Goal: Task Accomplishment & Management: Use online tool/utility

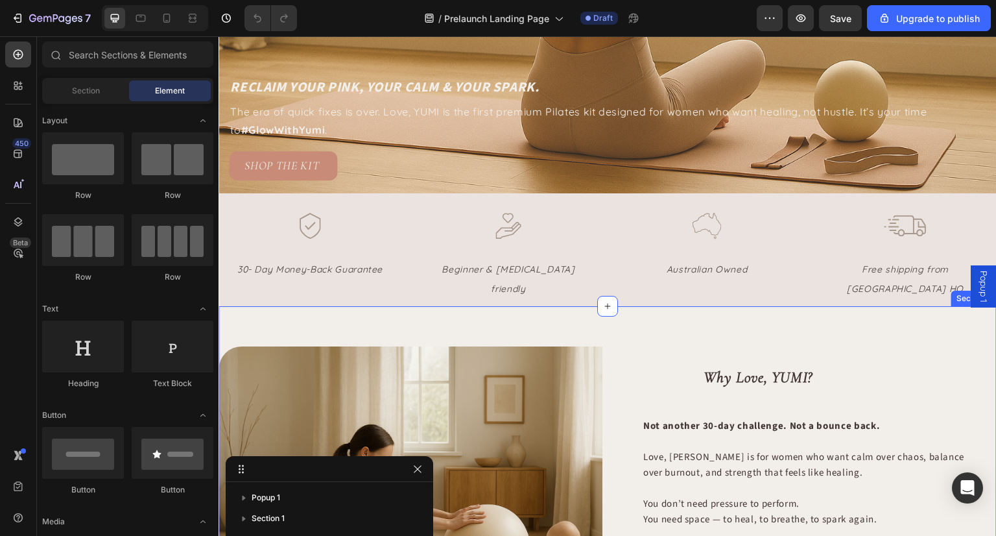
scroll to position [388, 0]
click at [415, 106] on span "The era of quick fixes is over. Love, YUMI is the first premium Pilates kit des…" at bounding box center [578, 122] width 697 height 32
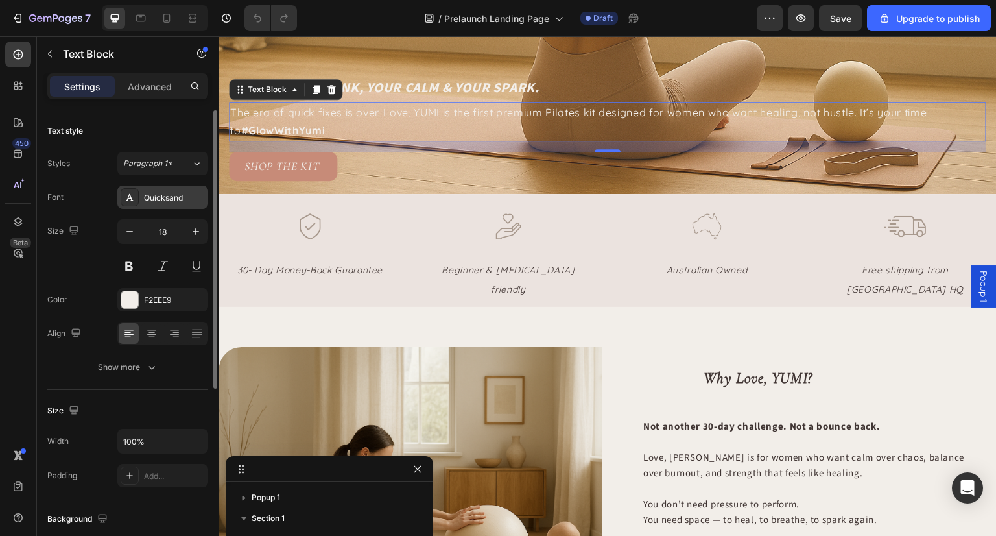
click at [187, 199] on div "Quicksand" at bounding box center [174, 198] width 61 height 12
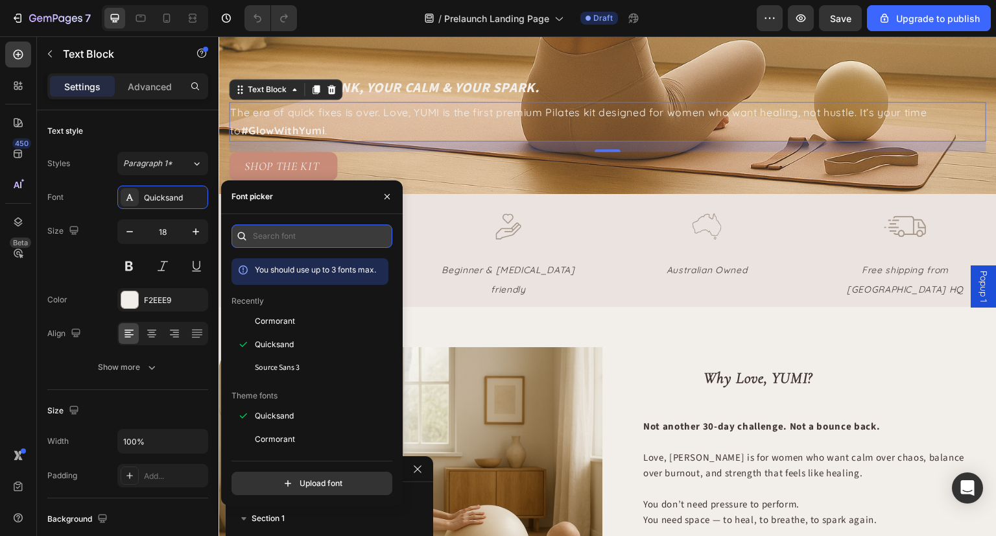
click at [309, 243] on input "text" at bounding box center [312, 235] width 161 height 23
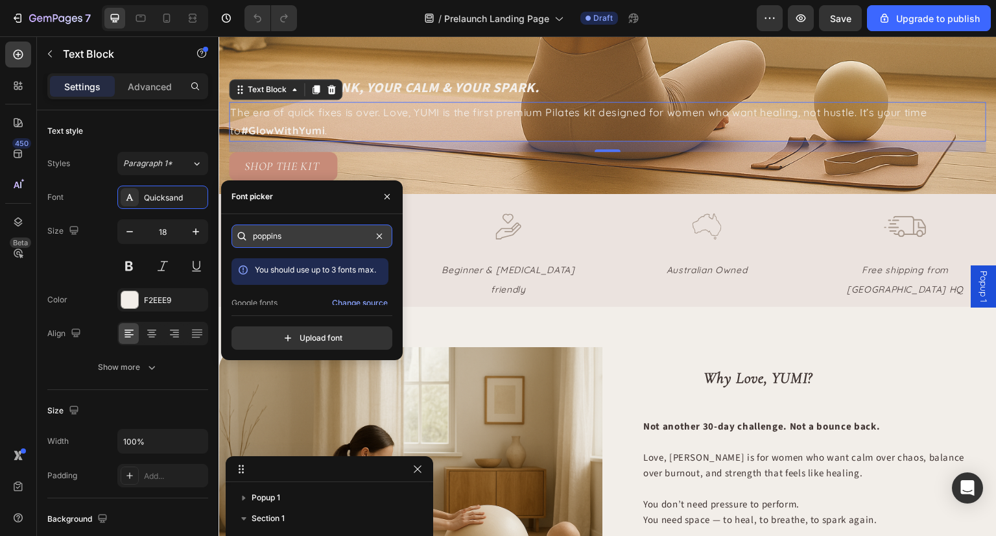
type input "poppins"
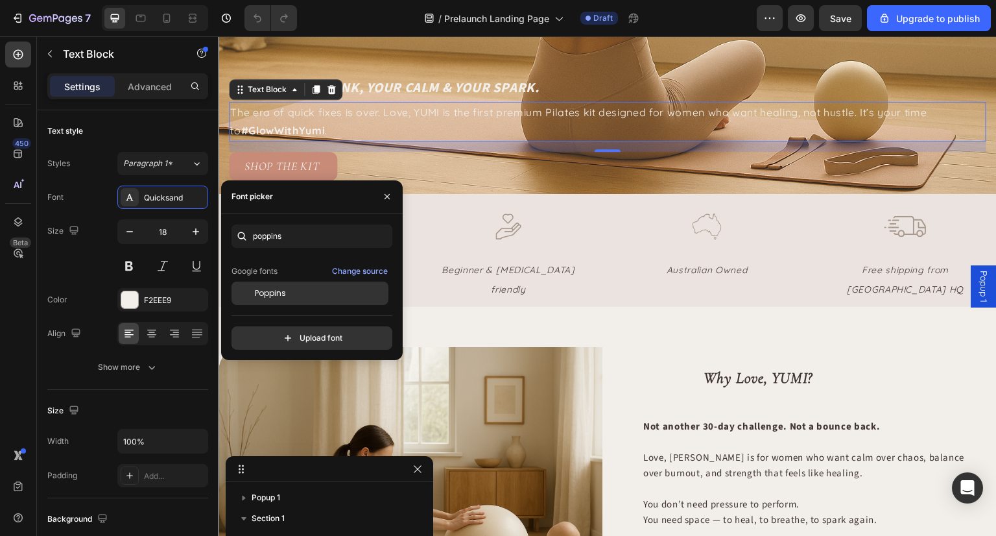
click at [324, 291] on div "Poppins" at bounding box center [320, 293] width 131 height 12
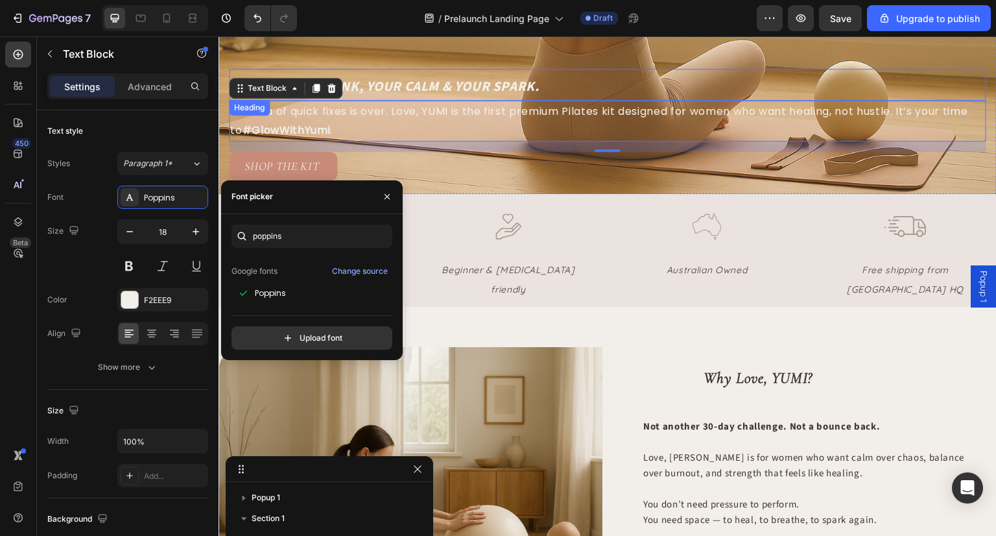
click at [468, 77] on span "reclaim your pink, your calm & YOUR Spark." at bounding box center [384, 86] width 309 height 19
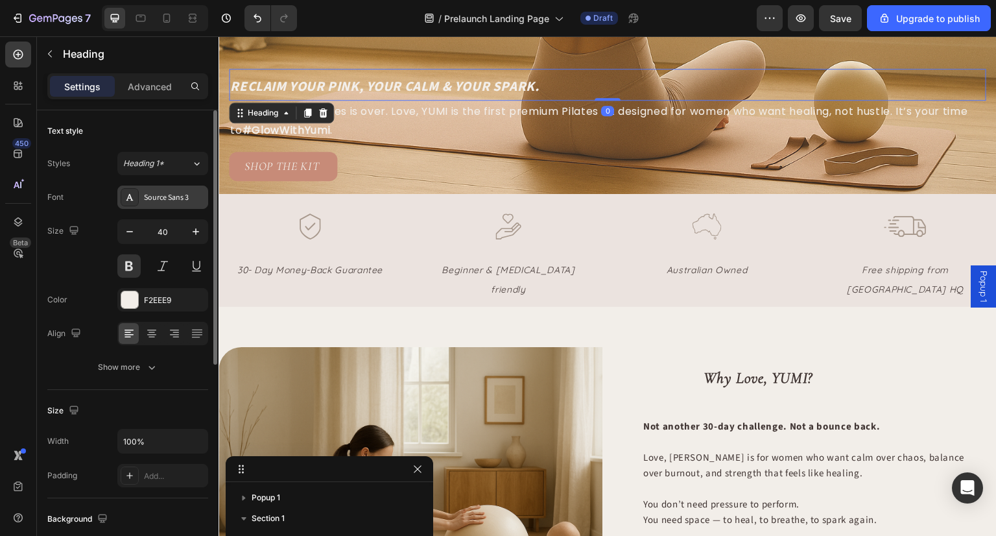
click at [174, 198] on div "Source Sans 3" at bounding box center [174, 198] width 61 height 12
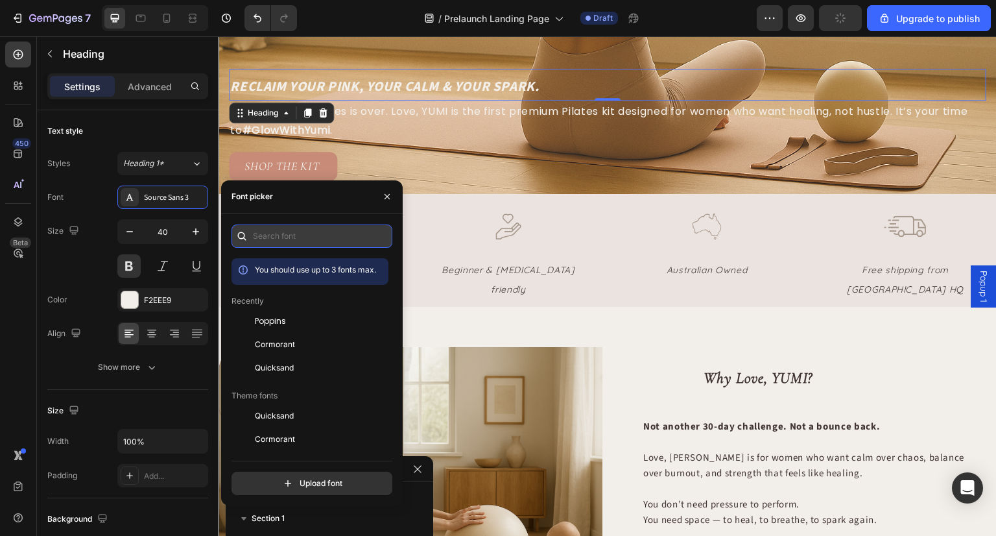
click at [330, 238] on input "text" at bounding box center [312, 235] width 161 height 23
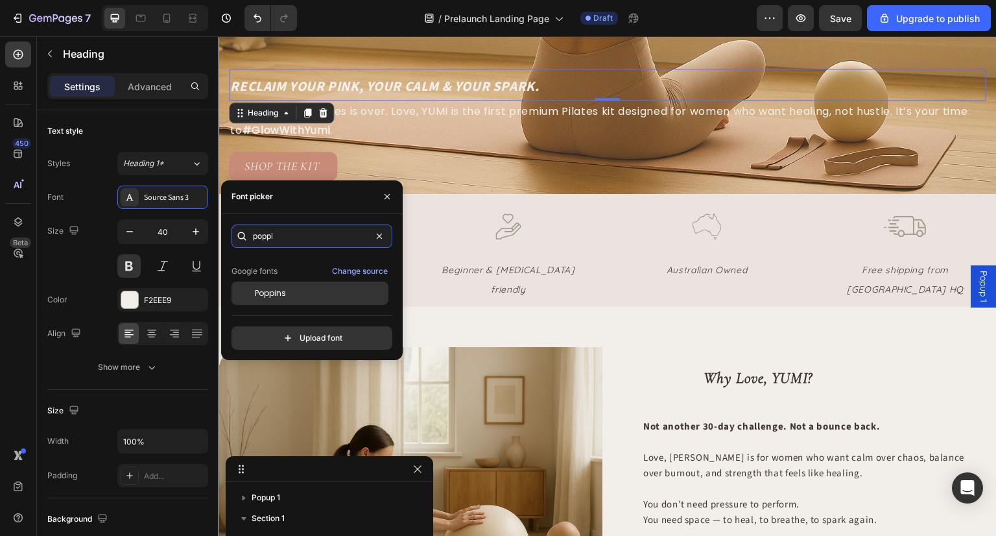
type input "poppi"
click at [317, 289] on div "Poppins" at bounding box center [320, 293] width 131 height 12
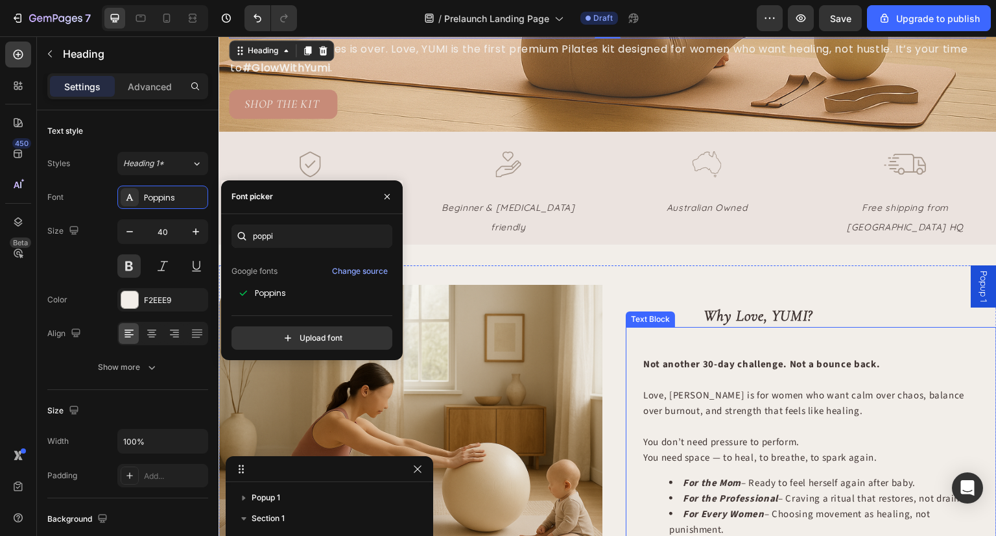
scroll to position [458, 0]
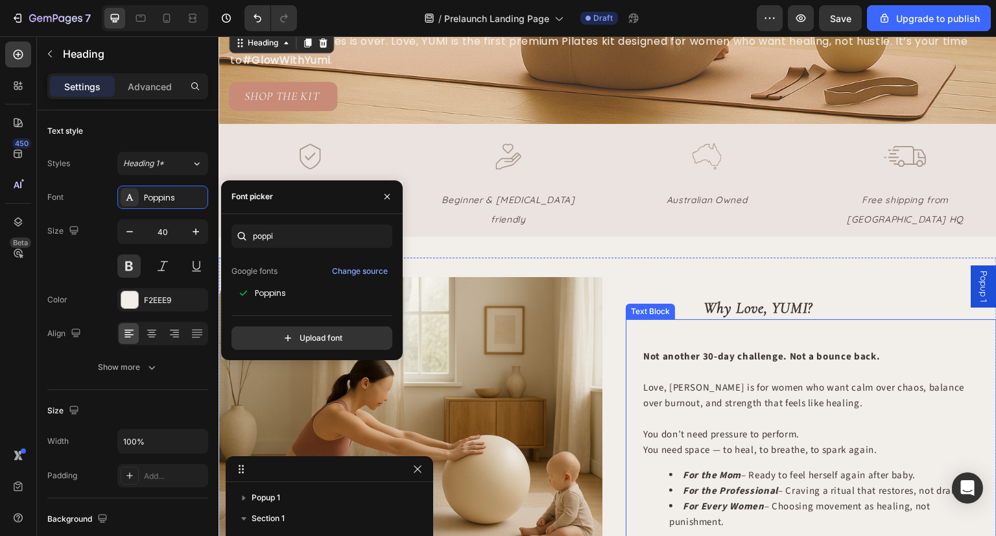
click at [699, 380] on p "Love, [PERSON_NAME] is for women who want calm over chaos, balance over burnout…" at bounding box center [808, 395] width 330 height 31
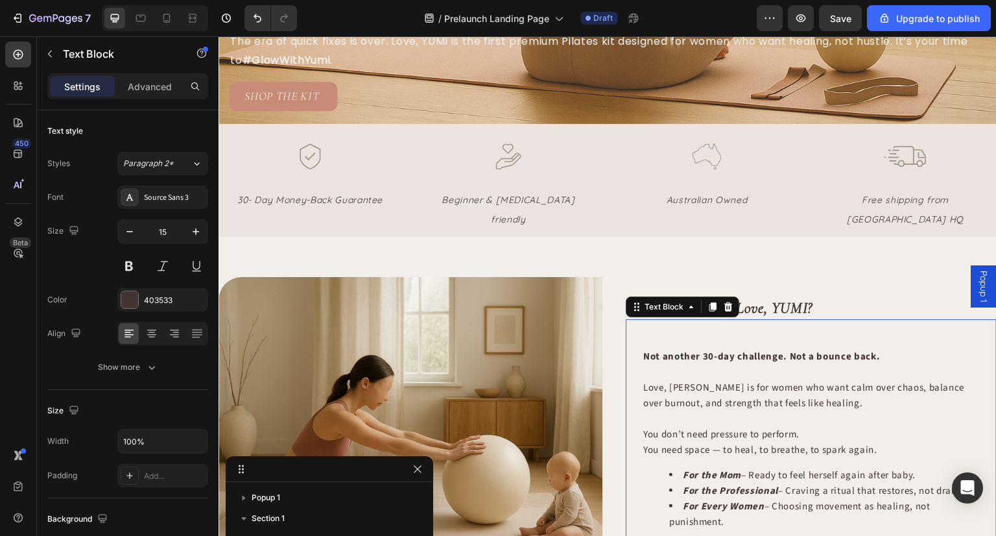
scroll to position [245, 0]
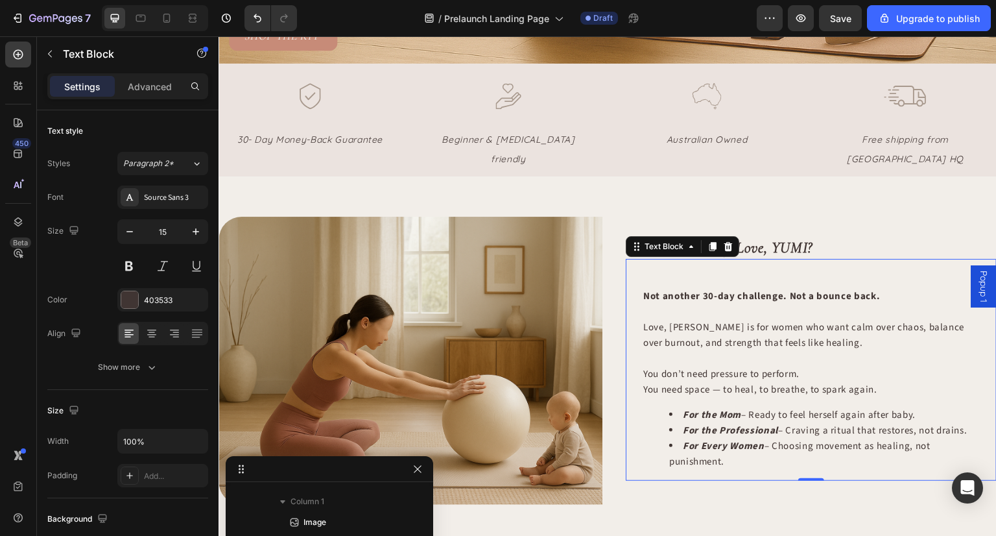
click at [756, 351] on p "You don’t need pressure to perform. You need space — to heal, to breathe, to sp…" at bounding box center [808, 374] width 330 height 47
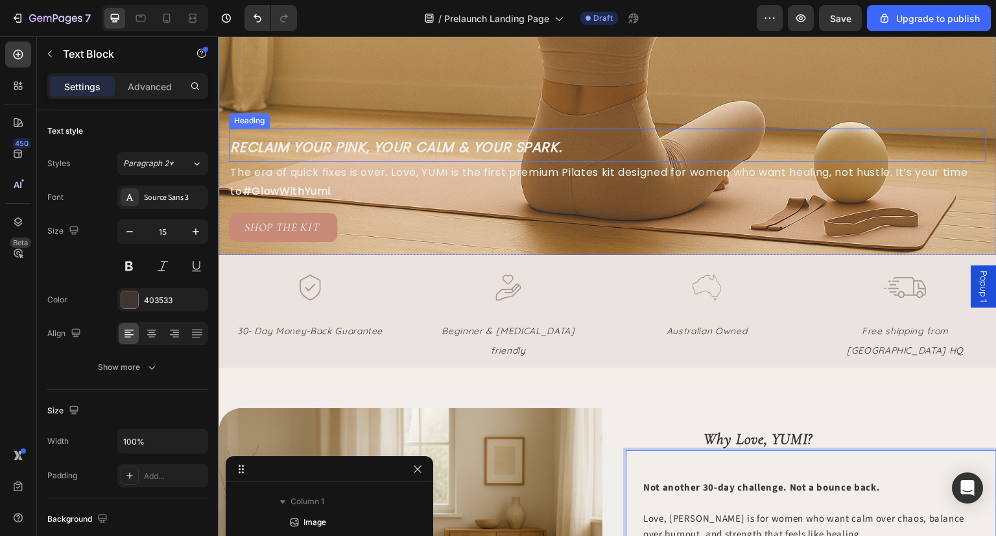
click at [418, 138] on span "reclaim your pink, your calm & YOUR Spark." at bounding box center [395, 147] width 331 height 19
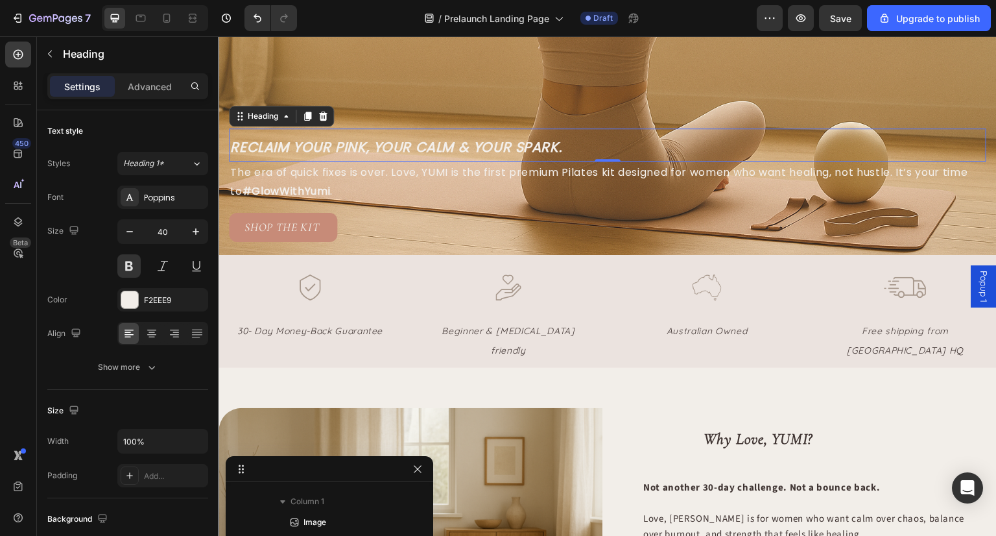
scroll to position [17, 0]
click at [160, 204] on div "Poppins" at bounding box center [162, 197] width 91 height 23
click at [158, 265] on button at bounding box center [162, 265] width 23 height 23
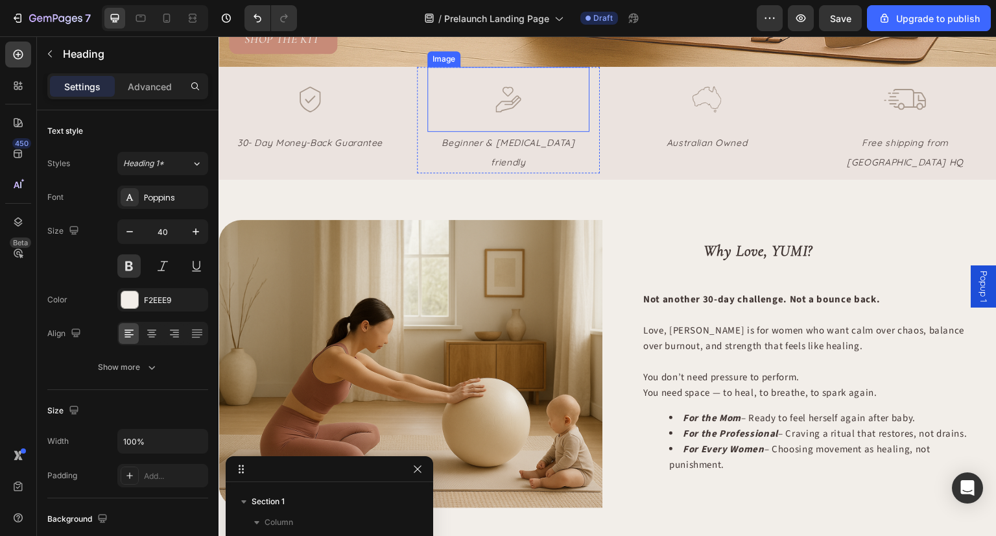
scroll to position [519, 0]
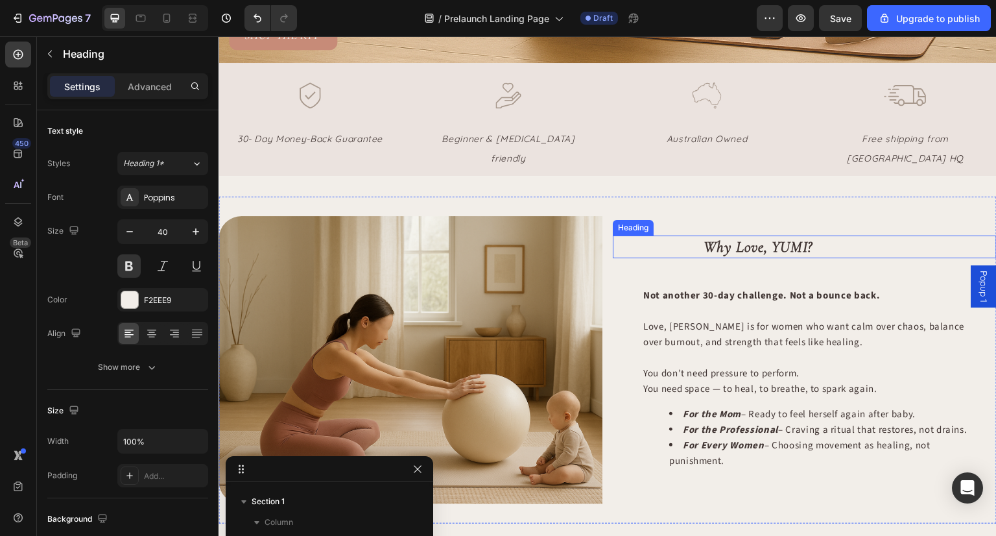
click at [770, 235] on h2 "Why Love, YUMI?" at bounding box center [850, 246] width 294 height 23
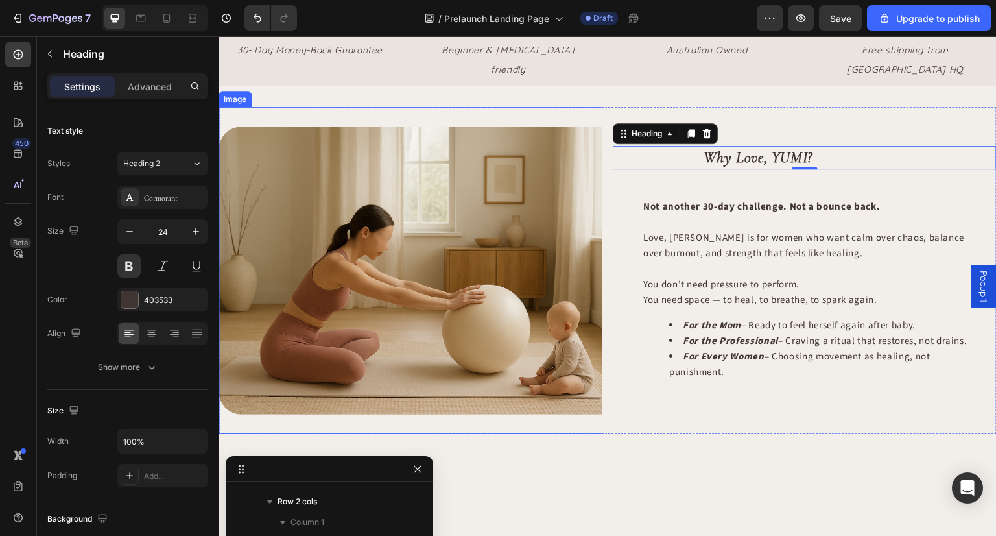
scroll to position [607, 0]
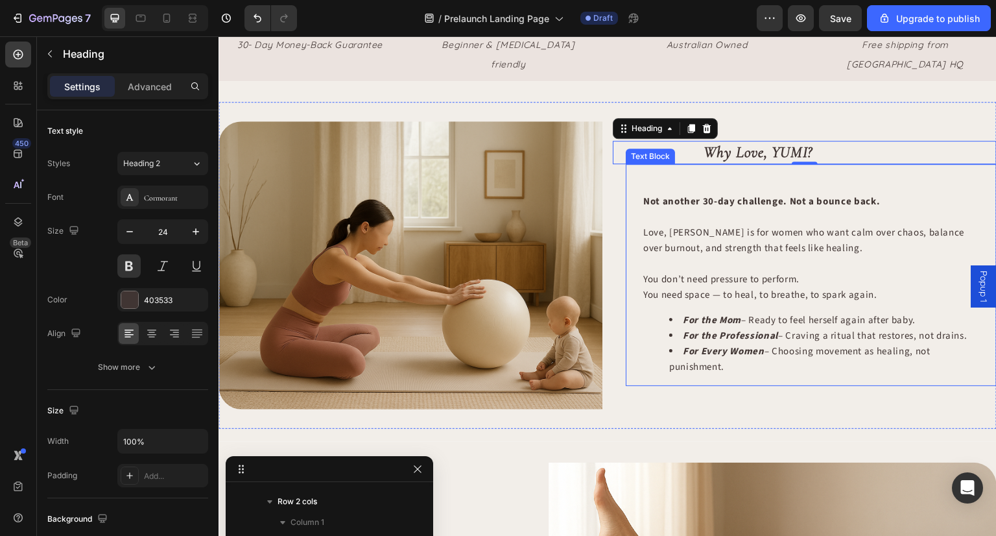
click at [693, 288] on div "Not another 30-day challenge. Not a bounce back. Love, [PERSON_NAME] is for wom…" at bounding box center [808, 289] width 333 height 193
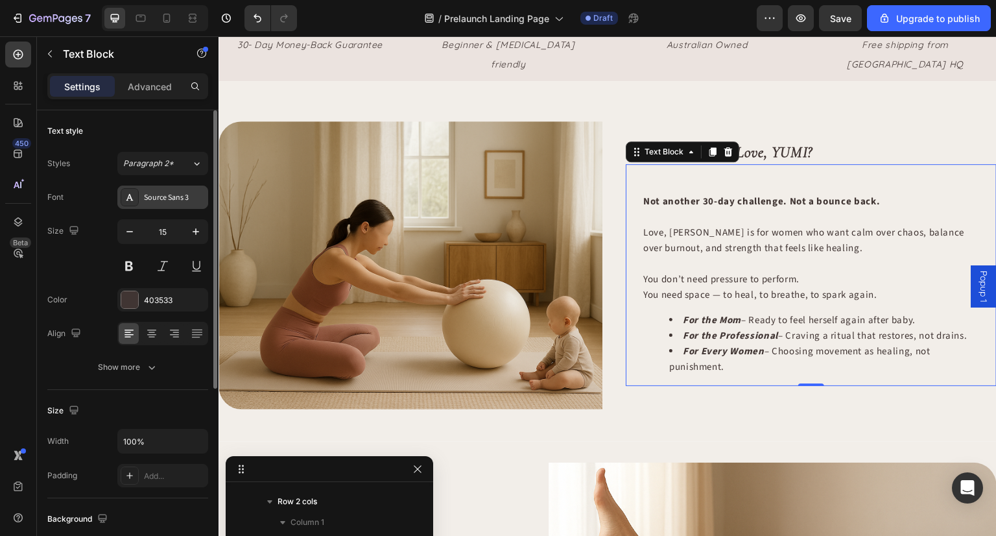
click at [151, 195] on div "Source Sans 3" at bounding box center [174, 198] width 61 height 12
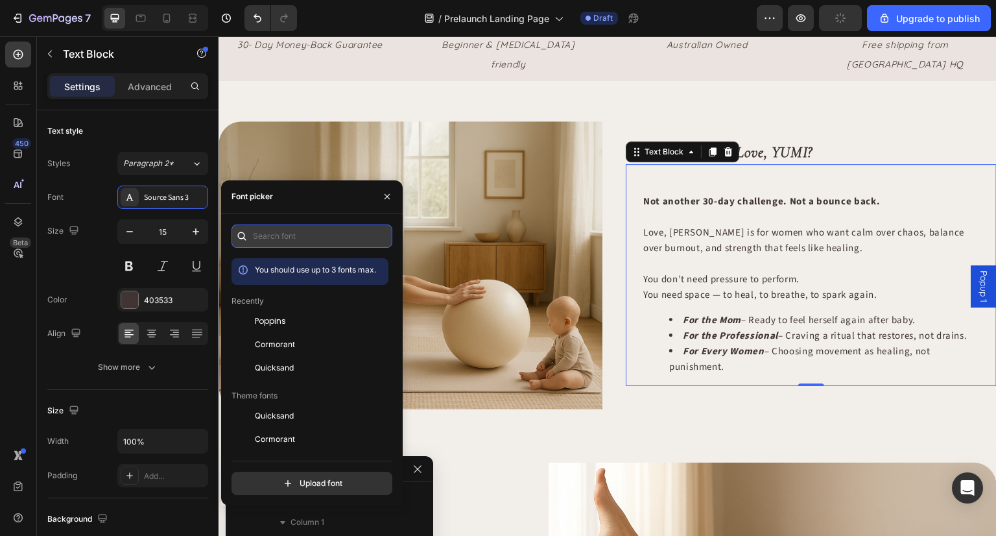
click at [311, 228] on input "text" at bounding box center [312, 235] width 161 height 23
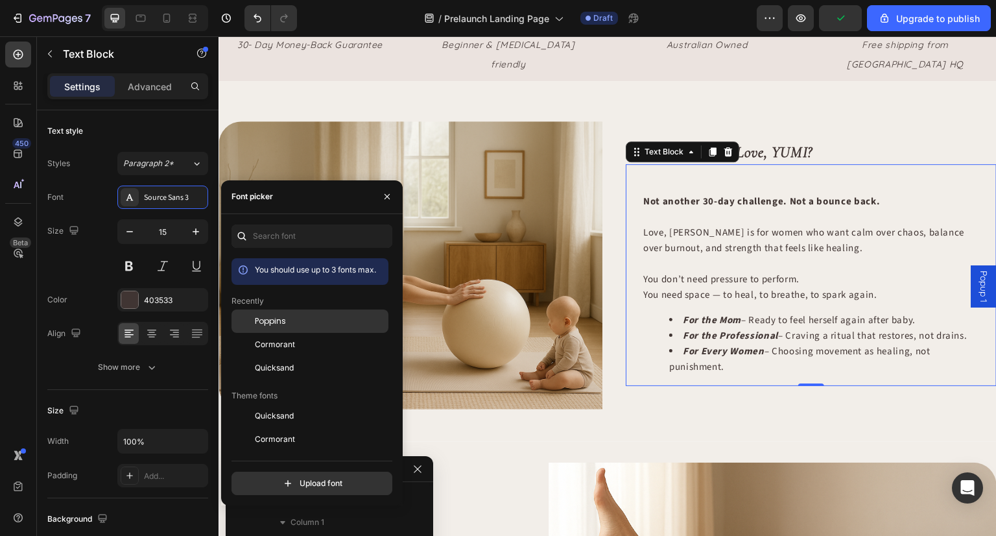
click at [313, 323] on div "Poppins" at bounding box center [320, 321] width 131 height 12
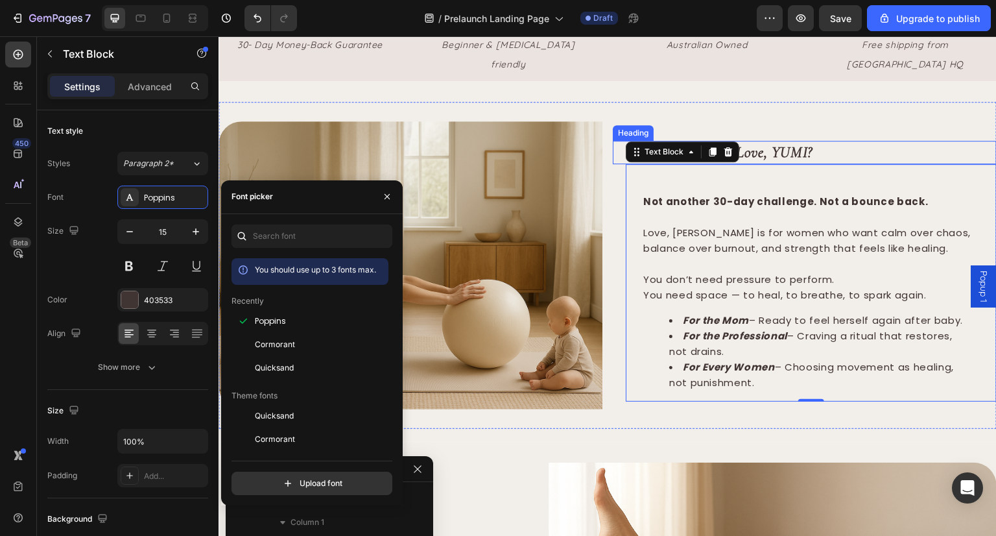
click at [799, 141] on h2 "Why Love, YUMI?" at bounding box center [850, 152] width 294 height 23
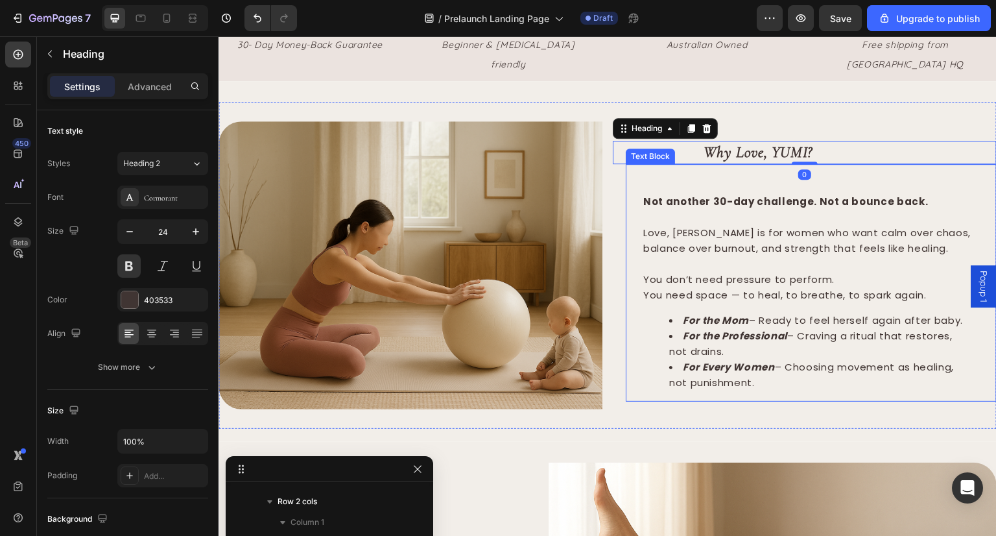
click at [708, 269] on p "You don’t need pressure to perform. You need space — to heal, to breathe, to sp…" at bounding box center [808, 279] width 330 height 47
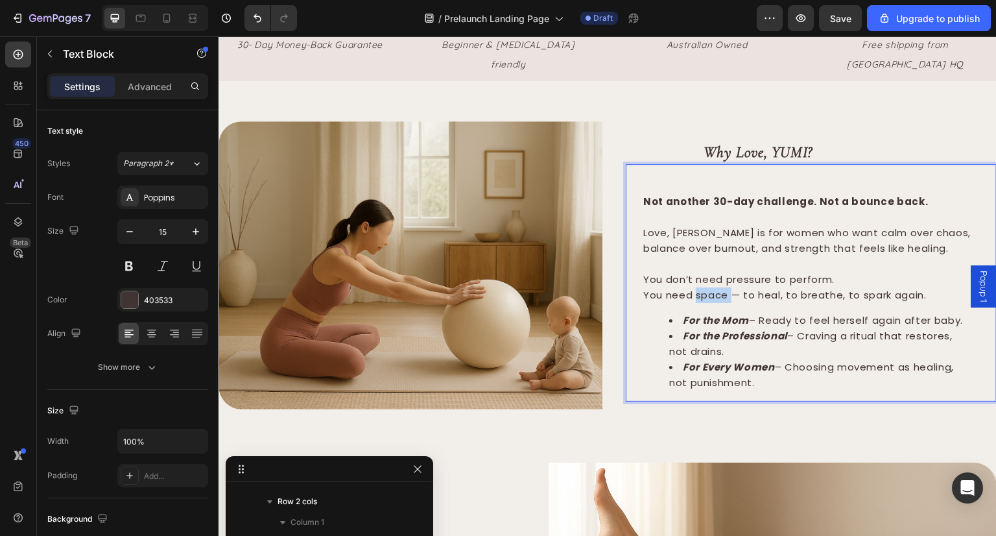
click at [708, 269] on p "You don’t need pressure to perform. You need space — to heal, to breathe, to sp…" at bounding box center [808, 279] width 330 height 47
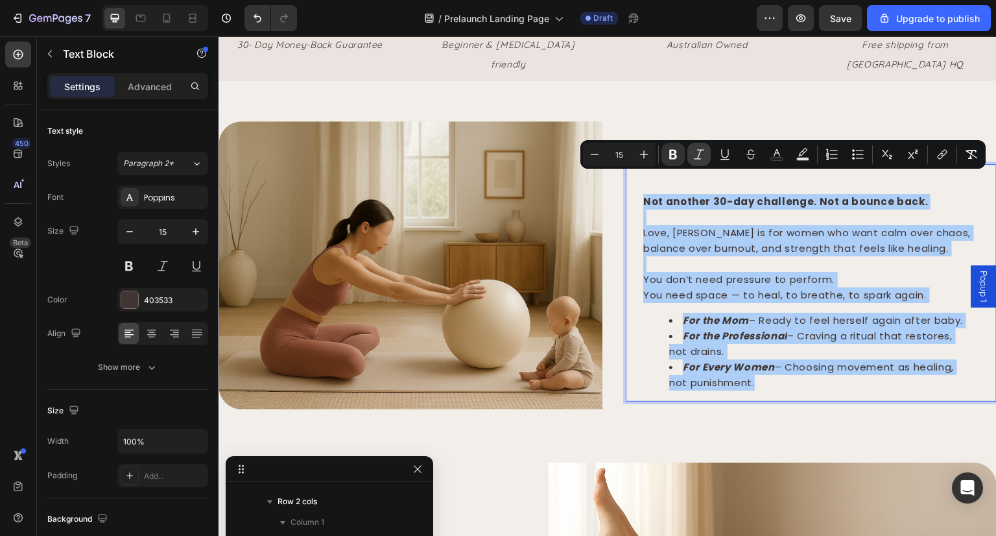
click at [693, 159] on icon "Editor contextual toolbar" at bounding box center [699, 154] width 13 height 13
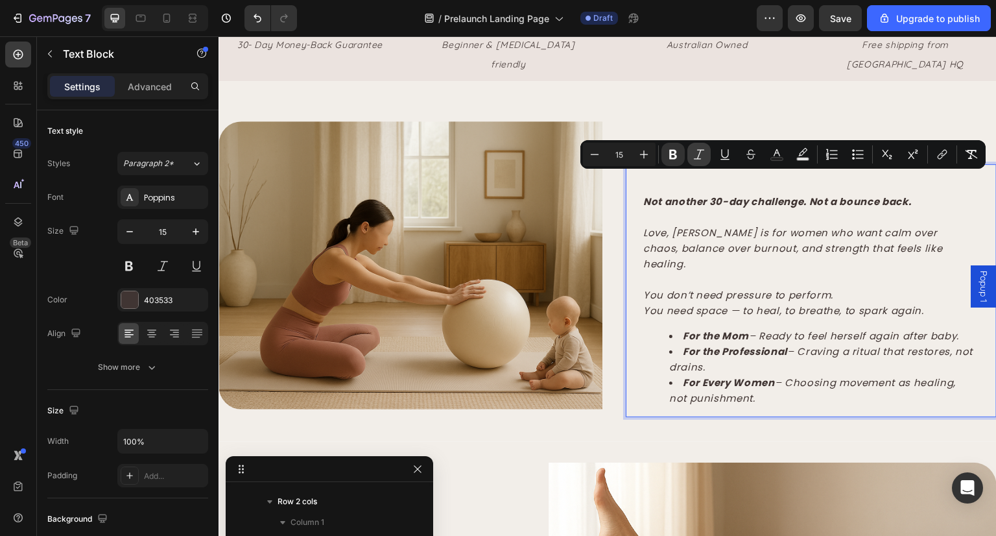
click at [693, 159] on icon "Editor contextual toolbar" at bounding box center [699, 154] width 13 height 13
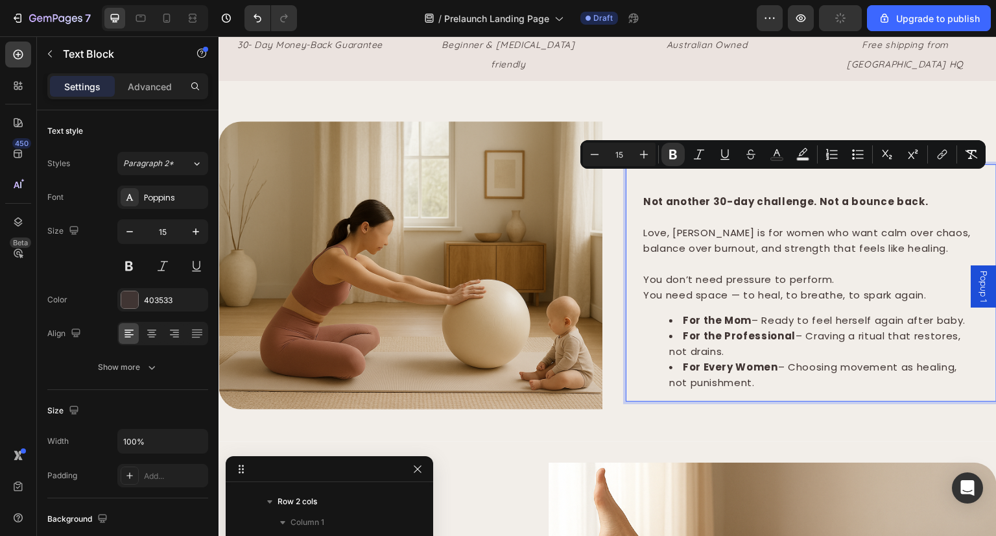
click at [730, 225] on p "Love, [PERSON_NAME] is for women who want calm over chaos, balance over burnout…" at bounding box center [808, 240] width 330 height 31
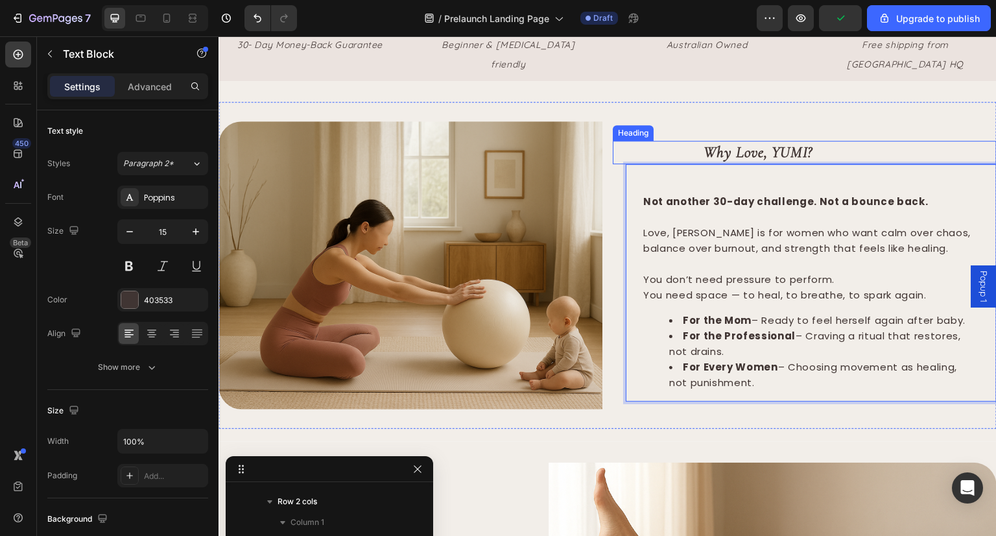
click at [758, 141] on h2 "Why Love, YUMI?" at bounding box center [850, 152] width 294 height 23
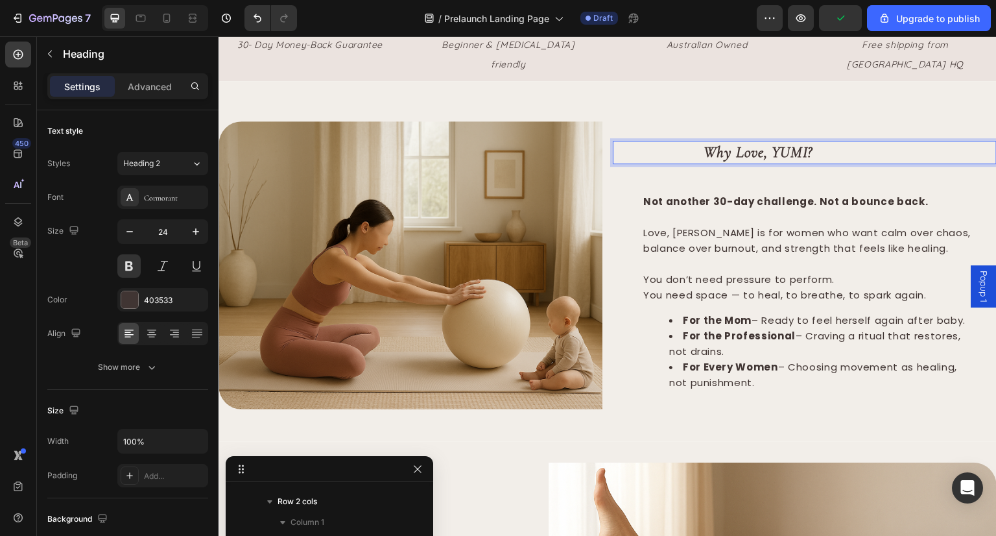
click at [758, 141] on h2 "Why Love, YUMI?" at bounding box center [850, 152] width 294 height 23
click at [758, 142] on p "Why Love, YUMI?" at bounding box center [850, 152] width 292 height 20
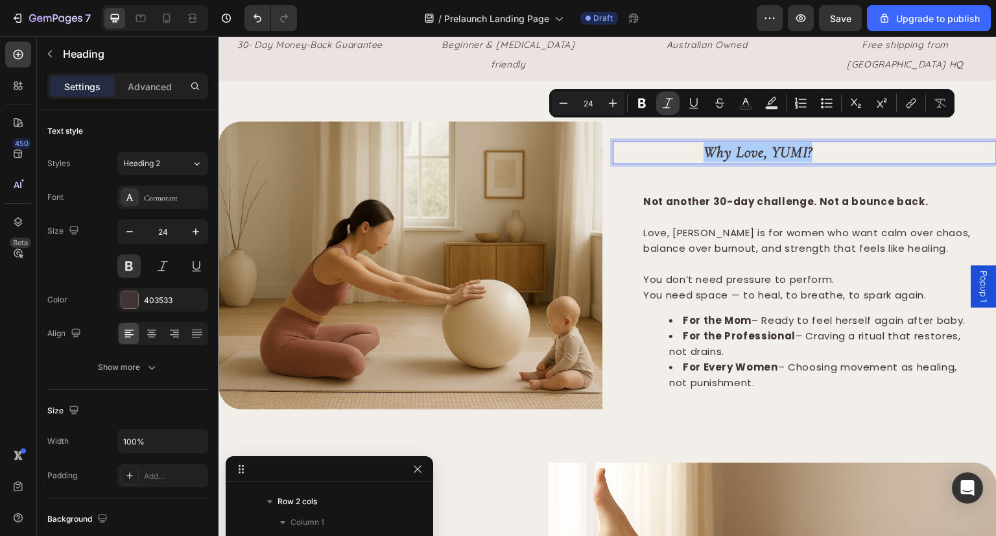
click at [662, 106] on icon "Editor contextual toolbar" at bounding box center [668, 103] width 13 height 13
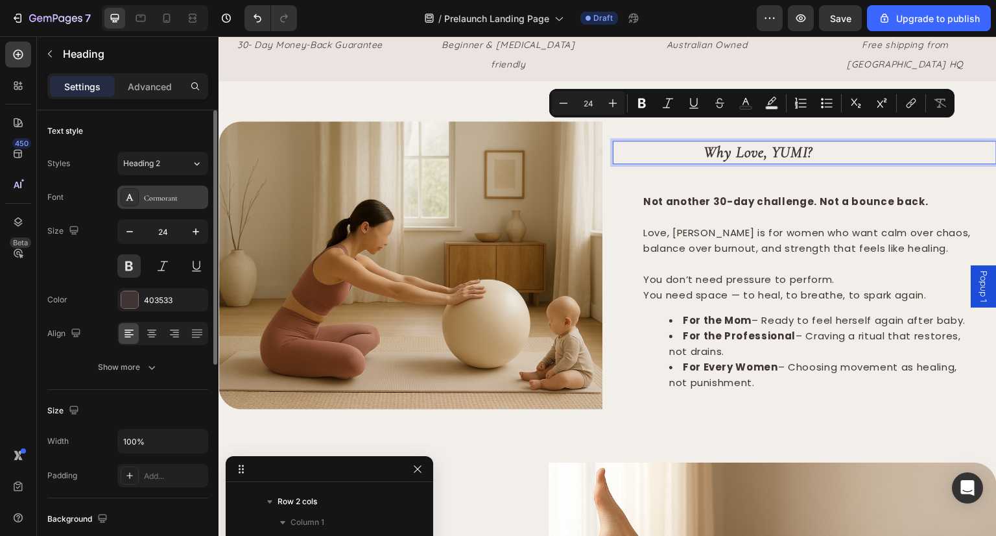
click at [166, 207] on div "Cormorant" at bounding box center [162, 197] width 91 height 23
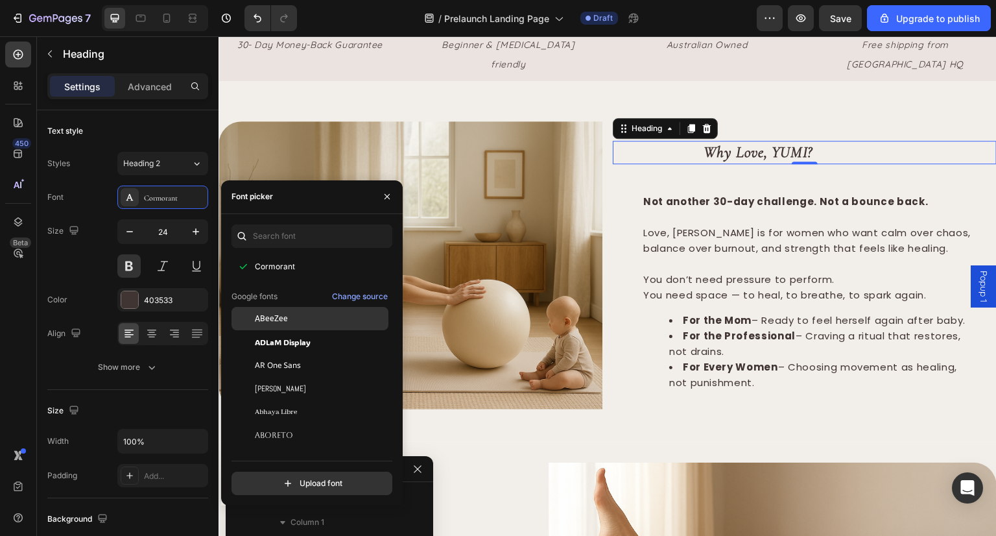
scroll to position [0, 0]
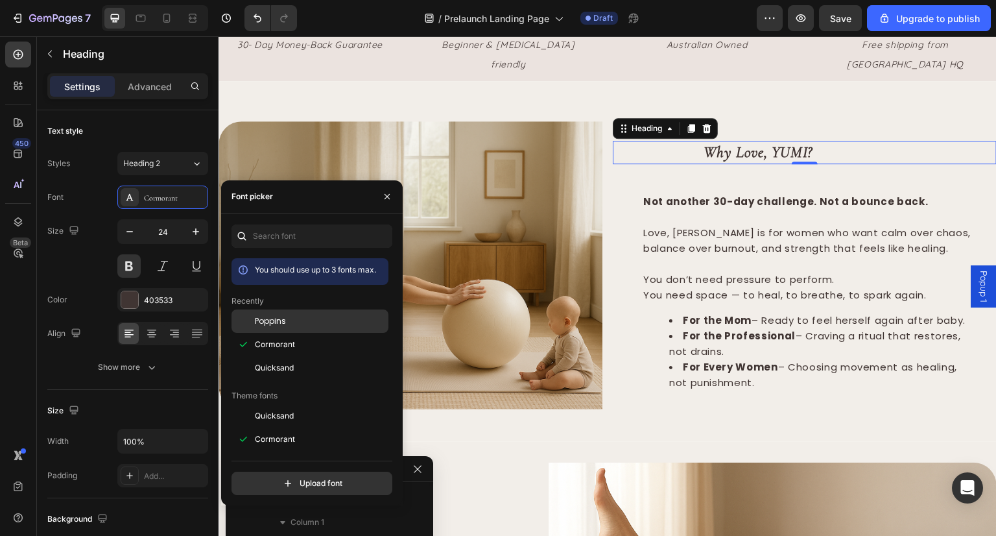
click at [296, 318] on div "Poppins" at bounding box center [320, 321] width 131 height 12
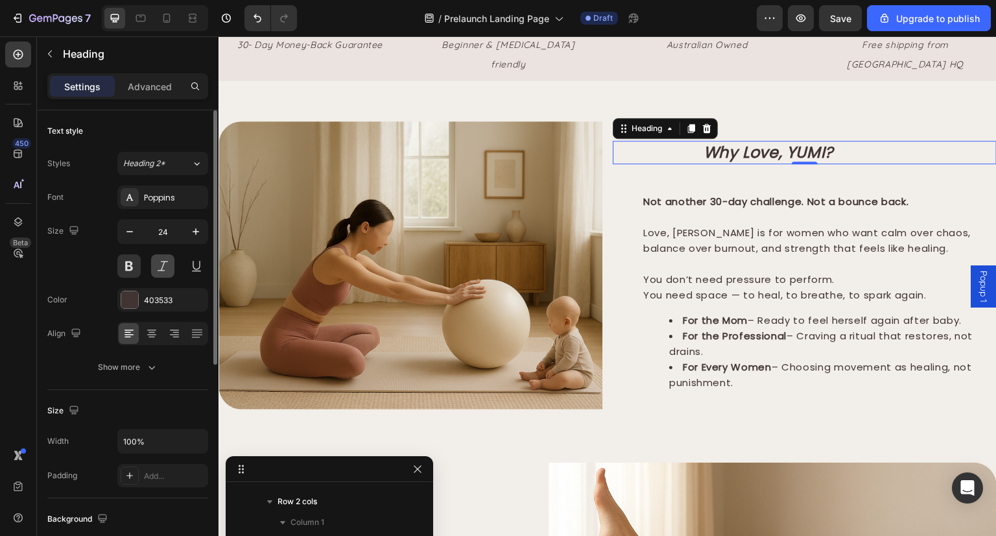
click at [165, 265] on button at bounding box center [162, 265] width 23 height 23
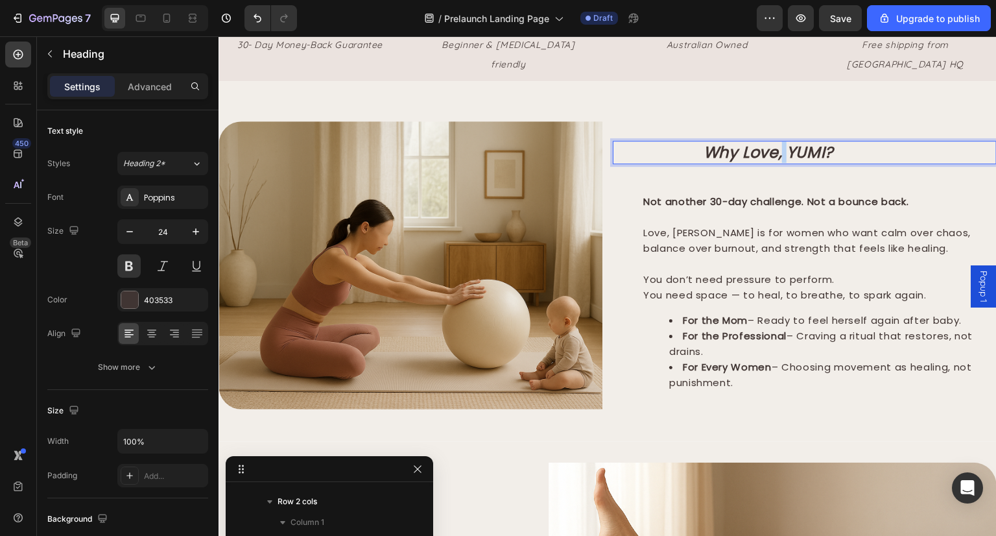
click at [780, 142] on p "Why Love, YUMI?" at bounding box center [850, 152] width 292 height 20
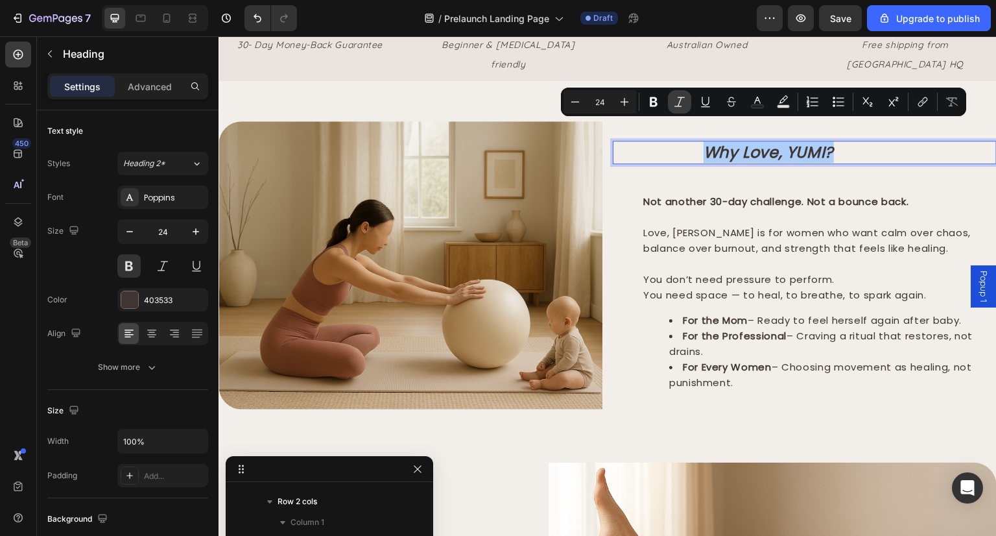
click at [684, 106] on icon "Editor contextual toolbar" at bounding box center [679, 101] width 13 height 13
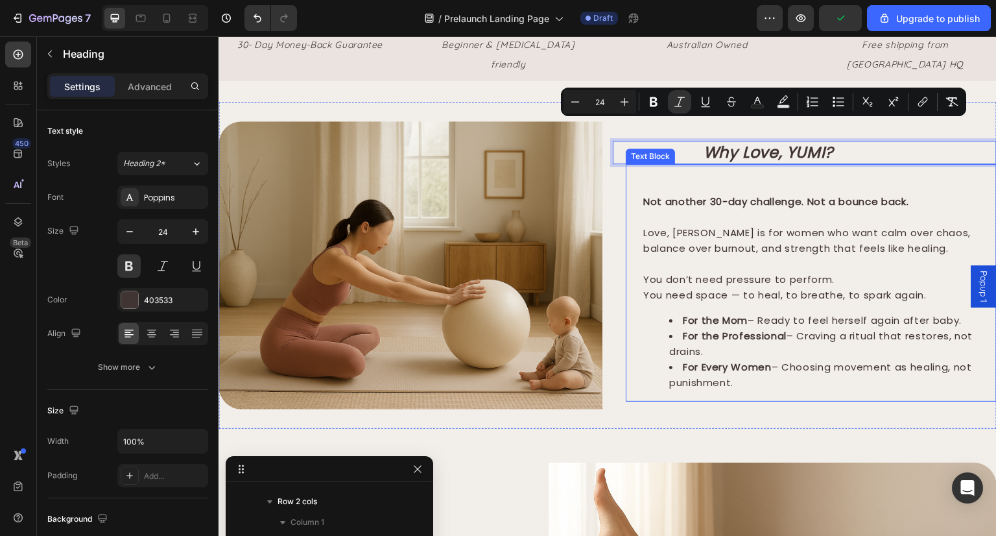
click at [760, 232] on p "Love, [PERSON_NAME] is for women who want calm over chaos, balance over burnout…" at bounding box center [808, 240] width 330 height 31
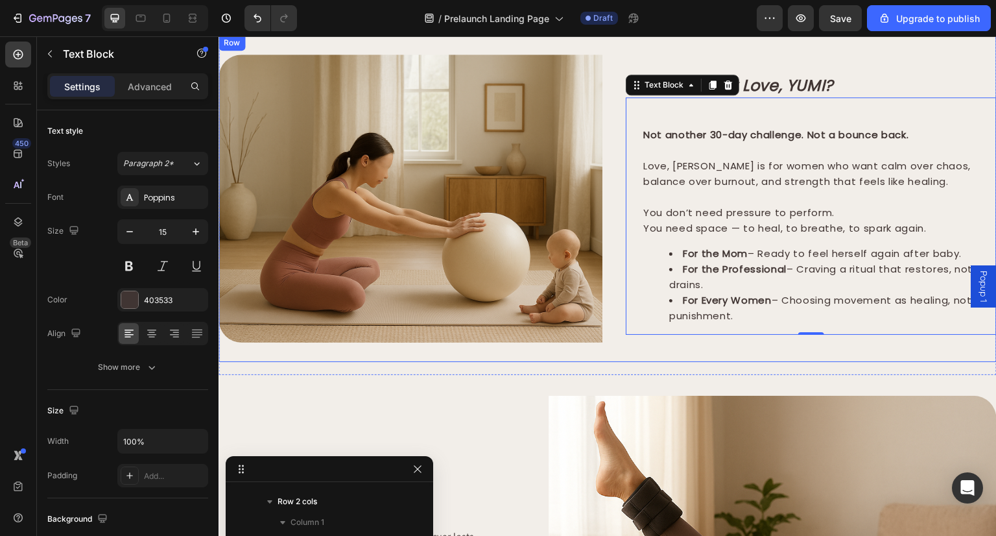
scroll to position [571, 0]
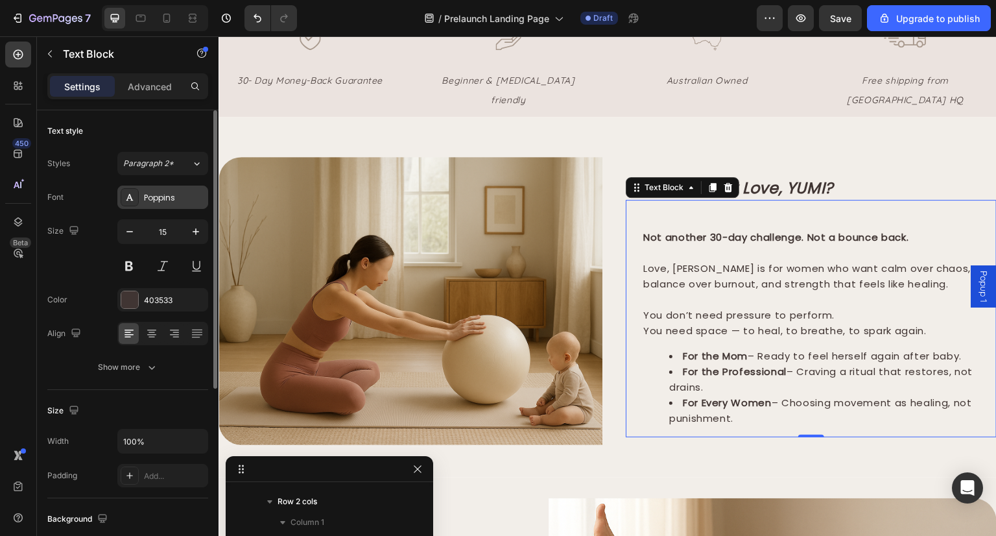
click at [166, 197] on div "Poppins" at bounding box center [174, 198] width 61 height 12
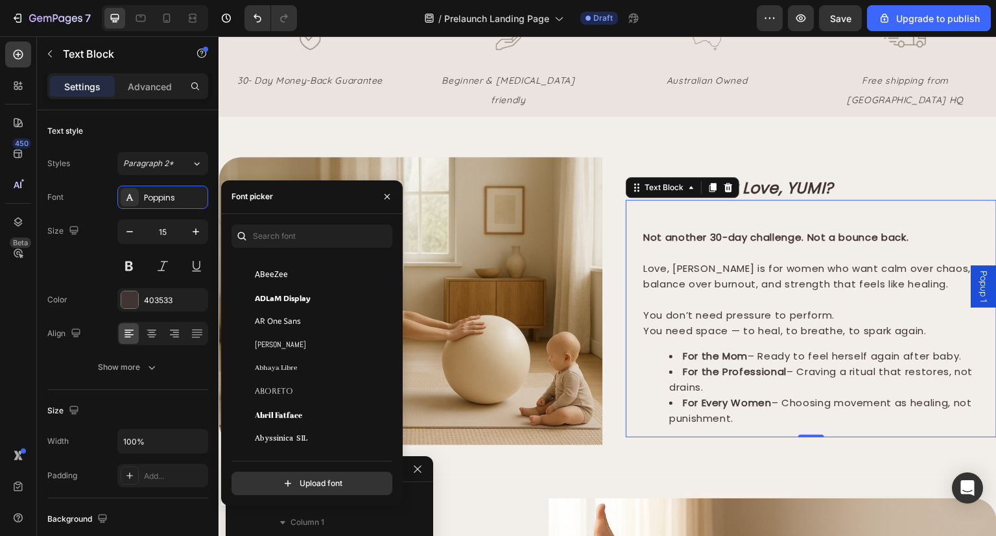
scroll to position [218, 0]
click at [335, 337] on div "[PERSON_NAME]" at bounding box center [320, 343] width 131 height 12
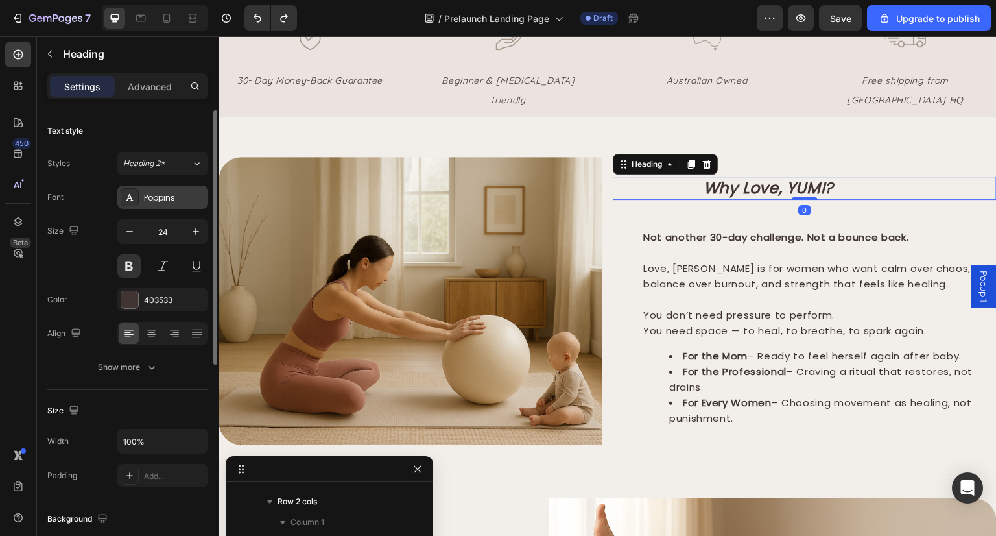
click at [156, 195] on div "Poppins" at bounding box center [174, 198] width 61 height 12
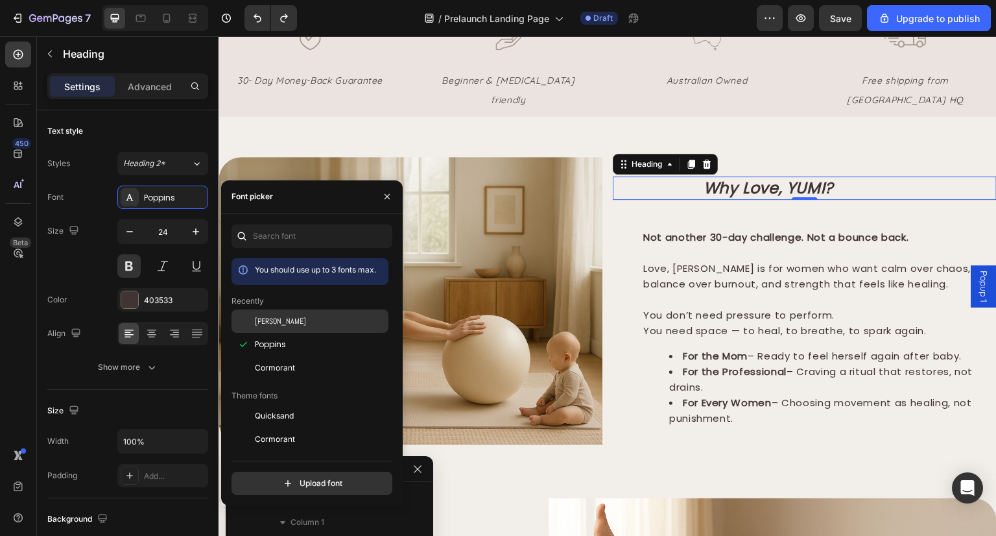
click at [311, 321] on div "[PERSON_NAME]" at bounding box center [320, 321] width 131 height 12
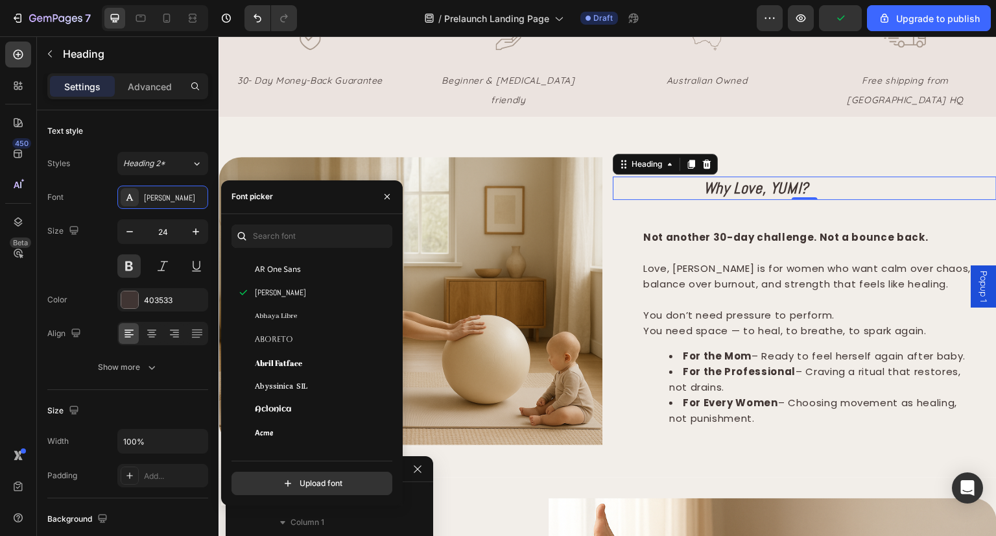
scroll to position [267, 0]
click at [296, 337] on div "Aboreto" at bounding box center [320, 340] width 131 height 12
click at [767, 200] on div "Not another 30-day challenge. Not a bounce back. Love, [PERSON_NAME] is for wom…" at bounding box center [811, 318] width 371 height 237
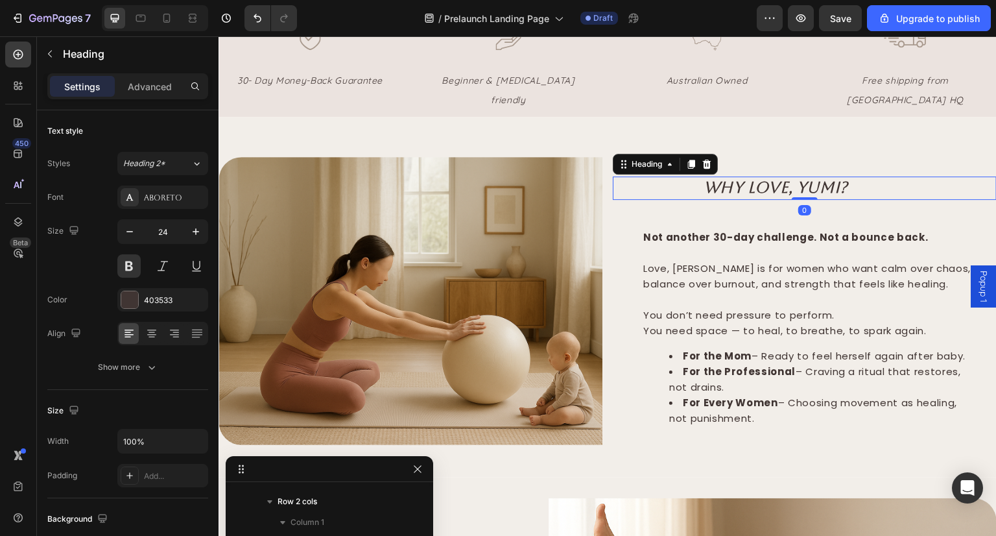
click at [755, 178] on icon "Why Love, YUMI?" at bounding box center [776, 187] width 145 height 18
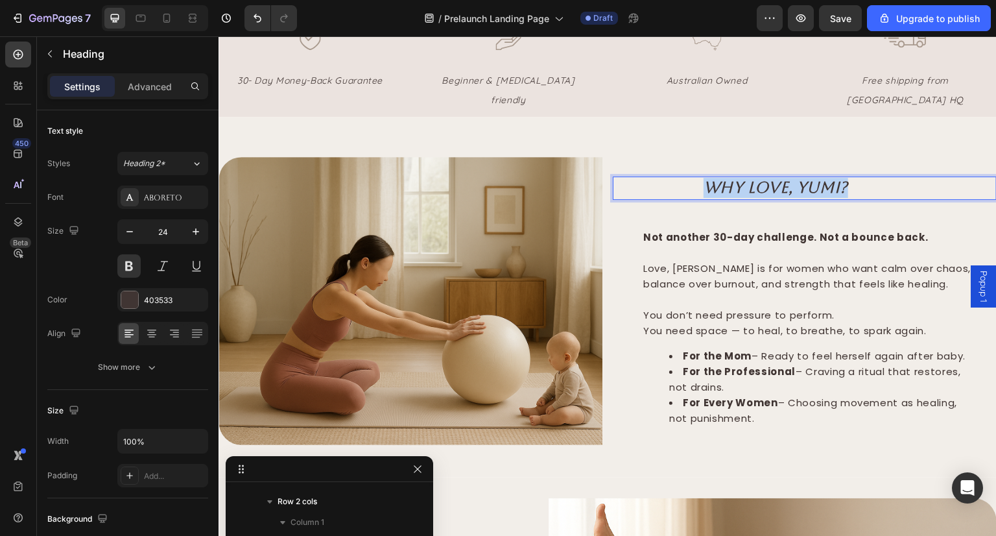
click at [755, 178] on icon "Why Love, YUMI?" at bounding box center [776, 187] width 145 height 18
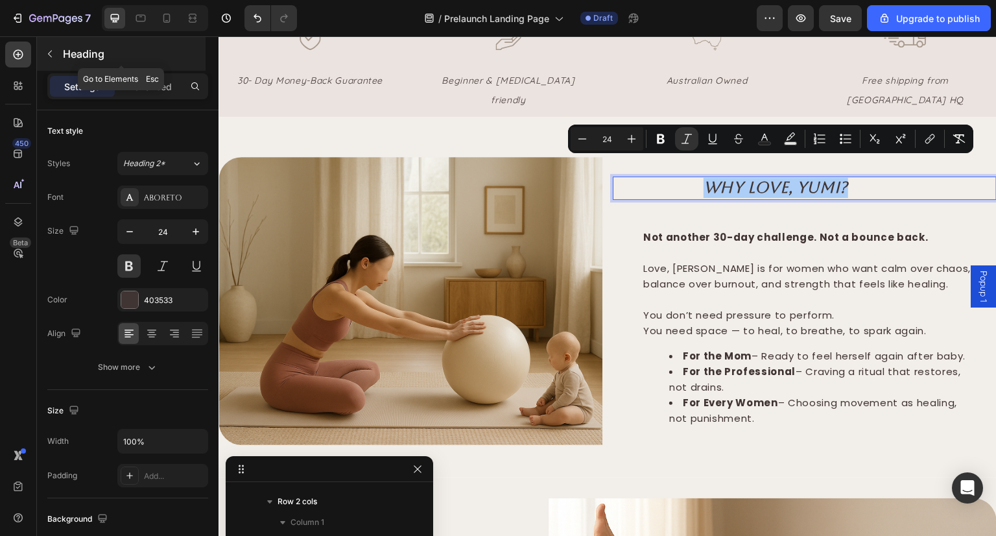
click at [54, 53] on icon "button" at bounding box center [50, 54] width 10 height 10
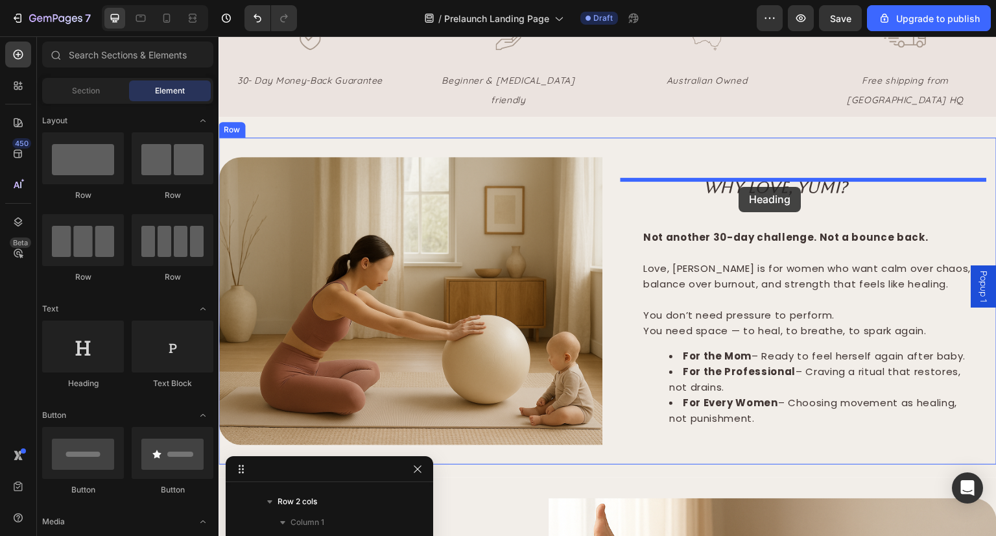
drag, startPoint x: 307, startPoint y: 376, endPoint x: 739, endPoint y: 185, distance: 472.2
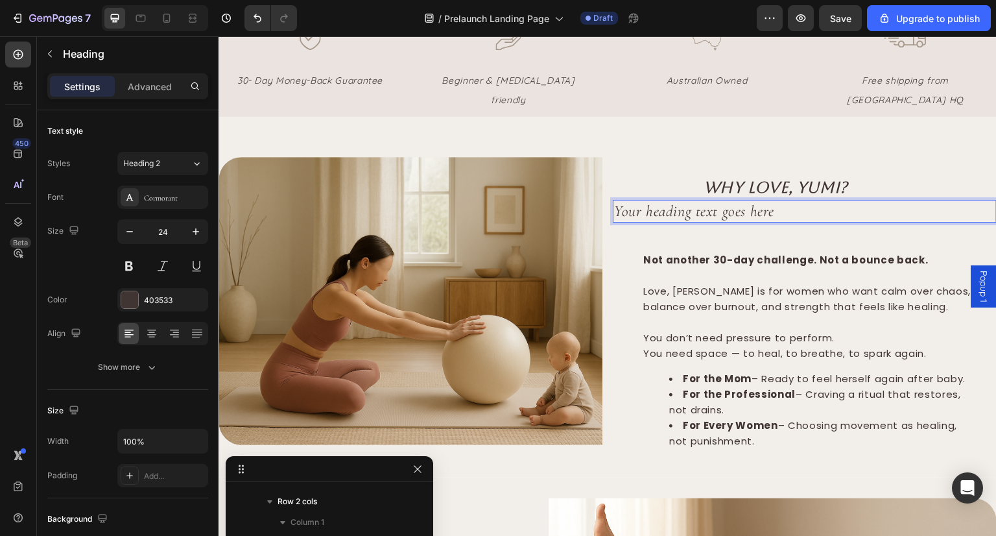
click at [726, 200] on h2 "Your heading text goes here" at bounding box center [805, 211] width 384 height 23
click at [726, 201] on p "Your heading text goes here" at bounding box center [804, 211] width 381 height 20
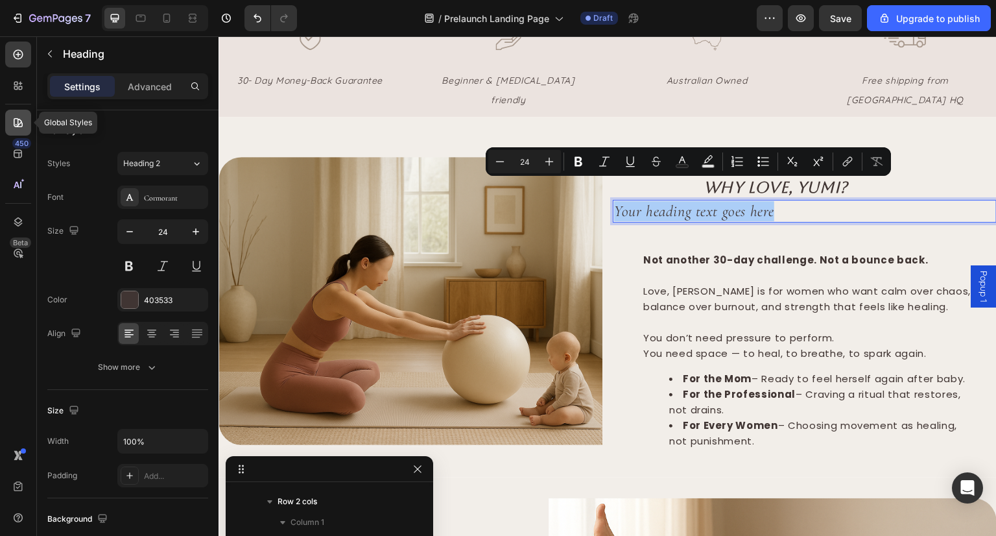
click at [18, 123] on icon at bounding box center [18, 122] width 9 height 9
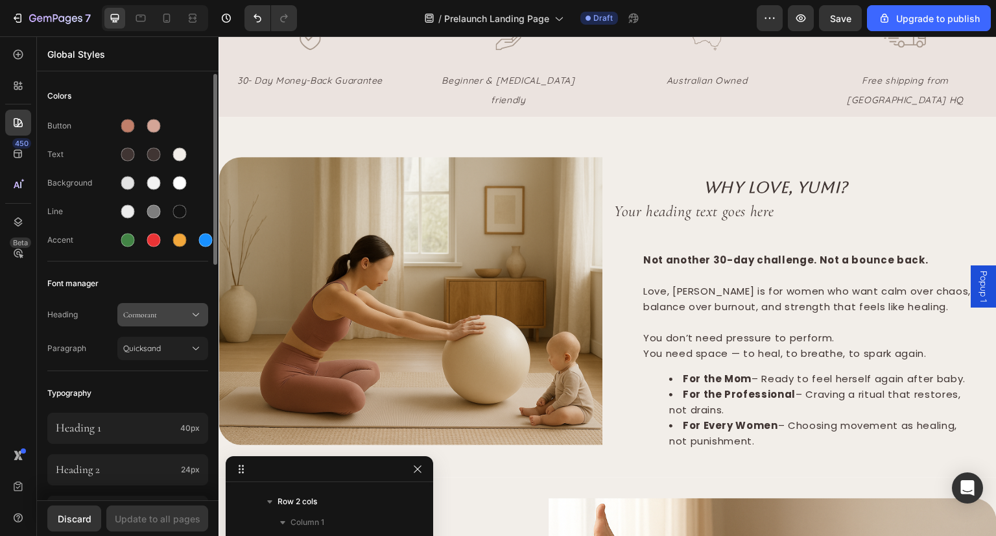
click at [172, 311] on span "Cormorant" at bounding box center [156, 315] width 66 height 12
click at [146, 277] on div "Font manager" at bounding box center [127, 283] width 161 height 23
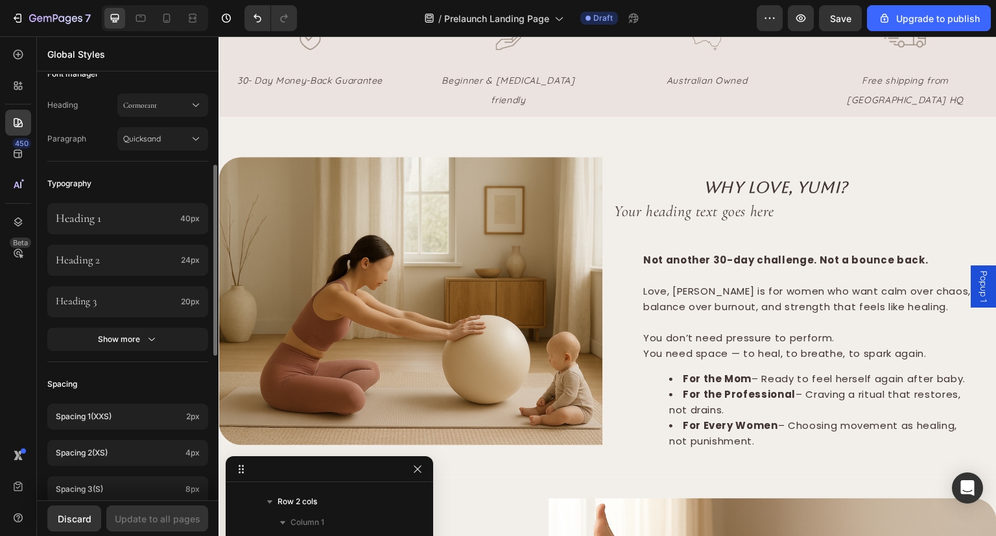
scroll to position [209, 0]
click at [147, 226] on div "Heading 1 40px" at bounding box center [127, 219] width 161 height 31
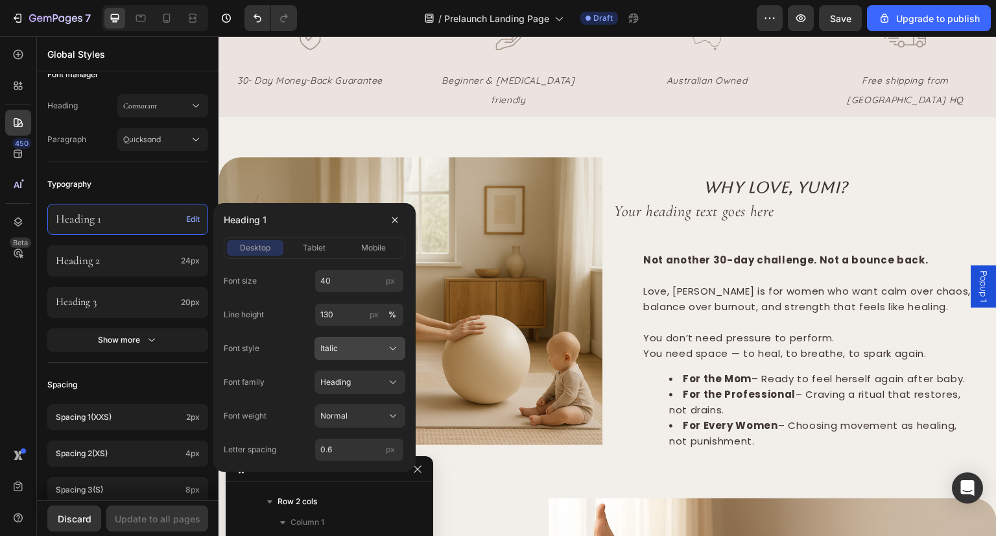
click at [385, 342] on div "Italic" at bounding box center [359, 348] width 79 height 13
click at [379, 382] on div "Normal" at bounding box center [357, 380] width 75 height 12
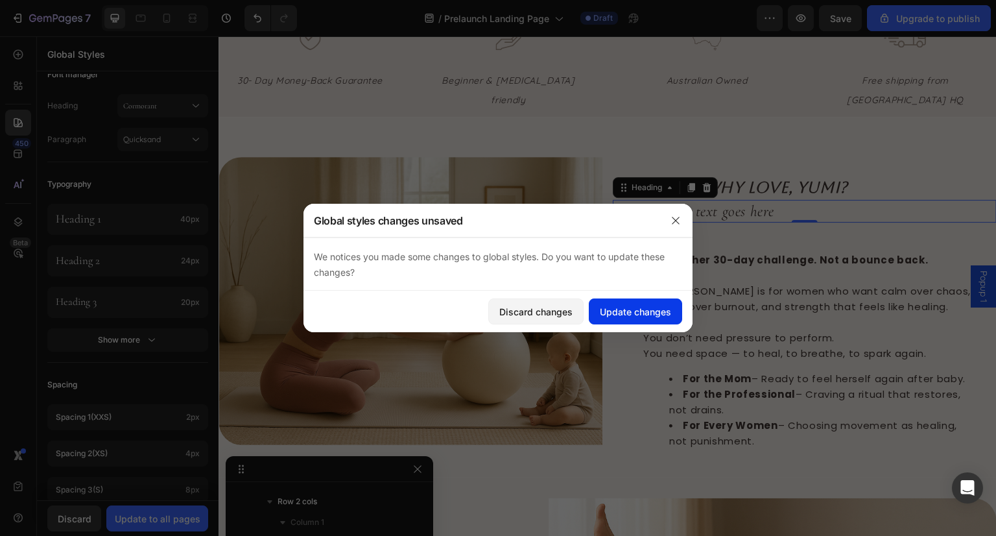
click at [599, 317] on button "Update changes" at bounding box center [635, 311] width 93 height 26
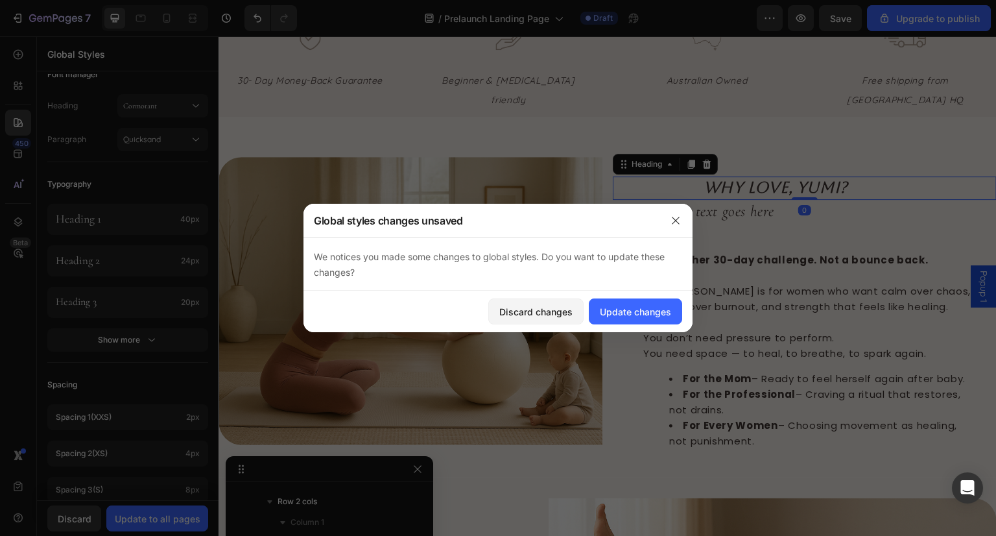
click at [776, 176] on div at bounding box center [498, 268] width 996 height 536
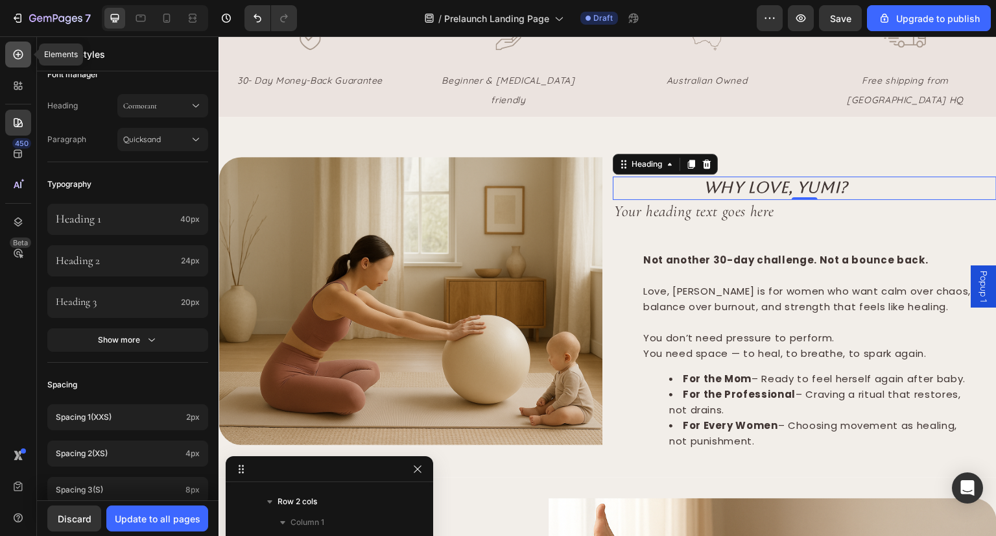
click at [21, 58] on icon at bounding box center [18, 54] width 13 height 13
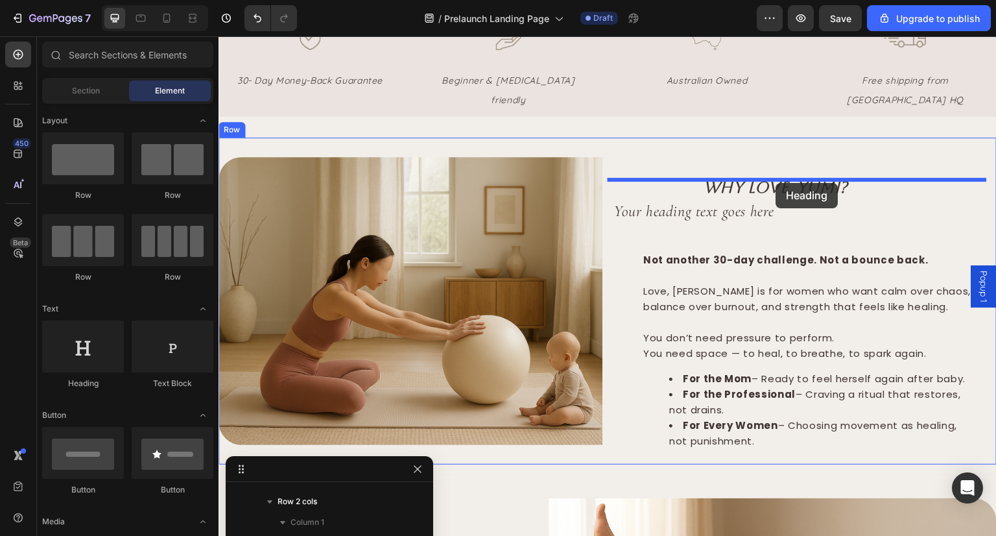
drag, startPoint x: 312, startPoint y: 374, endPoint x: 776, endPoint y: 184, distance: 501.8
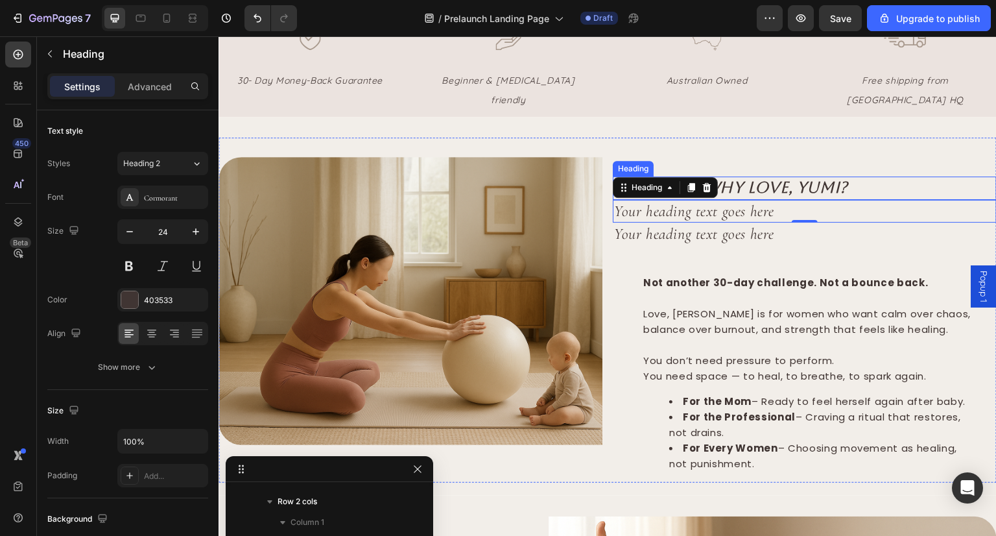
click at [771, 178] on icon "Why Love, YUMI?" at bounding box center [776, 187] width 145 height 18
click at [756, 200] on h2 "Your heading text goes here" at bounding box center [805, 211] width 384 height 23
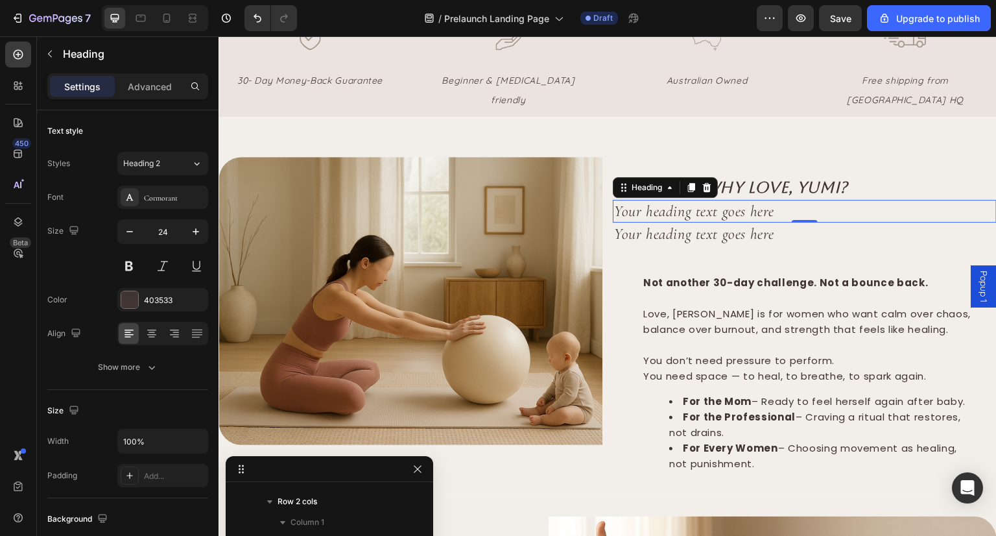
click at [763, 200] on h2 "Your heading text goes here" at bounding box center [805, 211] width 384 height 23
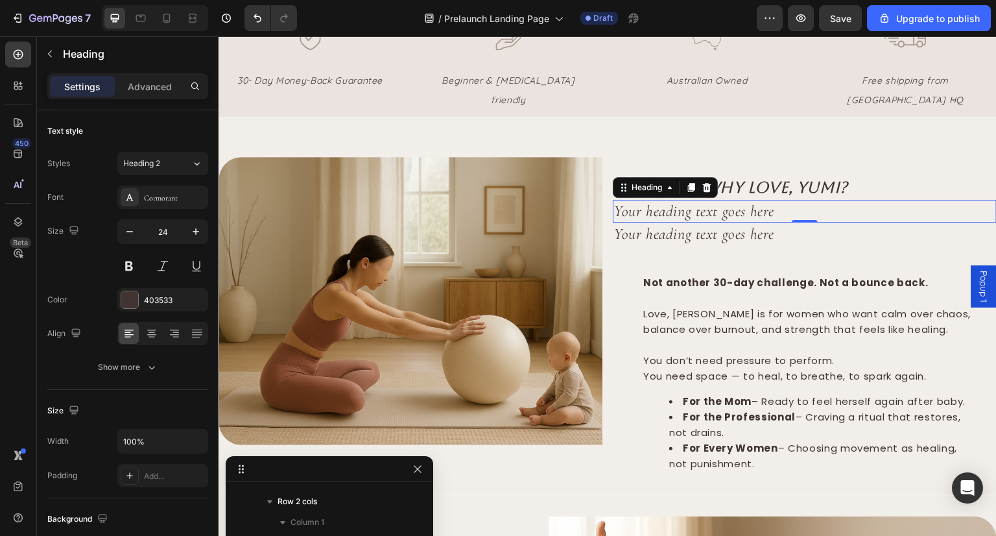
click at [763, 200] on h2 "Your heading text goes here" at bounding box center [805, 211] width 384 height 23
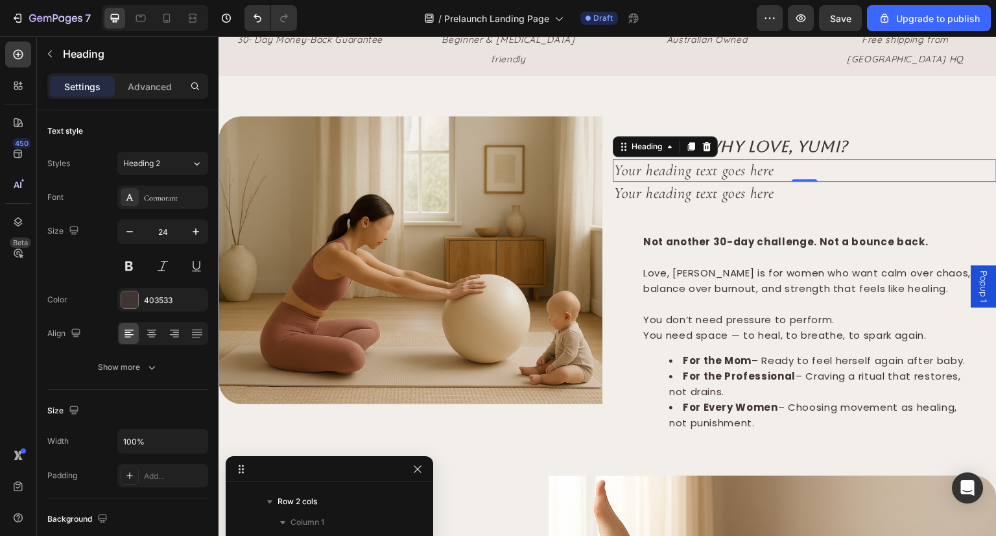
scroll to position [610, 0]
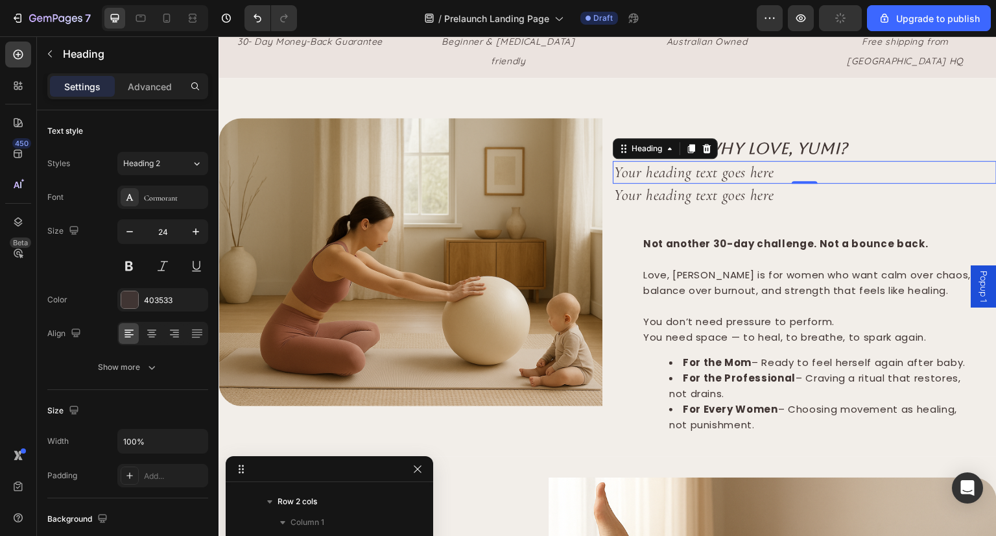
click at [735, 161] on h2 "Your heading text goes here" at bounding box center [805, 172] width 384 height 23
click at [691, 161] on h2 "Your heading text goes here" at bounding box center [805, 172] width 384 height 23
click at [704, 143] on icon at bounding box center [707, 148] width 10 height 10
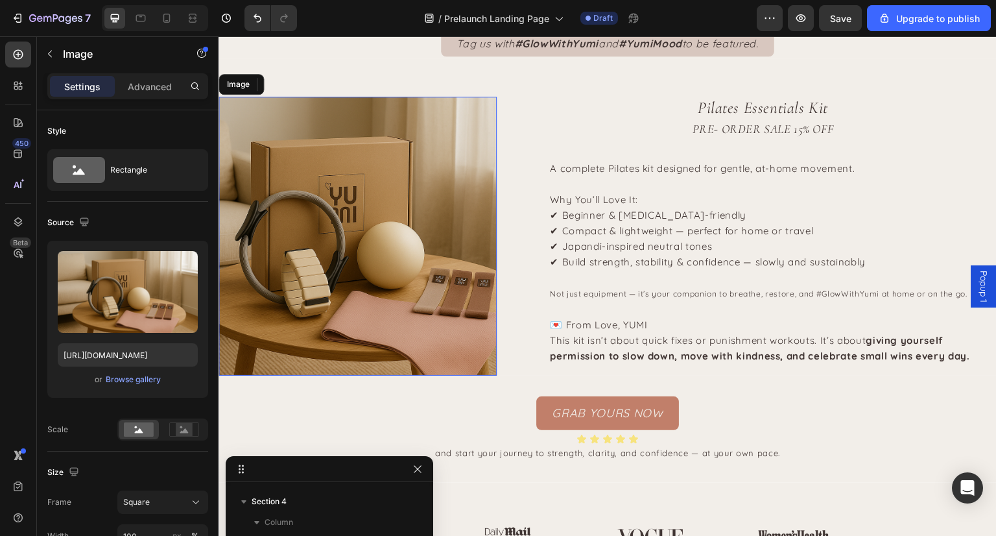
scroll to position [595, 0]
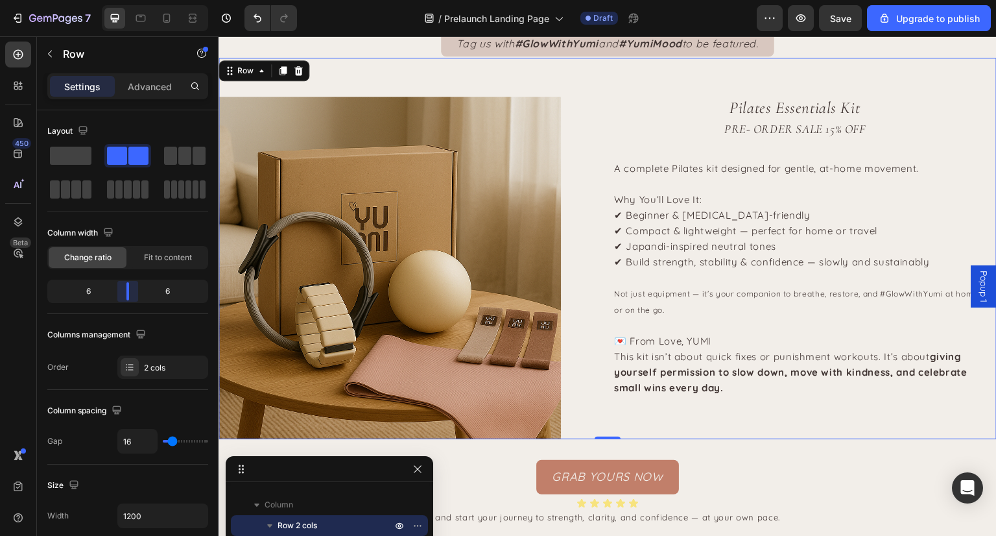
click at [123, 0] on body "7 / Prelaunch Landing Page Draft Preview Save Upgrade to publish 450 Beta Secti…" at bounding box center [498, 0] width 996 height 0
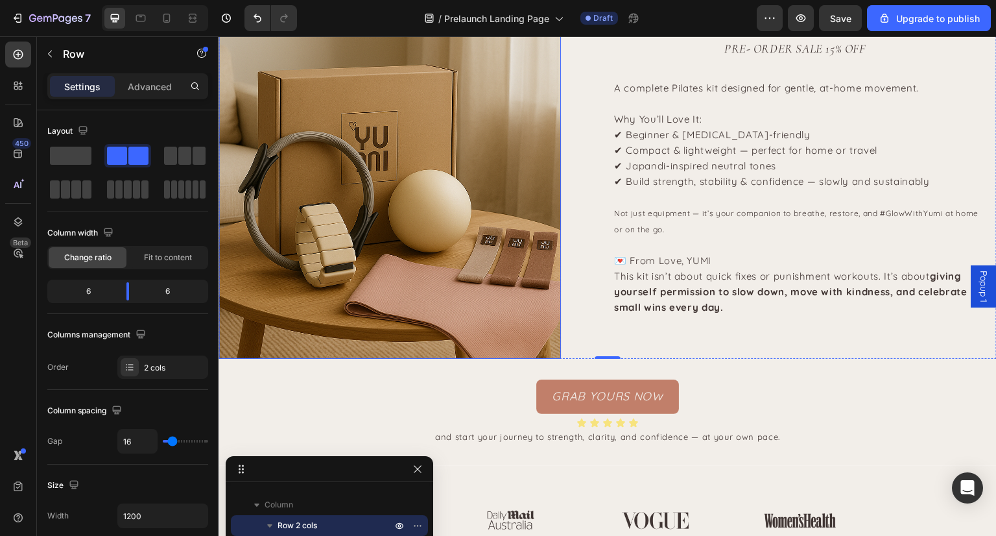
scroll to position [2001, 0]
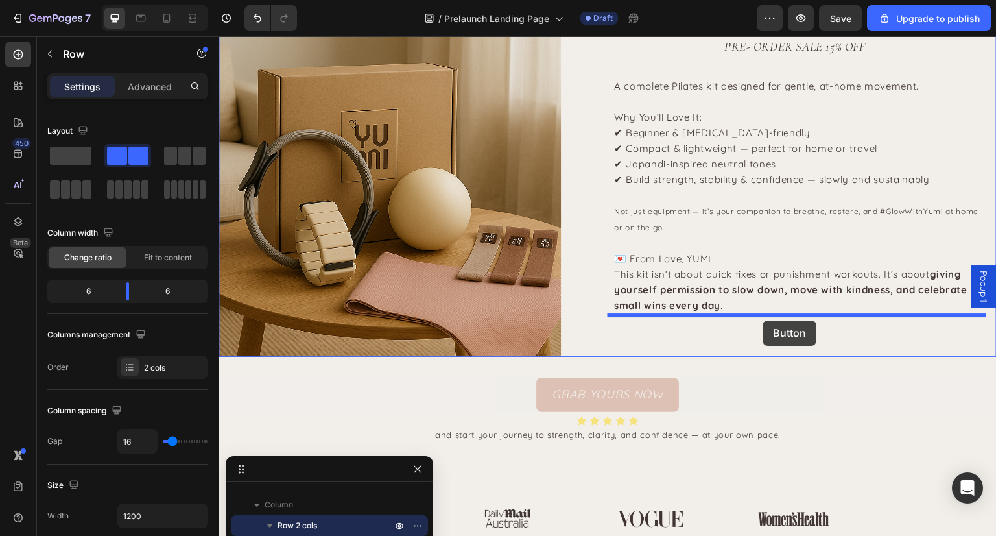
drag, startPoint x: 690, startPoint y: 391, endPoint x: 763, endPoint y: 321, distance: 101.4
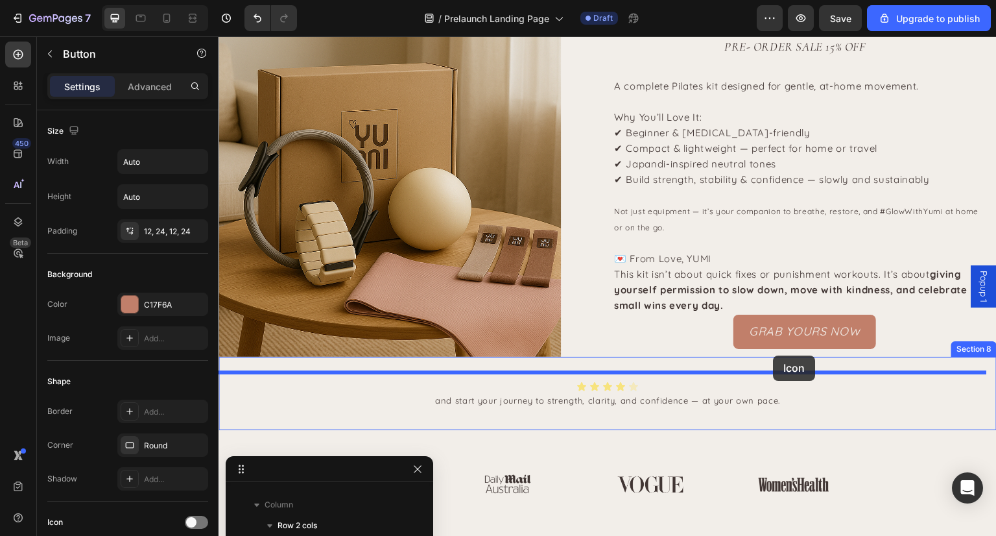
drag, startPoint x: 625, startPoint y: 383, endPoint x: 774, endPoint y: 357, distance: 151.5
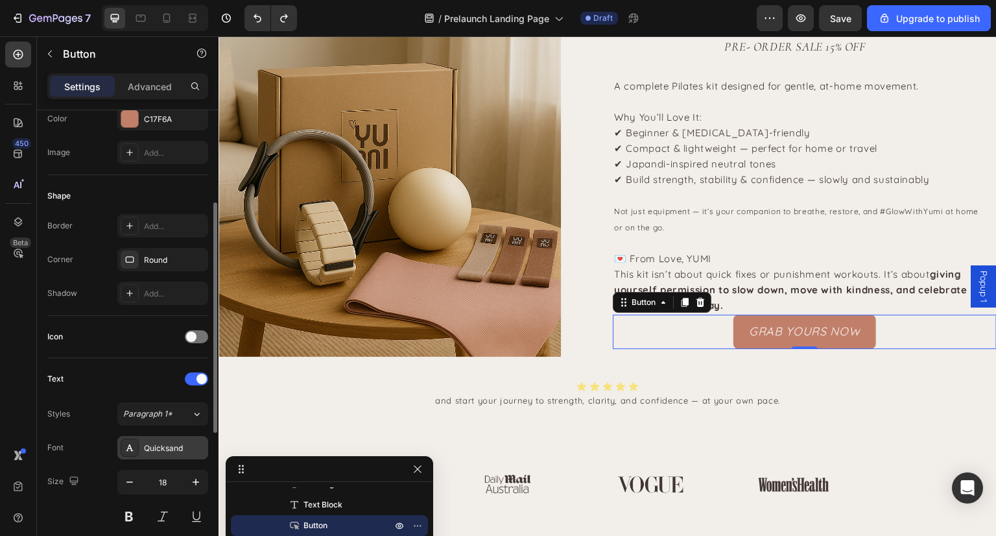
scroll to position [466, 0]
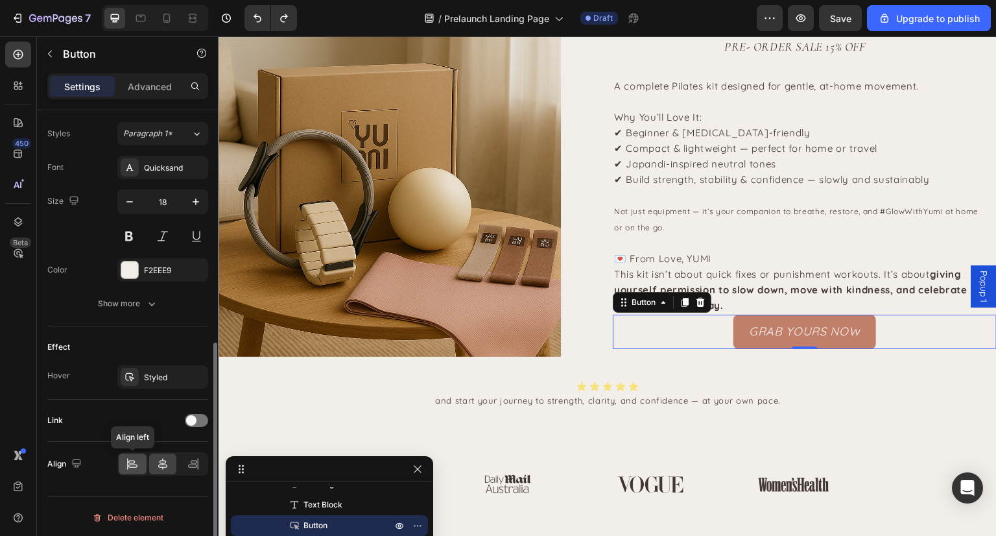
click at [135, 465] on icon at bounding box center [132, 465] width 9 height 3
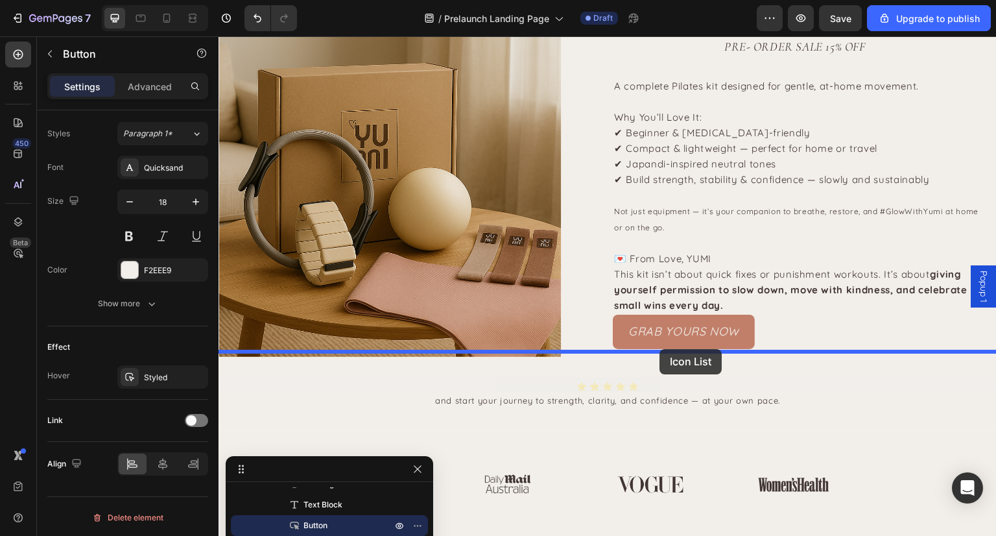
drag, startPoint x: 645, startPoint y: 379, endPoint x: 660, endPoint y: 352, distance: 31.4
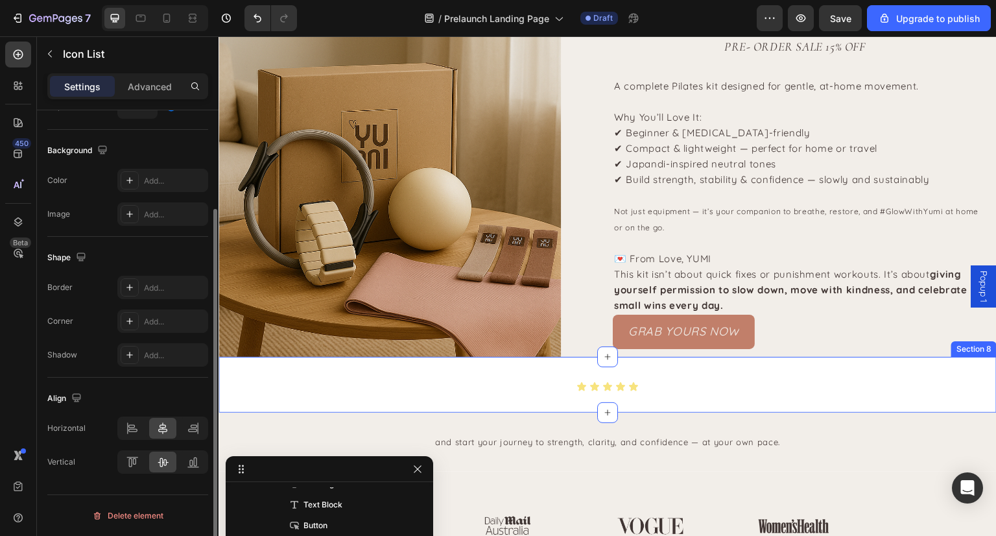
scroll to position [0, 0]
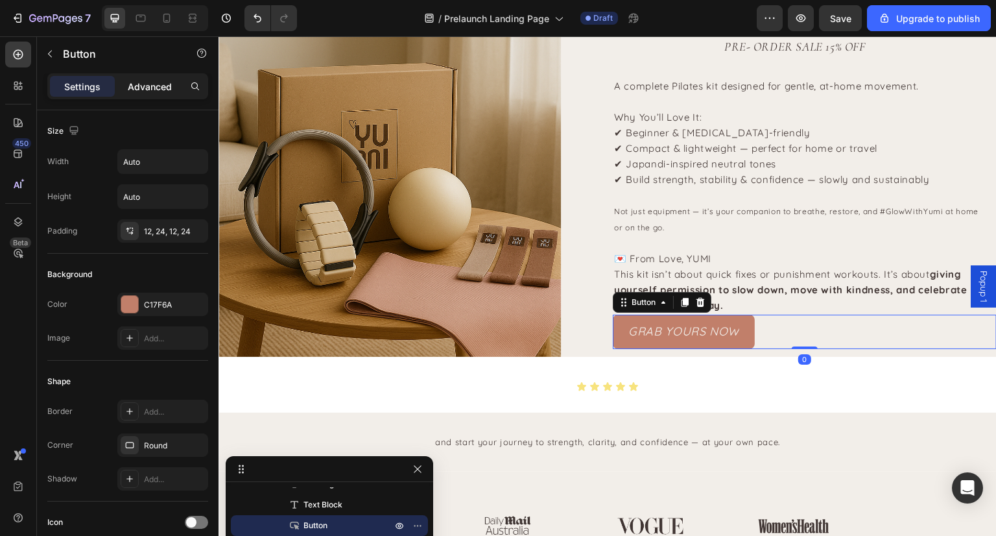
click at [150, 86] on p "Advanced" at bounding box center [150, 87] width 44 height 14
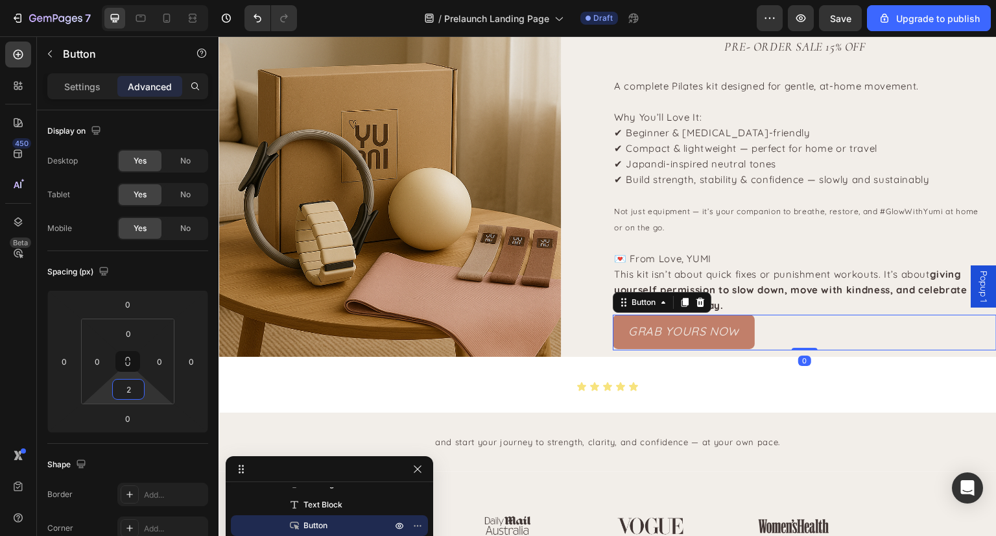
type input "0"
click at [126, 0] on html "7 / Prelaunch Landing Page Draft Preview Save Upgrade to publish 450 Beta Secti…" at bounding box center [498, 0] width 996 height 0
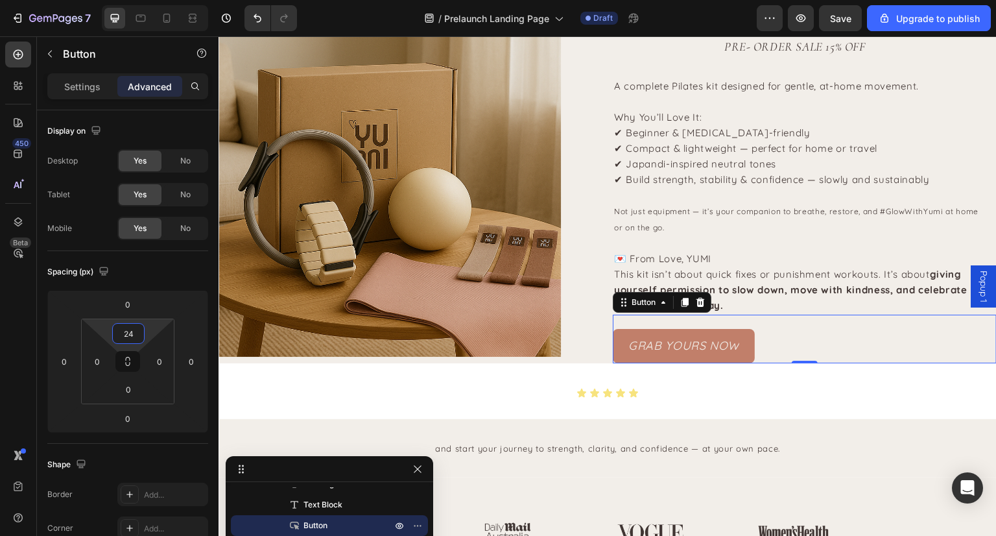
type input "26"
drag, startPoint x: 131, startPoint y: 348, endPoint x: 130, endPoint y: 340, distance: 8.5
click at [130, 0] on html "7 / Prelaunch Landing Page Draft Preview Save Upgrade to publish 450 Beta Secti…" at bounding box center [498, 0] width 996 height 0
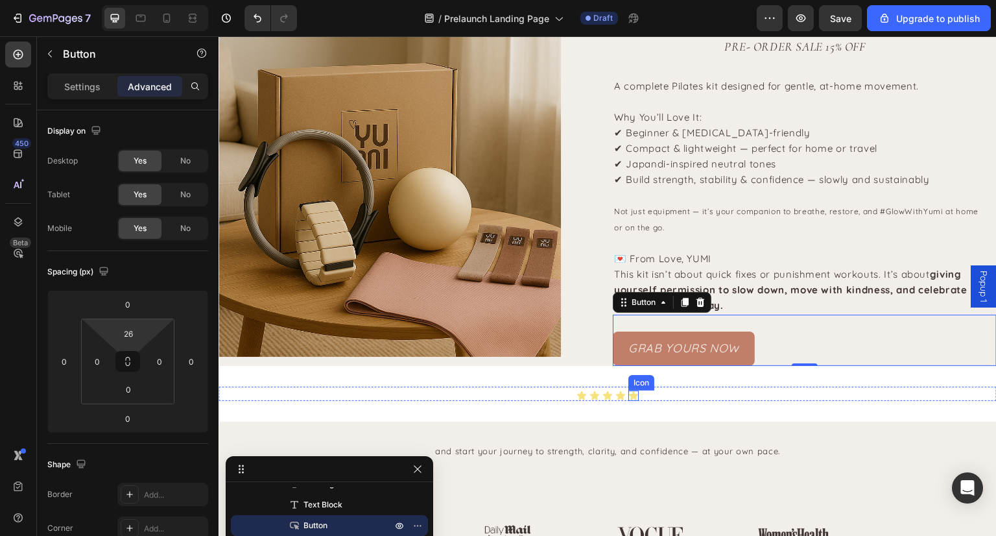
click at [629, 394] on icon at bounding box center [634, 396] width 10 height 10
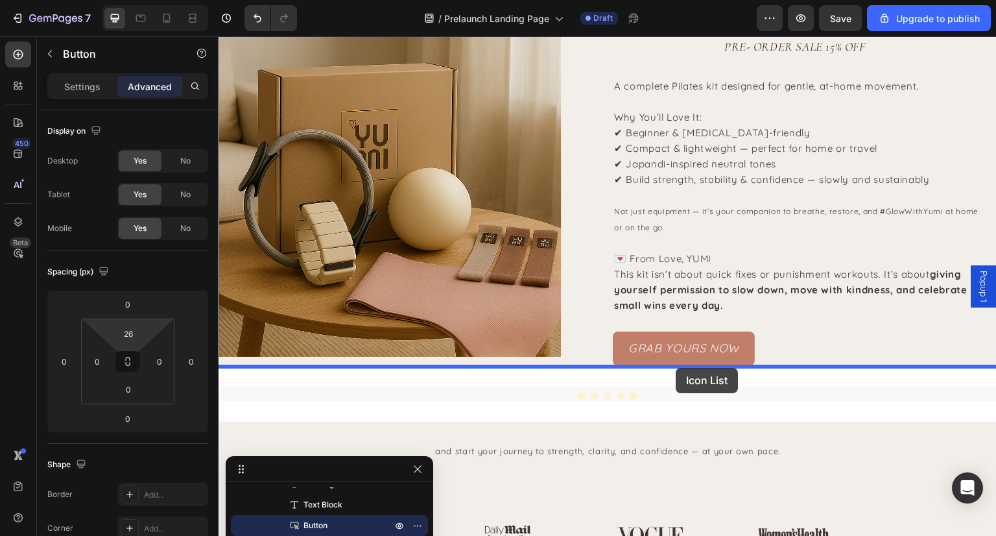
drag, startPoint x: 660, startPoint y: 394, endPoint x: 677, endPoint y: 368, distance: 31.2
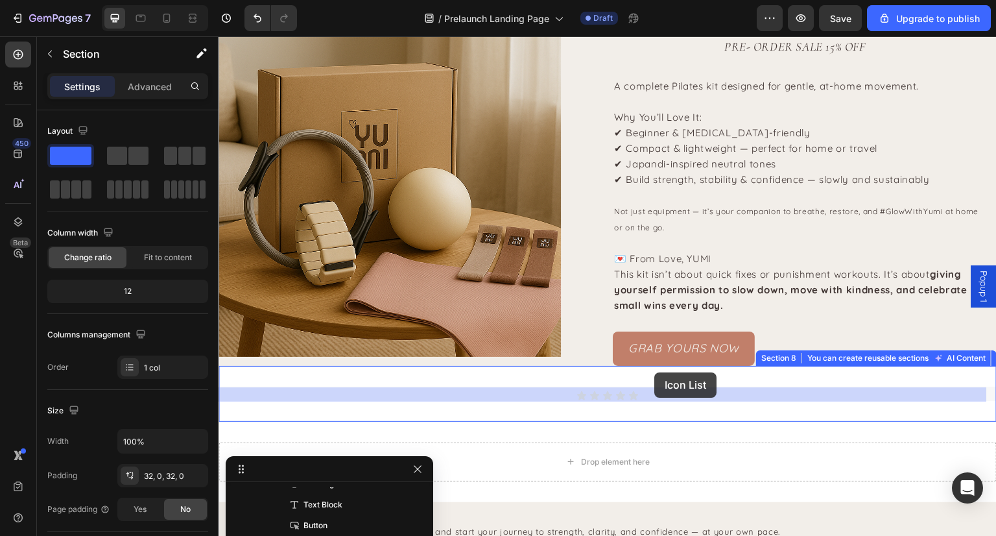
drag, startPoint x: 638, startPoint y: 396, endPoint x: 655, endPoint y: 372, distance: 29.3
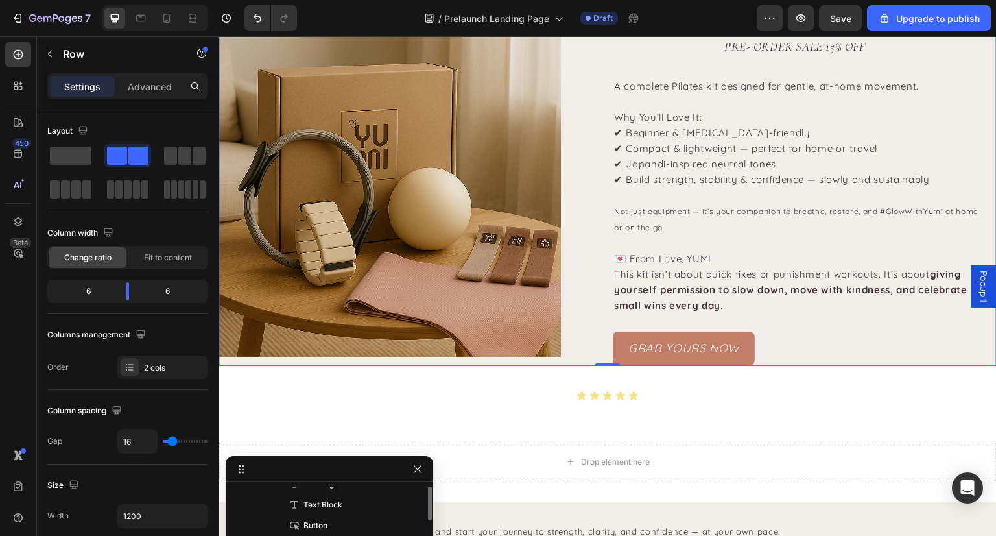
scroll to position [536, 0]
drag, startPoint x: 56, startPoint y: 155, endPoint x: 64, endPoint y: 162, distance: 10.6
click at [64, 162] on span at bounding box center [71, 156] width 42 height 18
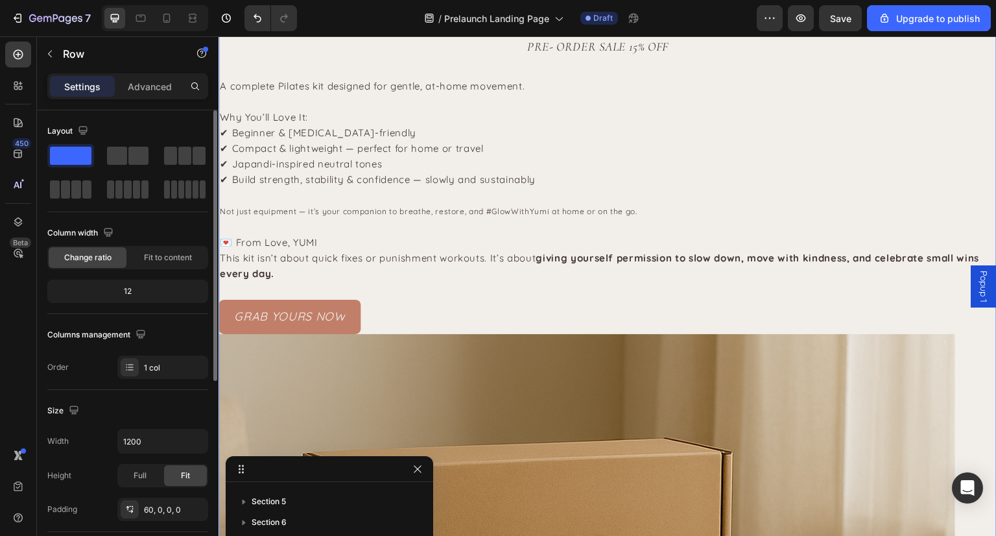
click at [64, 162] on span at bounding box center [71, 156] width 42 height 18
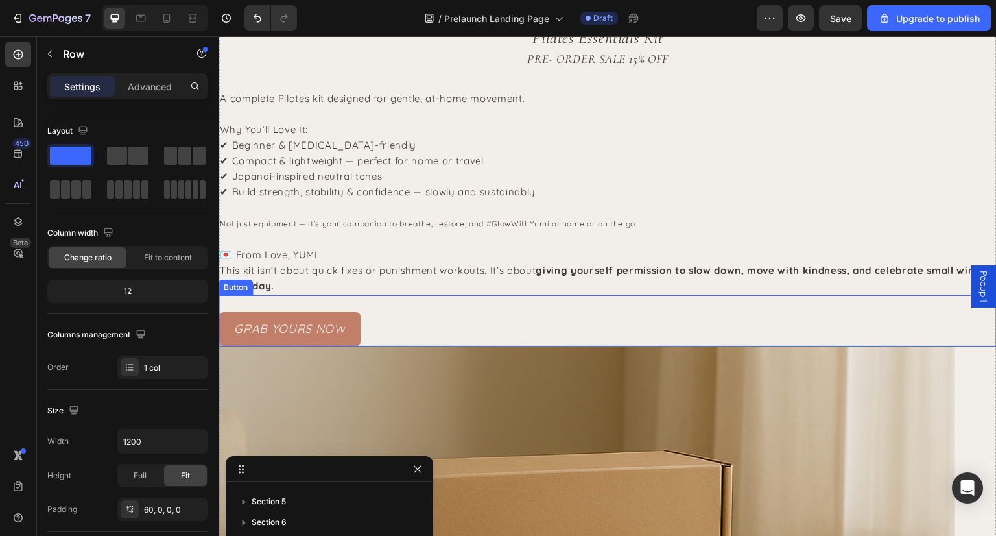
scroll to position [1988, 0]
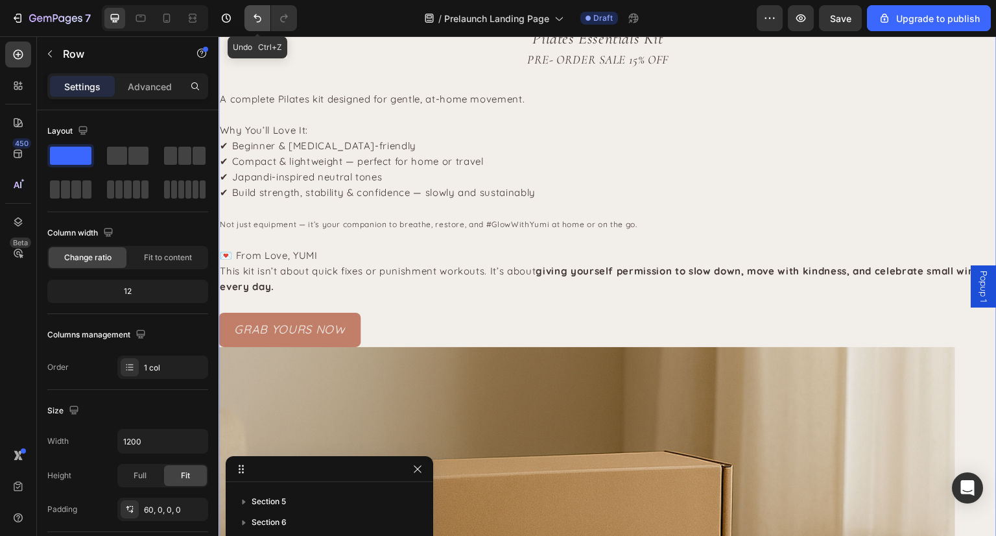
click at [251, 20] on icon "Undo/Redo" at bounding box center [257, 18] width 13 height 13
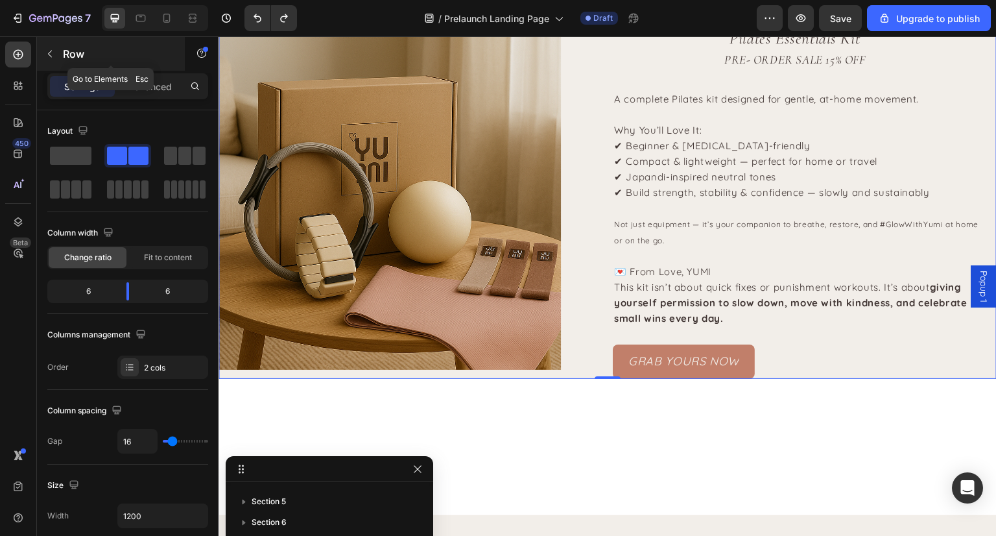
click at [49, 54] on icon "button" at bounding box center [50, 54] width 10 height 10
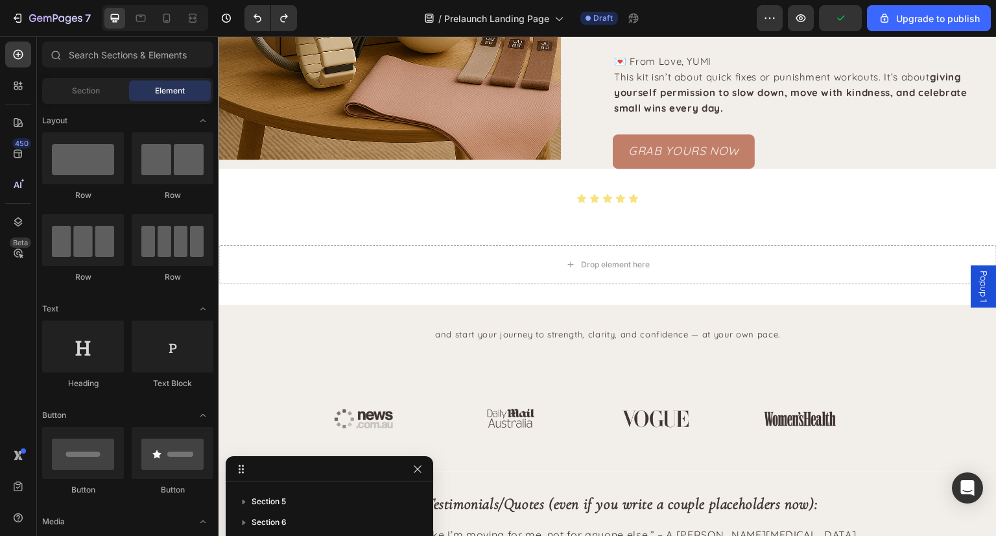
scroll to position [2198, 0]
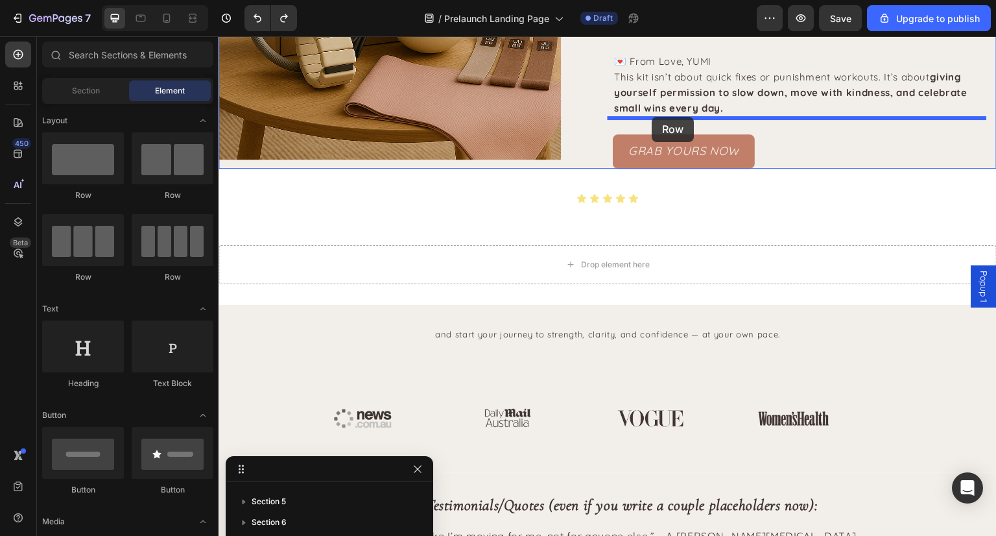
drag, startPoint x: 382, startPoint y: 204, endPoint x: 653, endPoint y: 117, distance: 284.3
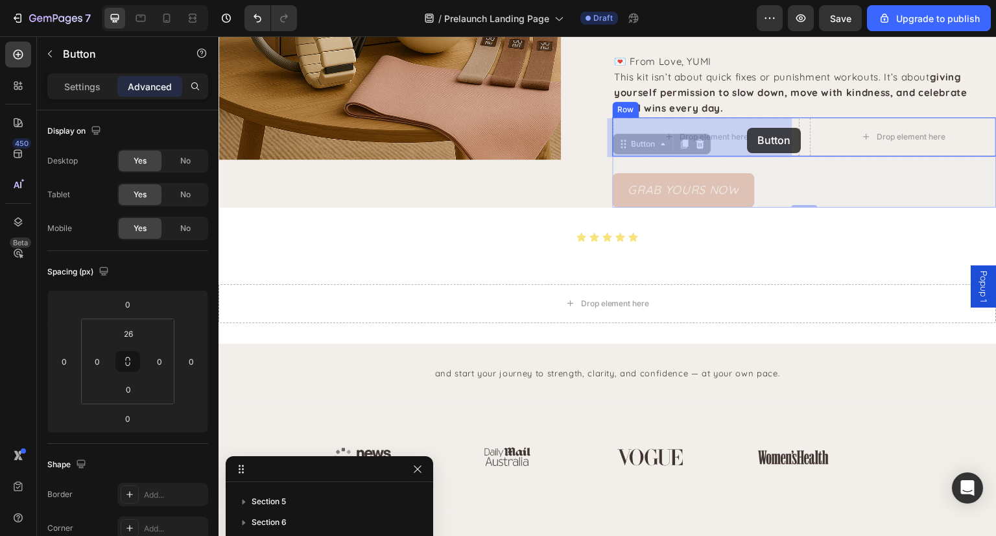
drag, startPoint x: 762, startPoint y: 190, endPoint x: 749, endPoint y: 130, distance: 60.9
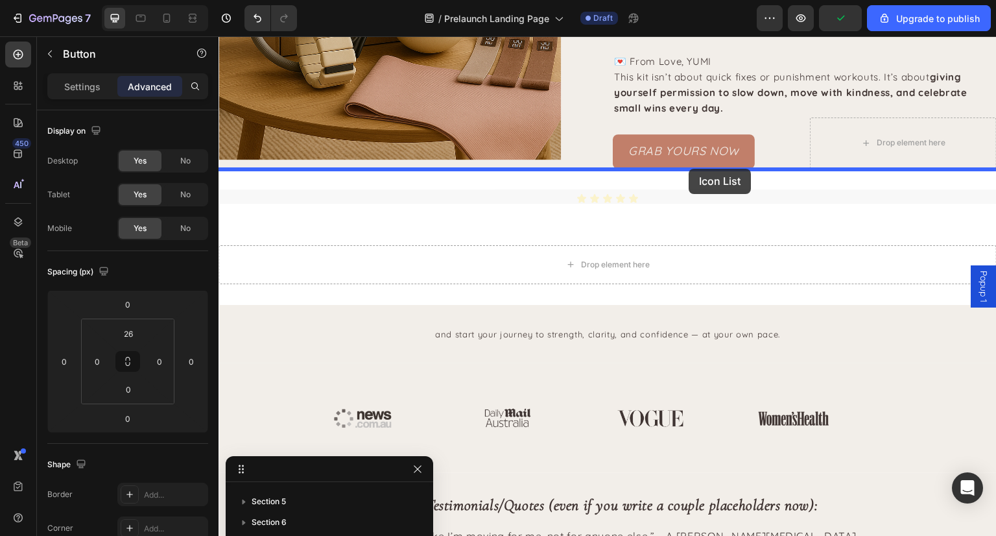
drag, startPoint x: 648, startPoint y: 199, endPoint x: 690, endPoint y: 171, distance: 50.4
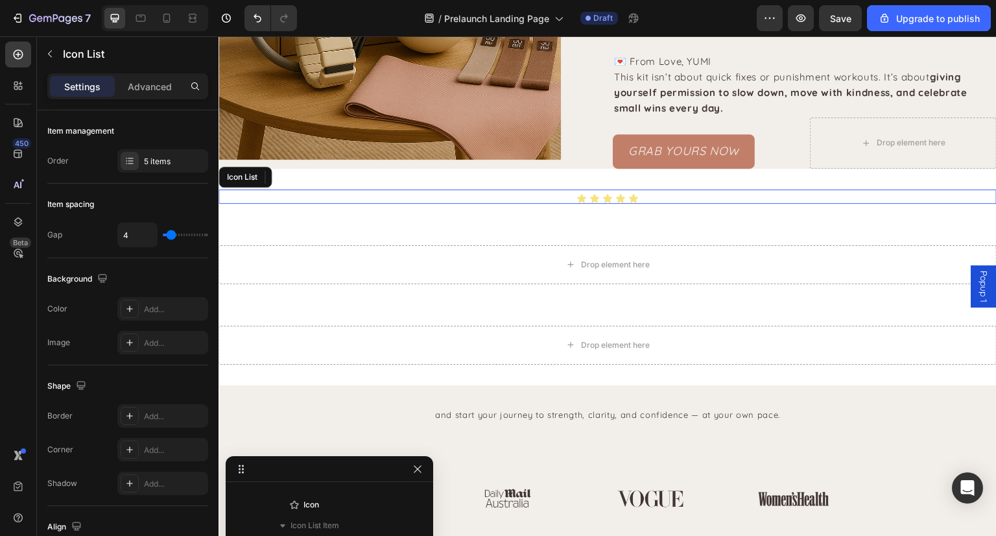
scroll to position [723, 0]
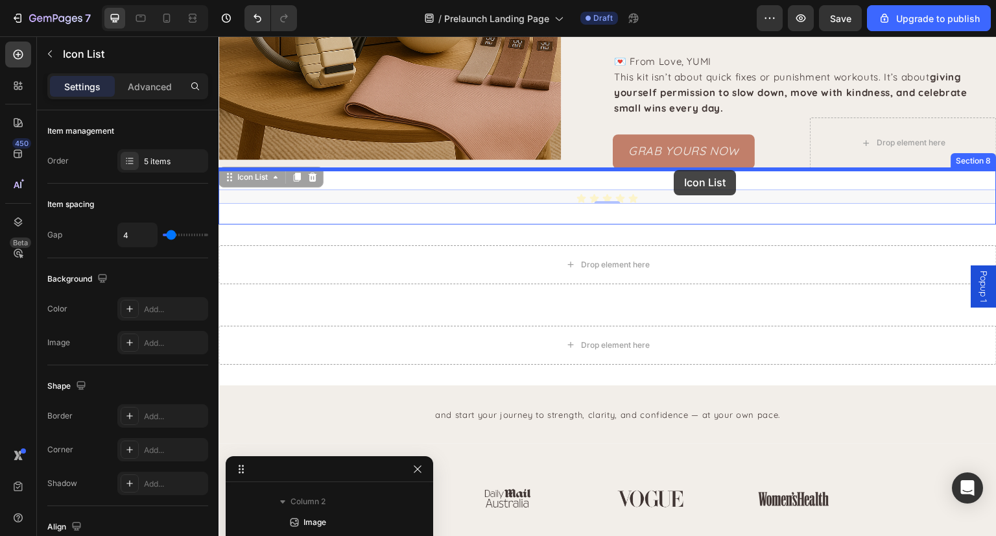
drag, startPoint x: 668, startPoint y: 199, endPoint x: 675, endPoint y: 170, distance: 29.9
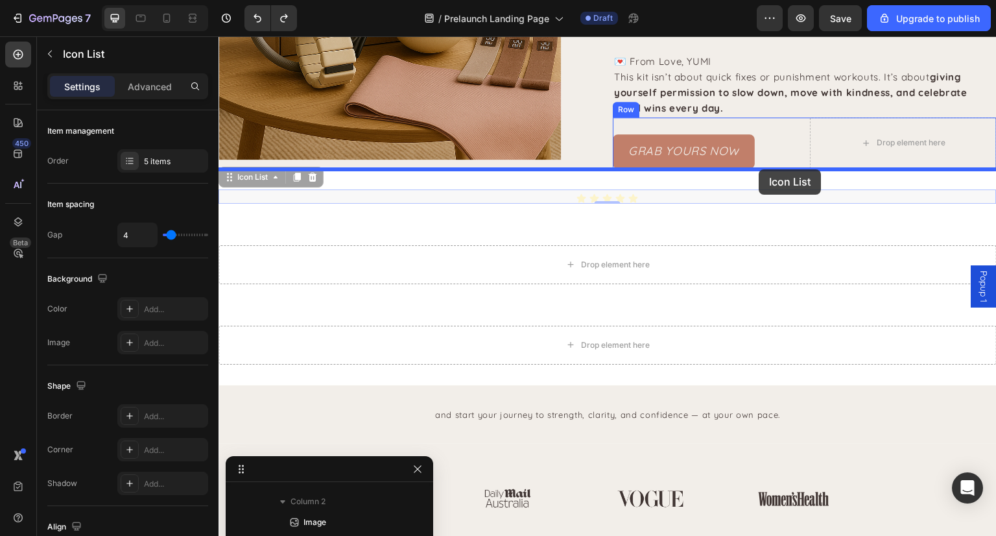
drag, startPoint x: 667, startPoint y: 200, endPoint x: 760, endPoint y: 169, distance: 97.0
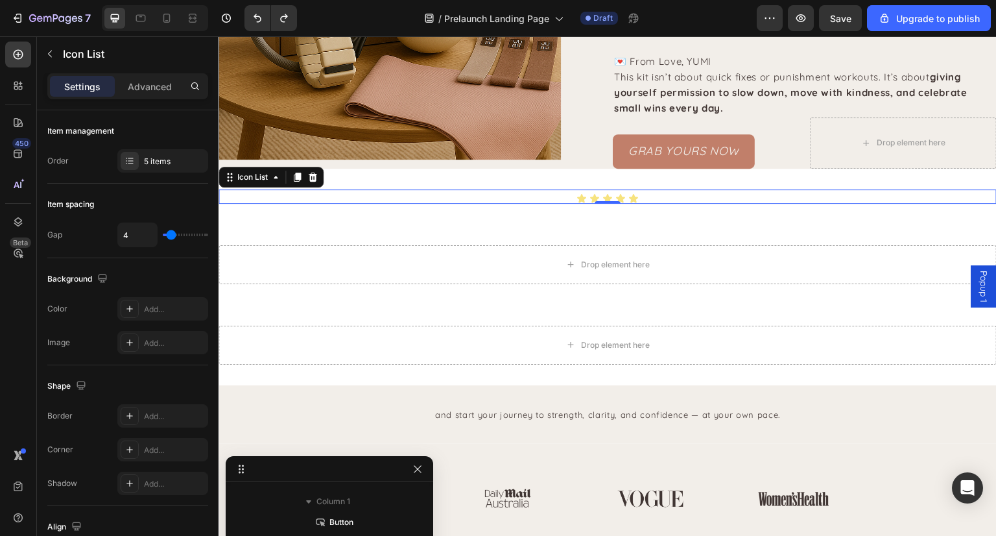
click at [646, 201] on div "Icon Icon Icon Icon Icon" at bounding box center [608, 198] width 778 height 10
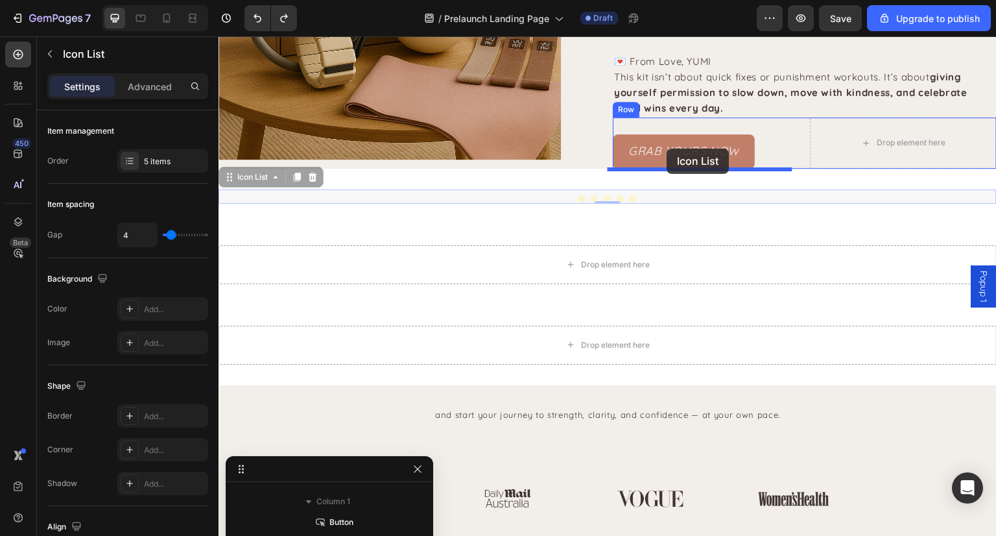
drag, startPoint x: 646, startPoint y: 201, endPoint x: 667, endPoint y: 149, distance: 56.7
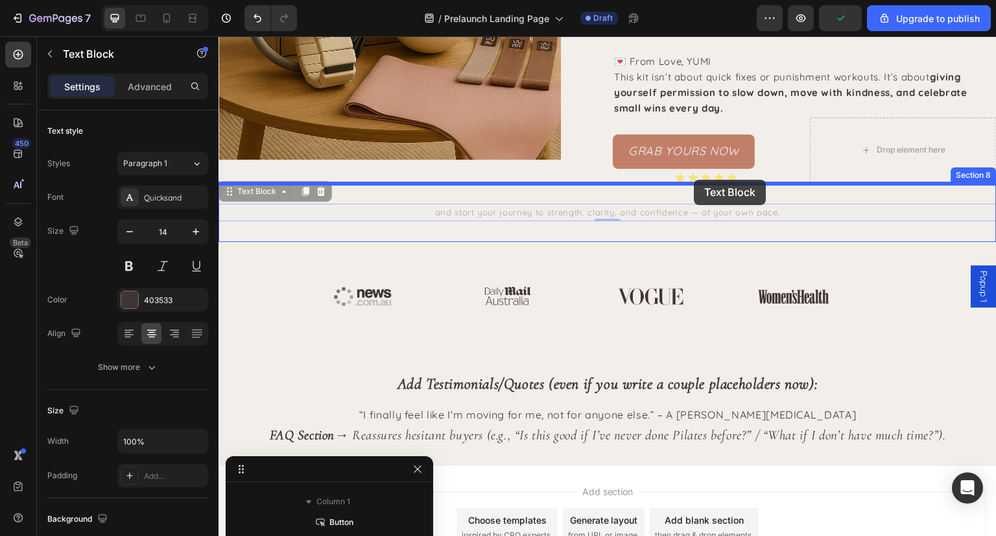
drag, startPoint x: 580, startPoint y: 219, endPoint x: 695, endPoint y: 181, distance: 120.8
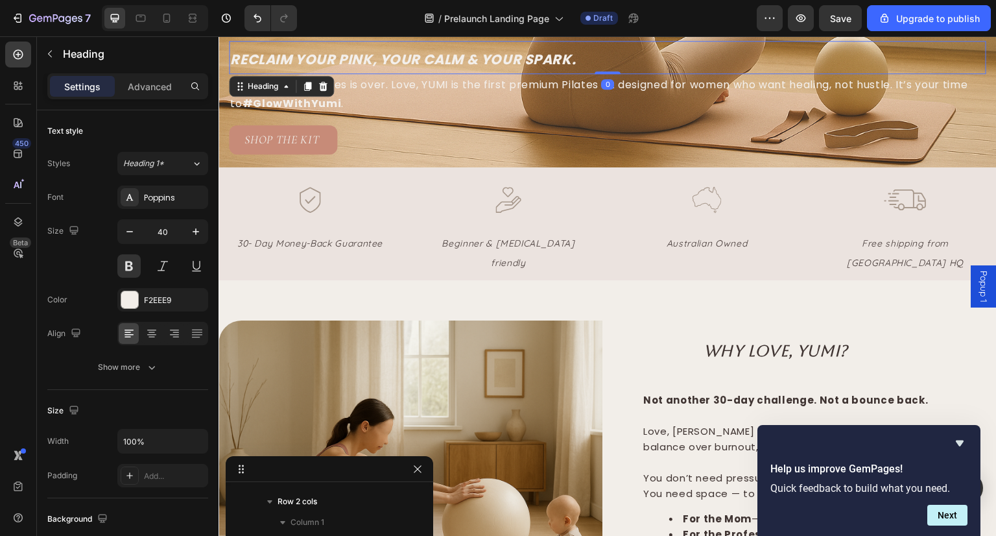
scroll to position [17, 0]
click at [170, 195] on div "Poppins" at bounding box center [174, 198] width 61 height 12
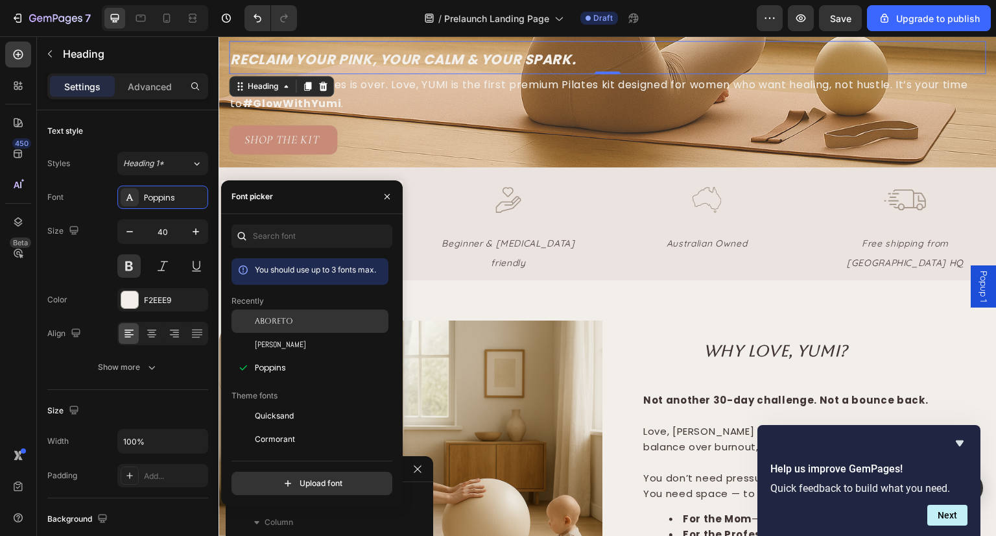
click at [275, 326] on span "Aboreto" at bounding box center [274, 321] width 38 height 12
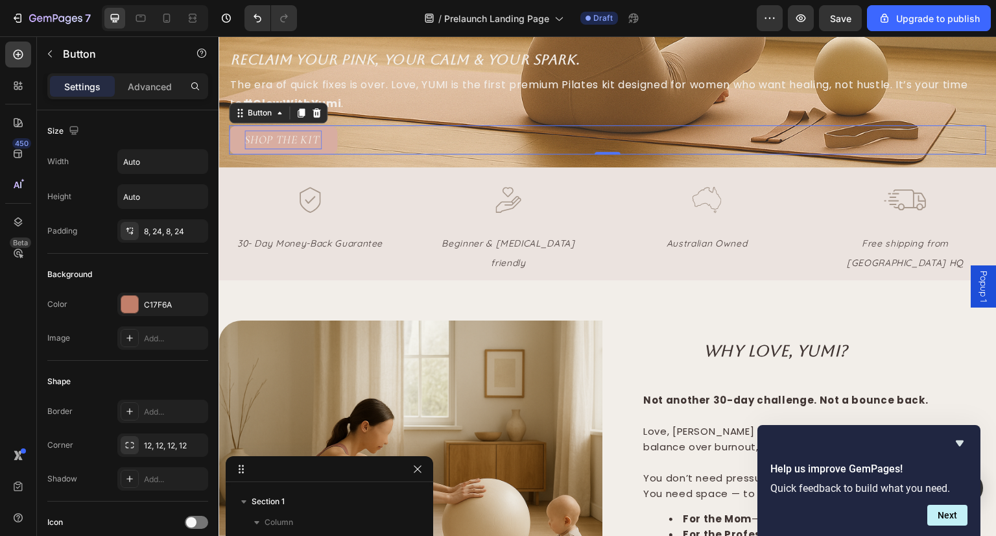
click at [296, 130] on p "SHOP THE KIT" at bounding box center [283, 139] width 77 height 19
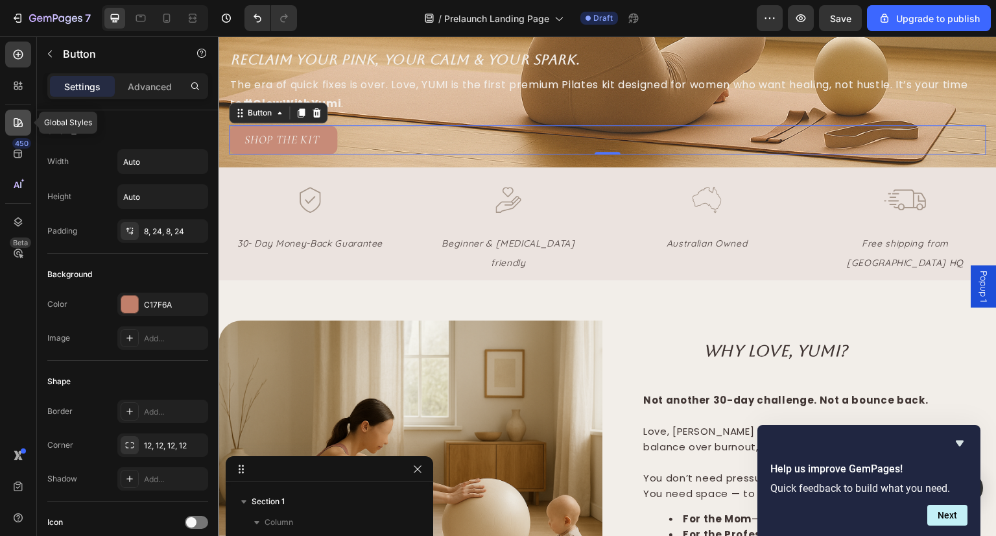
click at [8, 123] on div at bounding box center [18, 123] width 26 height 26
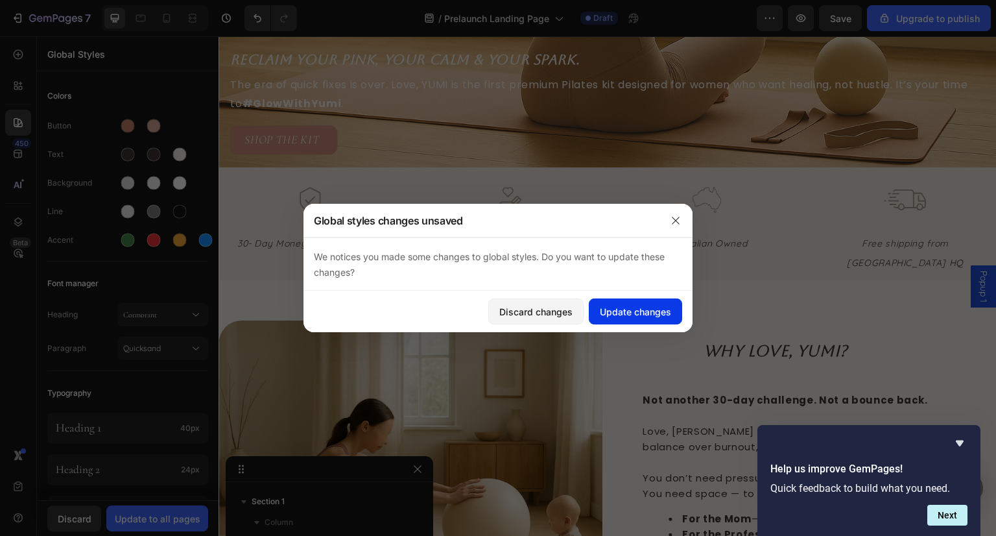
click at [612, 311] on div "Update changes" at bounding box center [635, 312] width 71 height 14
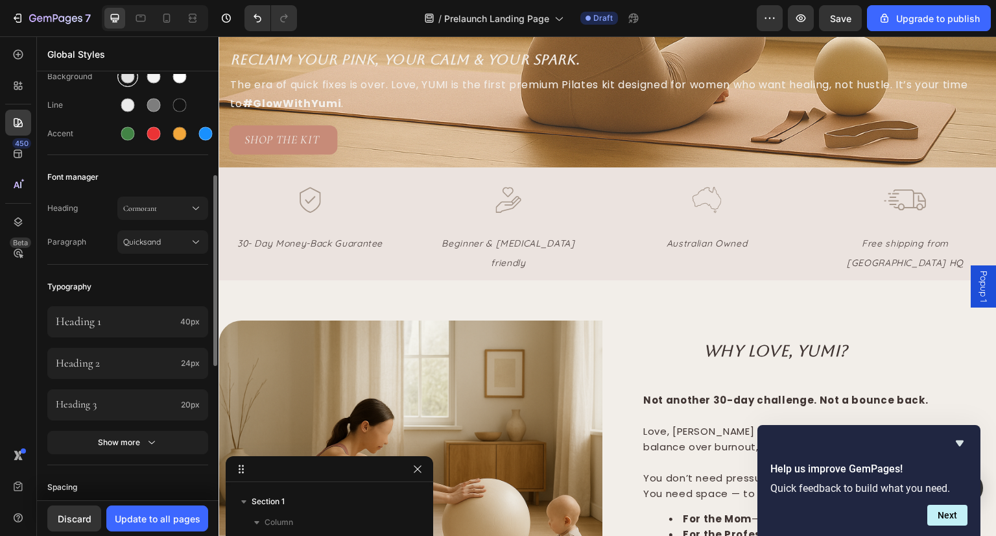
scroll to position [0, 0]
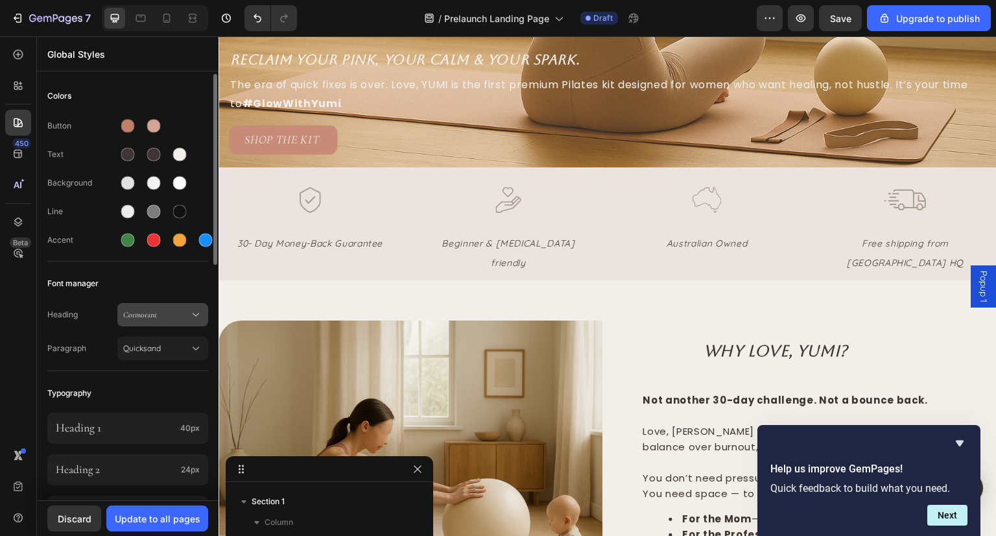
click at [148, 321] on button "Cormorant" at bounding box center [162, 314] width 91 height 23
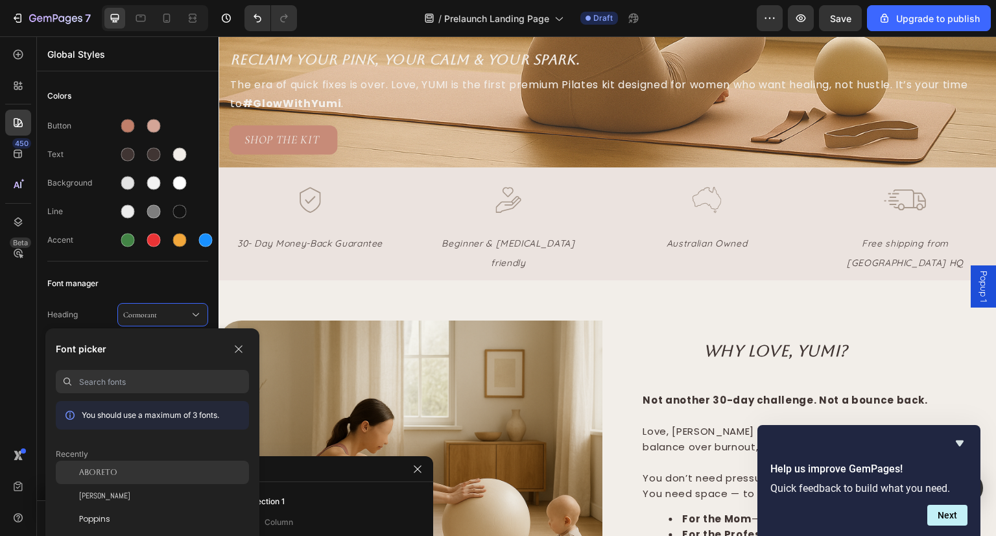
click at [130, 474] on div "Aboreto" at bounding box center [164, 472] width 170 height 12
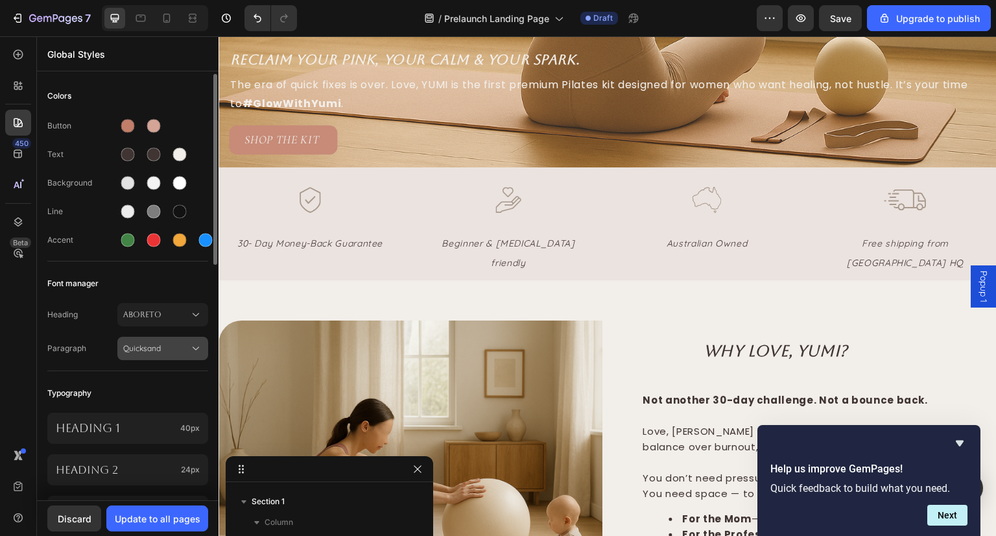
click at [173, 356] on button "Quicksand" at bounding box center [162, 348] width 91 height 23
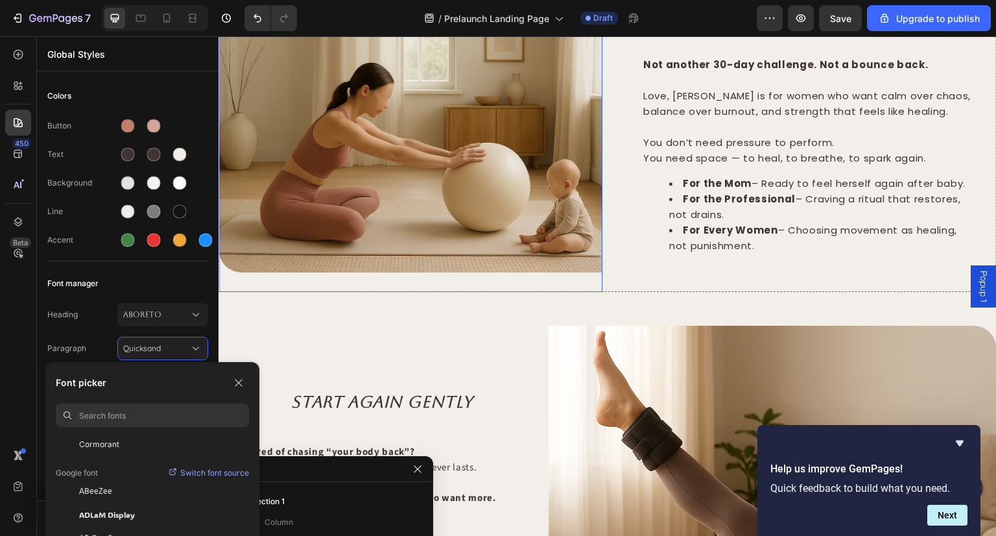
scroll to position [724, 0]
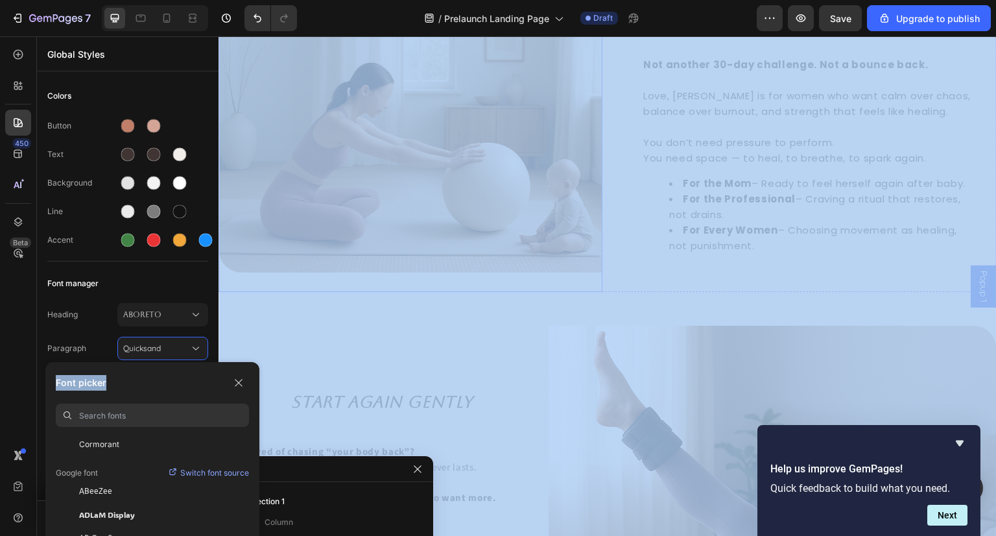
drag, startPoint x: 392, startPoint y: 411, endPoint x: 303, endPoint y: 159, distance: 267.5
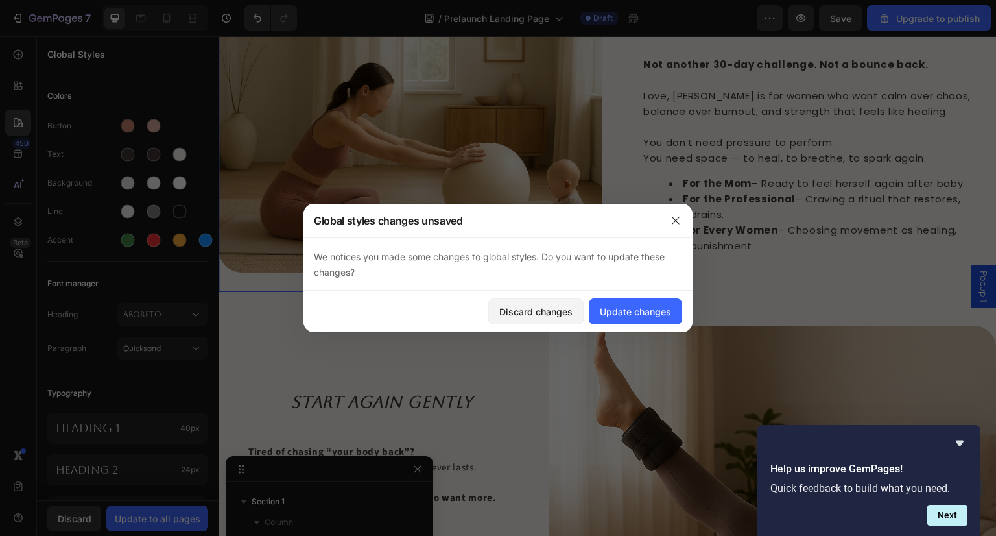
scroll to position [183, 0]
click at [677, 224] on icon "button" at bounding box center [676, 220] width 10 height 10
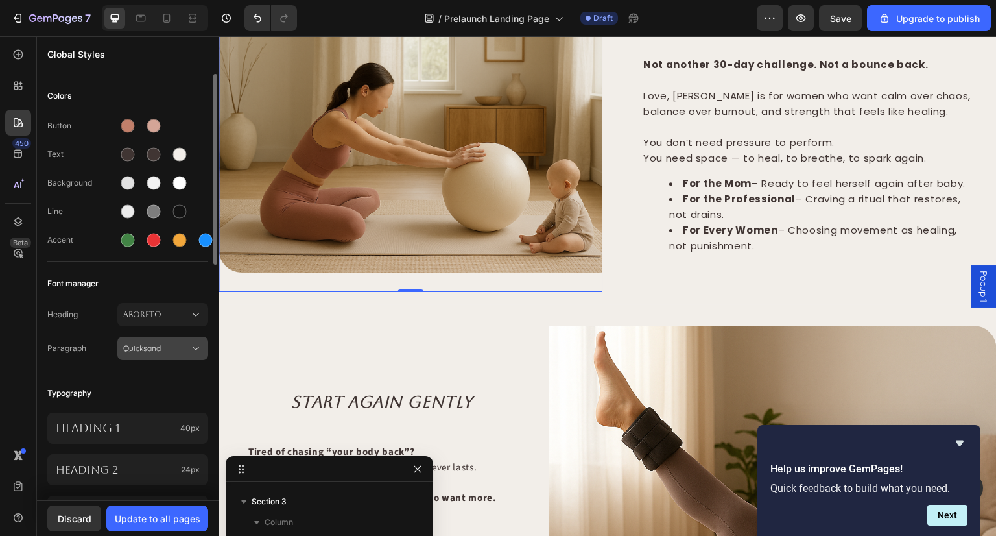
click at [134, 346] on span "Quicksand" at bounding box center [156, 349] width 66 height 12
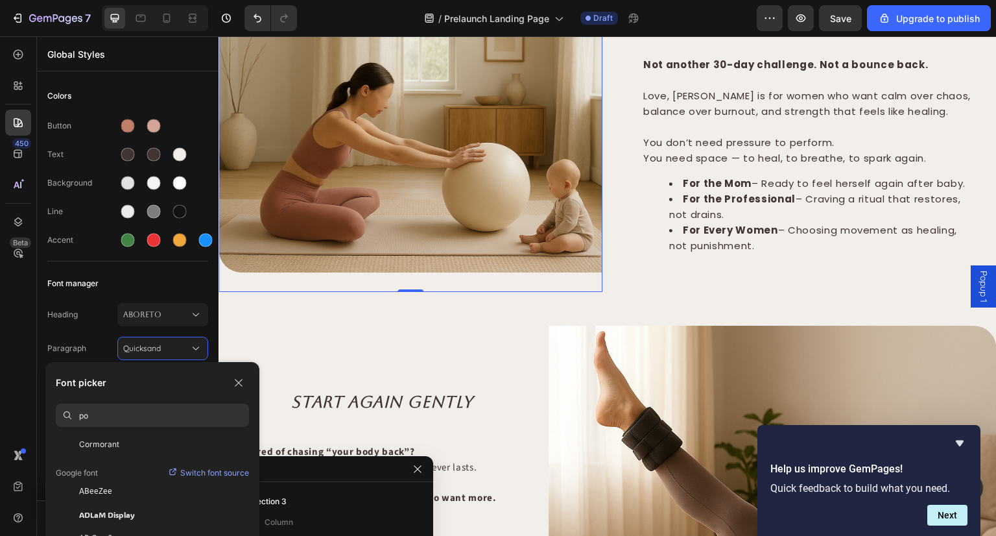
scroll to position [0, 0]
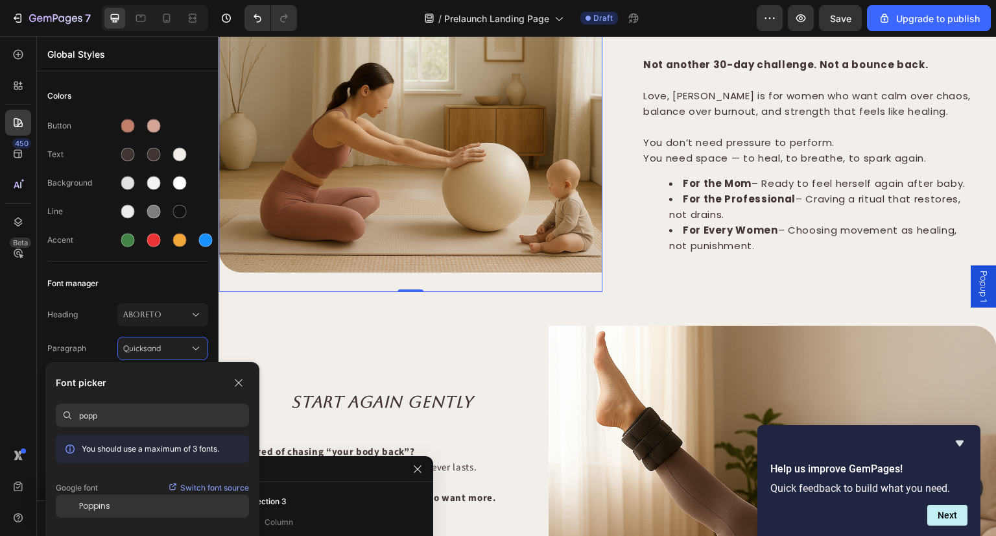
type input "popp"
click at [110, 509] on span "Poppins" at bounding box center [94, 506] width 31 height 12
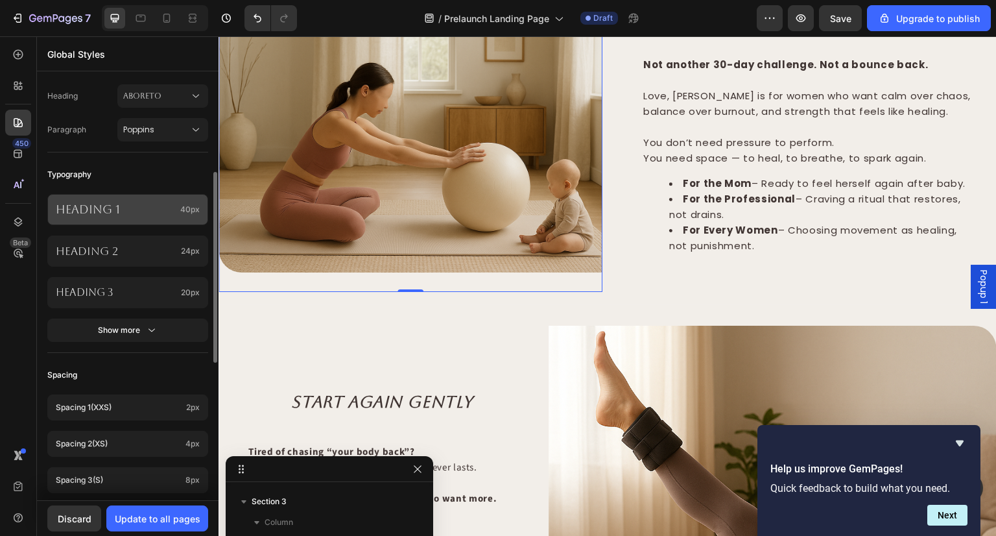
scroll to position [219, 0]
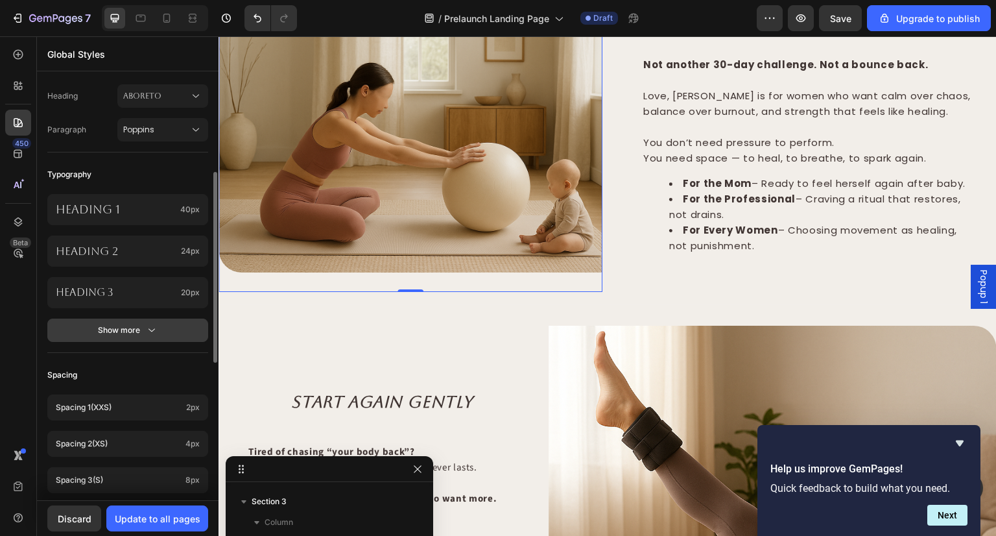
click at [143, 334] on div "Show more" at bounding box center [128, 330] width 60 height 13
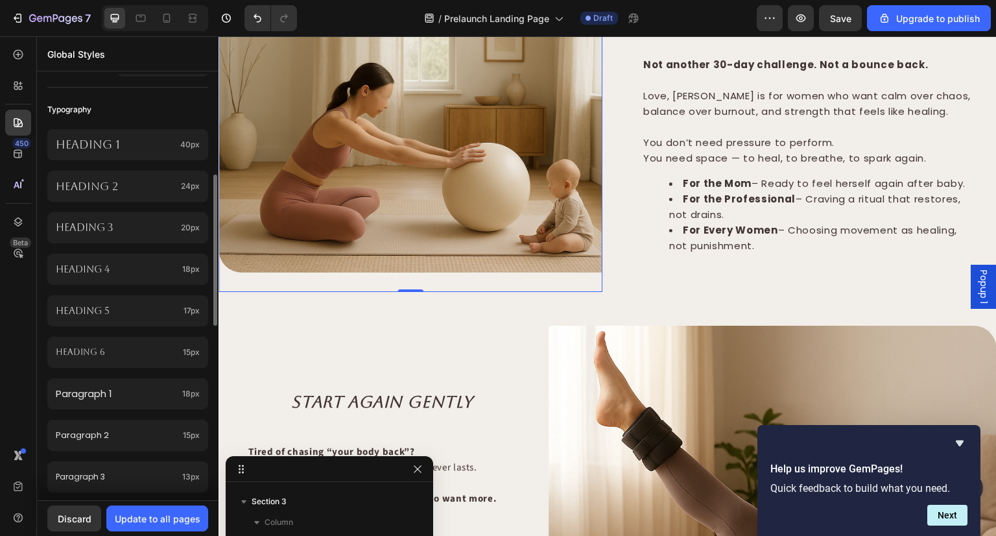
scroll to position [284, 0]
click at [143, 396] on p "Paragraph 1" at bounding box center [116, 393] width 121 height 16
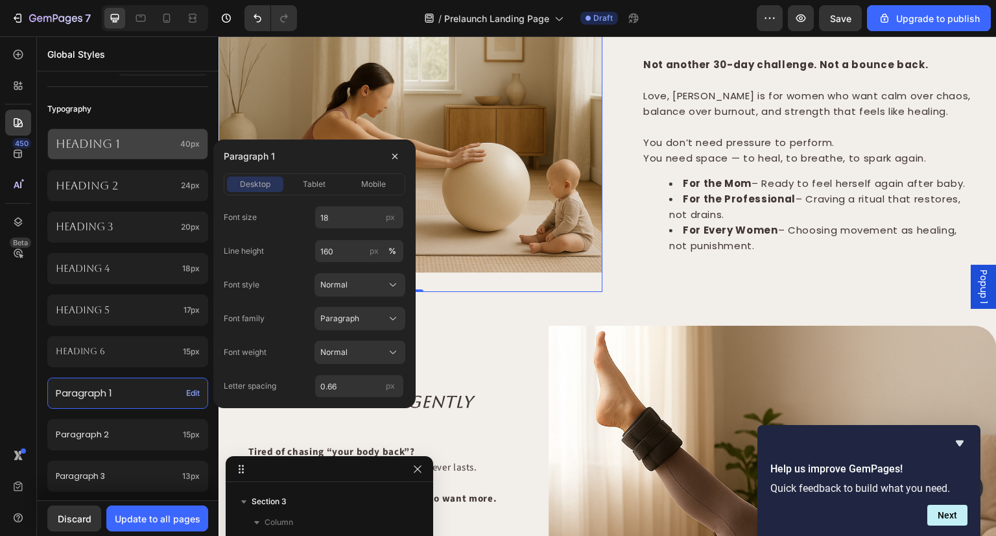
click at [96, 145] on p "Heading 1" at bounding box center [115, 143] width 119 height 15
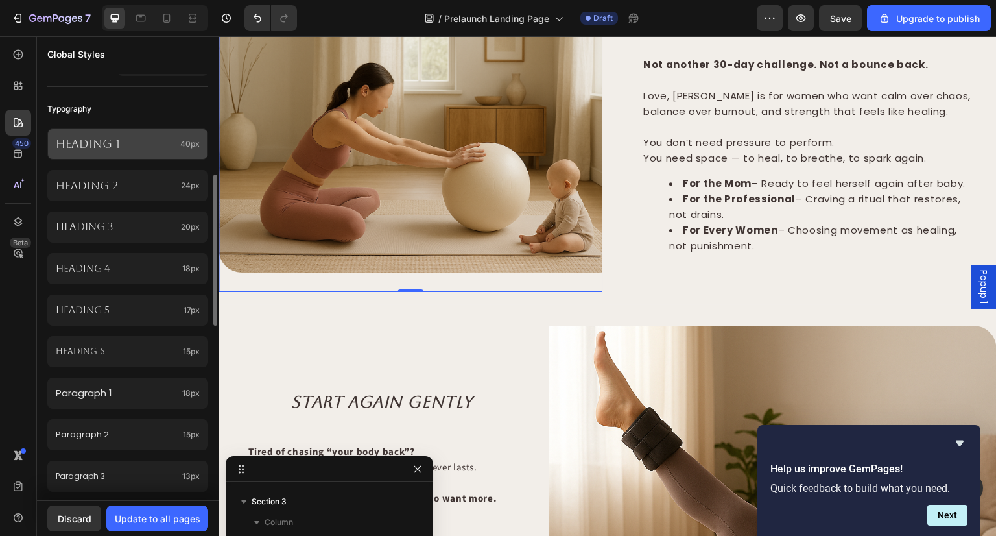
click at [96, 145] on p "Heading 1" at bounding box center [115, 143] width 119 height 15
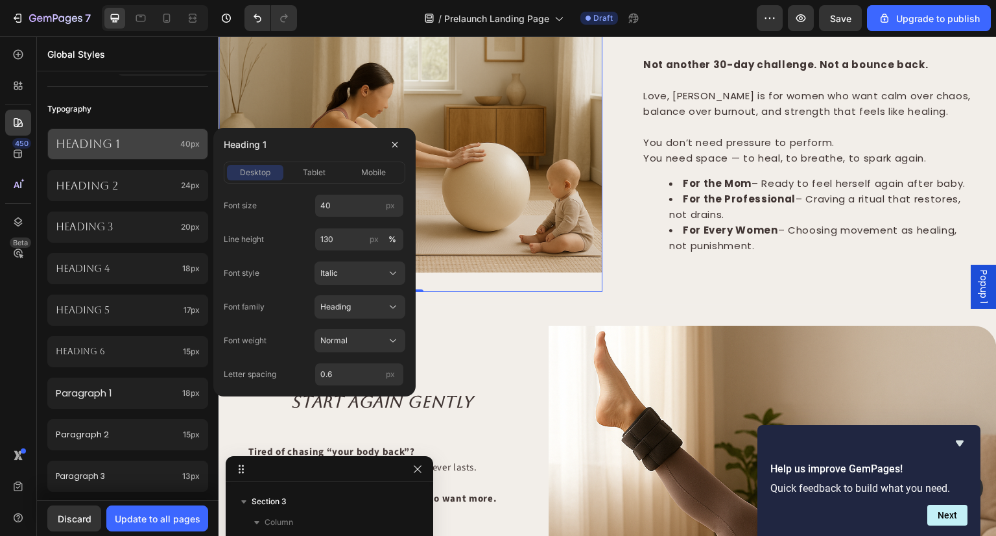
click at [96, 145] on p "Heading 1" at bounding box center [115, 143] width 119 height 15
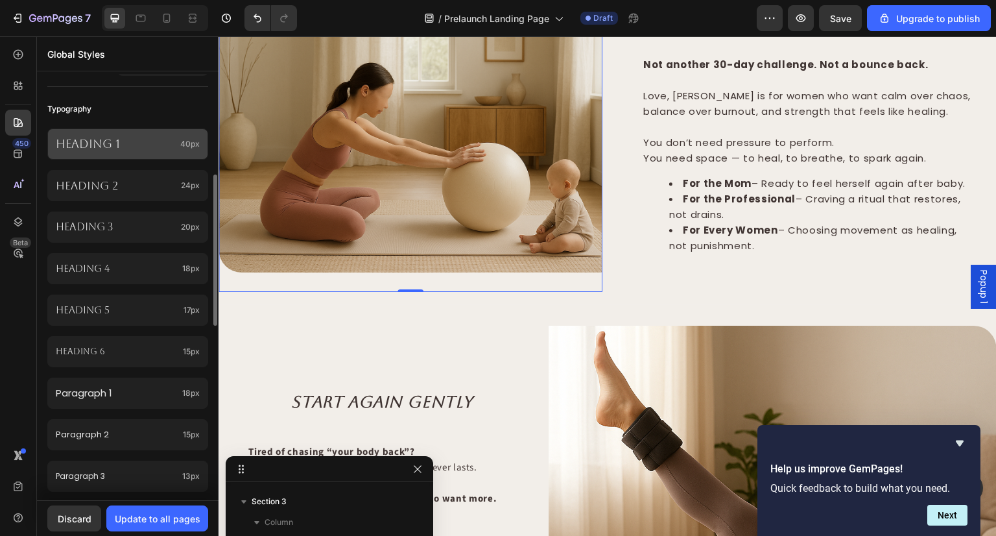
click at [96, 145] on p "Heading 1" at bounding box center [115, 143] width 119 height 15
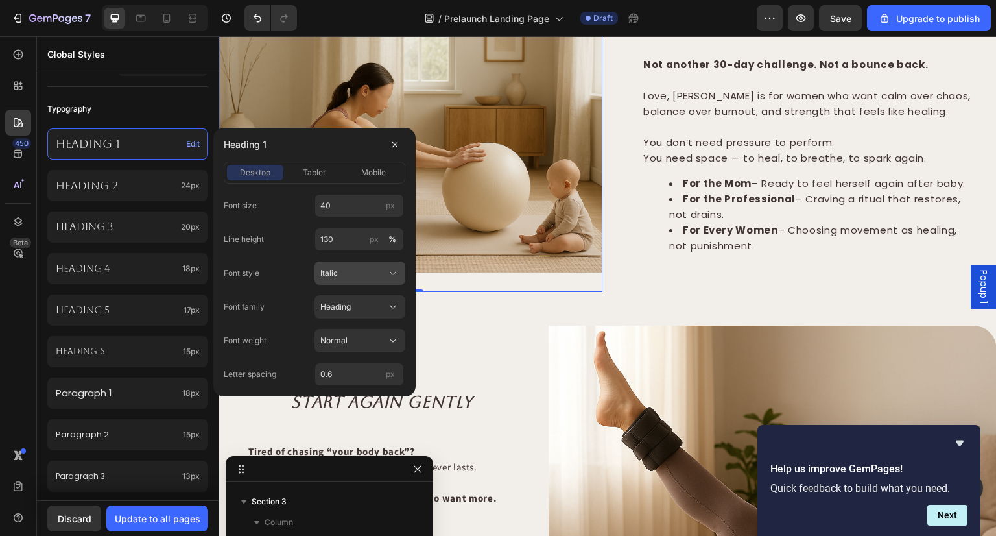
click at [345, 273] on div "Italic" at bounding box center [352, 273] width 64 height 12
click at [347, 299] on div "Normal" at bounding box center [357, 304] width 75 height 12
click at [393, 307] on icon at bounding box center [393, 306] width 6 height 3
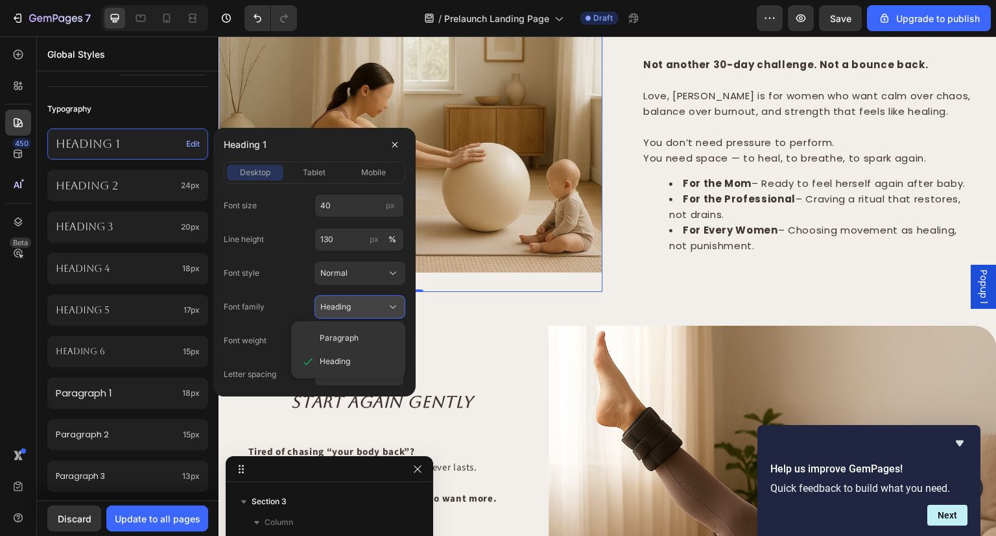
click at [393, 307] on icon at bounding box center [393, 306] width 6 height 3
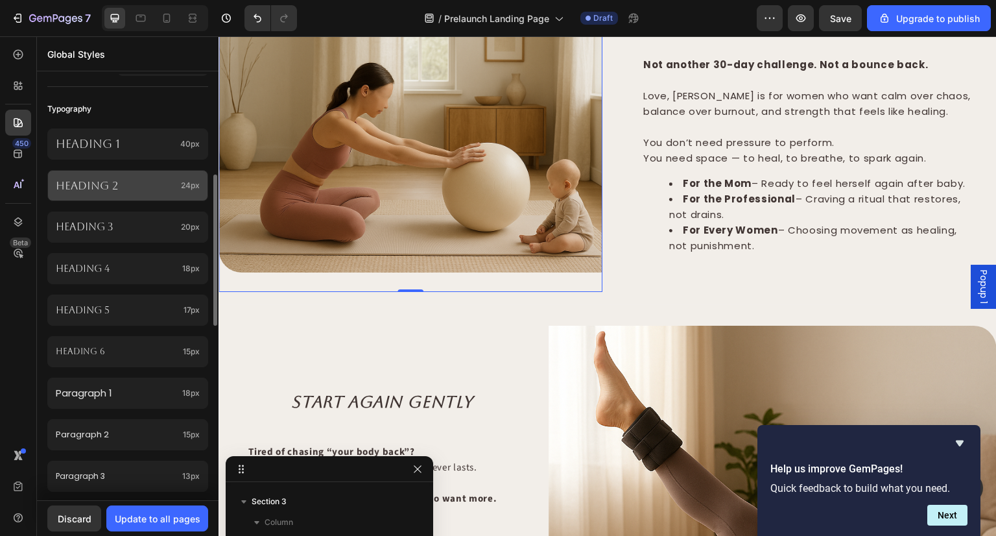
click at [131, 191] on p "Heading 2" at bounding box center [116, 185] width 120 height 14
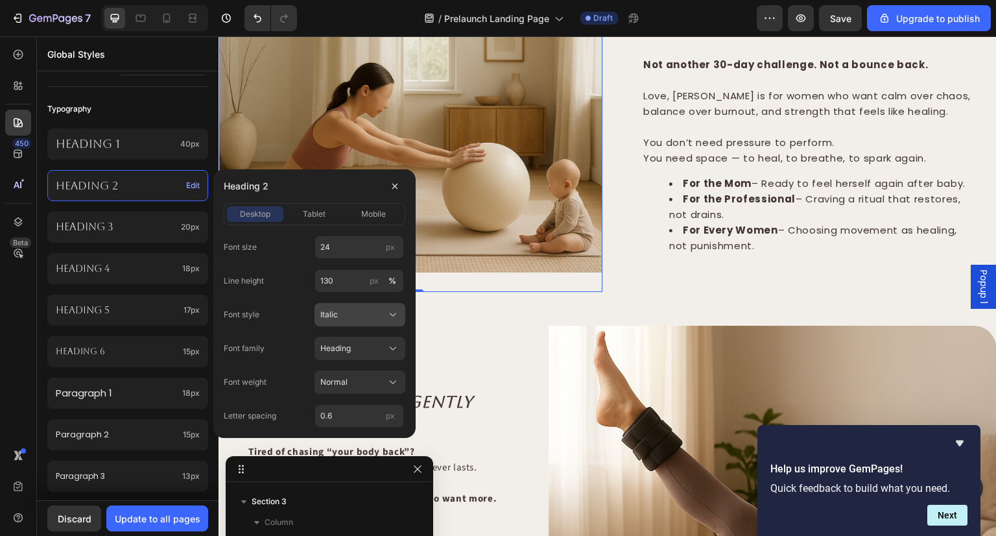
click at [375, 317] on div "Italic" at bounding box center [352, 315] width 64 height 12
click at [366, 346] on div "Normal" at bounding box center [357, 346] width 75 height 12
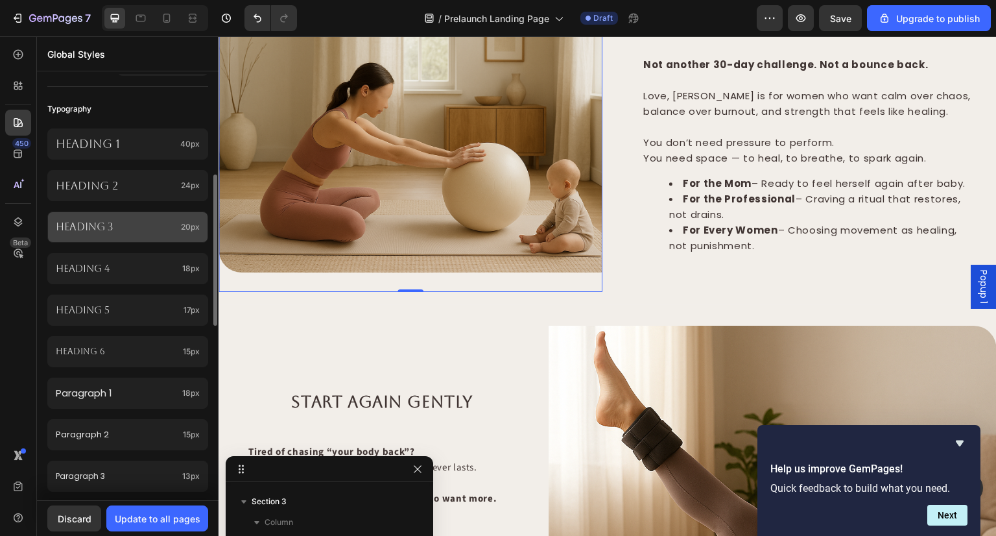
click at [136, 228] on p "Heading 3" at bounding box center [116, 227] width 120 height 17
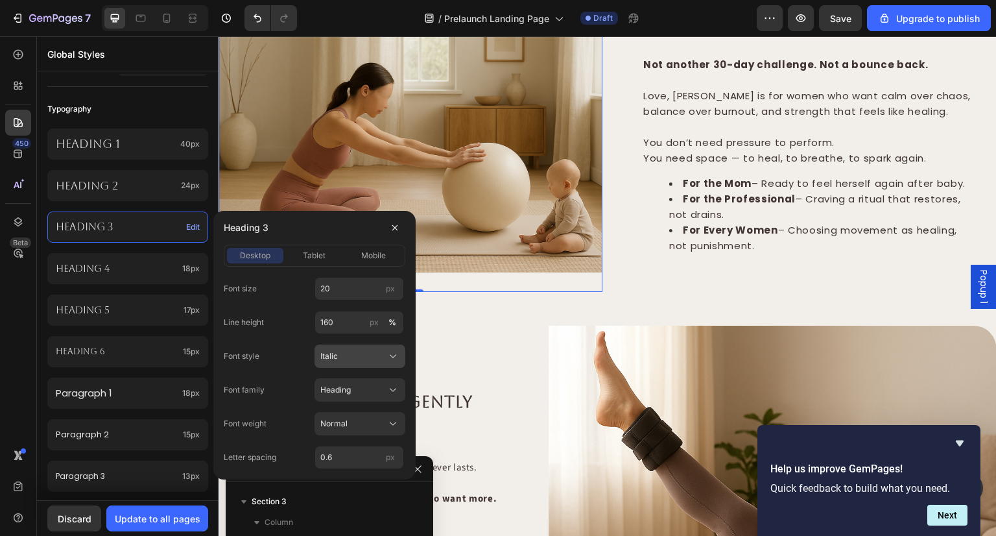
click at [372, 358] on div "Italic" at bounding box center [352, 356] width 64 height 12
click at [345, 396] on div "Normal" at bounding box center [348, 387] width 104 height 23
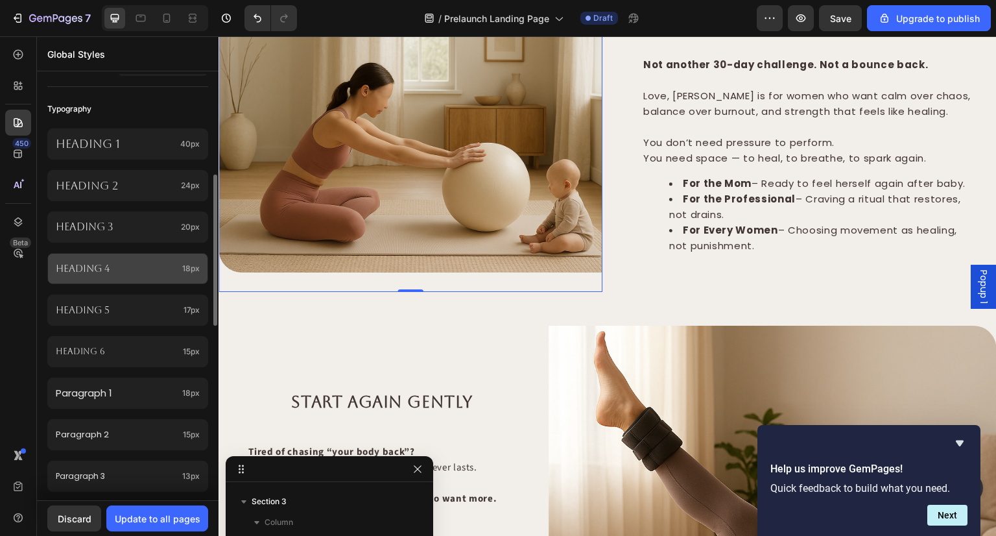
click at [157, 273] on p "Heading 4" at bounding box center [116, 268] width 121 height 15
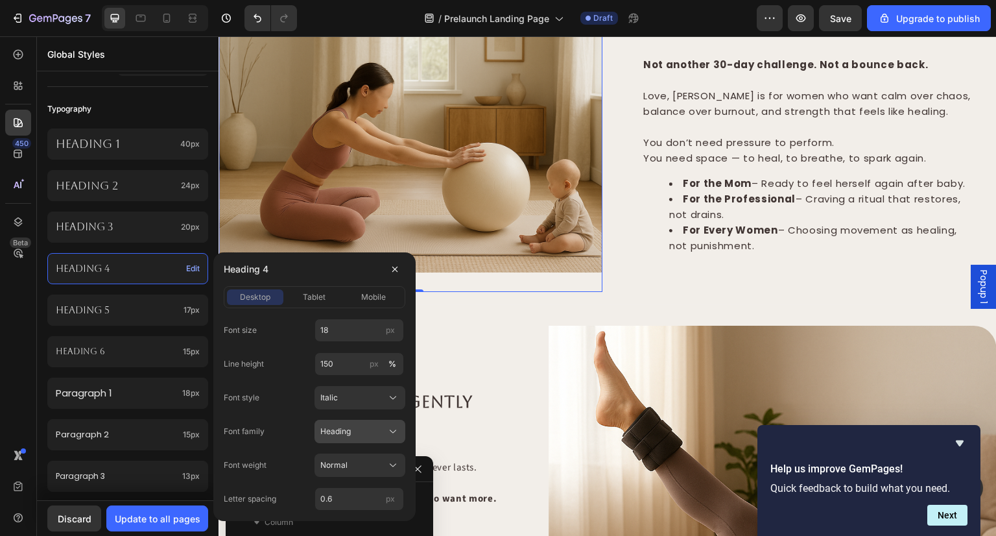
click at [383, 427] on div "Heading" at bounding box center [352, 432] width 64 height 12
click at [363, 398] on div "Italic" at bounding box center [352, 398] width 64 height 12
click at [359, 434] on div "Normal" at bounding box center [357, 429] width 75 height 12
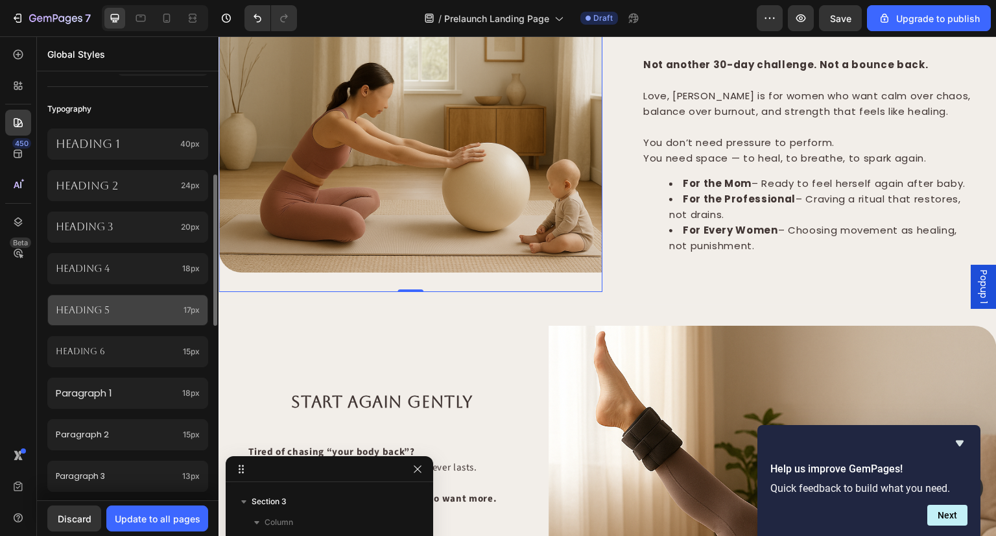
click at [151, 306] on p "Heading 5" at bounding box center [117, 310] width 123 height 16
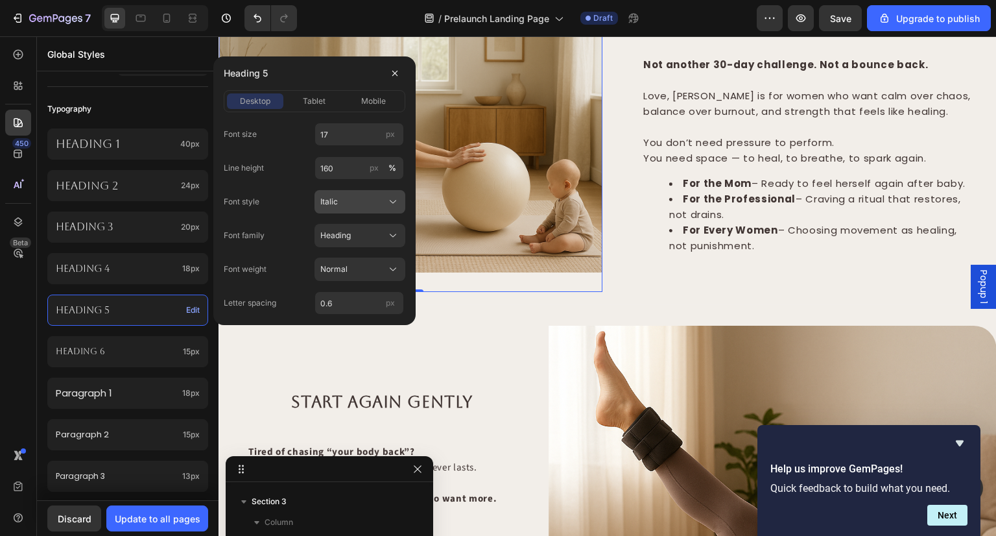
click at [352, 211] on button "Italic" at bounding box center [360, 201] width 91 height 23
click at [353, 231] on div "Normal" at bounding box center [357, 233] width 75 height 12
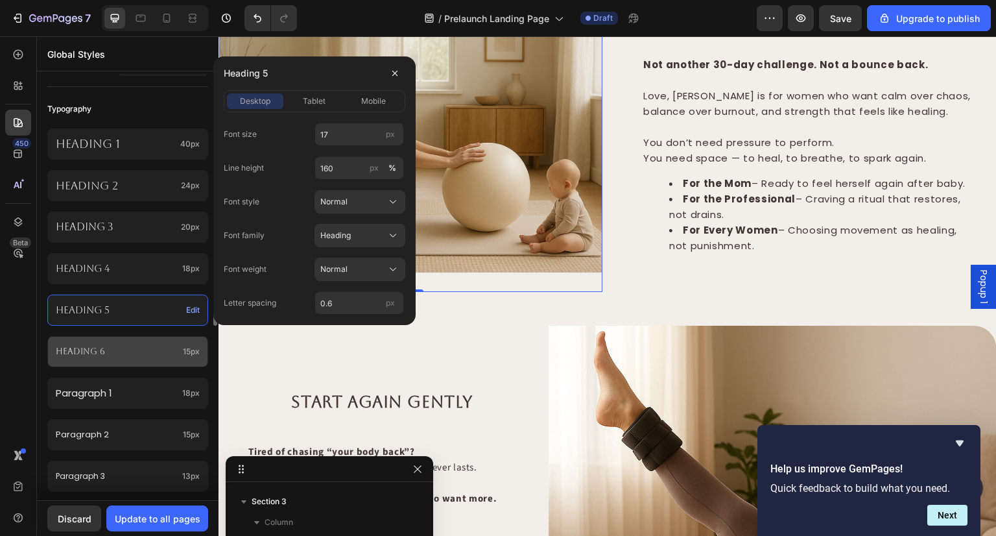
click at [134, 351] on p "Heading 6" at bounding box center [117, 351] width 122 height 15
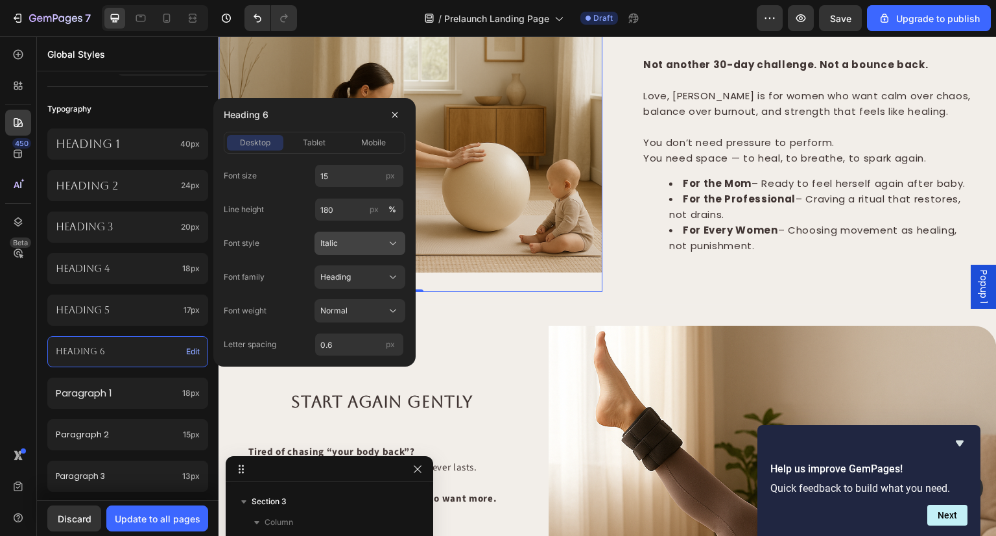
click at [351, 251] on button "Italic" at bounding box center [360, 243] width 91 height 23
click at [350, 278] on div "Normal" at bounding box center [357, 275] width 75 height 12
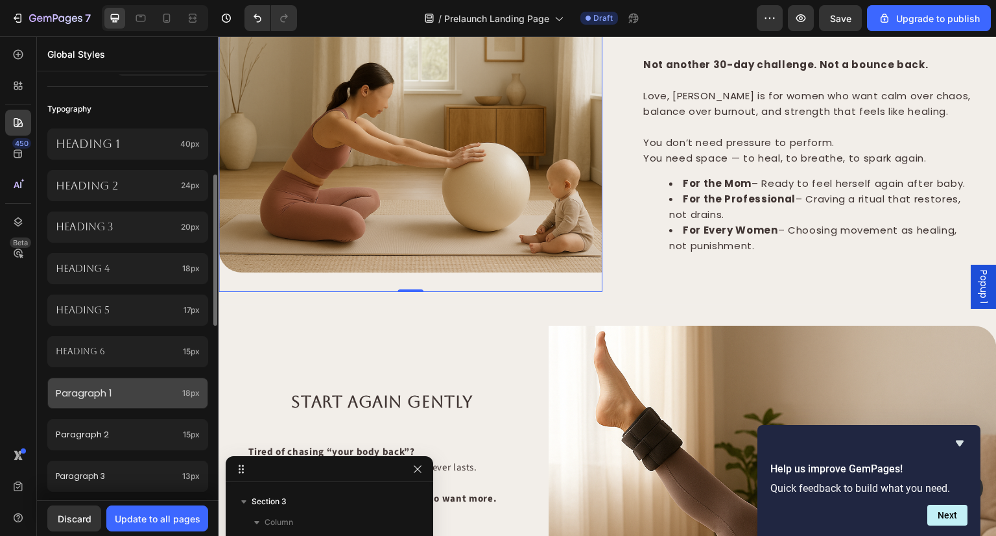
click at [152, 389] on p "Paragraph 1" at bounding box center [116, 393] width 121 height 16
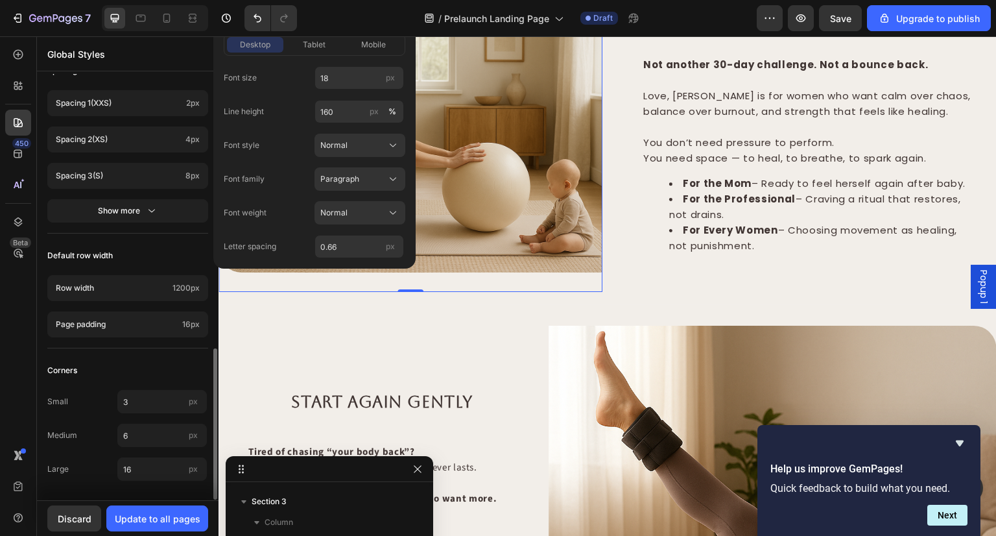
scroll to position [771, 0]
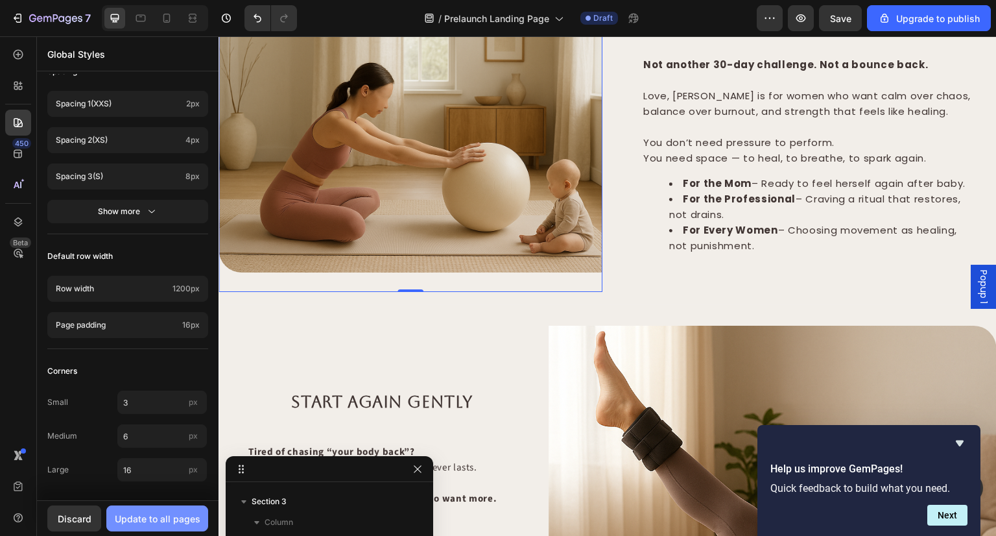
click at [156, 520] on div "Update to all pages" at bounding box center [158, 519] width 86 height 14
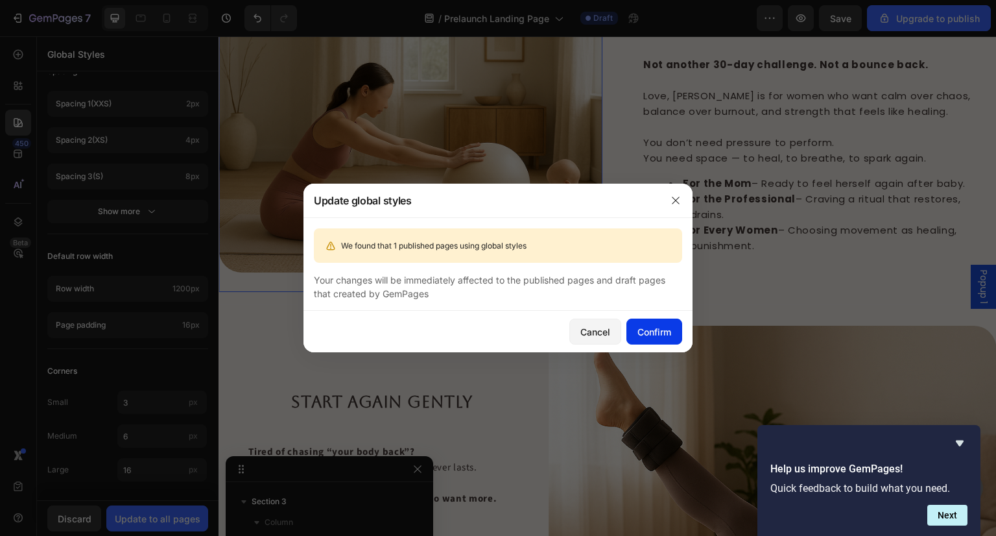
click at [666, 338] on div "Confirm" at bounding box center [655, 332] width 34 height 14
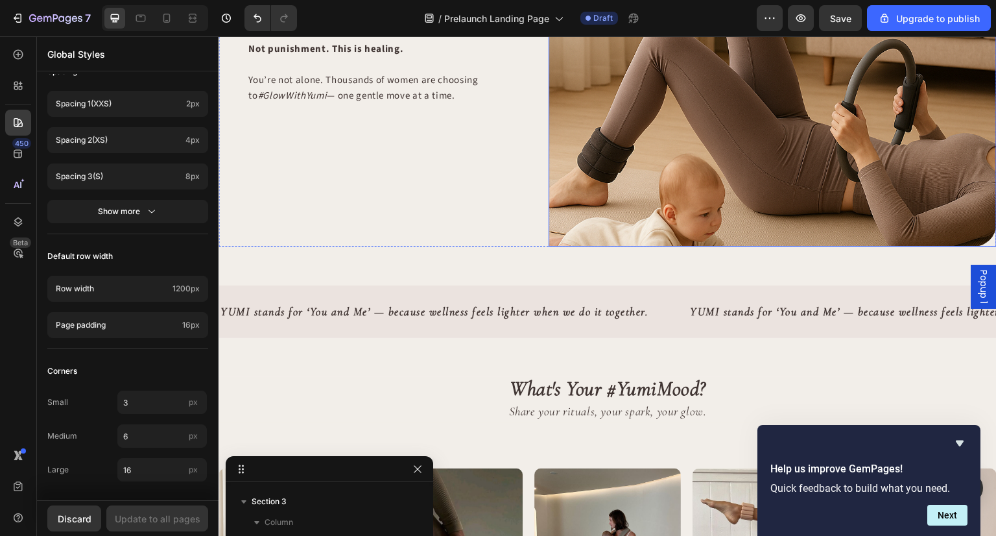
scroll to position [1247, 0]
click at [667, 313] on div "YUMI stands for ‘You and Me’ — because wellness feels lighter when we do it tog…" at bounding box center [454, 312] width 470 height 32
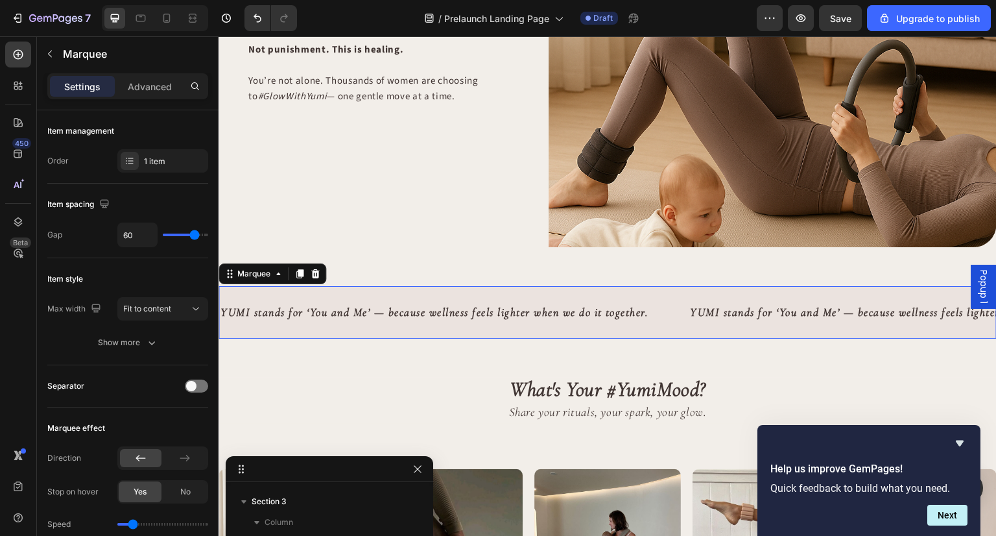
scroll to position [474, 0]
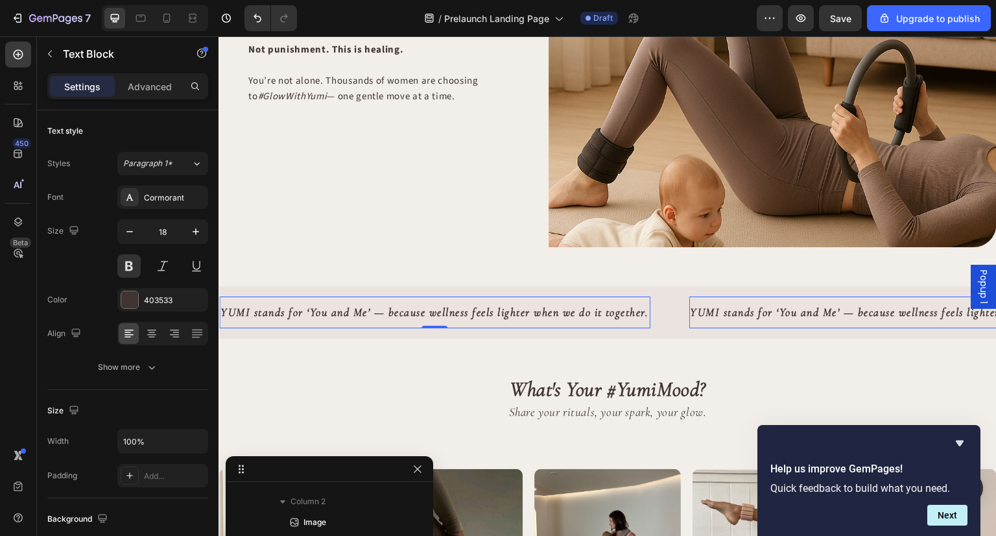
click at [611, 307] on p "YUMI stands for ‘You and Me’ — because wellness feels lighter when we do it tog…" at bounding box center [435, 312] width 429 height 19
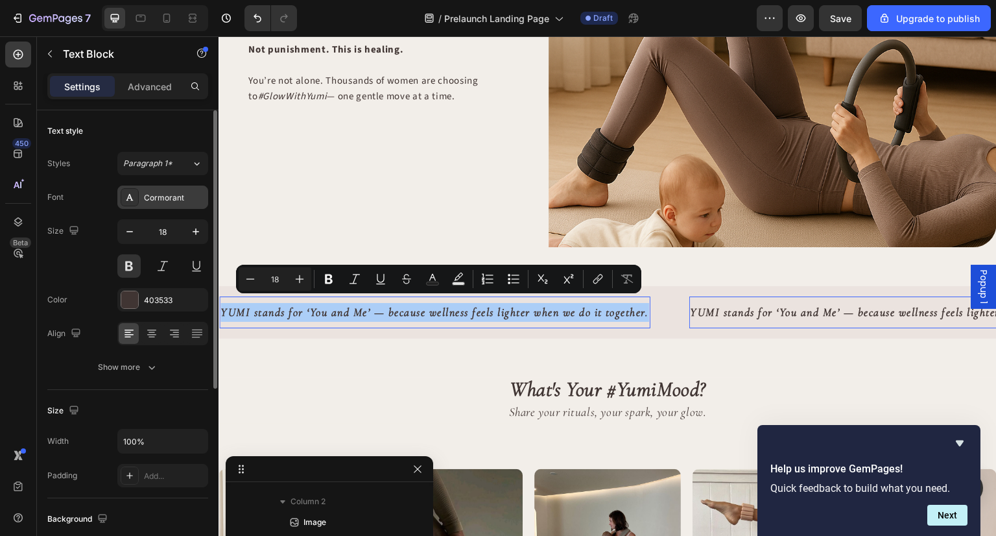
click at [187, 205] on div "Cormorant" at bounding box center [162, 197] width 91 height 23
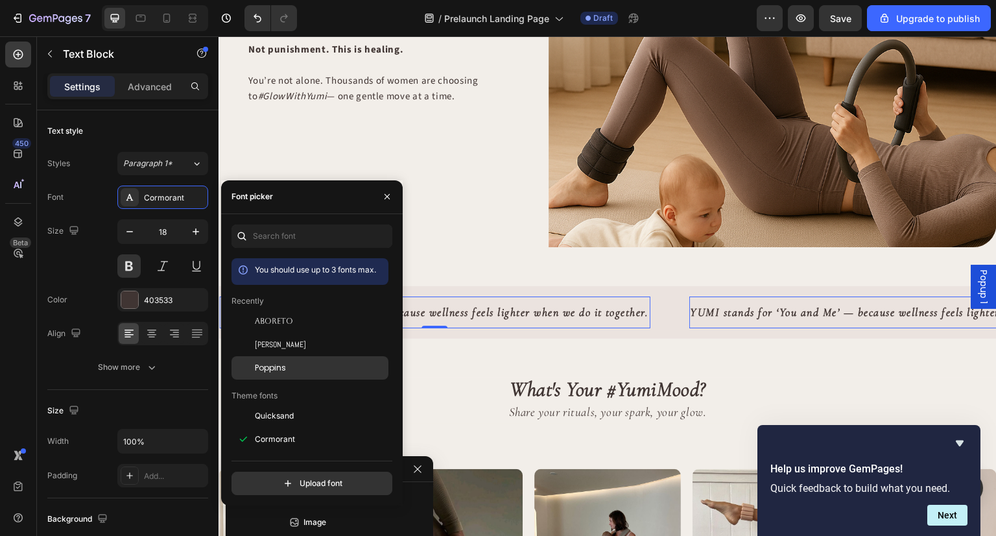
click at [295, 363] on div "Poppins" at bounding box center [320, 368] width 131 height 12
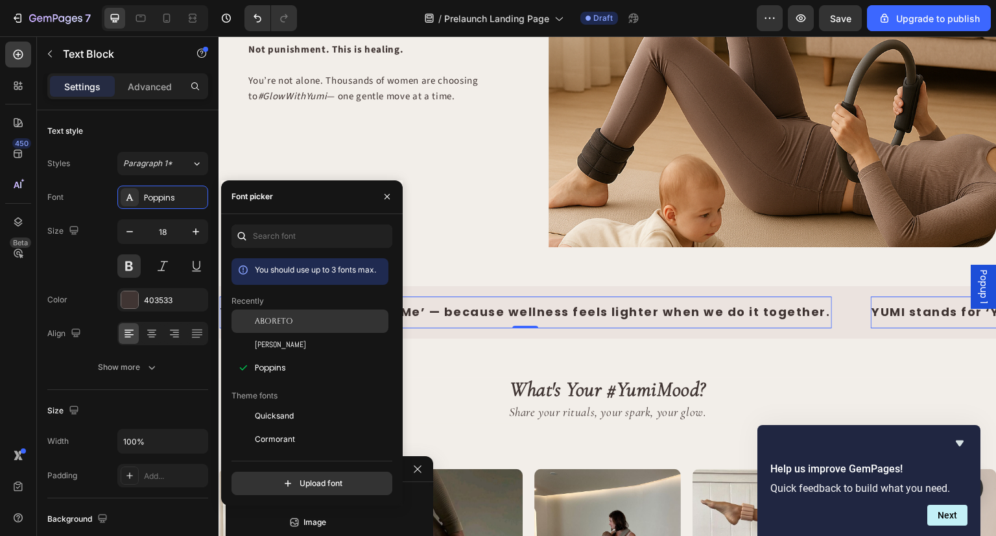
click at [280, 319] on span "Aboreto" at bounding box center [274, 321] width 38 height 12
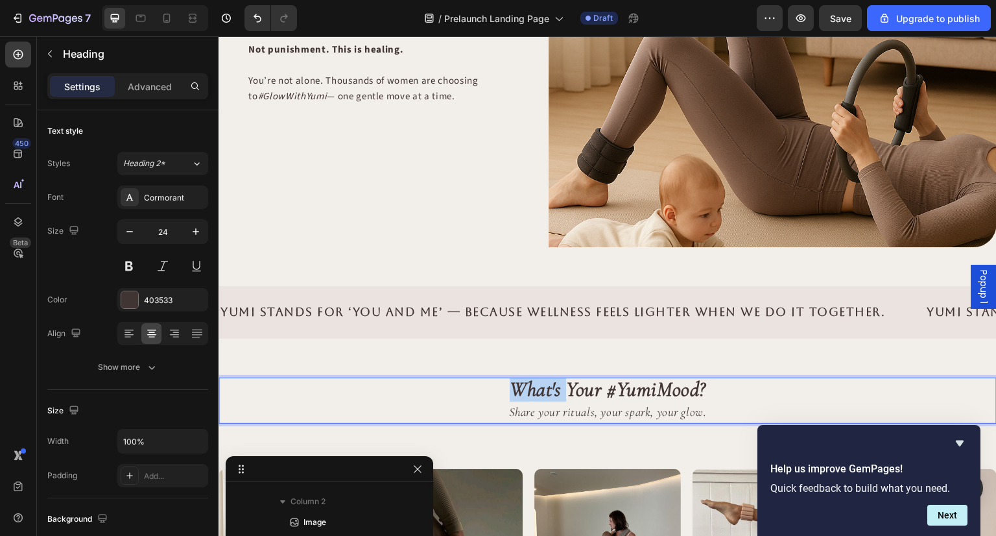
click at [552, 385] on strong "What's Your #YumiMood?" at bounding box center [608, 388] width 196 height 25
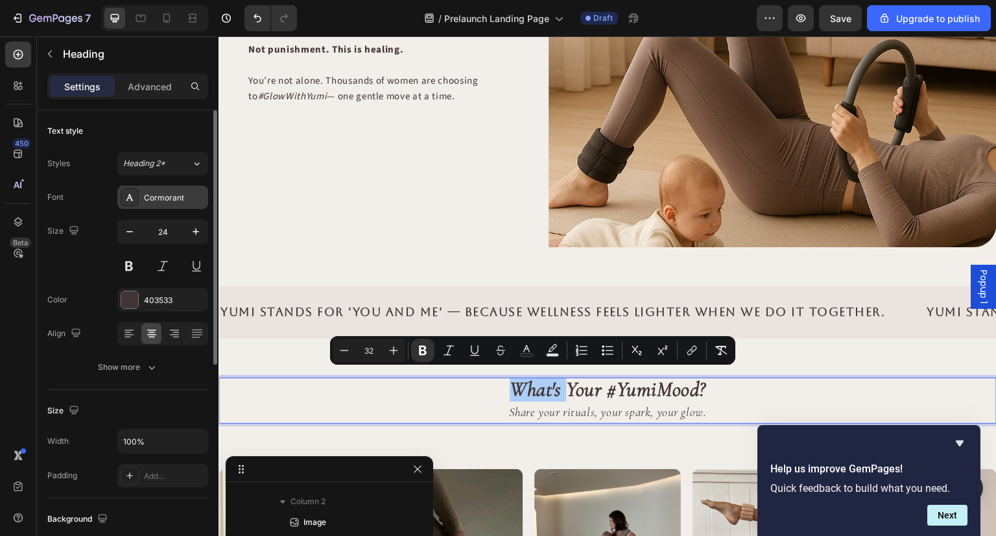
click at [160, 206] on div "Cormorant" at bounding box center [162, 197] width 91 height 23
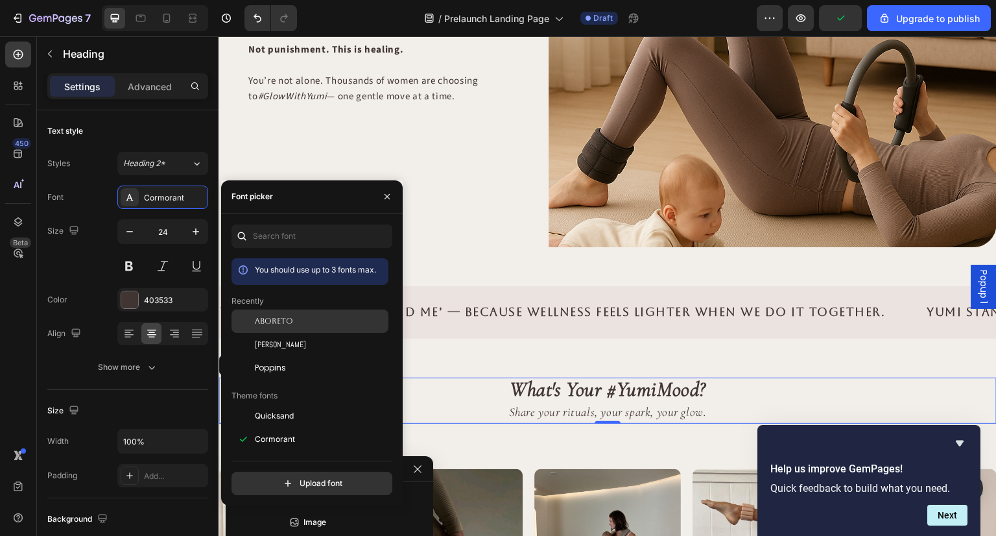
click at [298, 330] on div "Aboreto" at bounding box center [310, 320] width 157 height 23
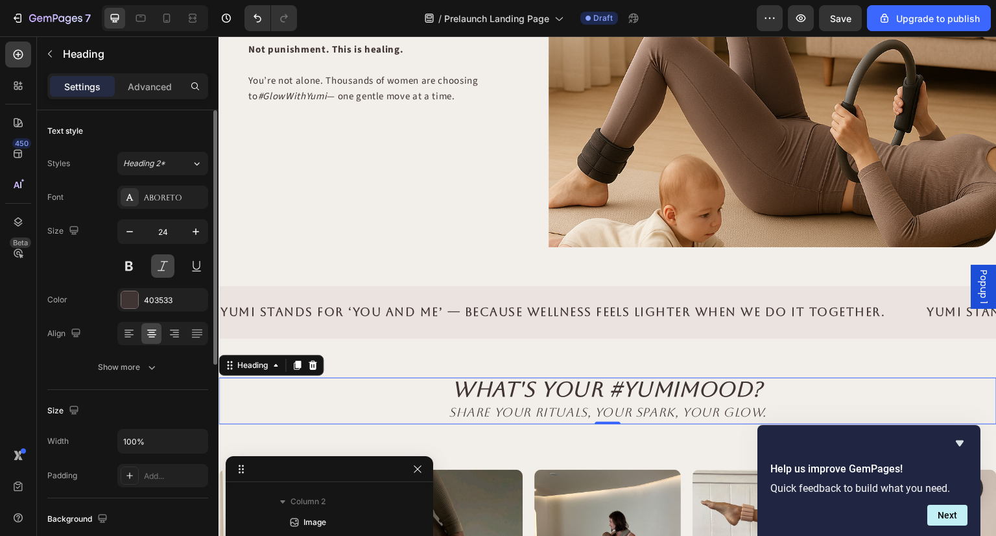
click at [160, 258] on button at bounding box center [162, 265] width 23 height 23
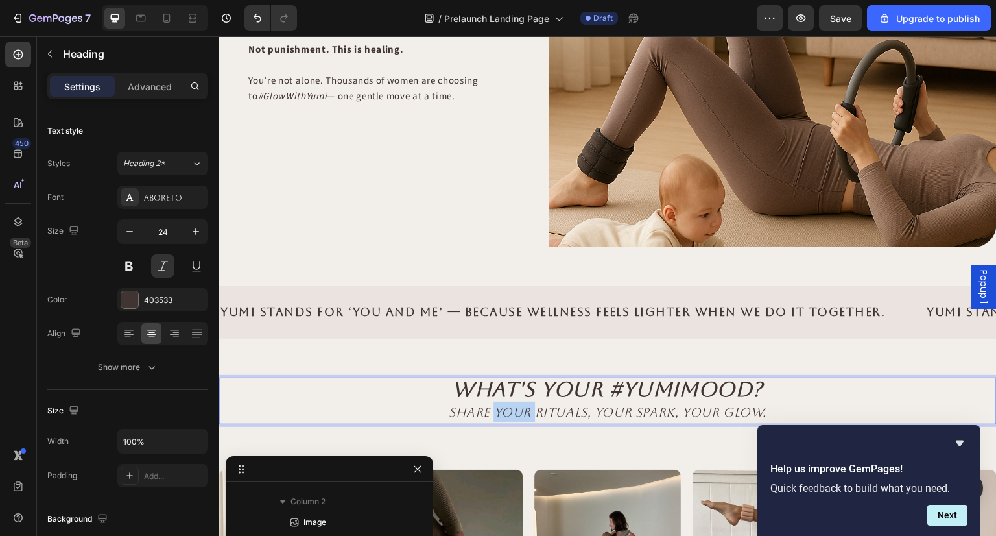
click at [492, 396] on p "What's Your #YumiMood? Share your rituals, your spark, your glow." at bounding box center [608, 400] width 776 height 43
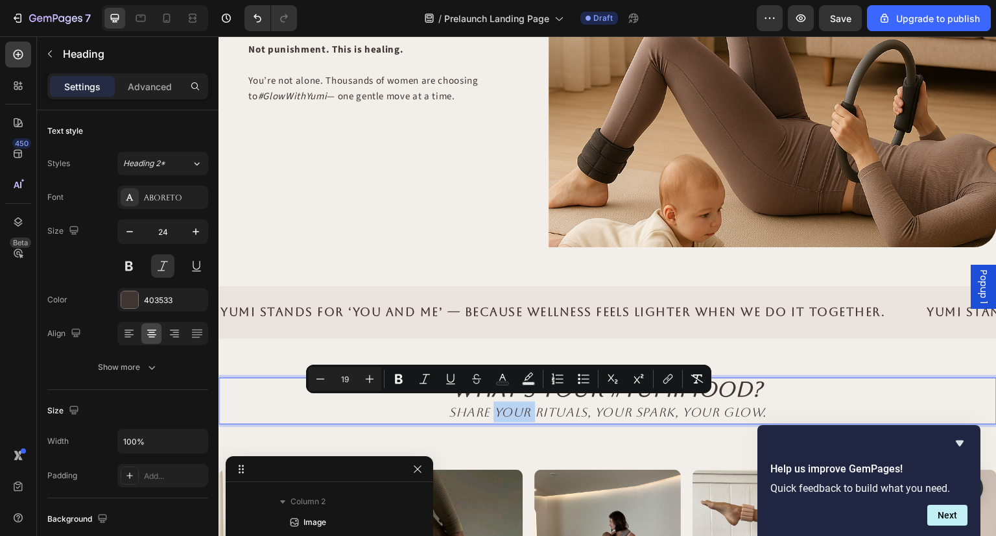
type input "32"
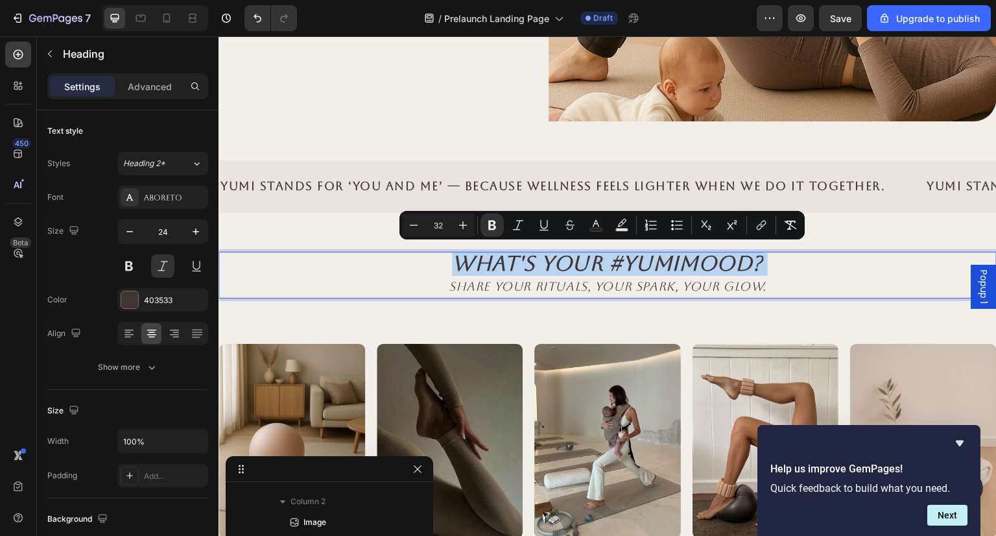
scroll to position [1372, 0]
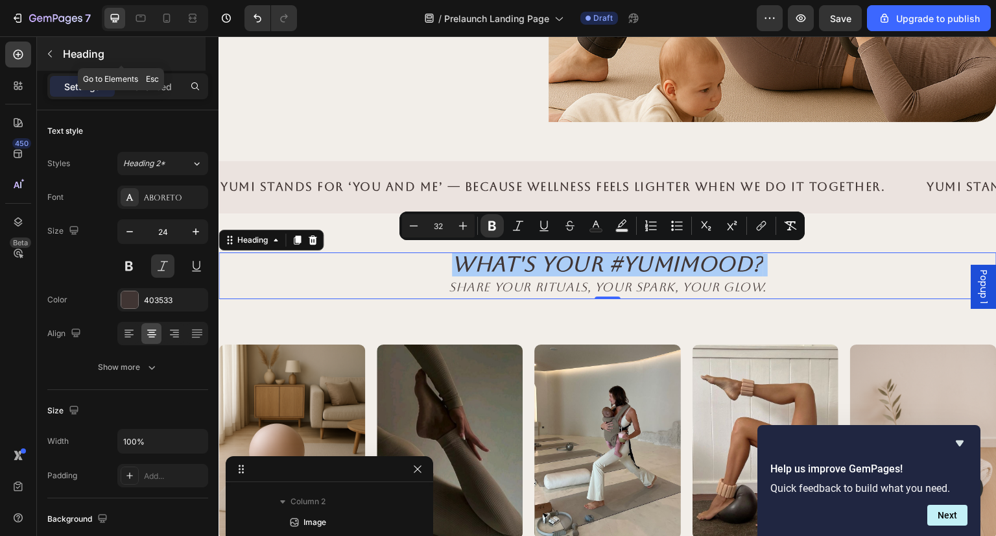
click at [52, 57] on icon "button" at bounding box center [50, 54] width 10 height 10
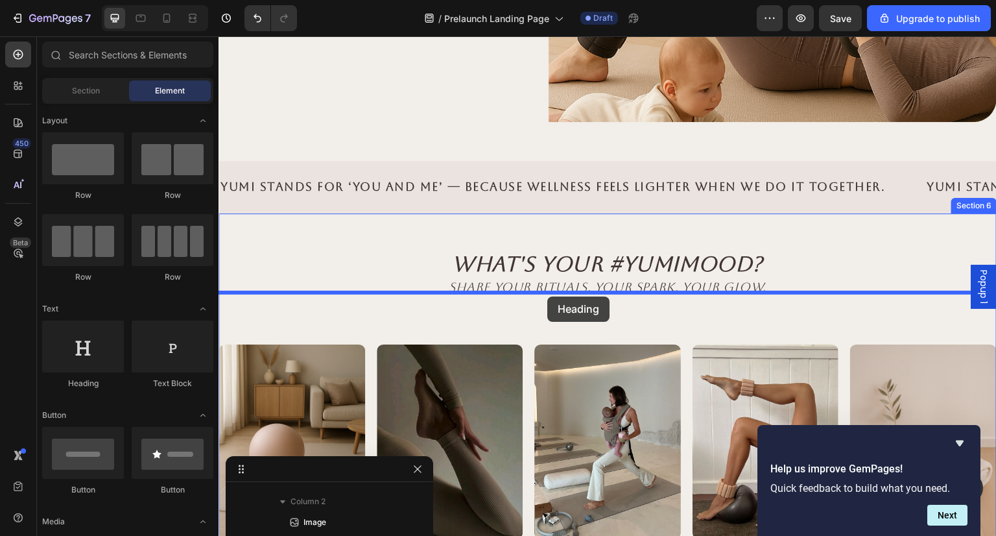
drag, startPoint x: 298, startPoint y: 392, endPoint x: 553, endPoint y: 294, distance: 273.1
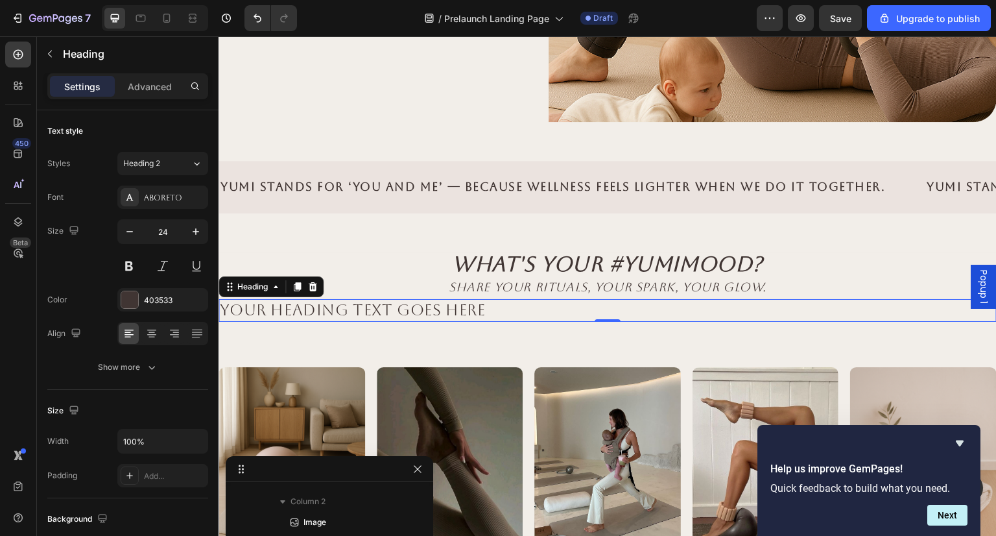
scroll to position [598, 0]
click at [470, 306] on h2 "Your heading text goes here" at bounding box center [608, 310] width 778 height 23
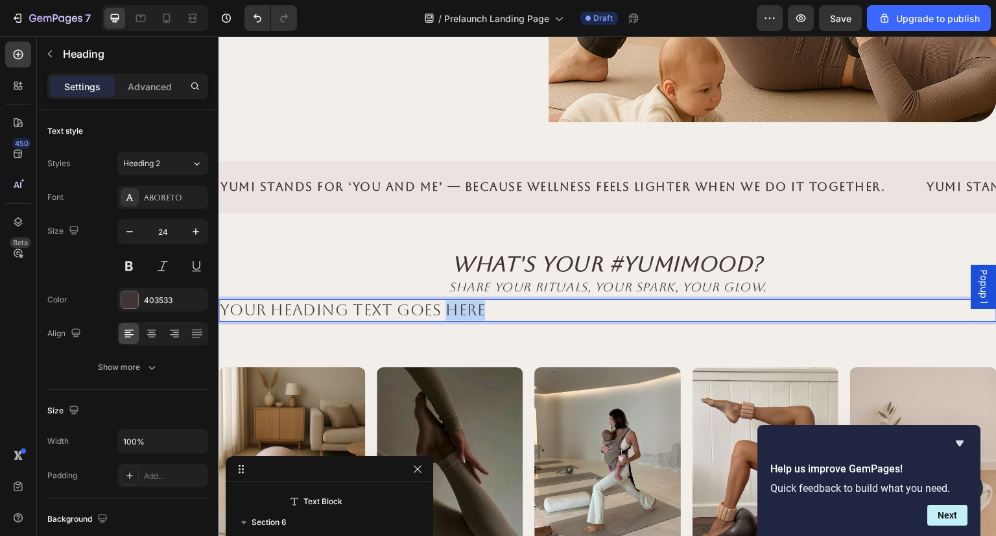
click at [470, 306] on p "Your heading text goes here" at bounding box center [608, 310] width 776 height 20
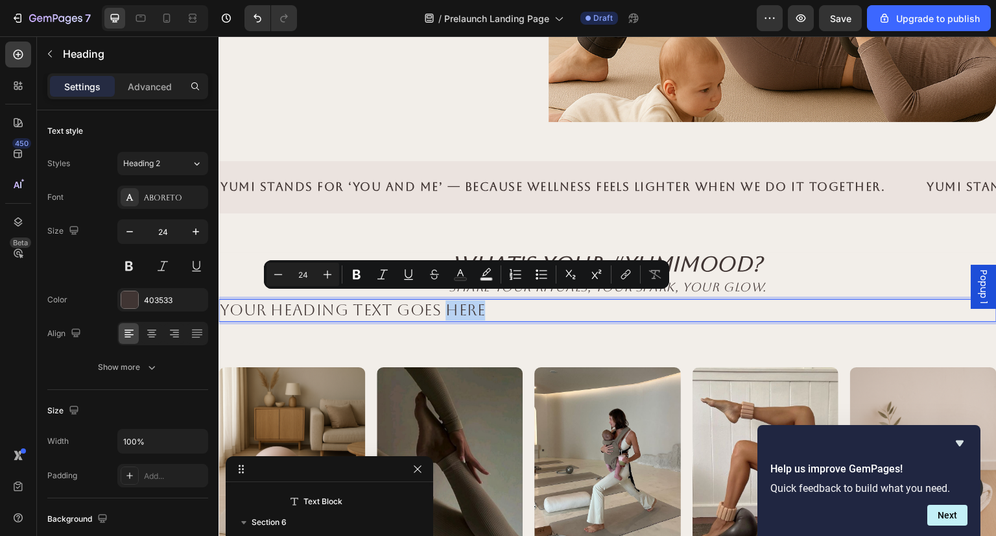
click at [488, 309] on p "Your heading text goes here" at bounding box center [608, 310] width 776 height 20
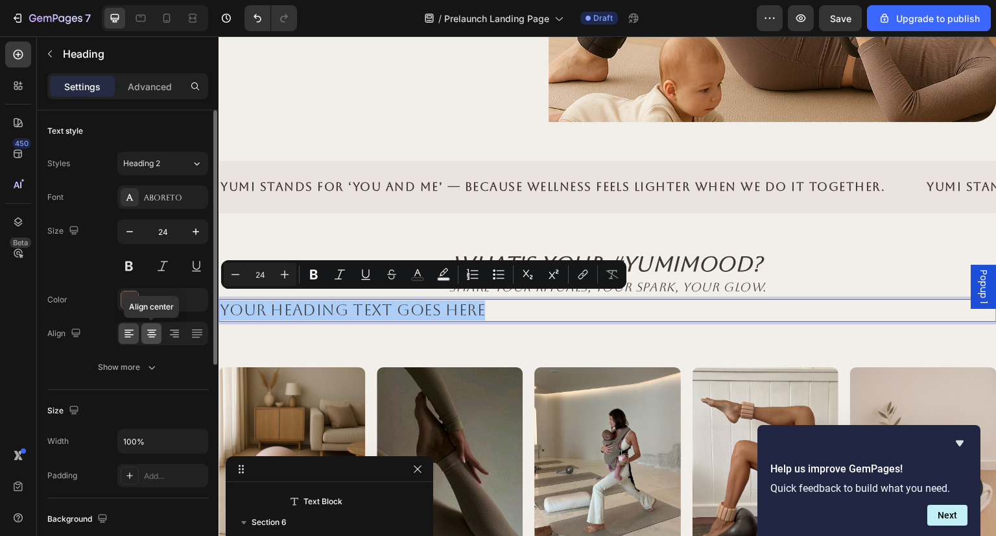
click at [155, 335] on icon at bounding box center [151, 333] width 13 height 13
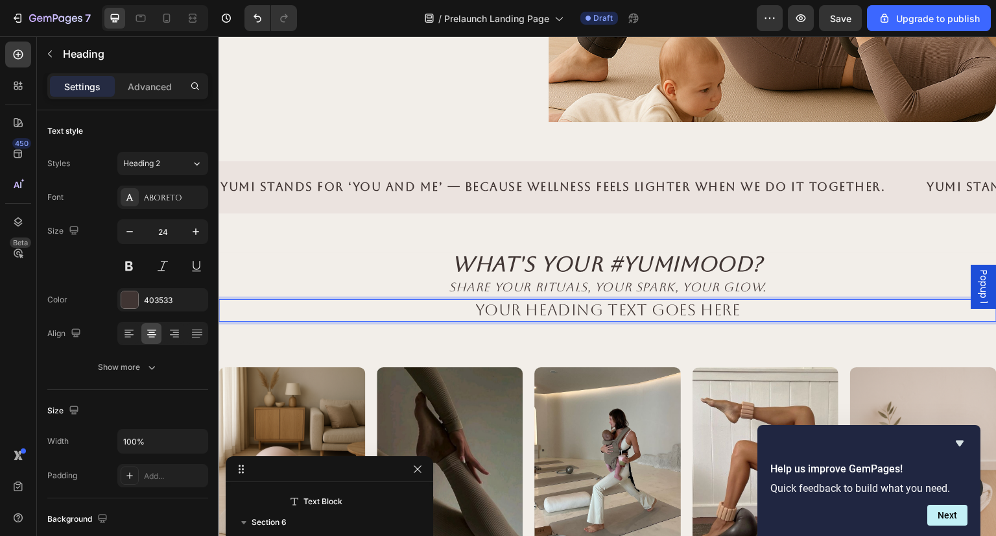
click at [599, 301] on p "Your heading text goes here" at bounding box center [608, 310] width 776 height 20
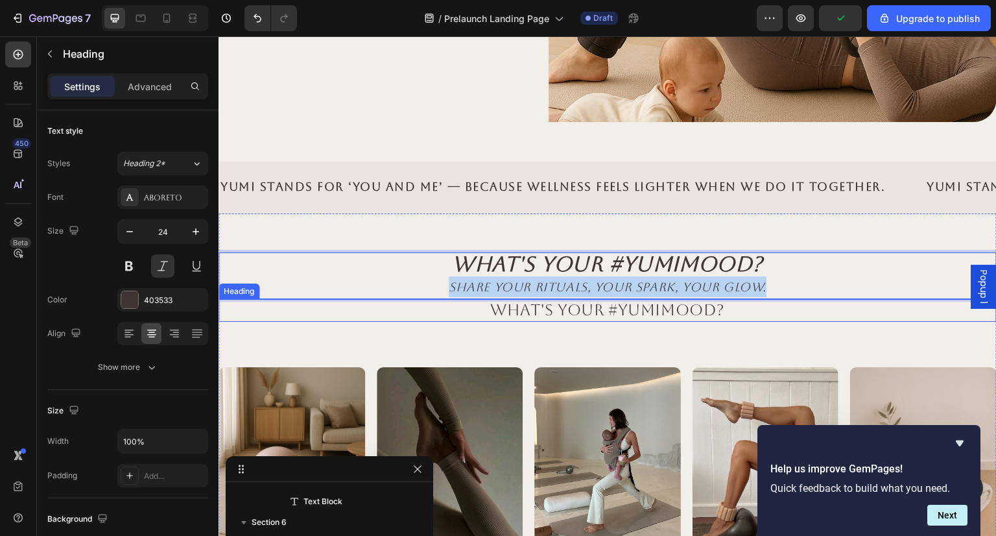
drag, startPoint x: 780, startPoint y: 288, endPoint x: 432, endPoint y: 302, distance: 348.6
click at [432, 302] on div "What's Your #YumiMood? Share your rituals, your spark, your glow. Heading 0 WHA…" at bounding box center [608, 442] width 778 height 381
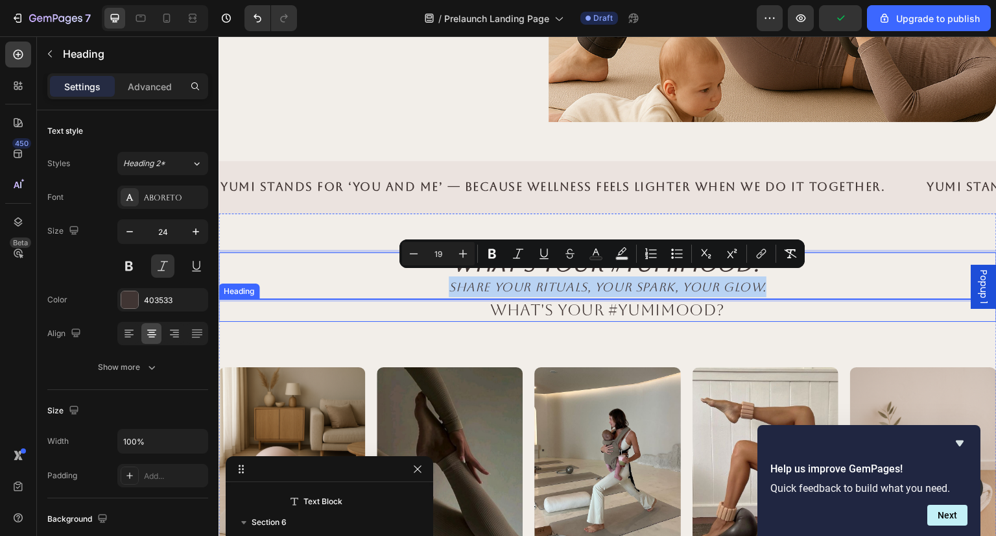
copy span "Share your rituals, your spark, your glow."
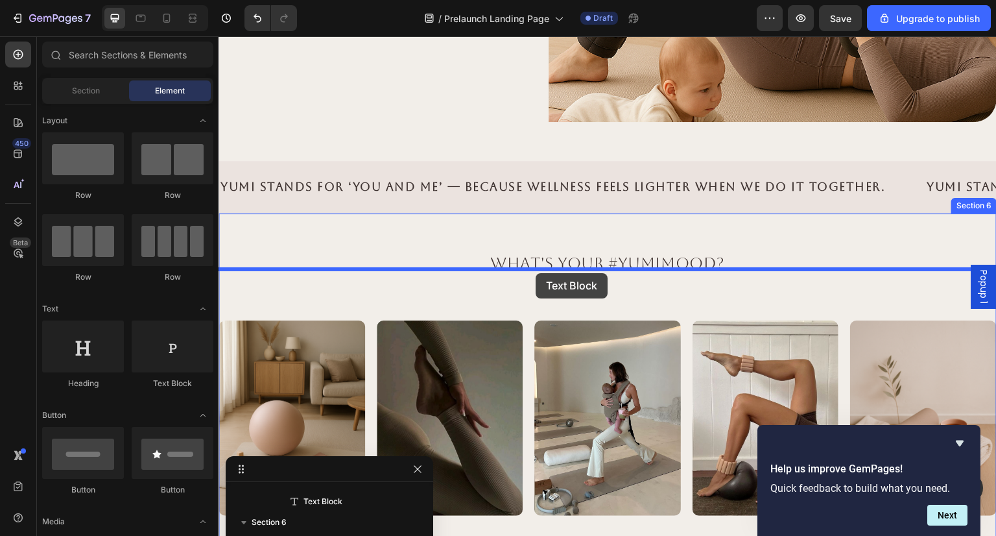
drag, startPoint x: 381, startPoint y: 386, endPoint x: 536, endPoint y: 273, distance: 191.2
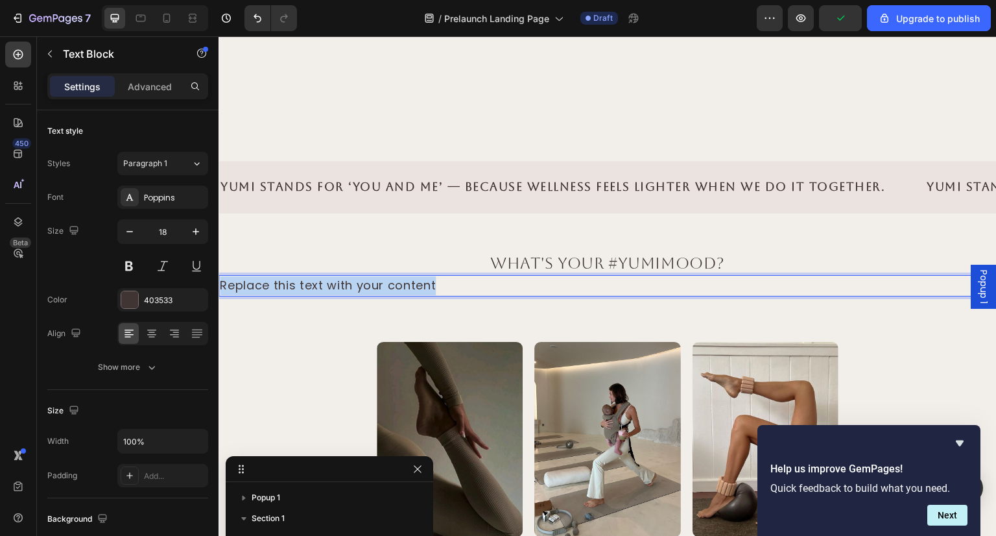
scroll to position [598, 0]
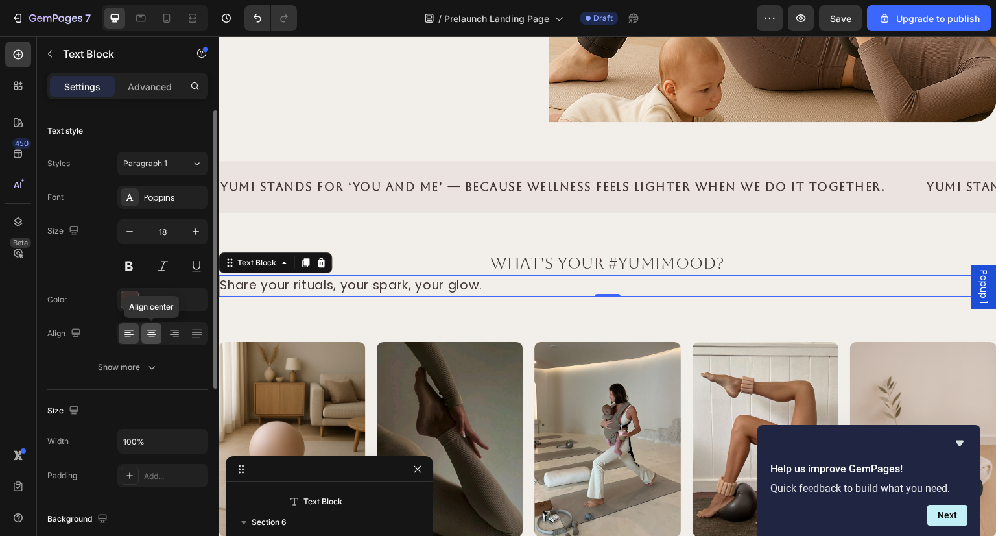
click at [154, 331] on icon at bounding box center [151, 333] width 13 height 13
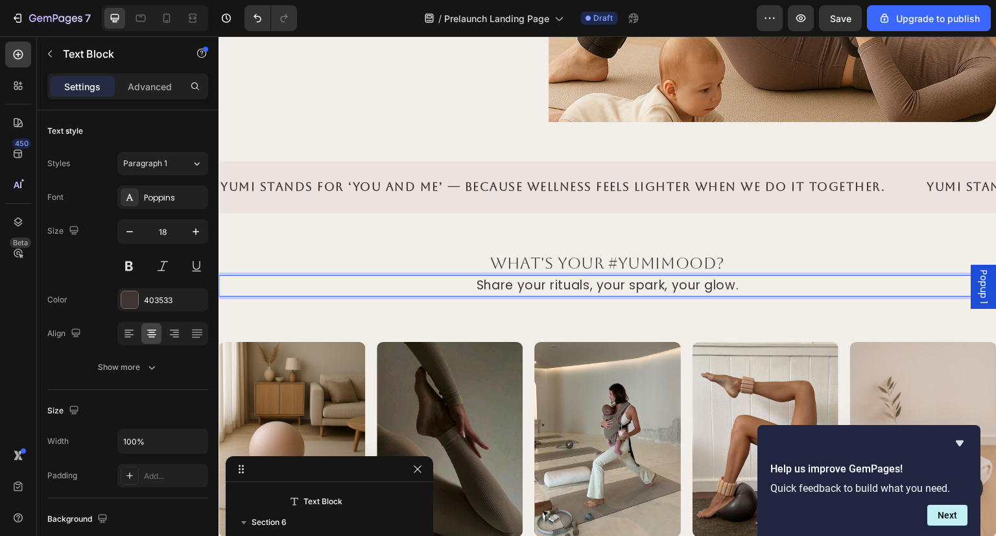
click at [562, 287] on span "Share your rituals, your spark, your glow." at bounding box center [608, 285] width 263 height 18
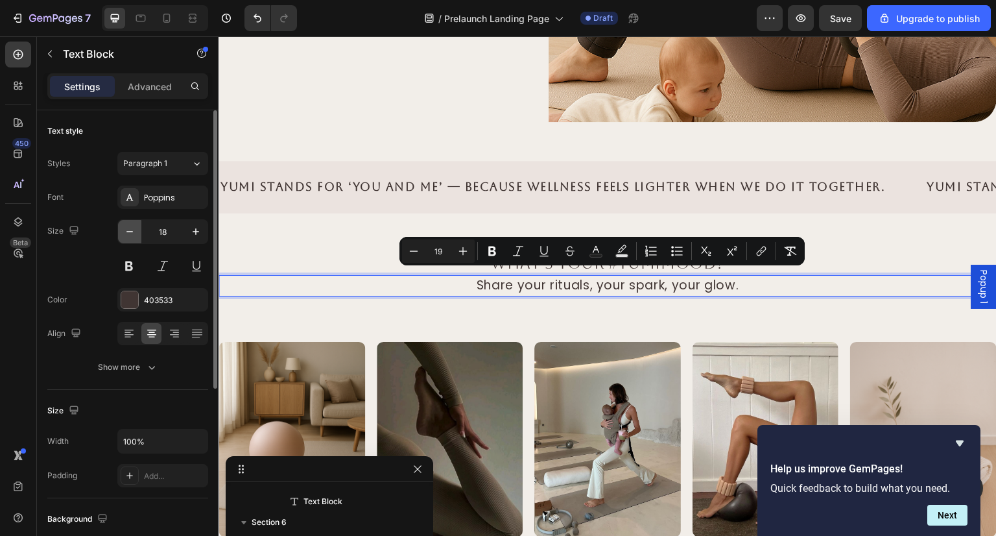
click at [136, 229] on button "button" at bounding box center [129, 231] width 23 height 23
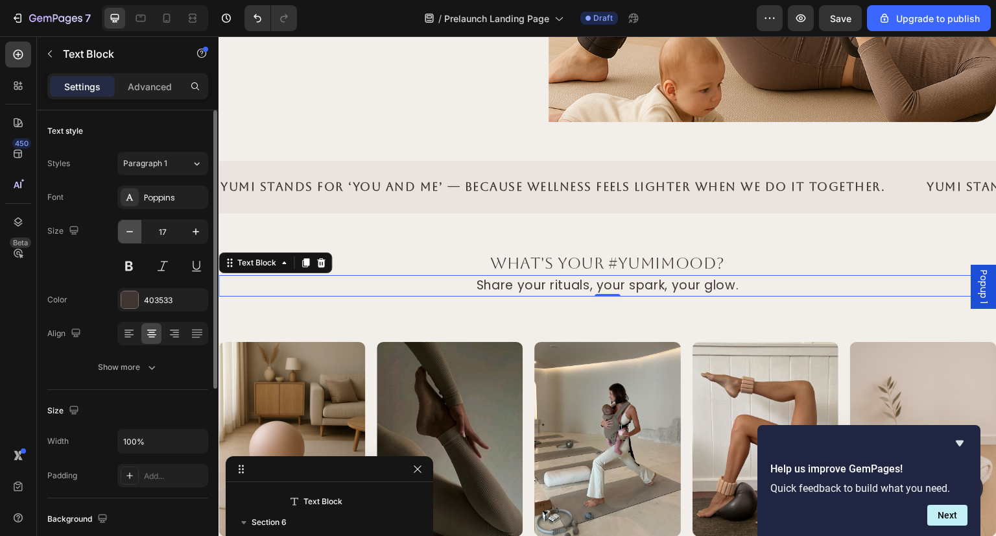
click at [136, 229] on button "button" at bounding box center [129, 231] width 23 height 23
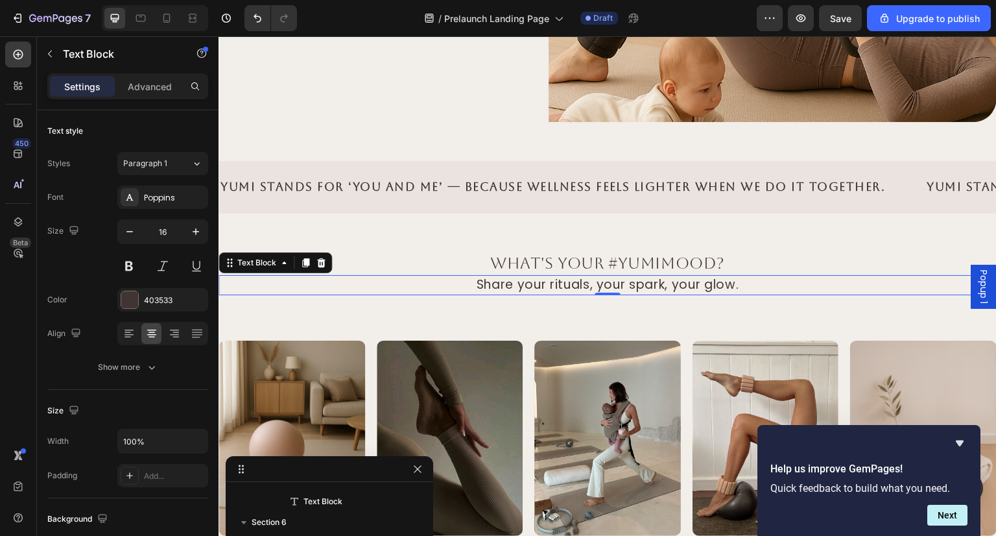
type input "15"
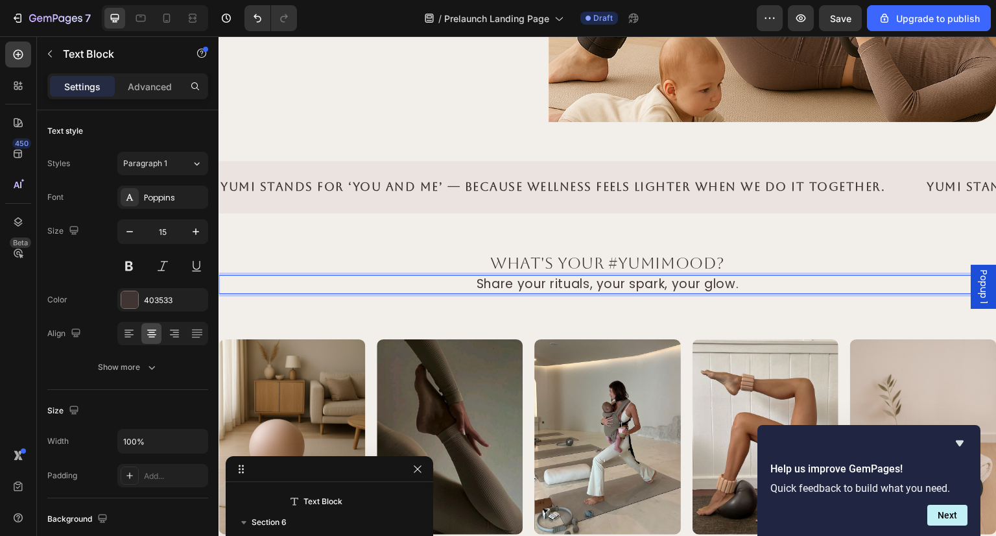
click at [505, 278] on span "Share your rituals, your spark, your glow." at bounding box center [608, 284] width 263 height 18
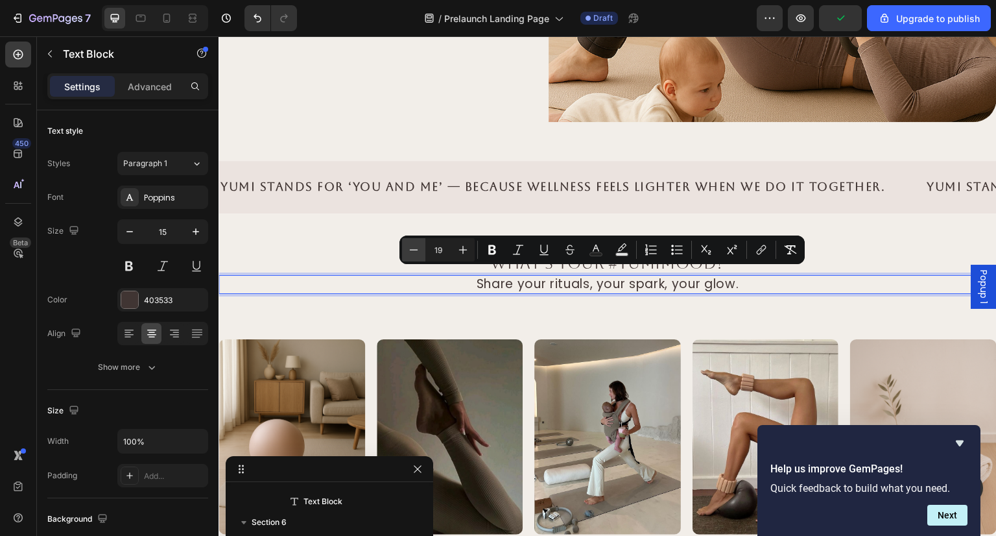
click at [413, 255] on icon "Editor contextual toolbar" at bounding box center [413, 249] width 13 height 13
type input "17"
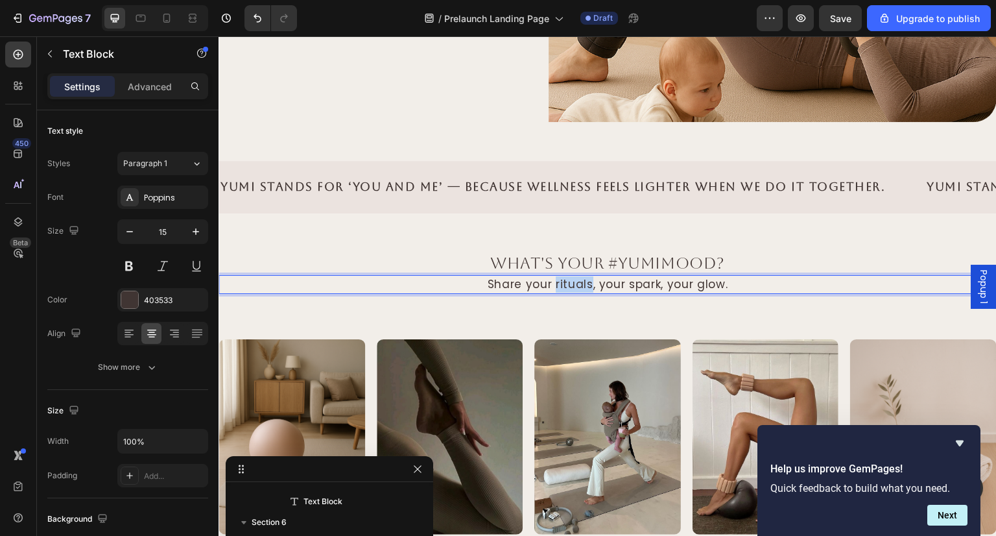
click at [562, 276] on span "Share your rituals, your spark, your glow." at bounding box center [608, 284] width 241 height 16
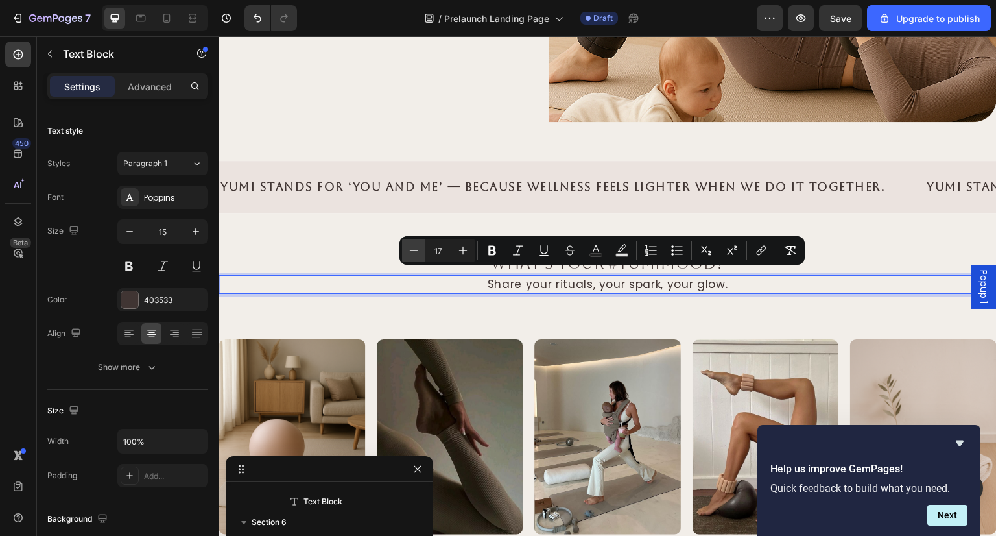
click at [411, 250] on icon "Editor contextual toolbar" at bounding box center [413, 250] width 13 height 13
type input "15"
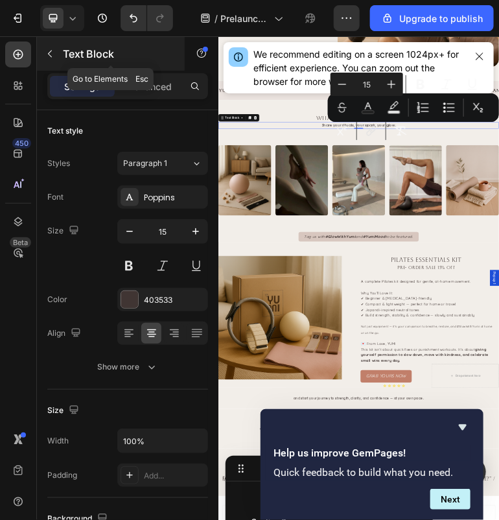
click at [54, 51] on icon "button" at bounding box center [50, 54] width 10 height 10
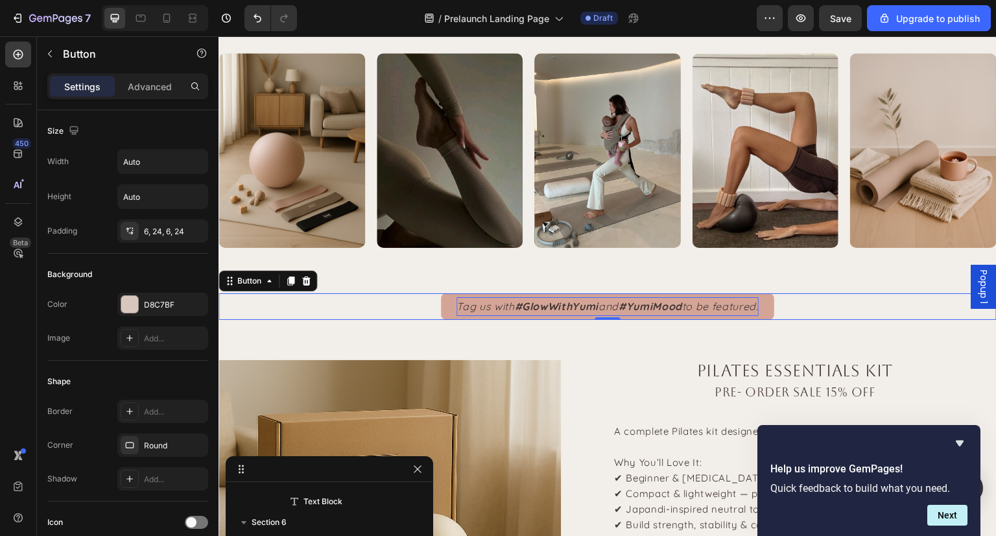
scroll to position [847, 0]
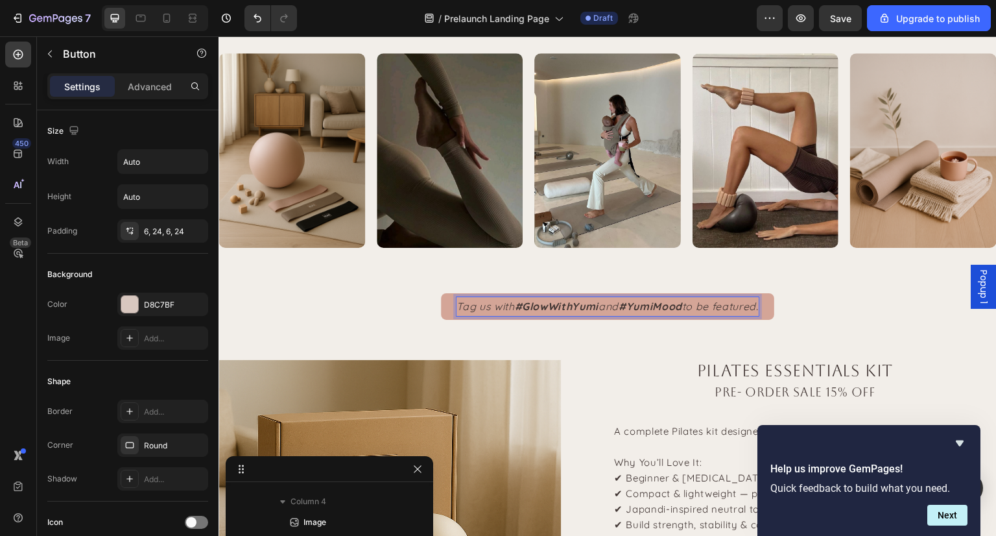
click at [645, 301] on strong "#YumiMood" at bounding box center [651, 306] width 64 height 13
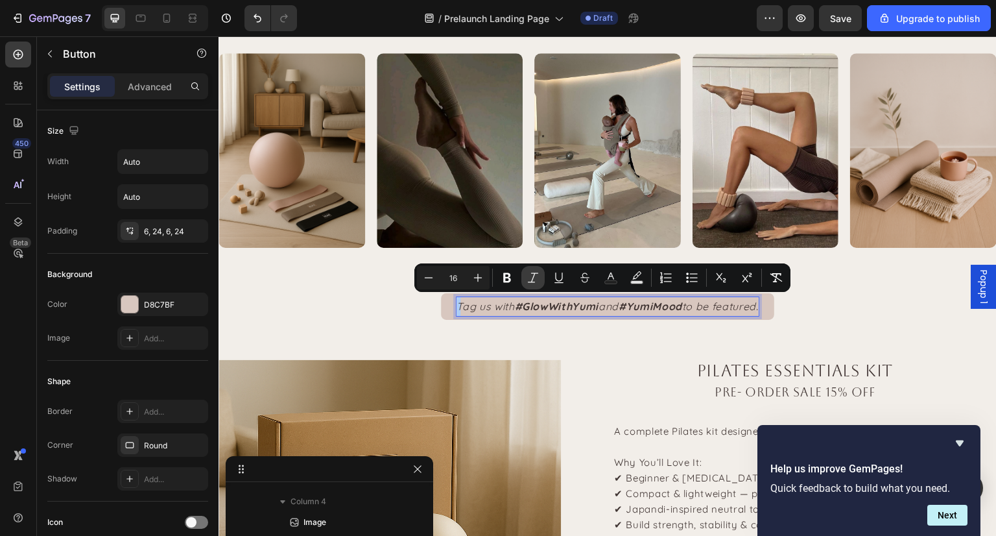
click at [529, 279] on icon "Editor contextual toolbar" at bounding box center [533, 277] width 13 height 13
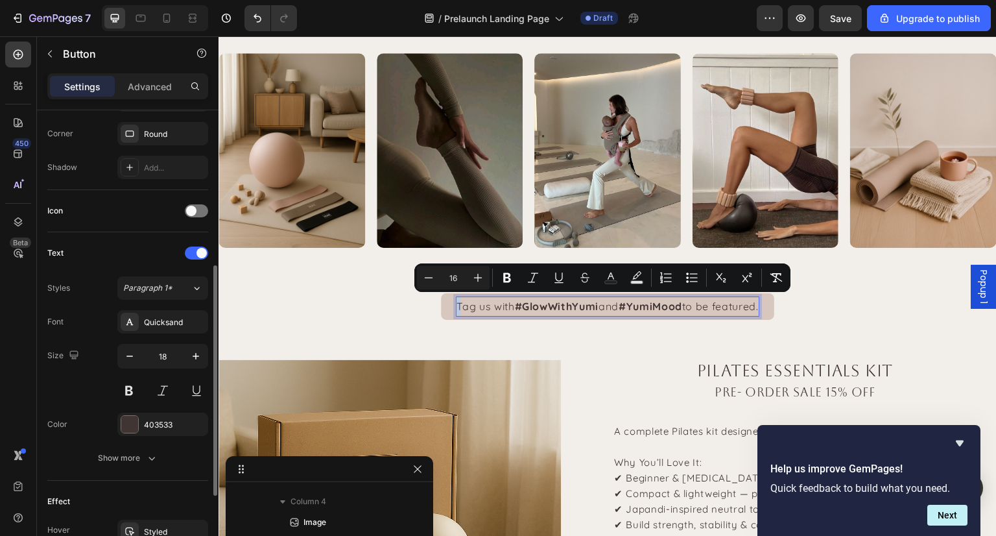
scroll to position [311, 0]
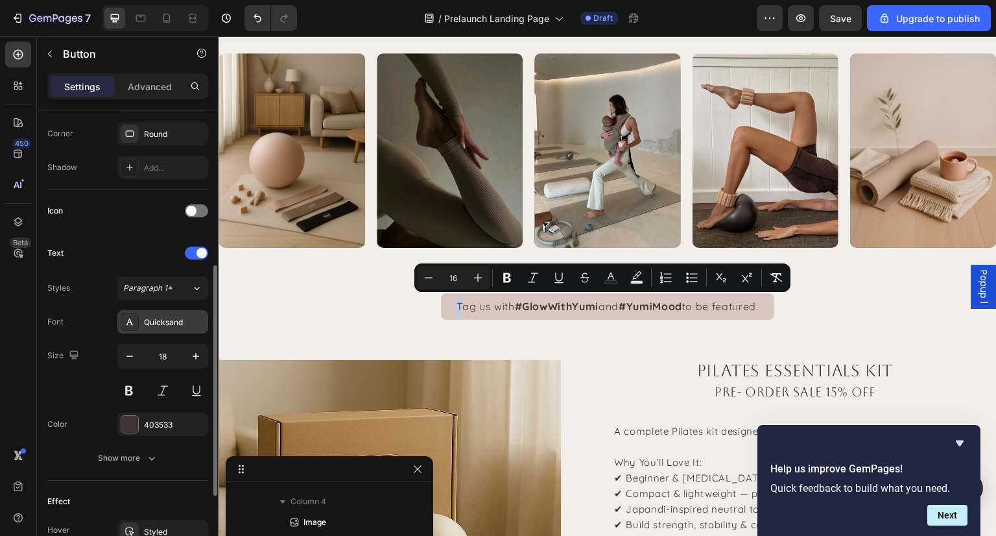
click at [165, 325] on div "Quicksand" at bounding box center [174, 323] width 61 height 12
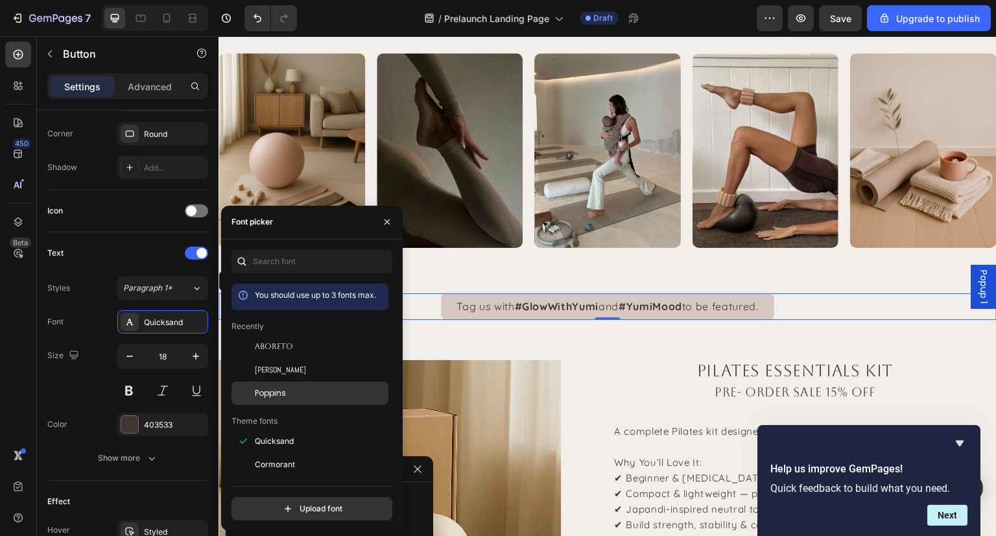
click at [293, 392] on div "Poppins" at bounding box center [320, 393] width 131 height 12
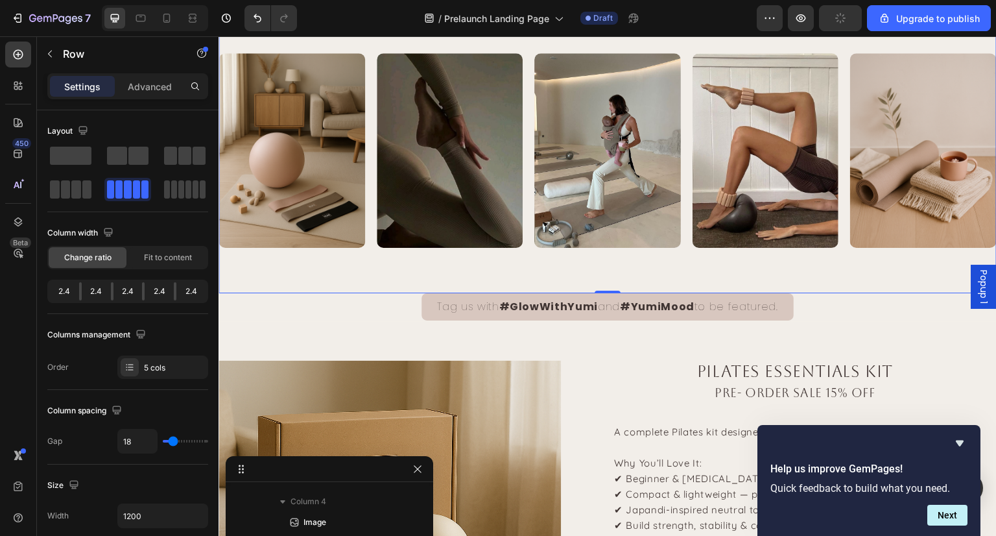
scroll to position [619, 0]
click at [673, 258] on div "Image Image Image Image Image Row 0" at bounding box center [608, 151] width 778 height 286
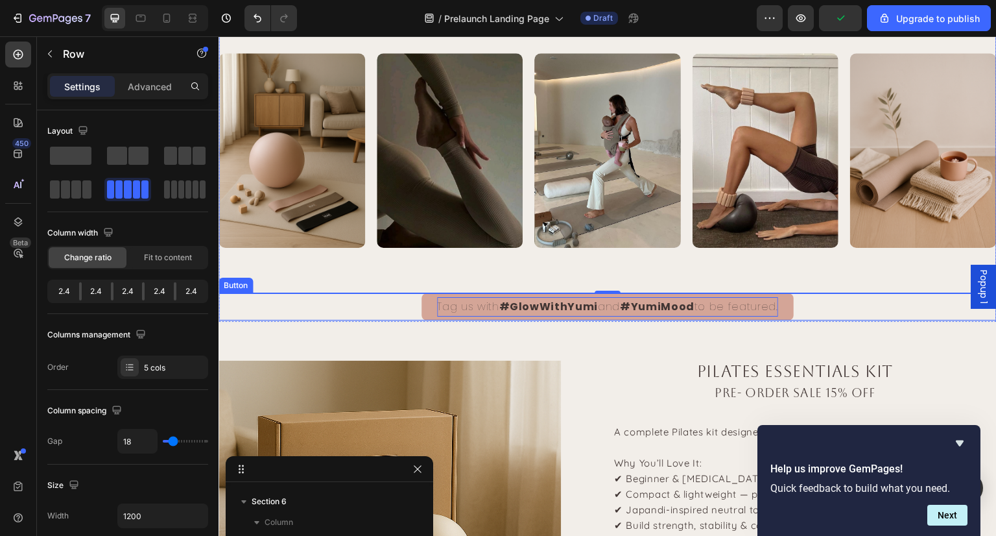
scroll to position [847, 0]
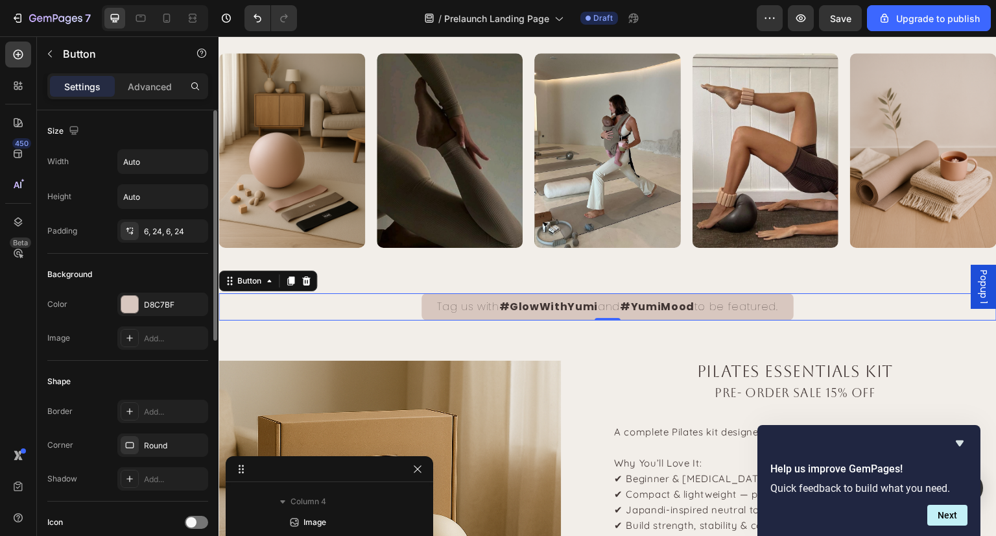
click at [126, 123] on div "Size" at bounding box center [127, 131] width 161 height 21
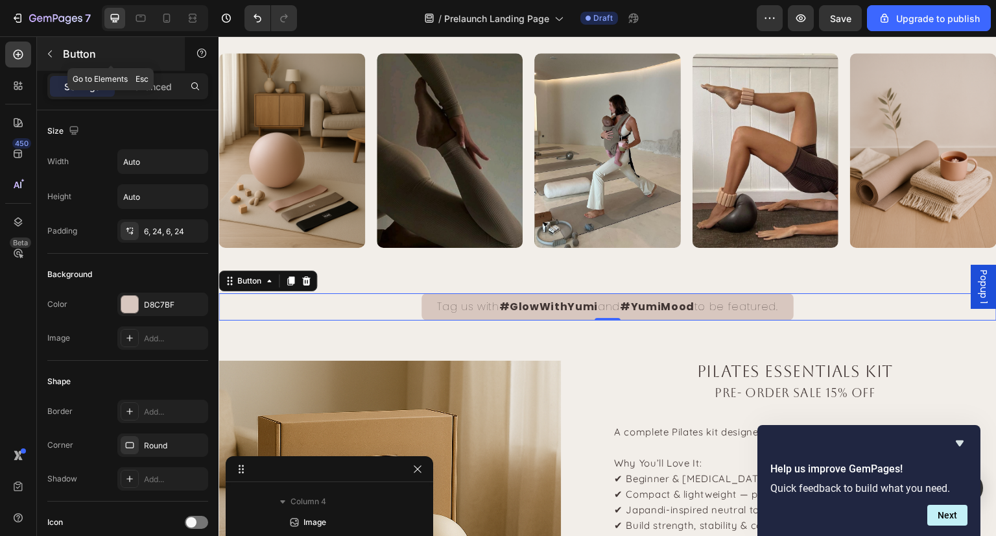
click at [47, 56] on icon "button" at bounding box center [50, 54] width 10 height 10
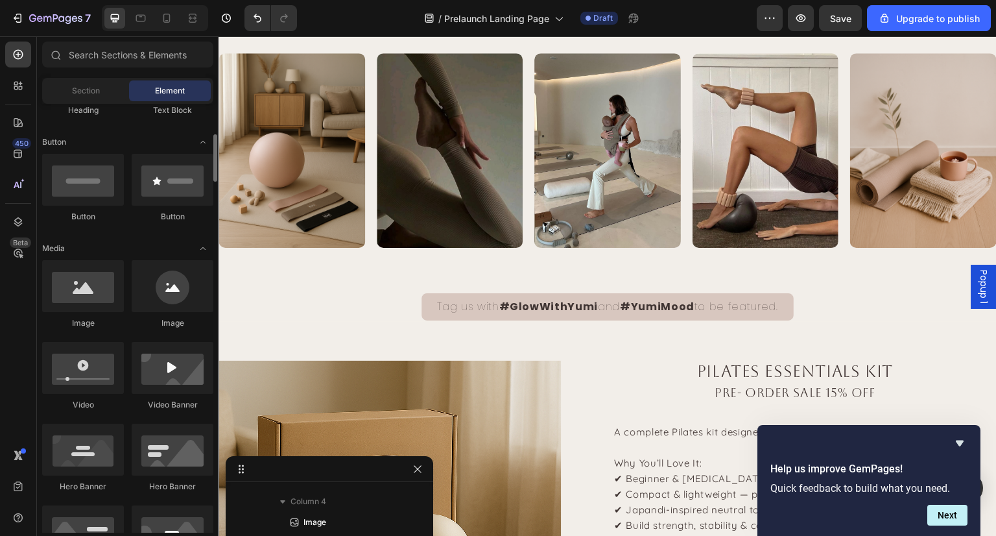
scroll to position [273, 0]
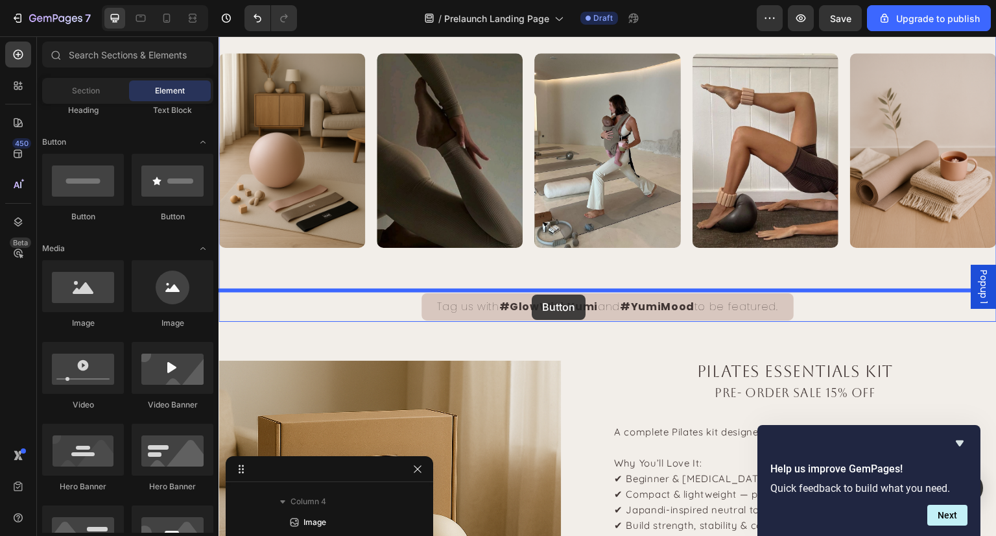
drag, startPoint x: 290, startPoint y: 246, endPoint x: 532, endPoint y: 294, distance: 246.8
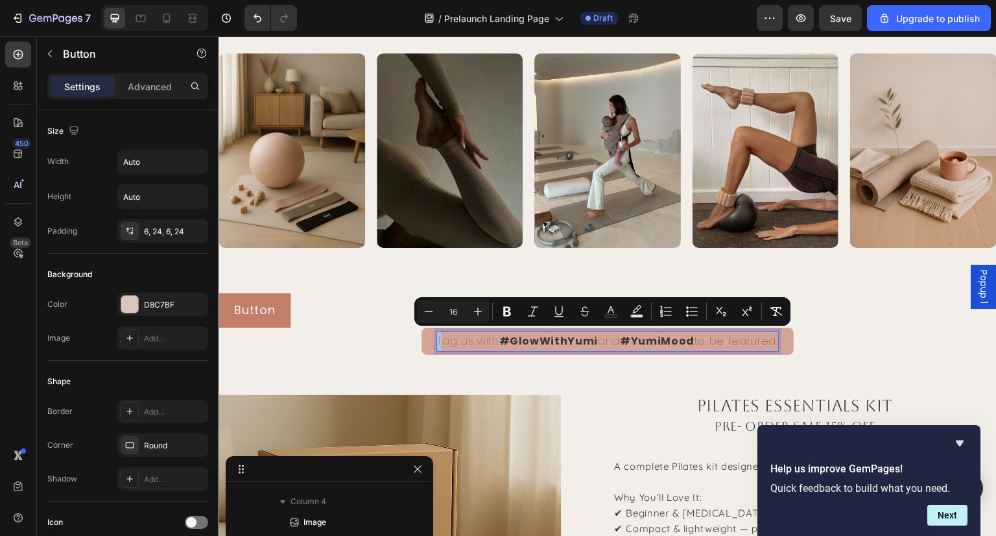
copy br "Rich Text Editor. Editing area: main"
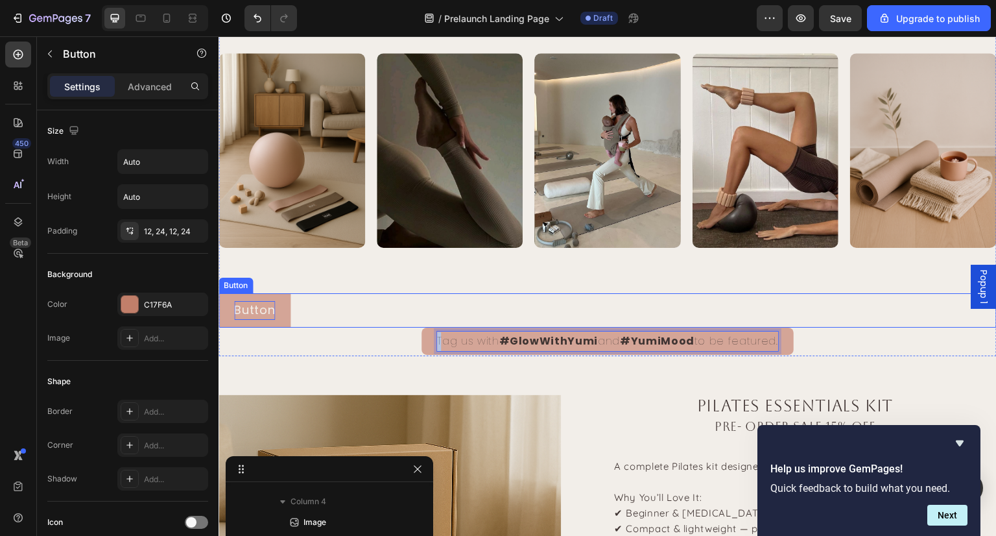
click at [250, 308] on p "Button" at bounding box center [254, 310] width 41 height 19
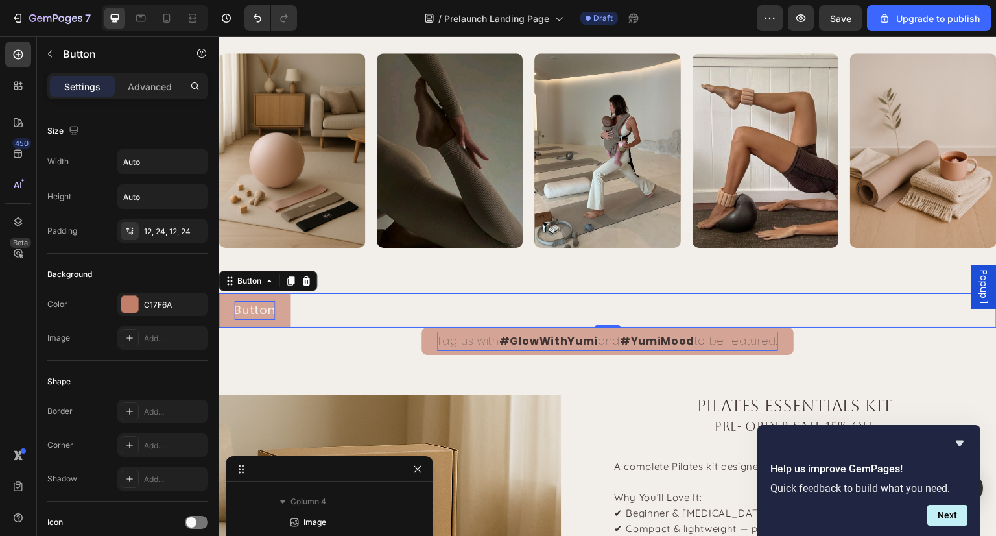
click at [250, 308] on p "Button" at bounding box center [254, 310] width 41 height 19
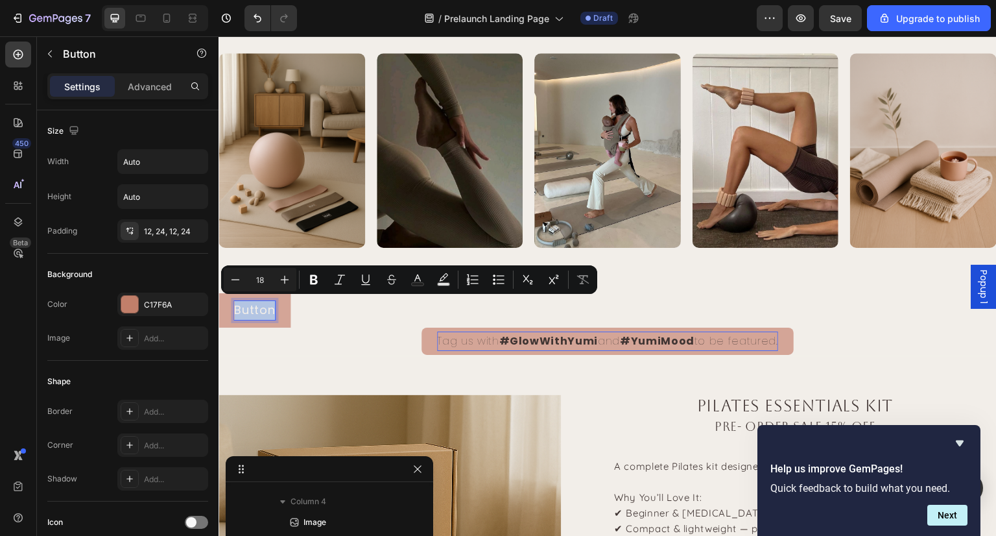
type input "16"
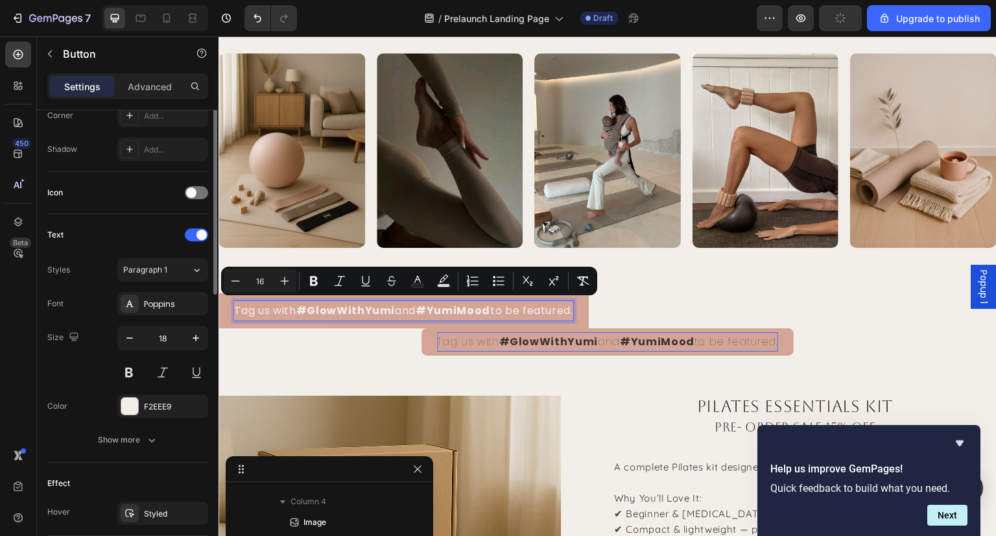
scroll to position [335, 0]
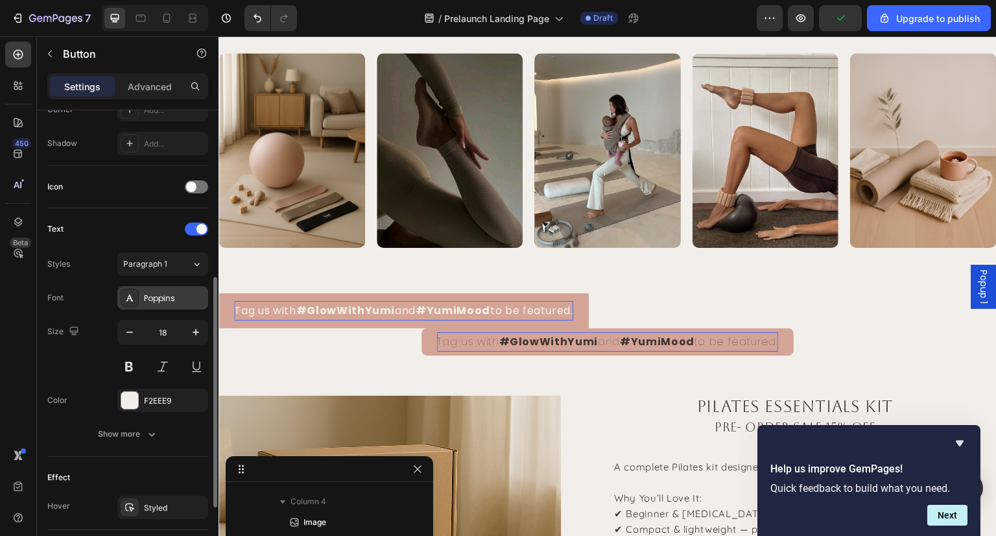
click at [159, 300] on div "Poppins" at bounding box center [174, 299] width 61 height 12
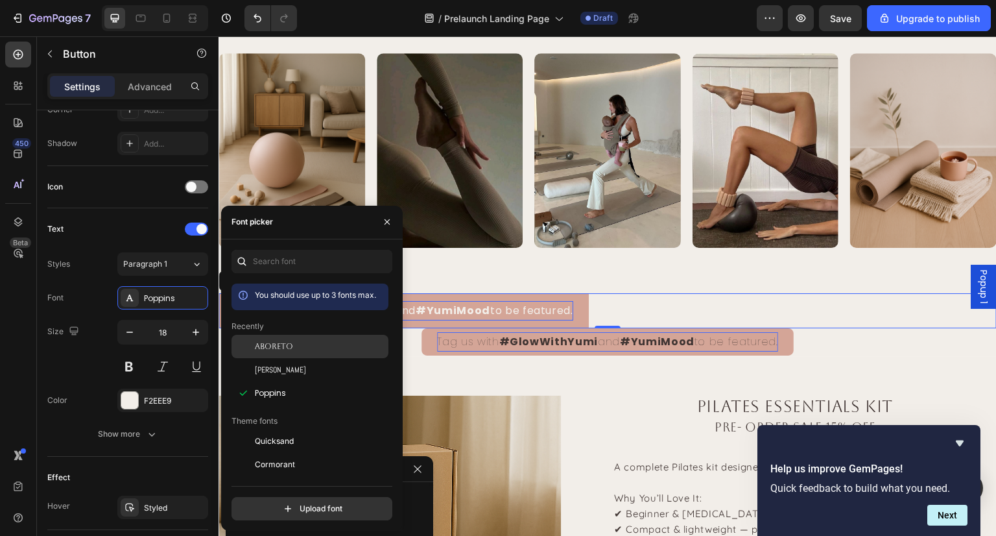
click at [272, 354] on div "Aboreto" at bounding box center [310, 346] width 157 height 23
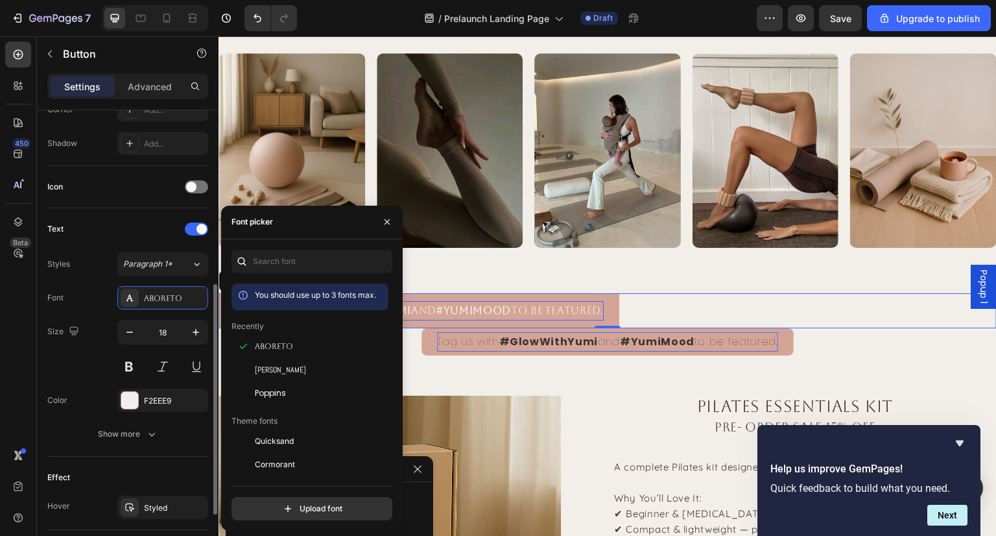
scroll to position [466, 0]
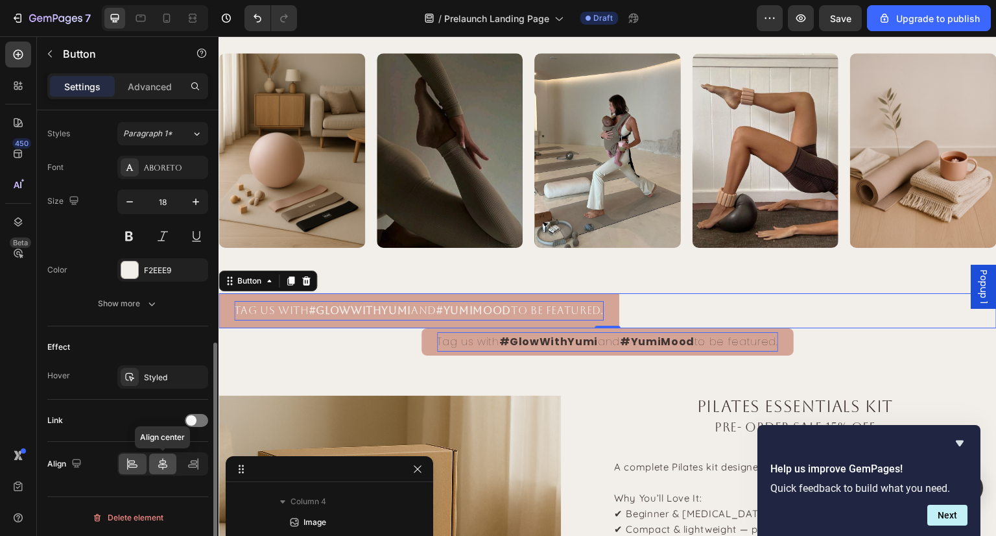
click at [164, 468] on icon at bounding box center [162, 463] width 13 height 13
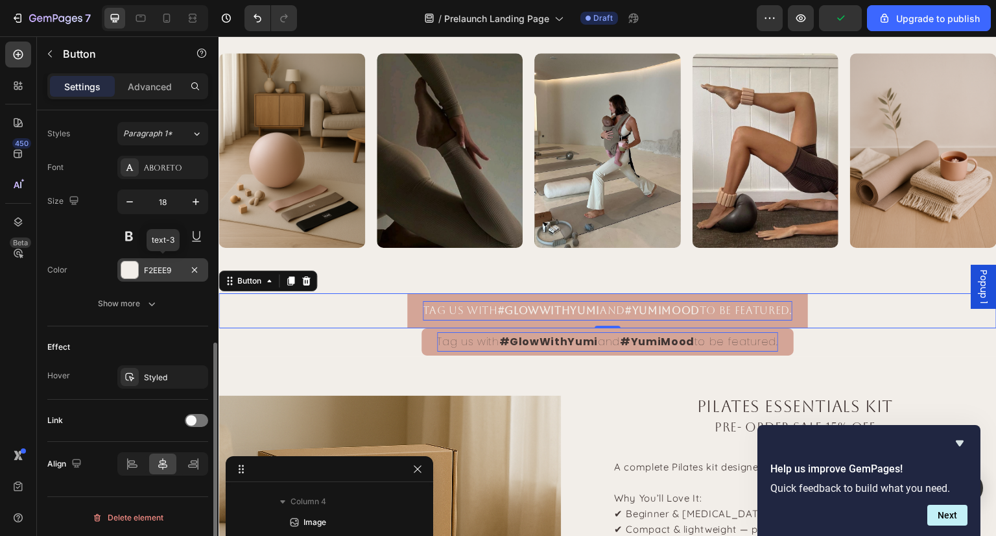
click at [156, 266] on div "F2EEE9" at bounding box center [163, 271] width 38 height 12
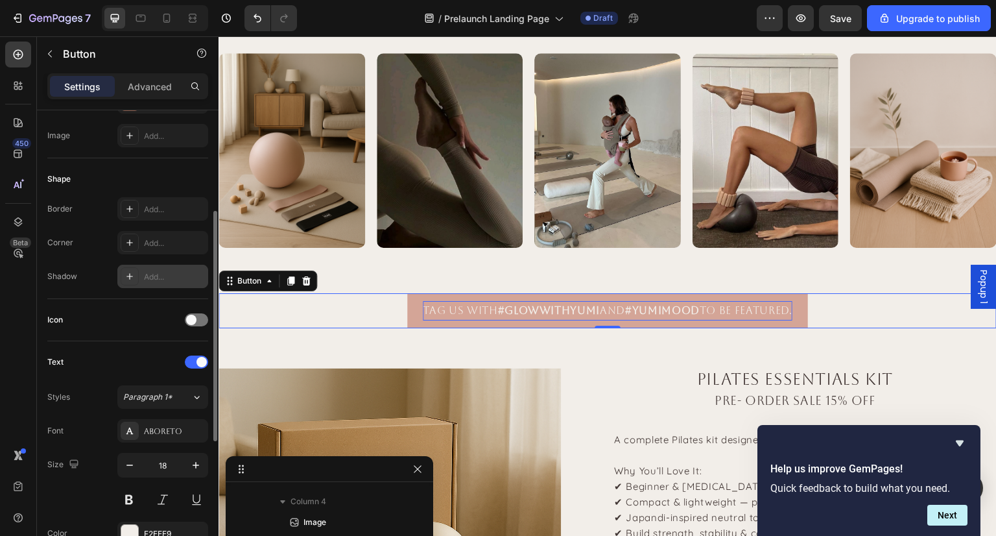
scroll to position [202, 0]
click at [157, 240] on div "Add..." at bounding box center [174, 243] width 61 height 12
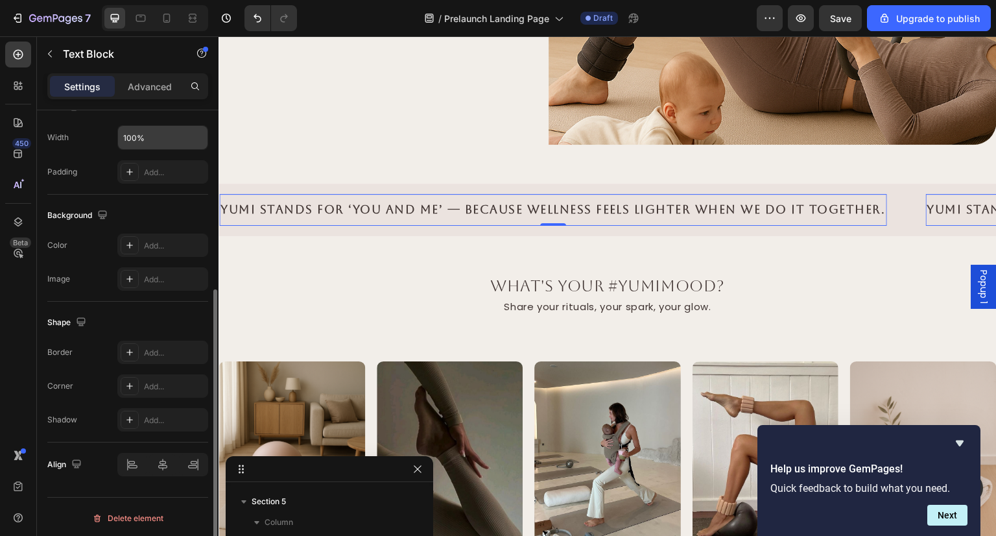
scroll to position [0, 0]
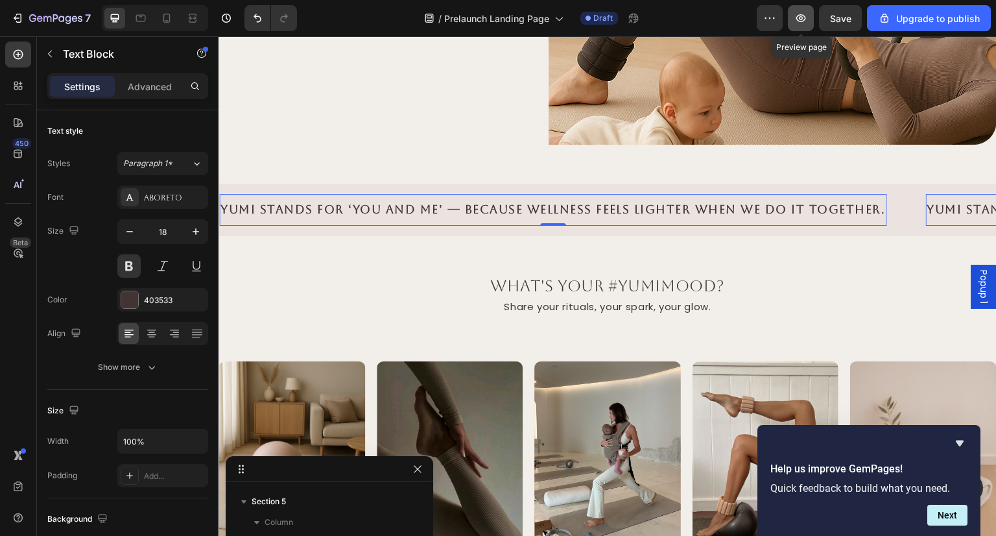
click at [794, 17] on button "button" at bounding box center [801, 18] width 26 height 26
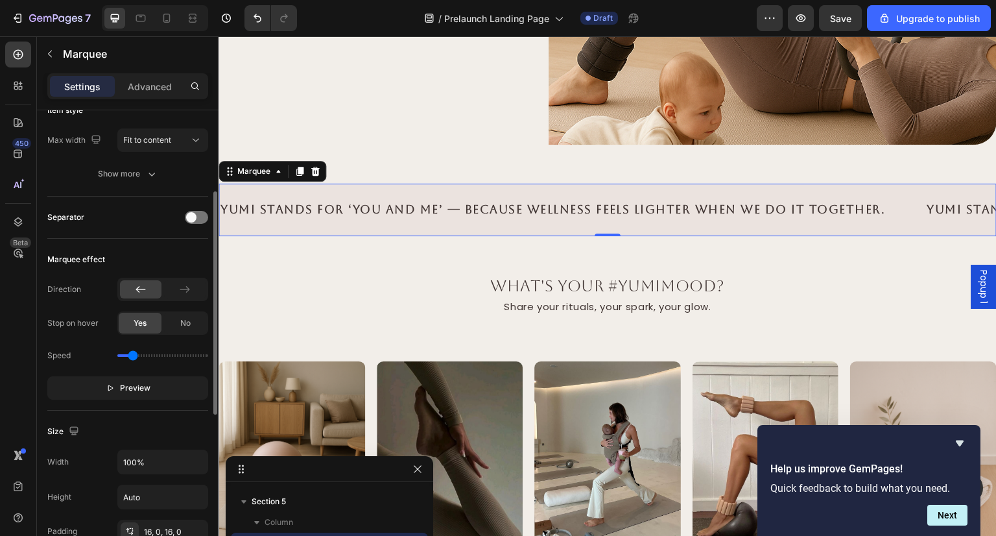
scroll to position [167, 0]
click at [117, 392] on p "Preview" at bounding box center [128, 389] width 45 height 13
drag, startPoint x: 135, startPoint y: 356, endPoint x: 128, endPoint y: 358, distance: 6.8
type input "0.3"
click at [128, 358] on input "range" at bounding box center [162, 356] width 91 height 3
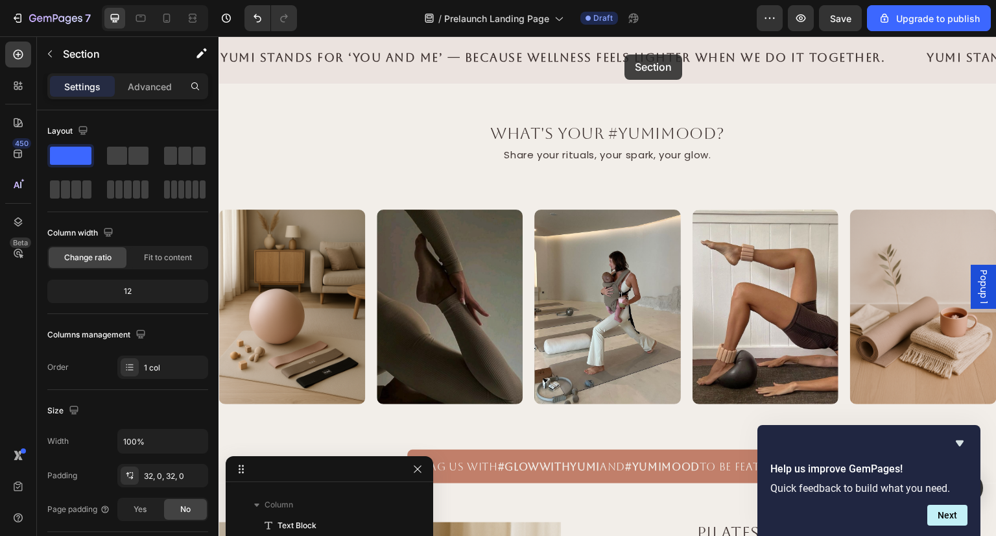
scroll to position [1405, 0]
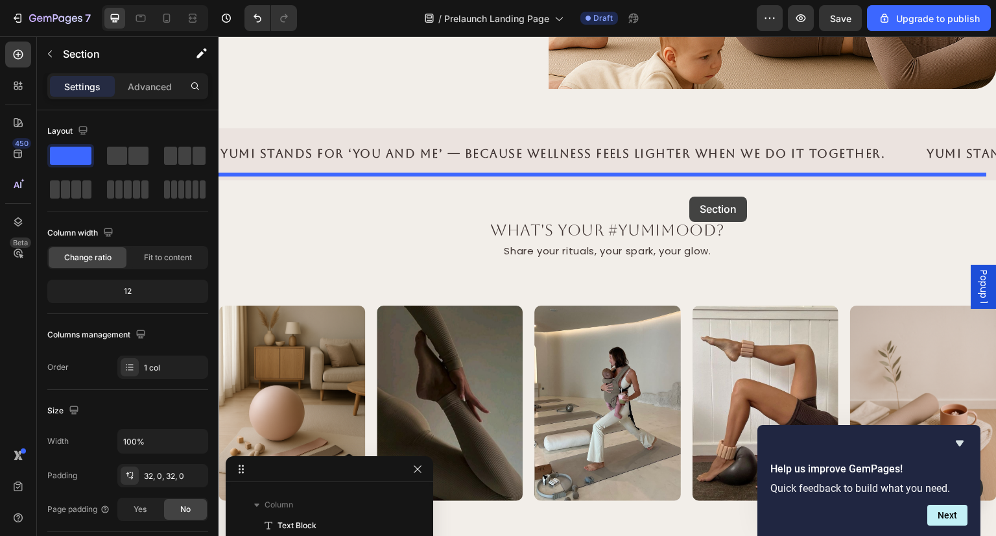
drag, startPoint x: 660, startPoint y: 228, endPoint x: 690, endPoint y: 190, distance: 48.5
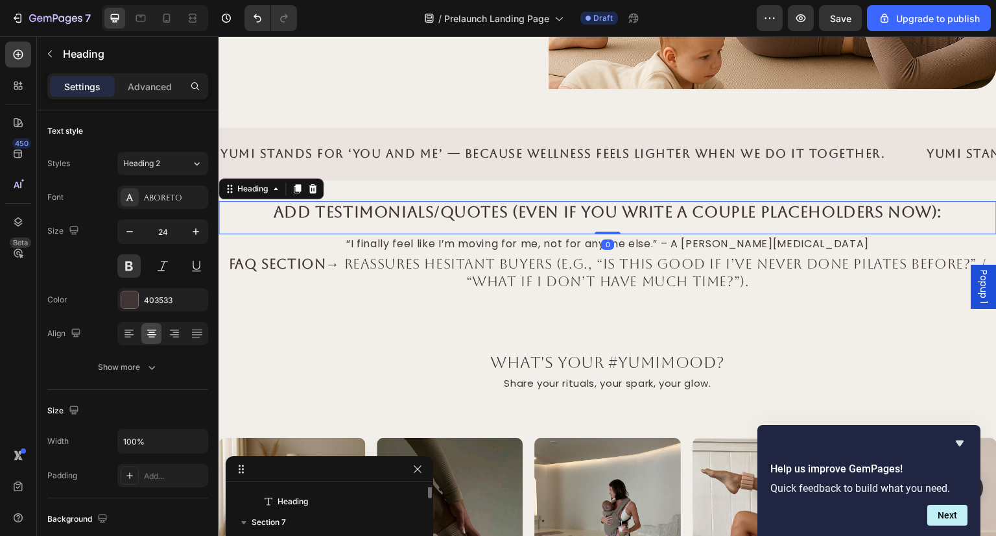
scroll to position [577, 0]
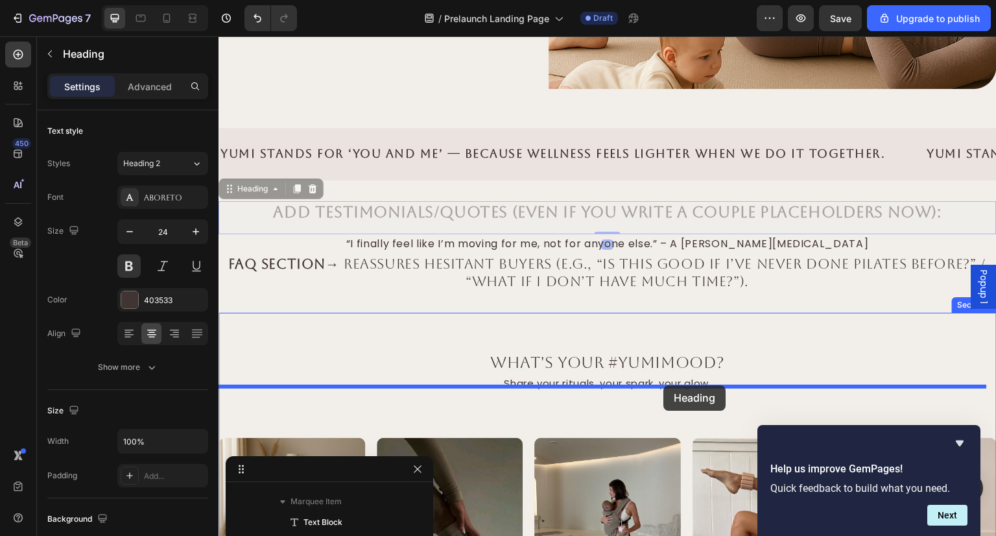
drag, startPoint x: 684, startPoint y: 216, endPoint x: 664, endPoint y: 385, distance: 170.4
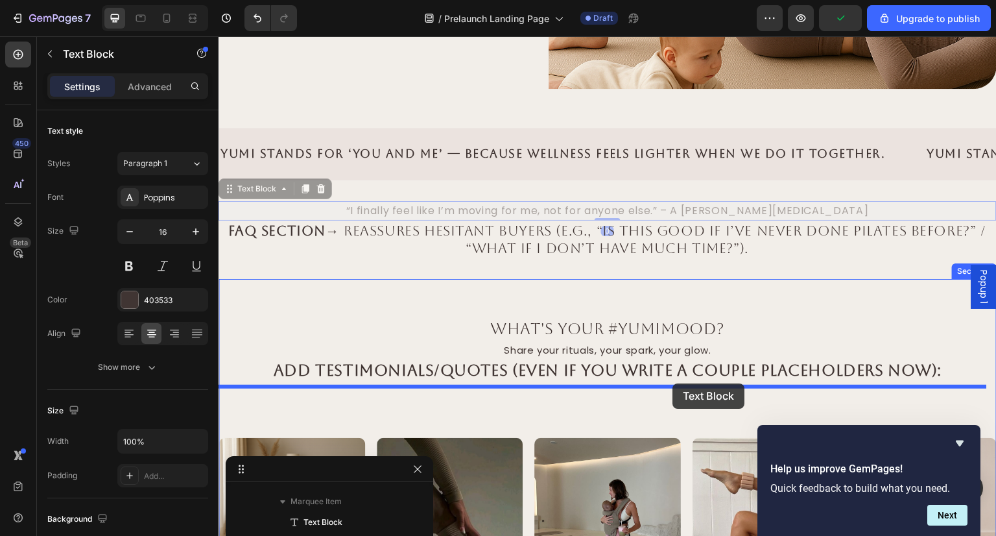
drag, startPoint x: 685, startPoint y: 205, endPoint x: 673, endPoint y: 383, distance: 178.8
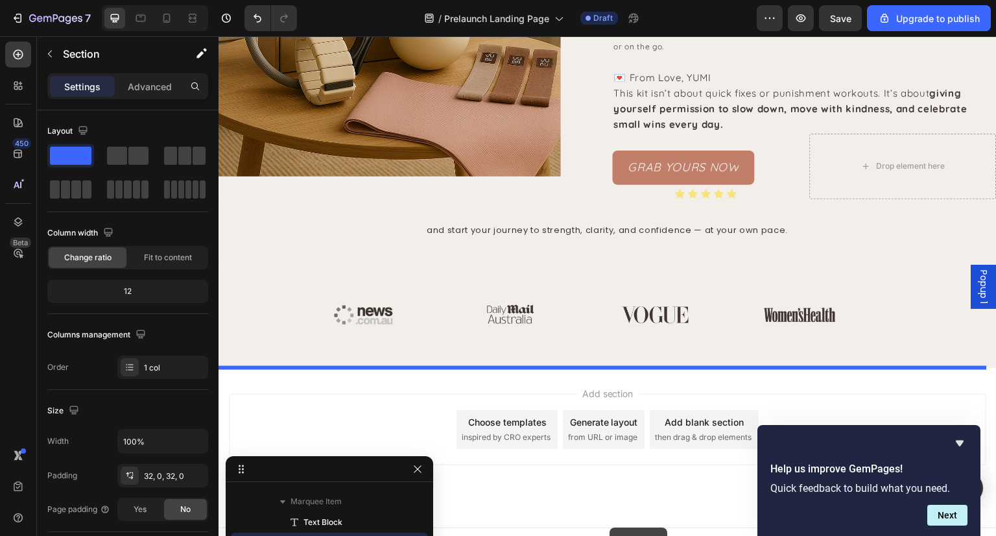
scroll to position [2333, 0]
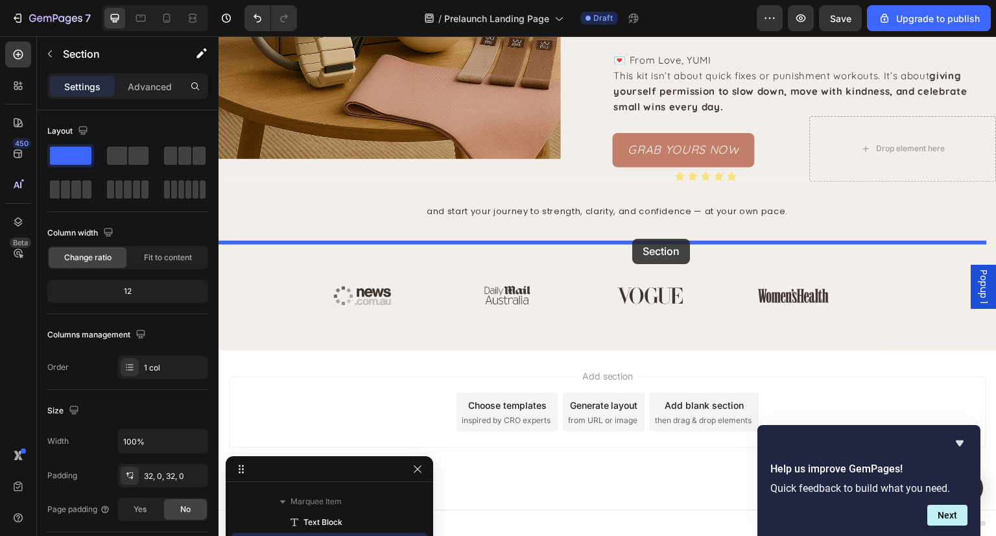
drag, startPoint x: 576, startPoint y: 187, endPoint x: 633, endPoint y: 239, distance: 76.7
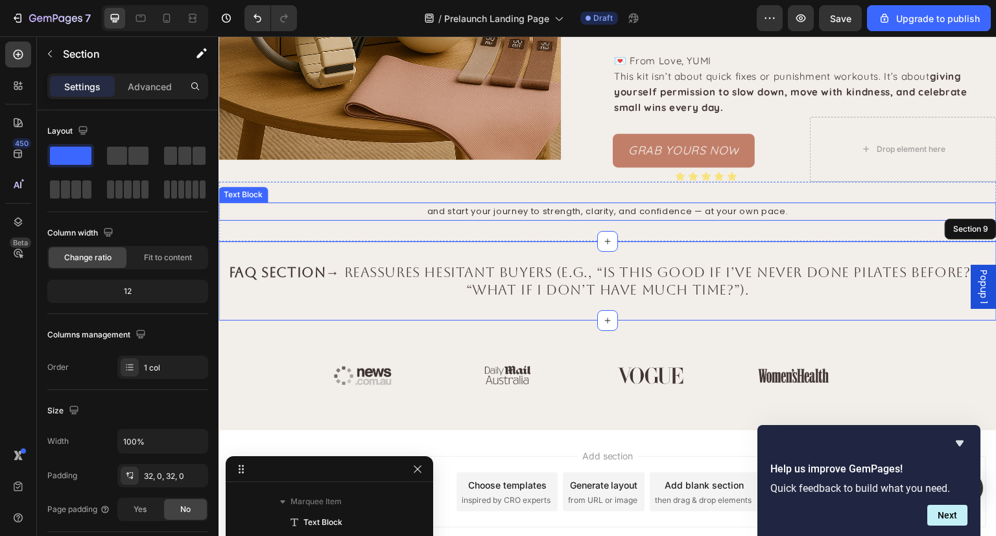
scroll to position [806, 0]
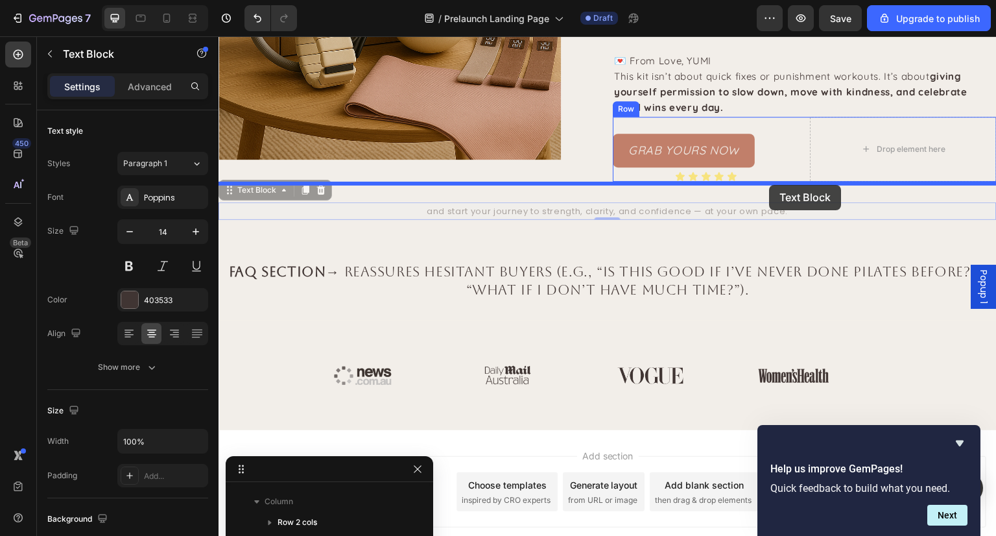
drag, startPoint x: 612, startPoint y: 210, endPoint x: 771, endPoint y: 184, distance: 161.7
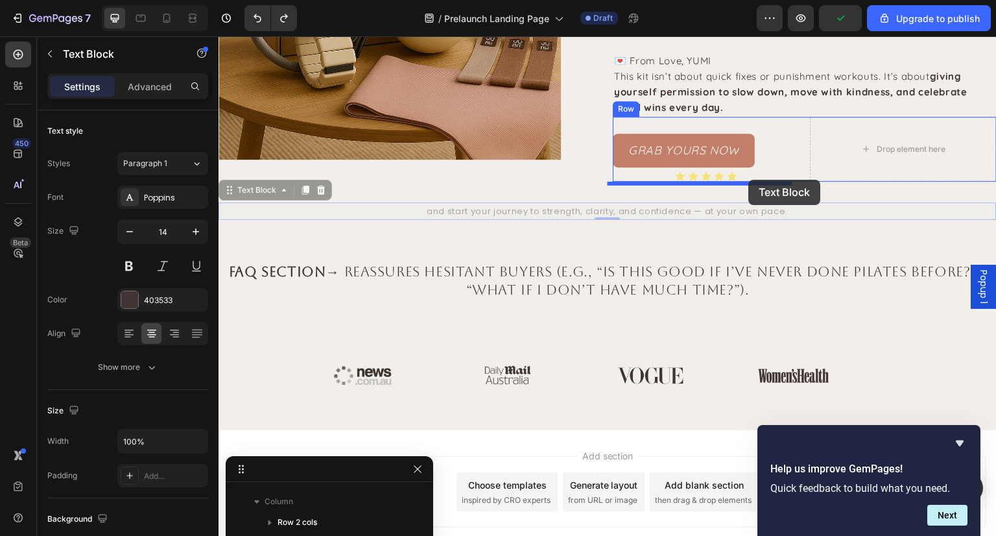
drag, startPoint x: 690, startPoint y: 212, endPoint x: 749, endPoint y: 180, distance: 67.4
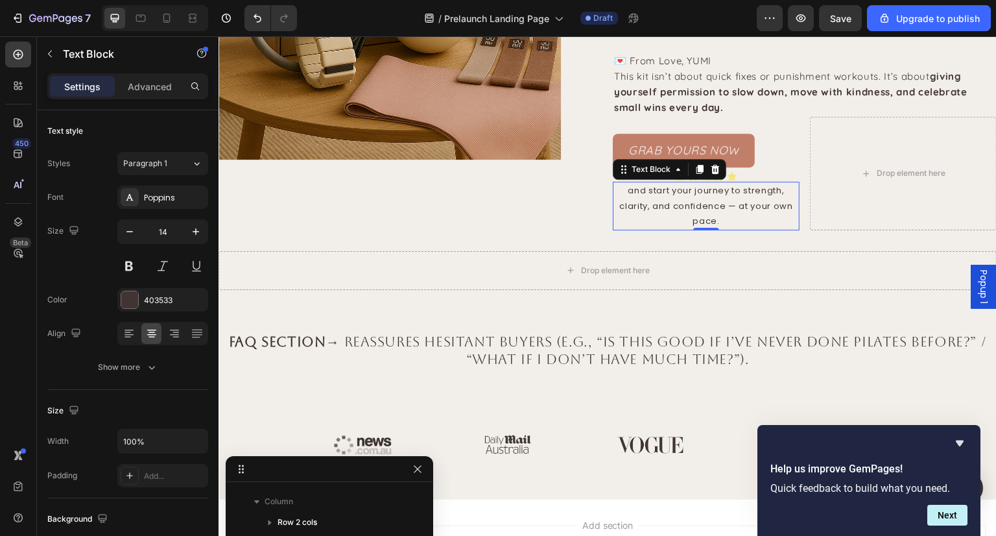
click at [700, 245] on div "0" at bounding box center [706, 240] width 13 height 10
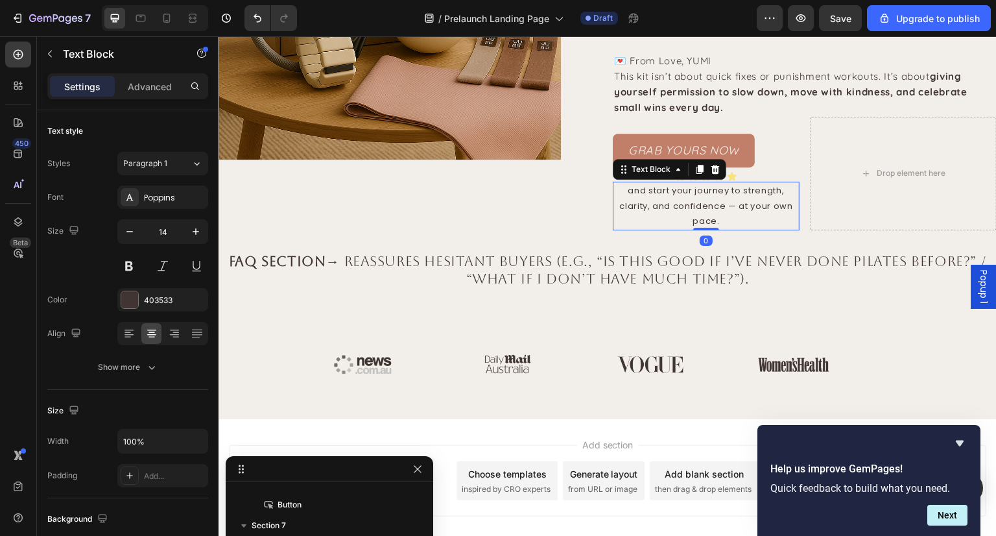
scroll to position [909, 0]
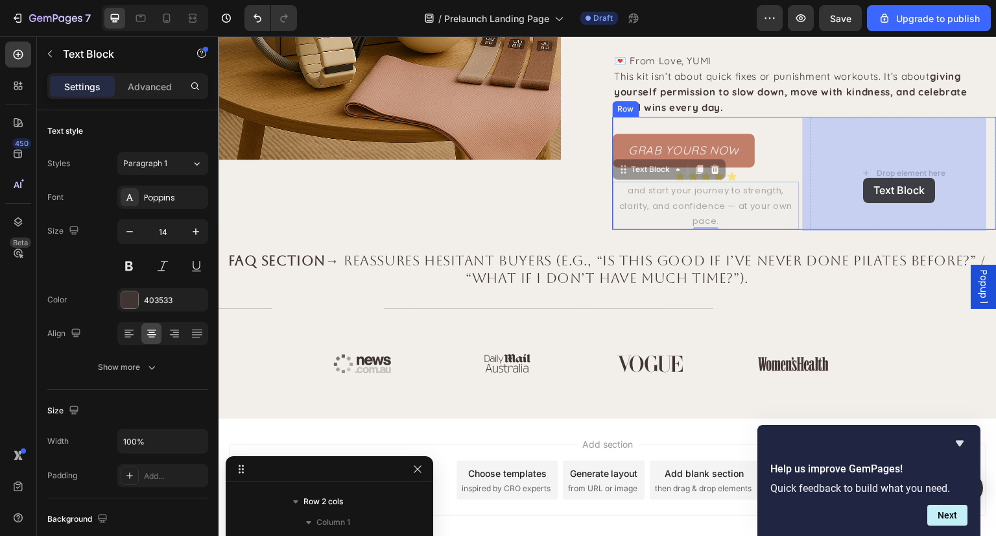
drag, startPoint x: 714, startPoint y: 208, endPoint x: 865, endPoint y: 178, distance: 154.7
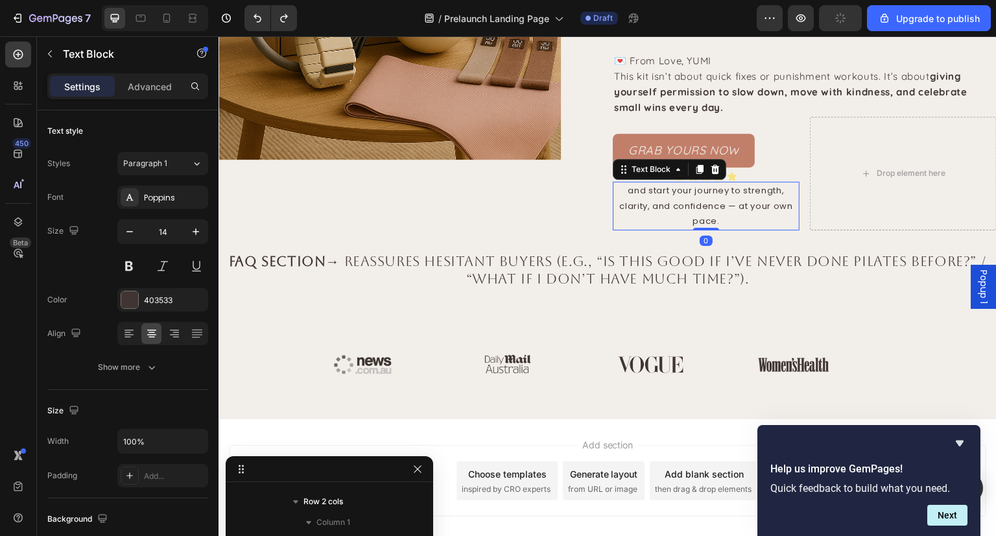
click at [690, 202] on span "and start your journey to strength, clarity, and confidence — at your own pace." at bounding box center [705, 205] width 173 height 43
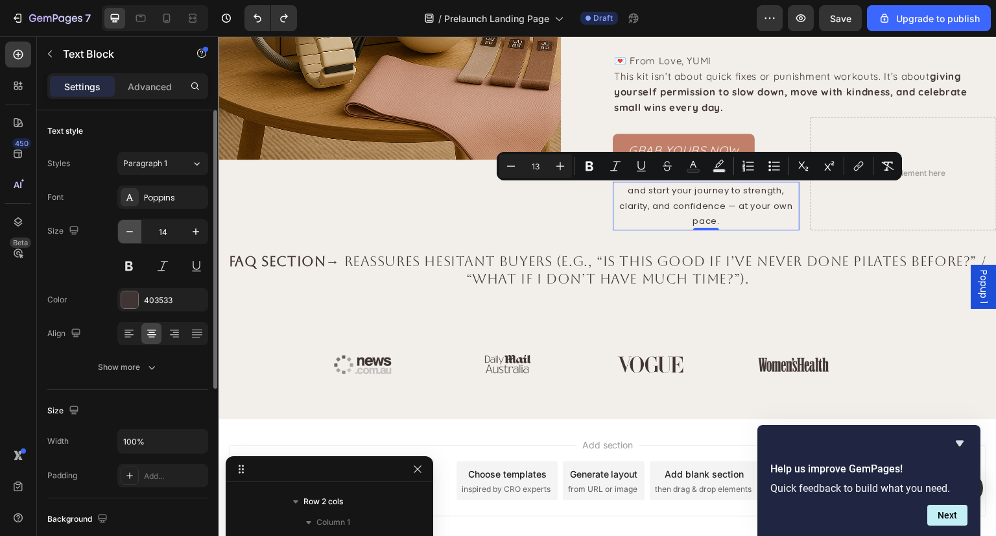
click at [132, 229] on icon "button" at bounding box center [129, 231] width 13 height 13
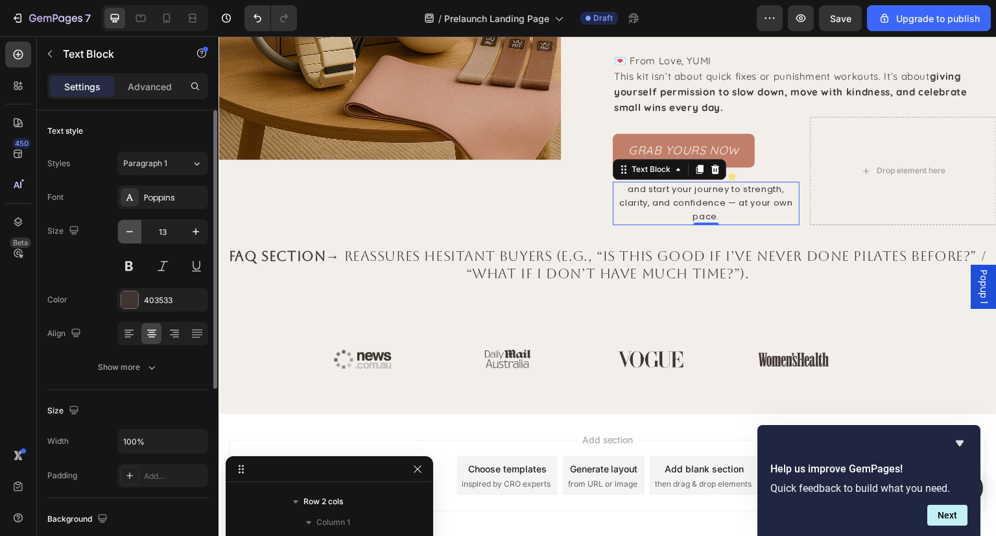
click at [132, 229] on icon "button" at bounding box center [129, 231] width 13 height 13
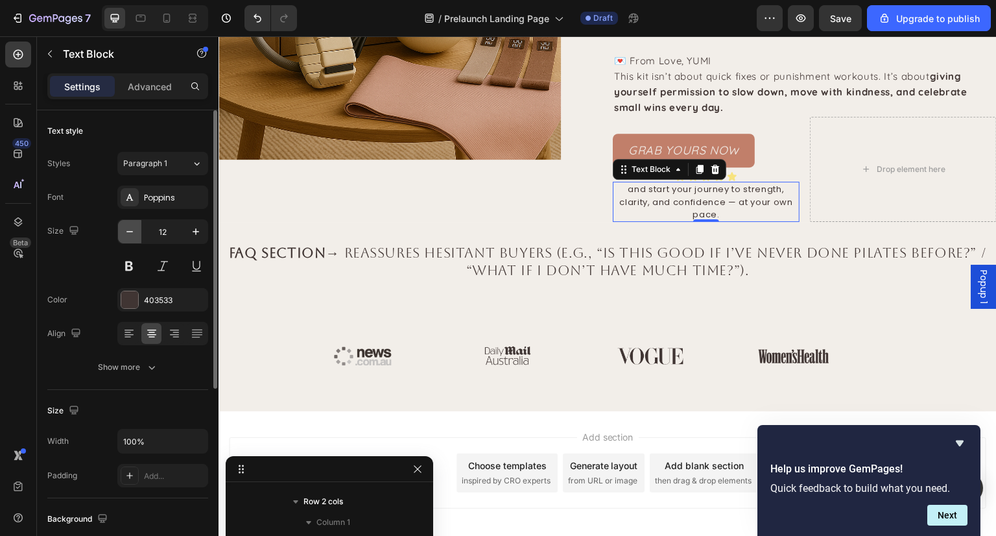
click at [132, 229] on icon "button" at bounding box center [129, 231] width 13 height 13
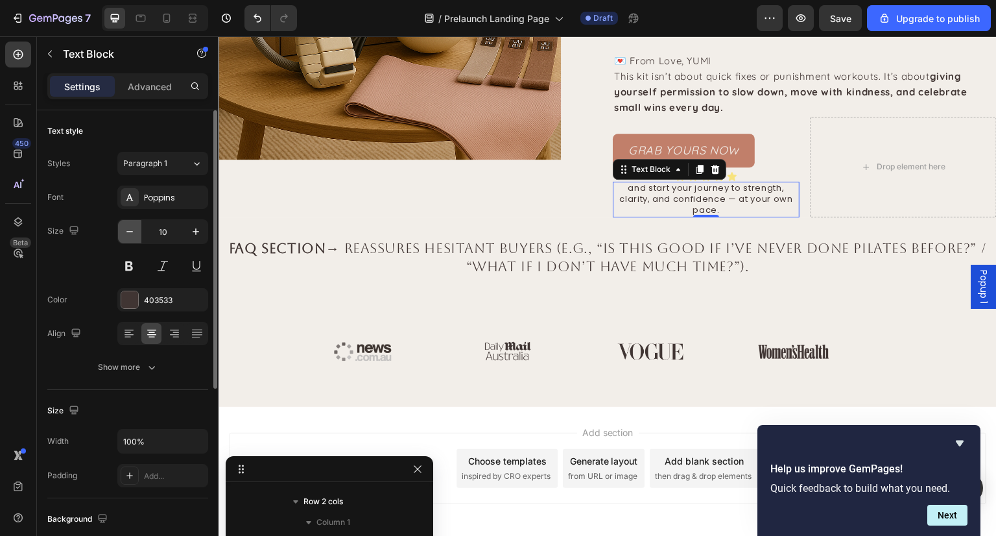
click at [132, 229] on icon "button" at bounding box center [129, 231] width 13 height 13
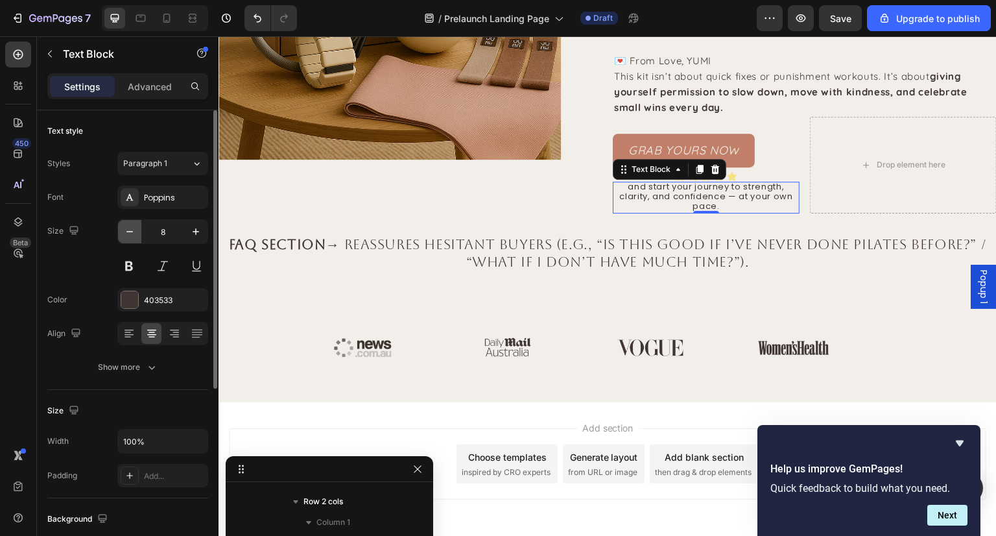
click at [132, 229] on icon "button" at bounding box center [129, 231] width 13 height 13
type input "7"
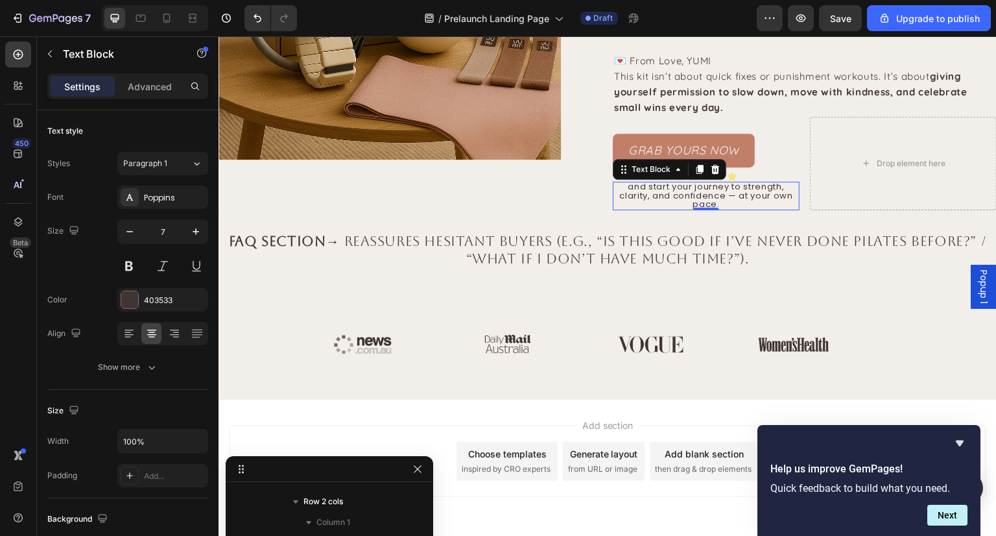
click at [664, 205] on p "and start your journey to strength, clarity, and confidence — at your own pace." at bounding box center [706, 196] width 184 height 26
click at [648, 200] on span "and start your journey to strength, clarity, and confidence — at your own pace." at bounding box center [705, 194] width 173 height 29
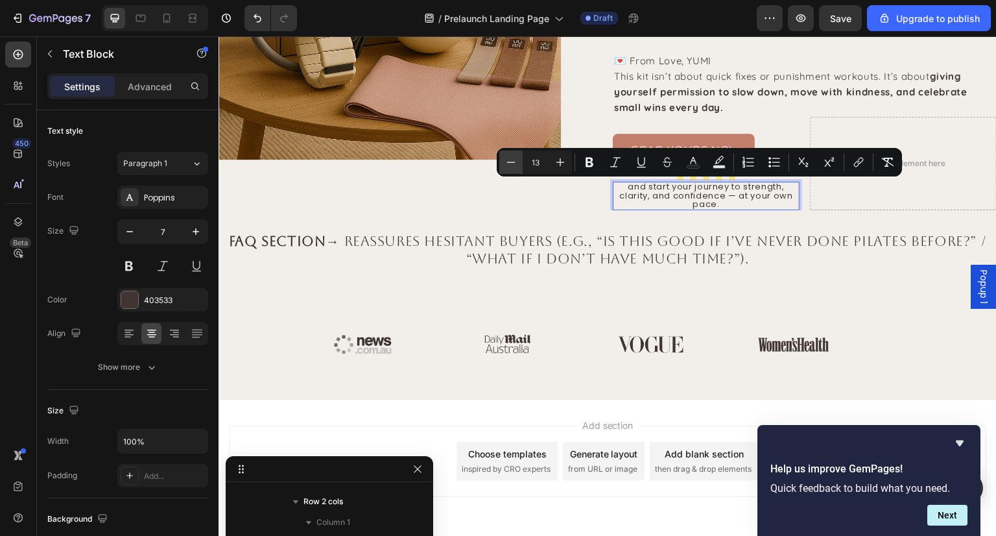
click at [514, 167] on icon "Editor contextual toolbar" at bounding box center [511, 162] width 13 height 13
type input "11"
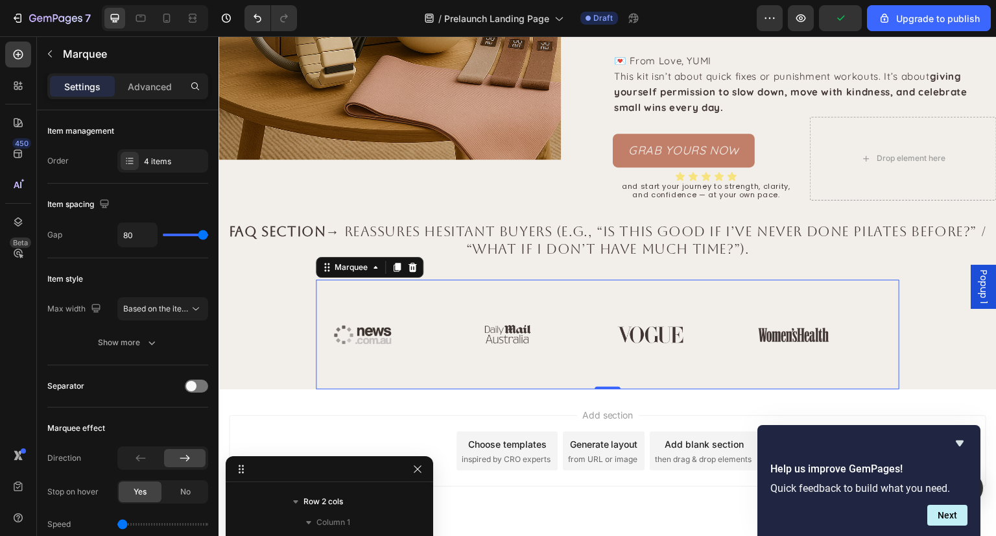
click at [579, 284] on div "Image" at bounding box center [533, 335] width 144 height 108
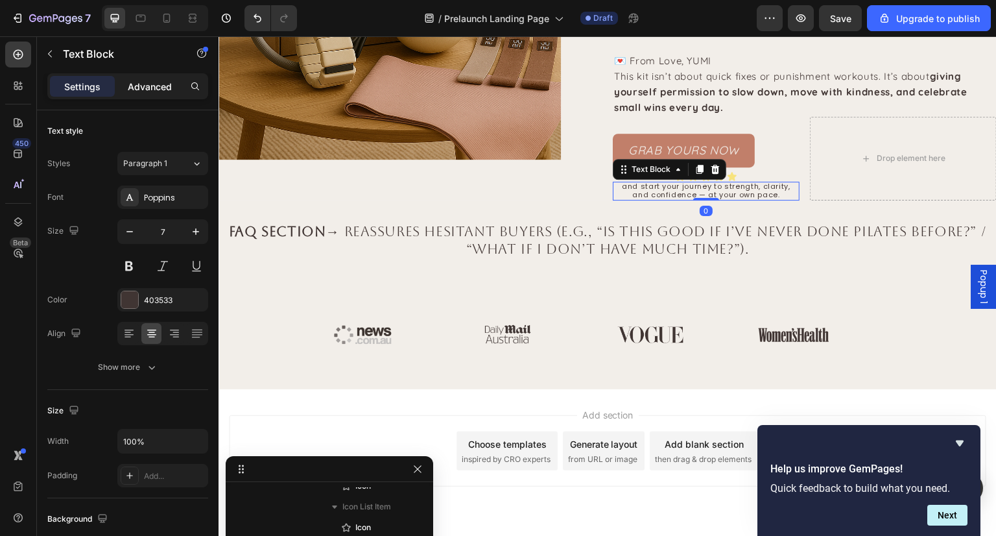
click at [141, 90] on p "Advanced" at bounding box center [150, 87] width 44 height 14
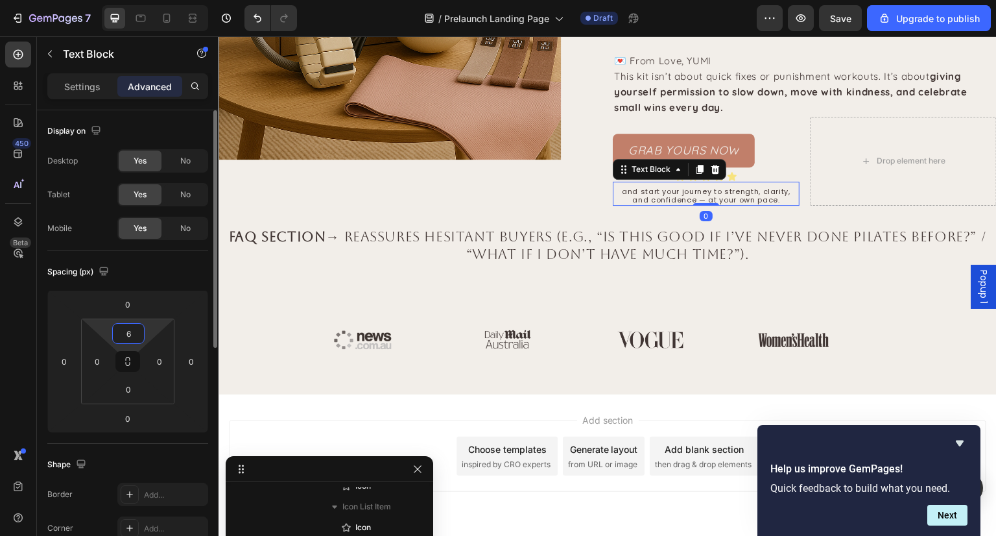
click at [126, 0] on html "7 / Prelaunch Landing Page Draft Preview Save Upgrade to publish 450 Beta Secti…" at bounding box center [498, 0] width 996 height 0
type input "4"
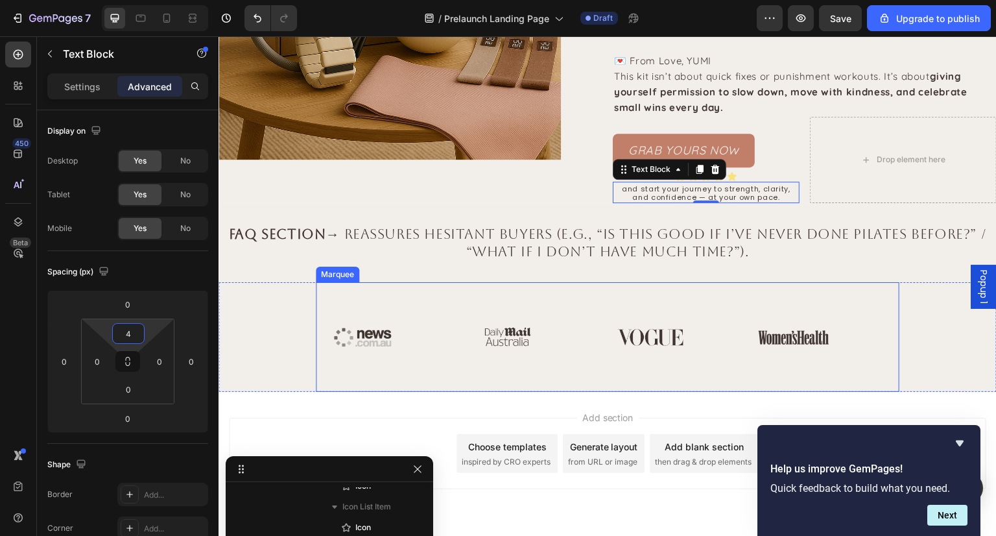
scroll to position [1319, 0]
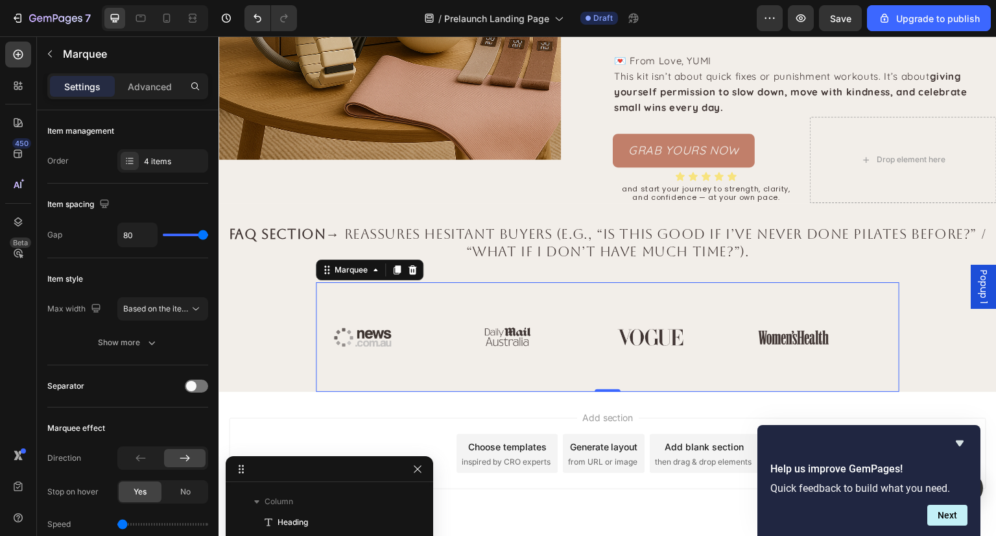
click at [558, 310] on div "Image" at bounding box center [533, 337] width 144 height 108
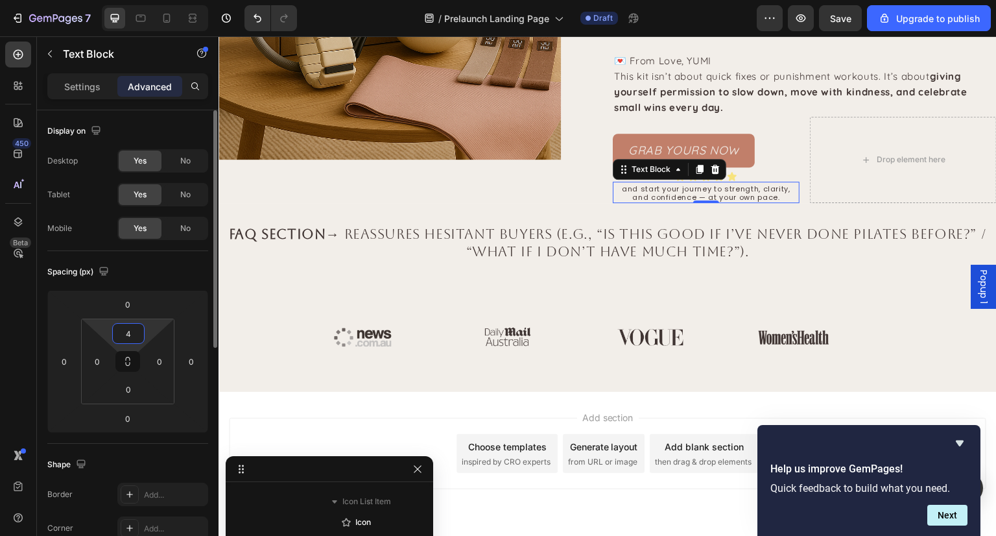
click at [132, 327] on input "4" at bounding box center [128, 333] width 26 height 19
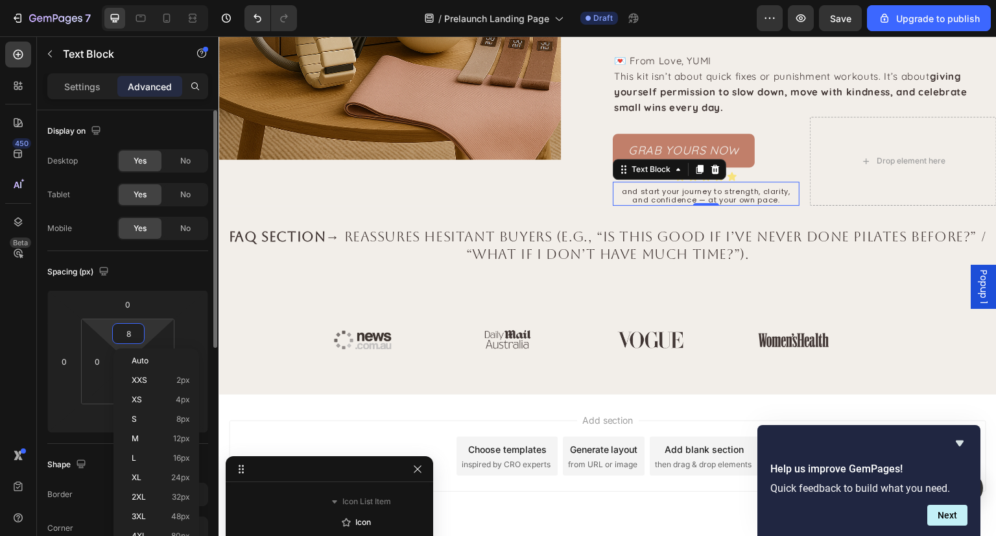
type input "8"
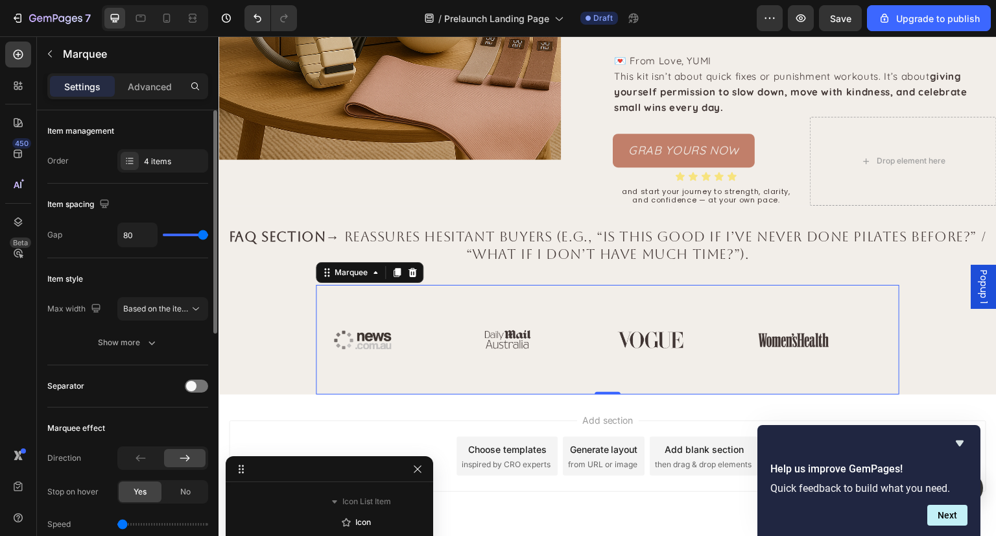
click at [442, 295] on div "Image" at bounding box center [389, 340] width 144 height 108
click at [198, 16] on icon at bounding box center [192, 18] width 13 height 13
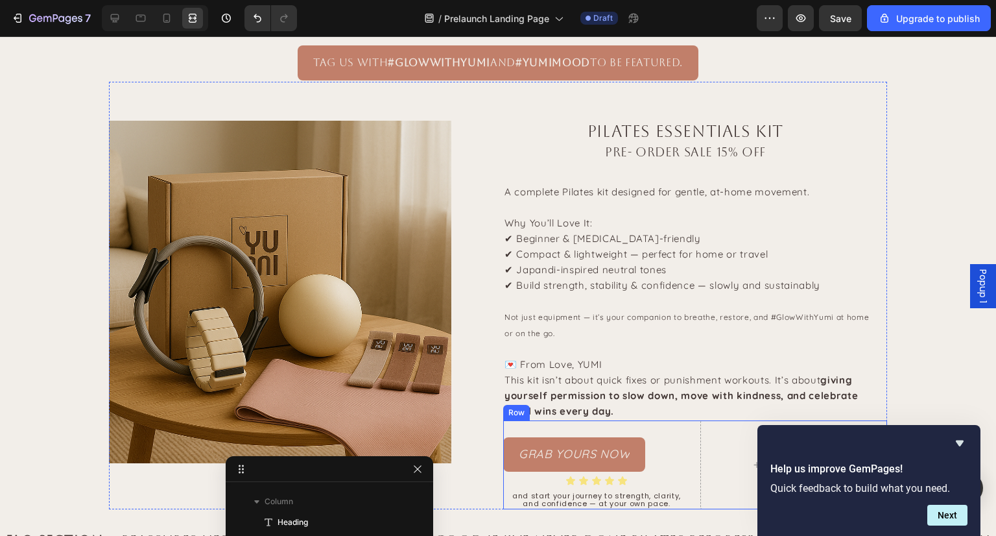
scroll to position [1952, 0]
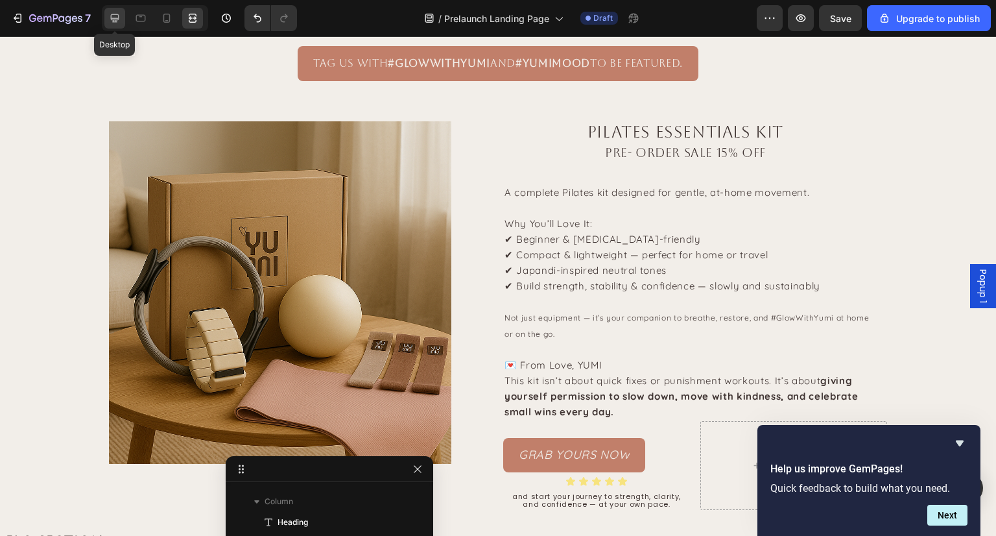
click at [111, 19] on icon at bounding box center [115, 18] width 8 height 8
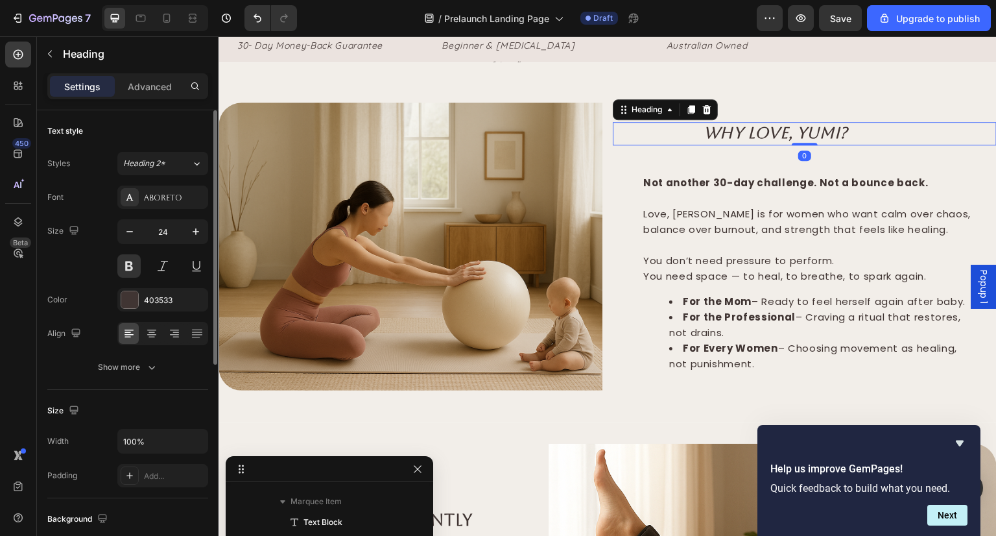
scroll to position [224, 0]
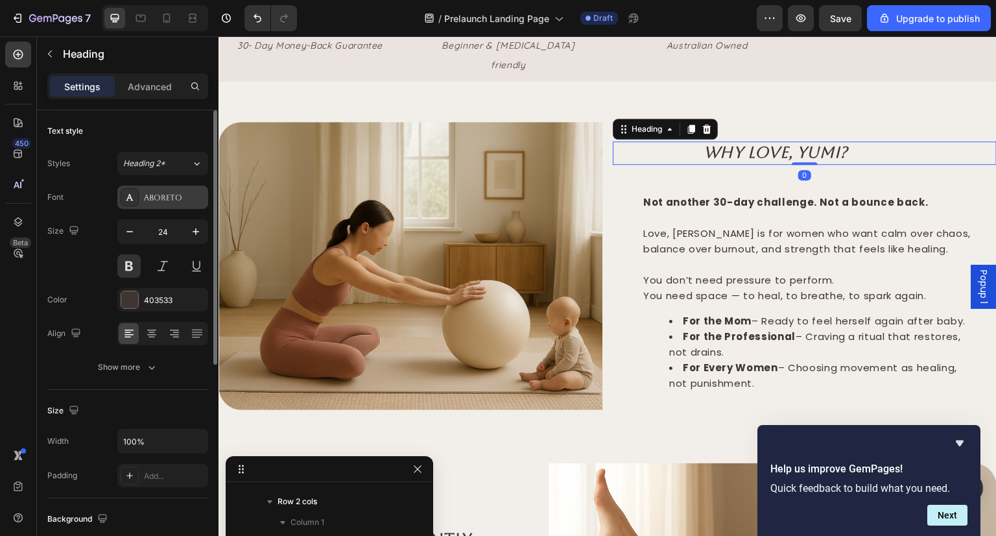
click at [174, 198] on div "Aboreto" at bounding box center [174, 198] width 61 height 12
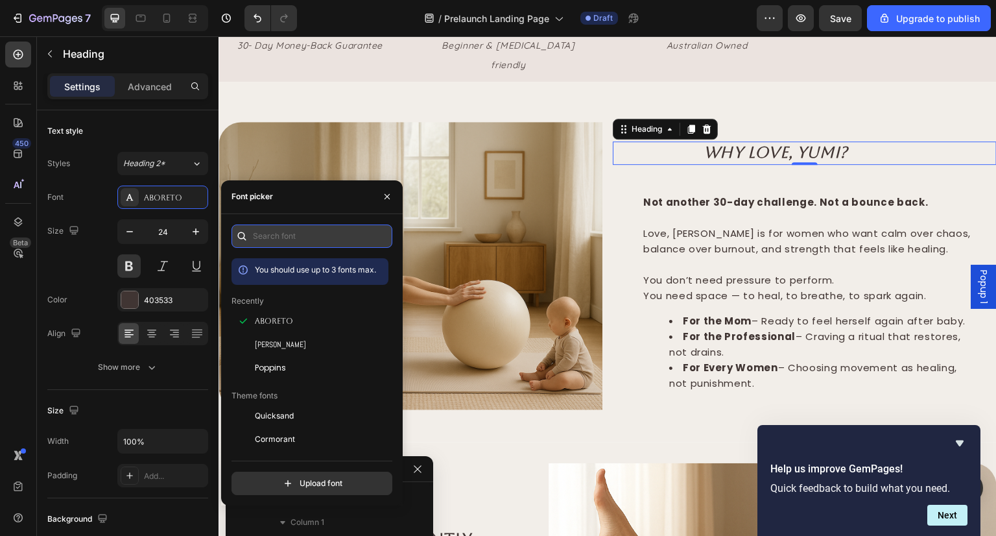
click at [298, 225] on input "text" at bounding box center [312, 235] width 161 height 23
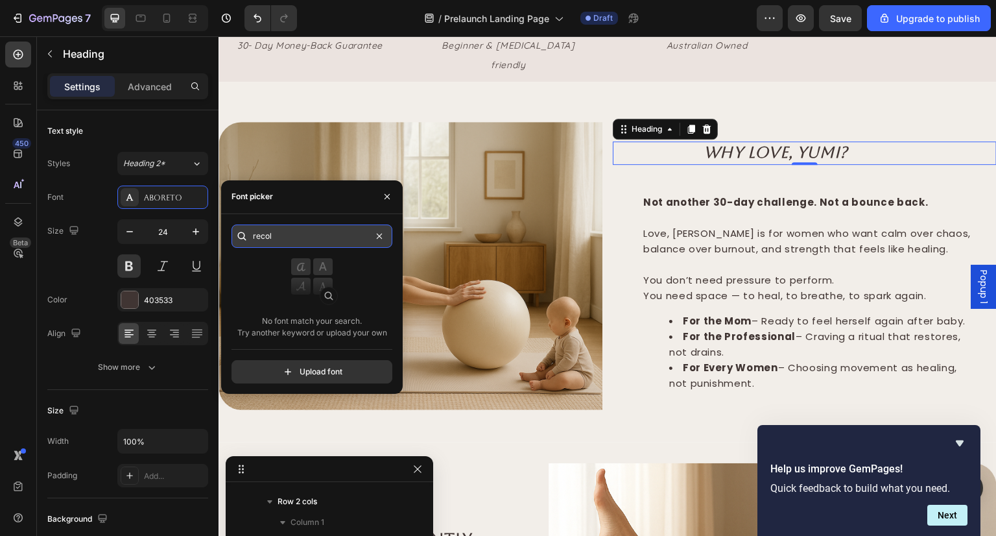
click at [287, 239] on input "recol" at bounding box center [312, 235] width 161 height 23
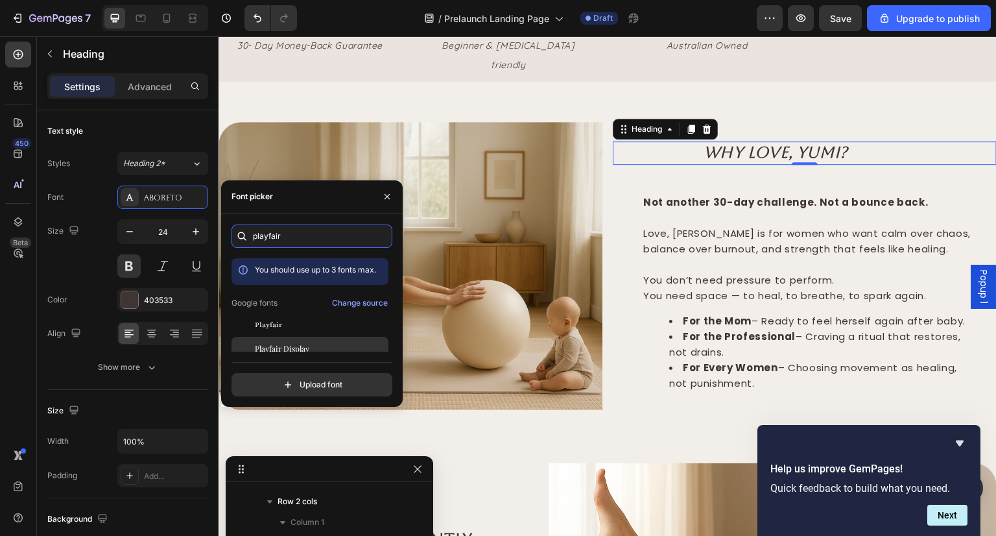
type input "playfair"
click at [301, 338] on div "Playfair Display" at bounding box center [310, 348] width 157 height 23
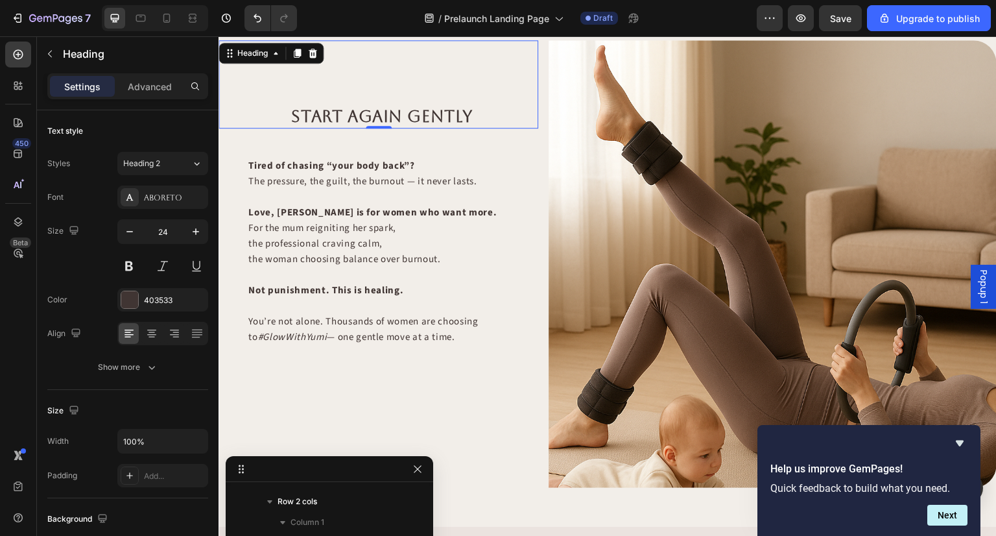
scroll to position [349, 0]
click at [179, 195] on div "Aboreto" at bounding box center [174, 198] width 61 height 12
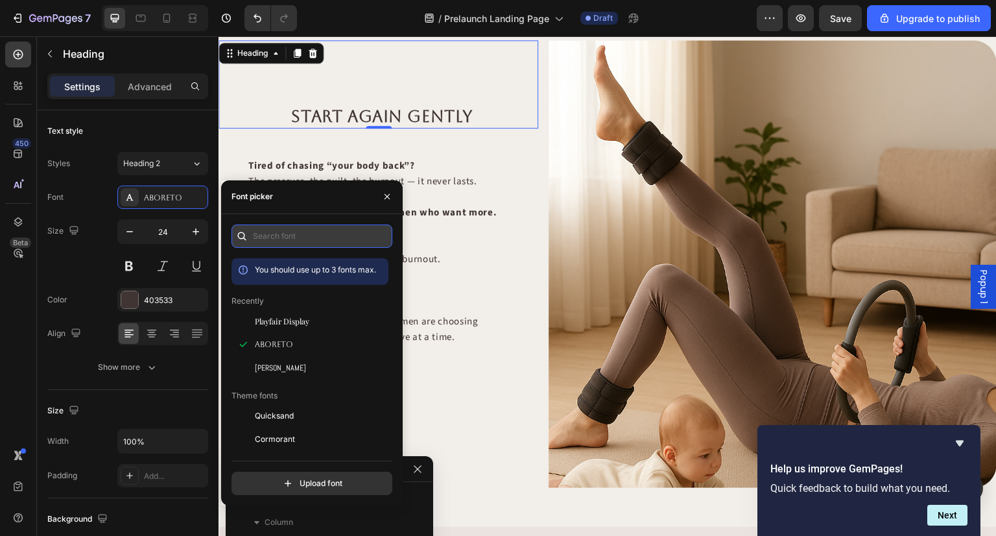
click at [298, 239] on input "text" at bounding box center [312, 235] width 161 height 23
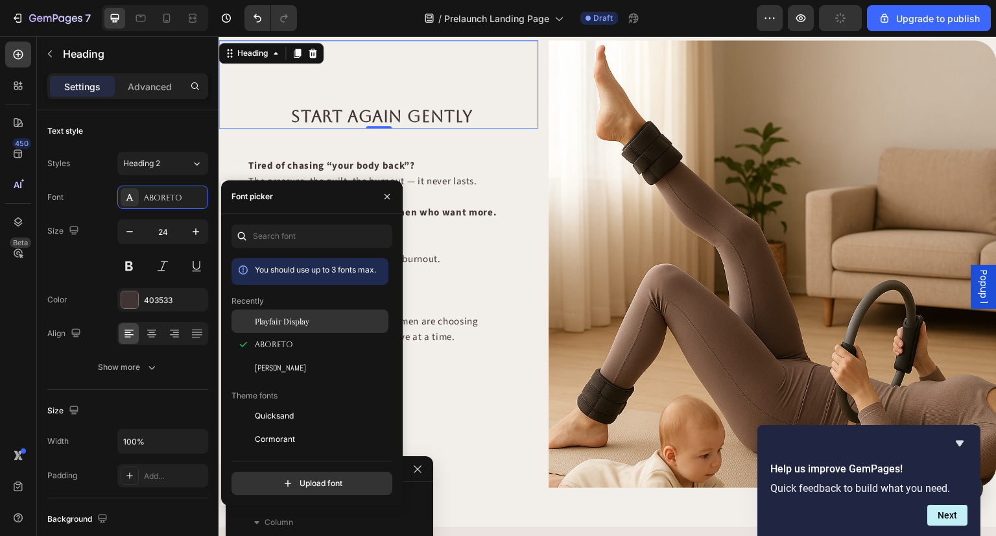
click at [312, 319] on div "Playfair Display" at bounding box center [320, 321] width 131 height 12
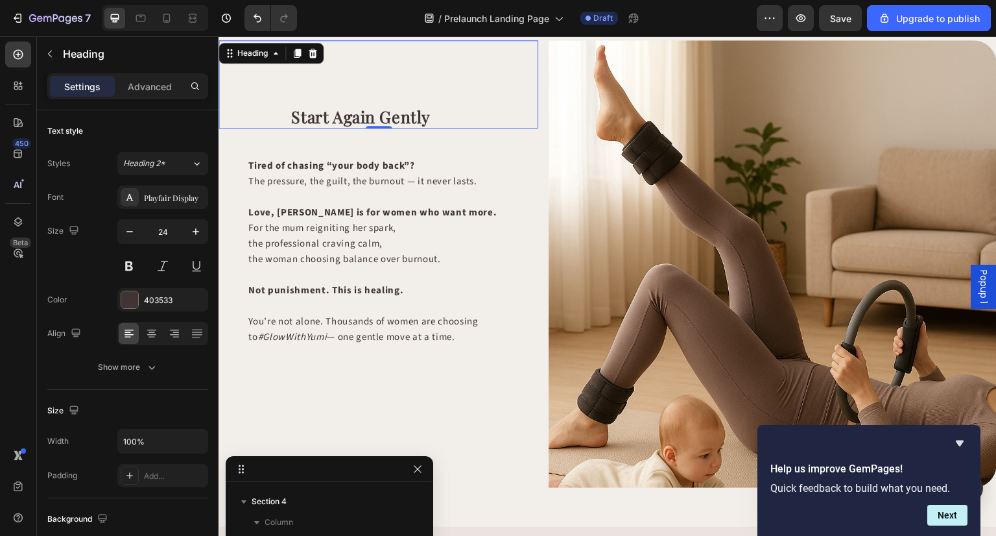
click at [444, 121] on p "Start Again Gently" at bounding box center [414, 116] width 246 height 21
drag, startPoint x: 444, startPoint y: 121, endPoint x: 262, endPoint y: 116, distance: 181.7
click at [262, 116] on div "Start Again Gently Heading 0" at bounding box center [379, 84] width 320 height 88
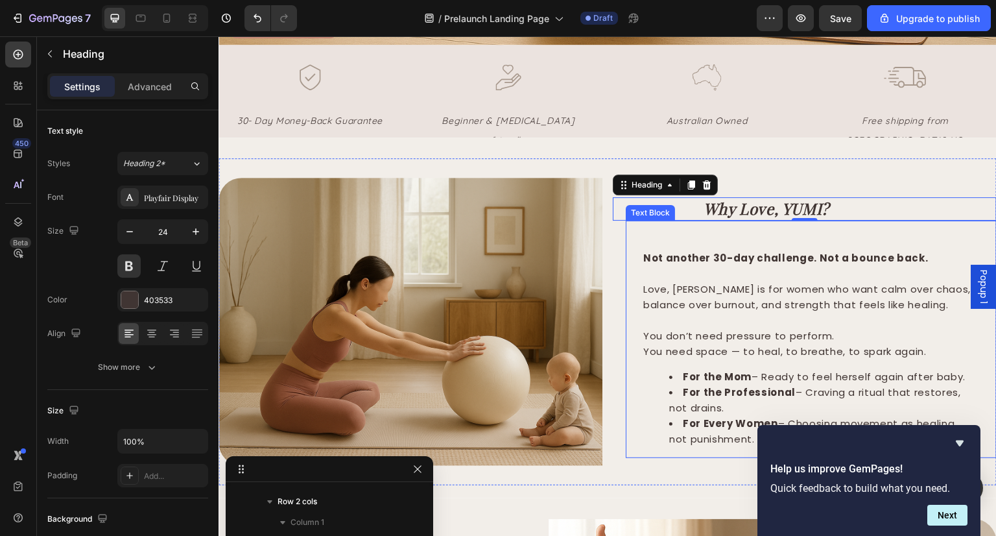
scroll to position [531, 0]
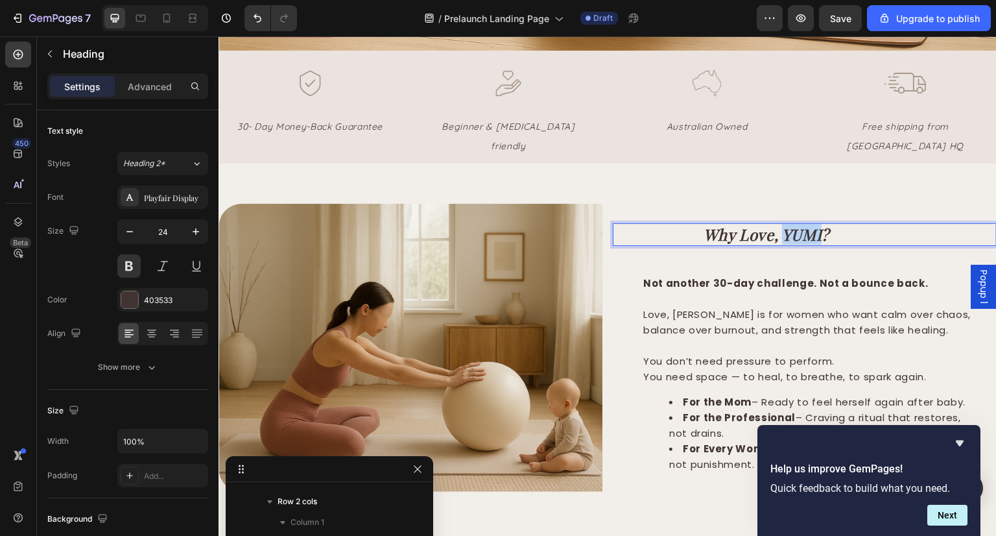
click at [805, 224] on icon "Why Love, YUMI?" at bounding box center [767, 234] width 126 height 21
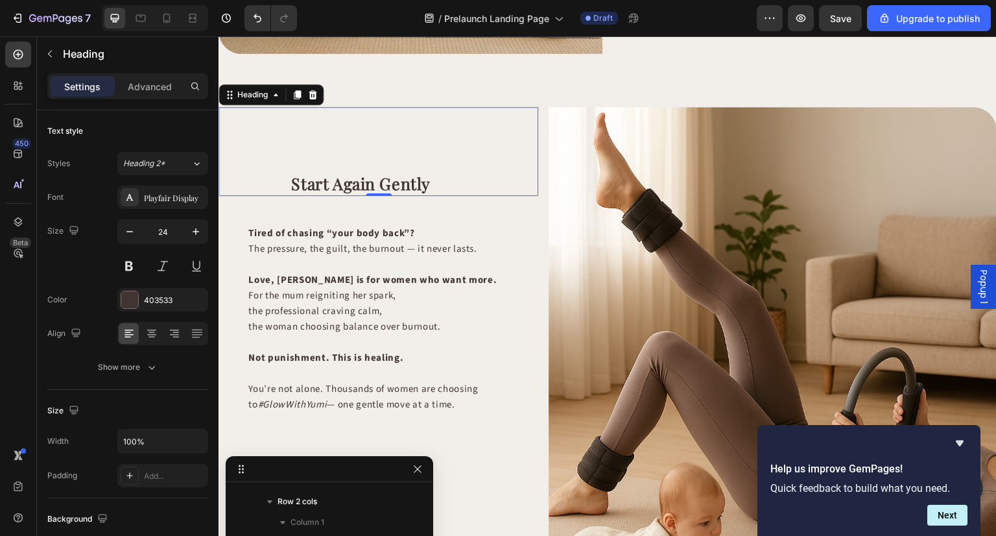
scroll to position [349, 0]
click at [179, 193] on div "Playfair Display" at bounding box center [174, 198] width 61 height 12
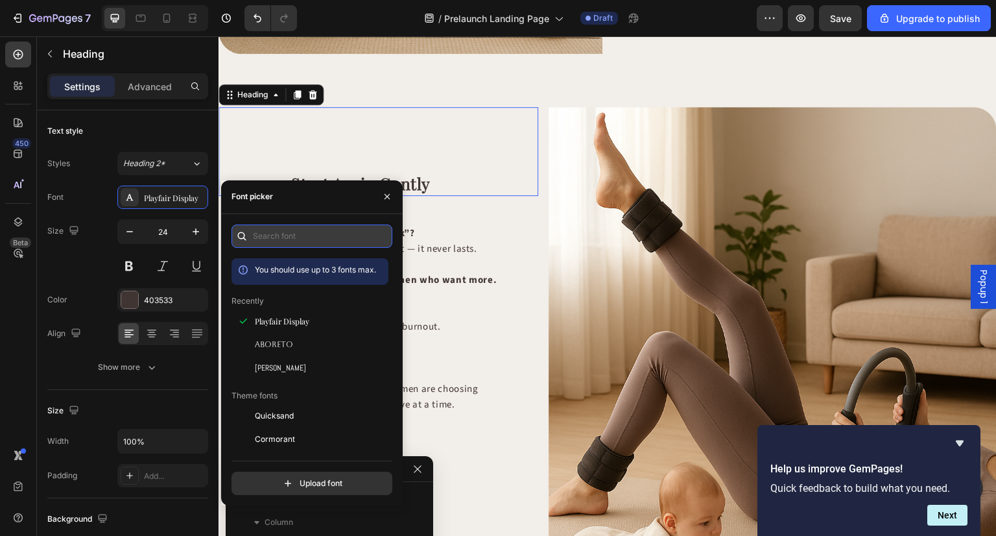
click at [285, 238] on input "text" at bounding box center [312, 235] width 161 height 23
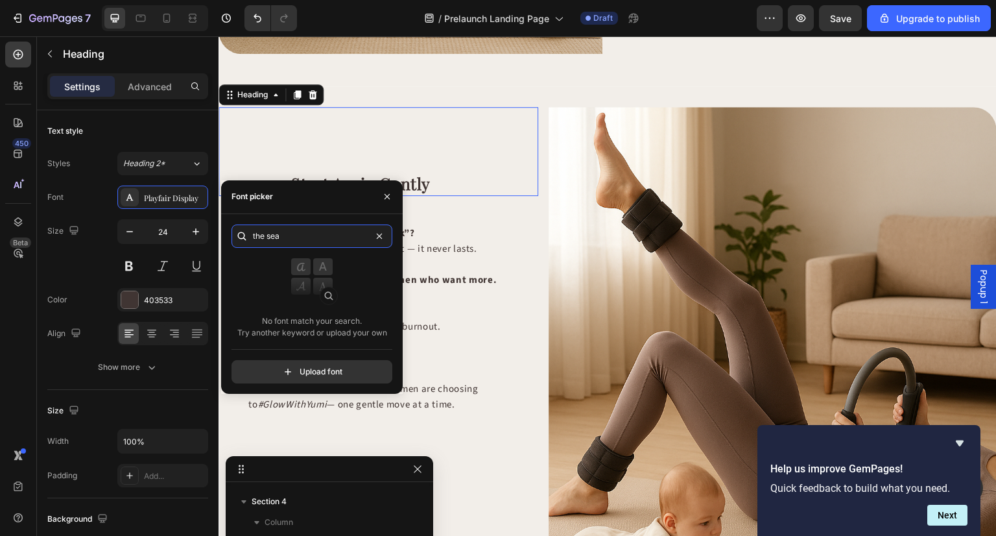
type input "the sea"
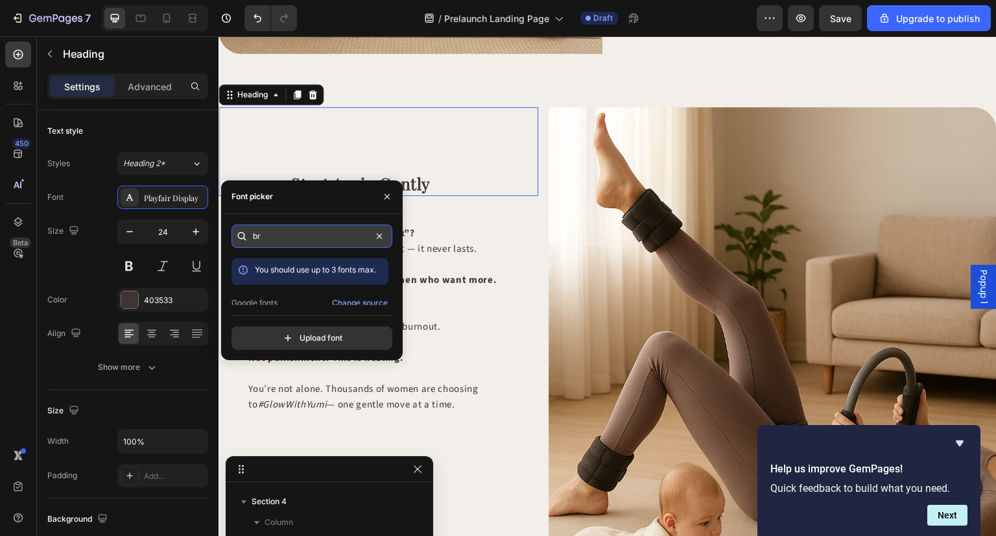
type input "b"
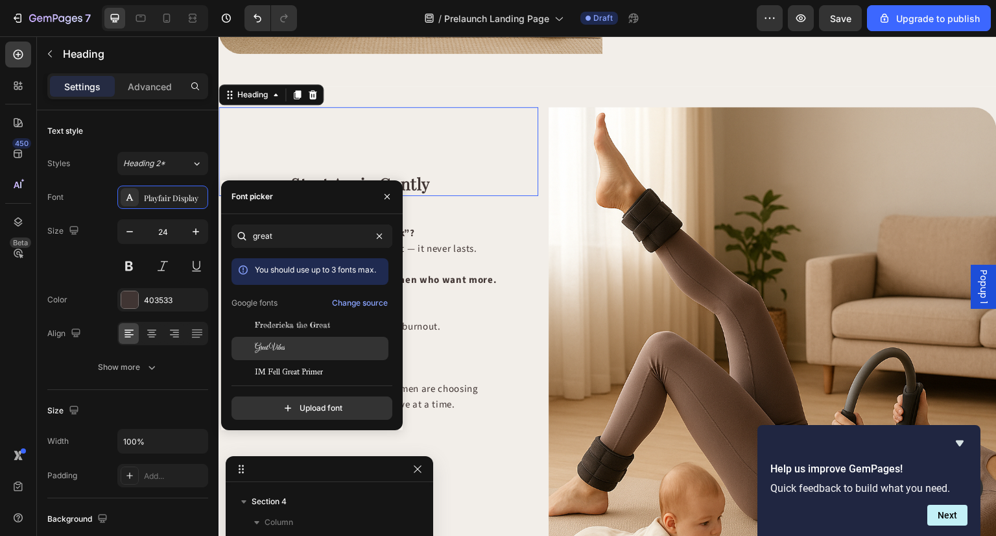
type input "great"
click at [324, 349] on div "Great Vibes" at bounding box center [320, 349] width 131 height 12
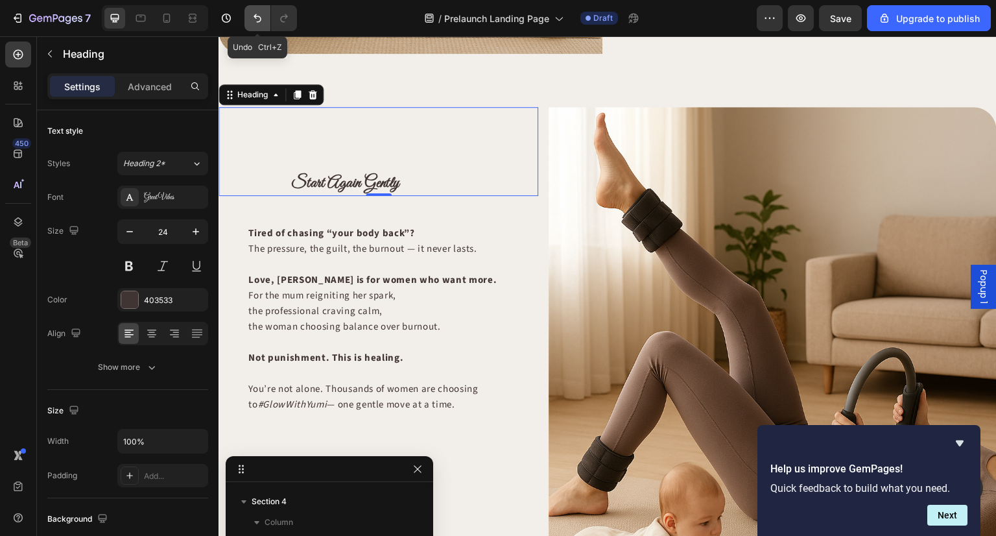
click at [255, 13] on icon "Undo/Redo" at bounding box center [257, 18] width 13 height 13
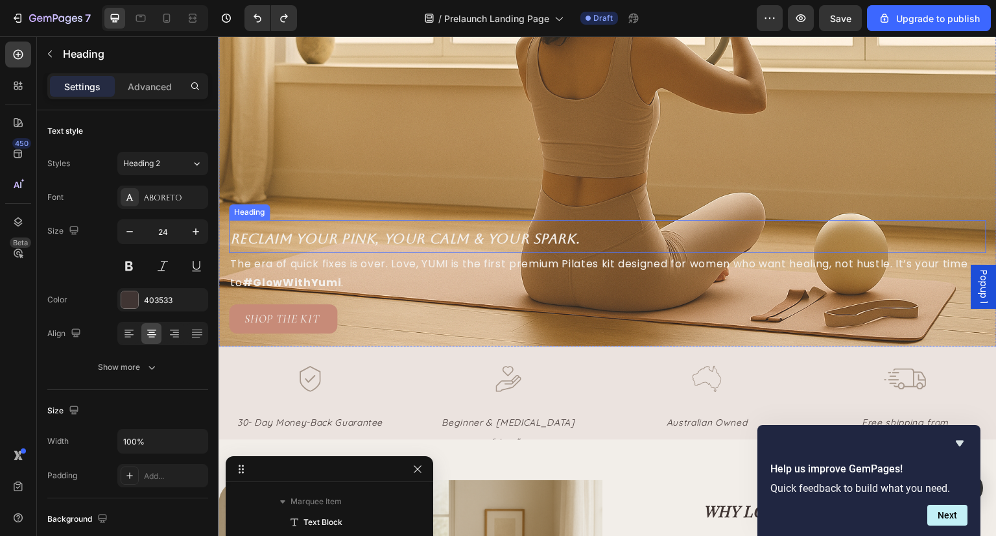
scroll to position [17, 0]
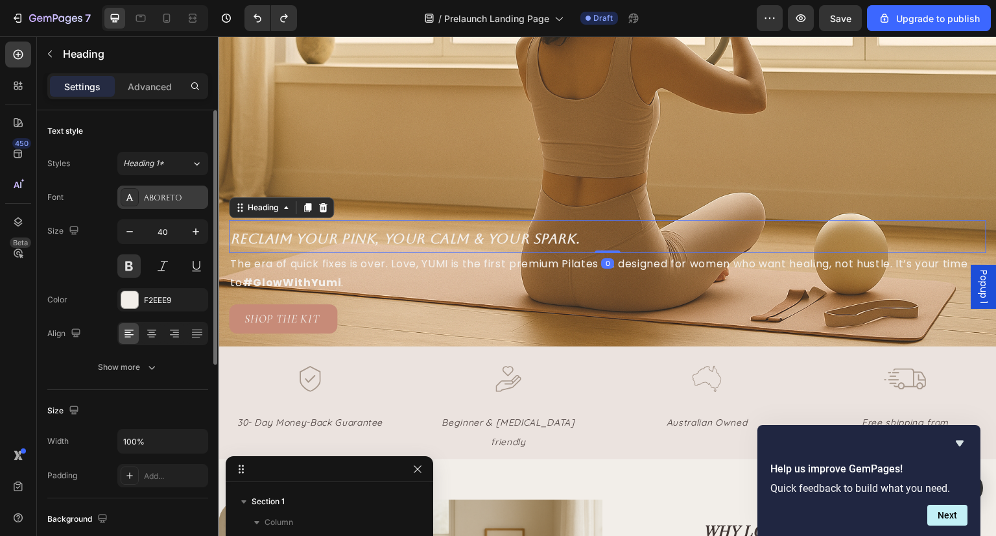
click at [176, 193] on div "Aboreto" at bounding box center [174, 198] width 61 height 12
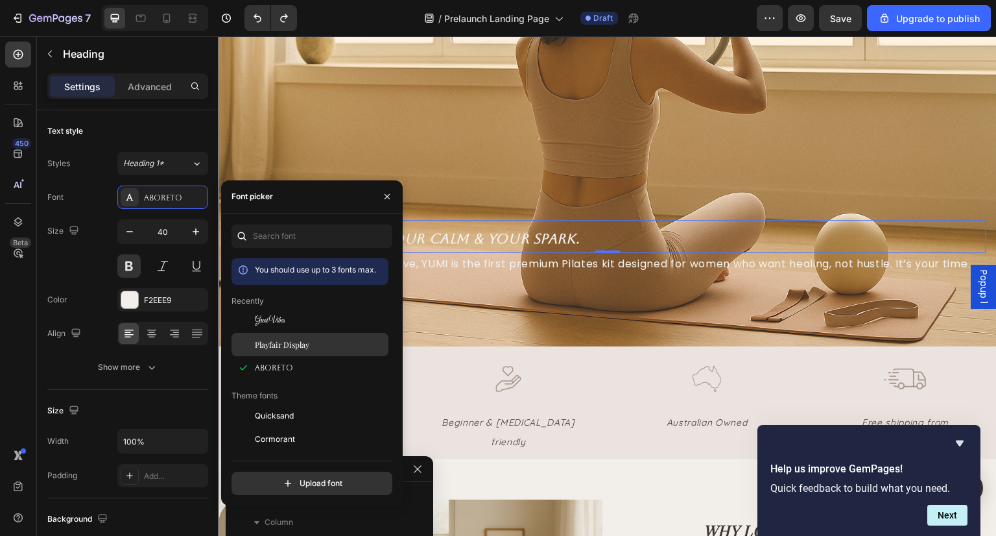
click at [309, 344] on div "Playfair Display" at bounding box center [320, 345] width 131 height 12
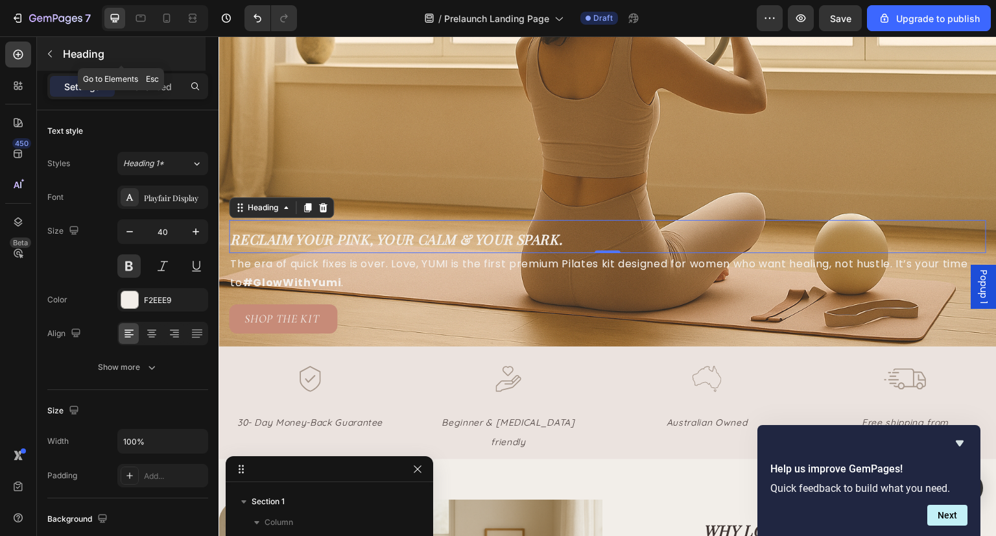
click at [48, 58] on icon "button" at bounding box center [50, 54] width 10 height 10
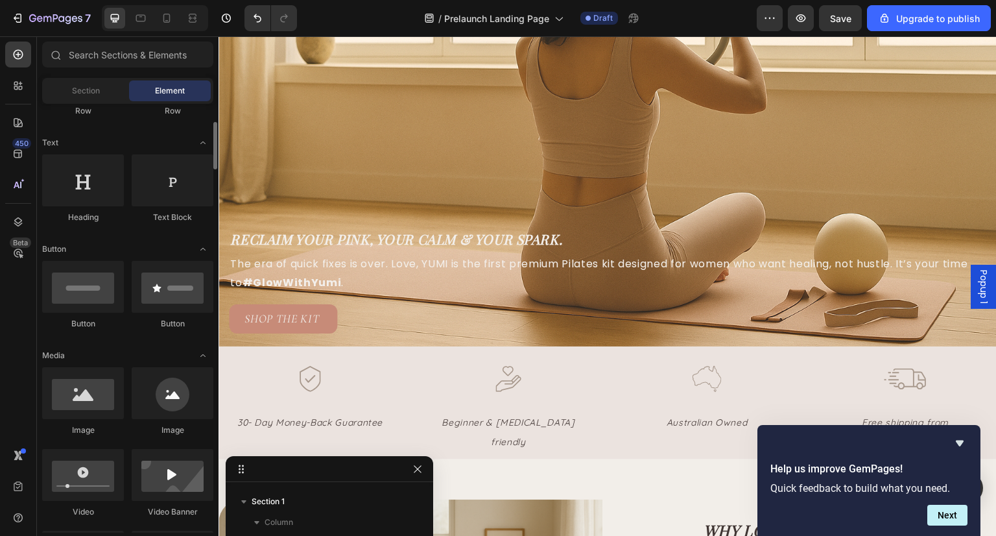
scroll to position [165, 0]
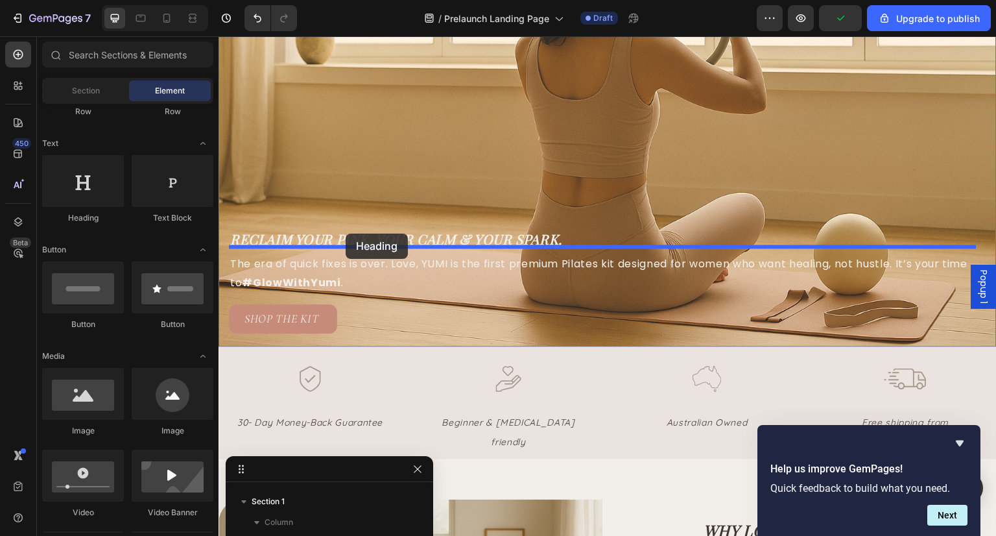
drag, startPoint x: 297, startPoint y: 239, endPoint x: 347, endPoint y: 234, distance: 50.3
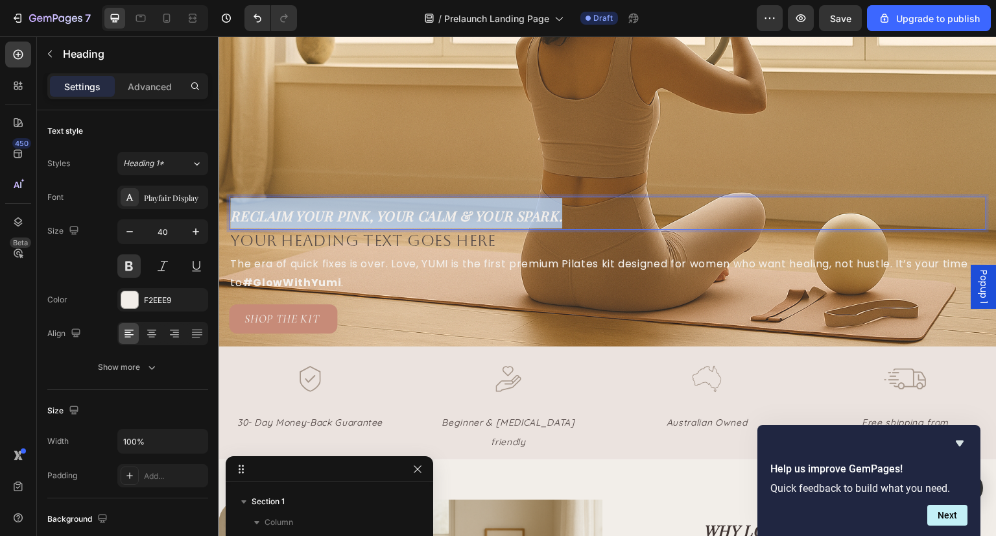
click at [443, 209] on span "reclaim your pink, your calm & YOUR Spark." at bounding box center [396, 215] width 332 height 18
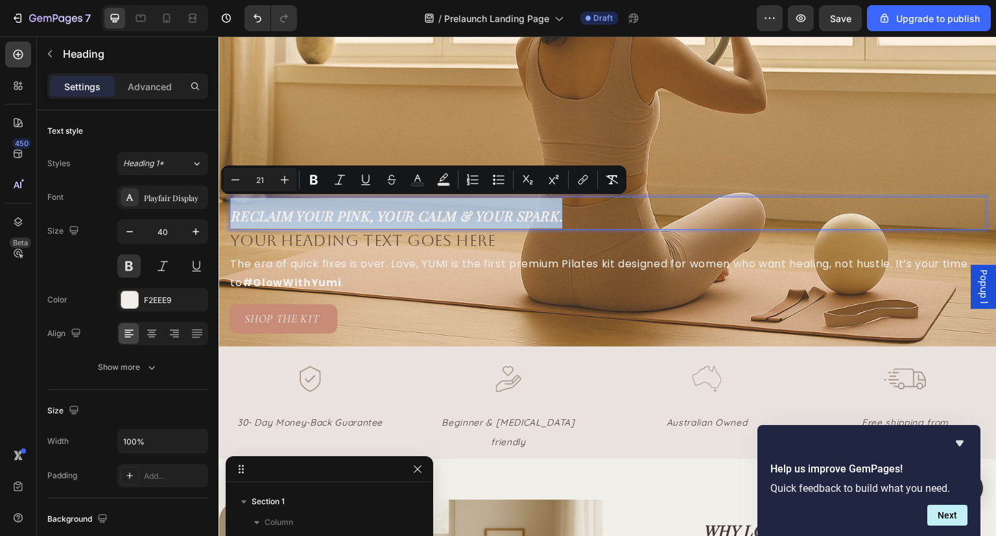
copy span "reclaim your pink, your calm & YOUR Spark."
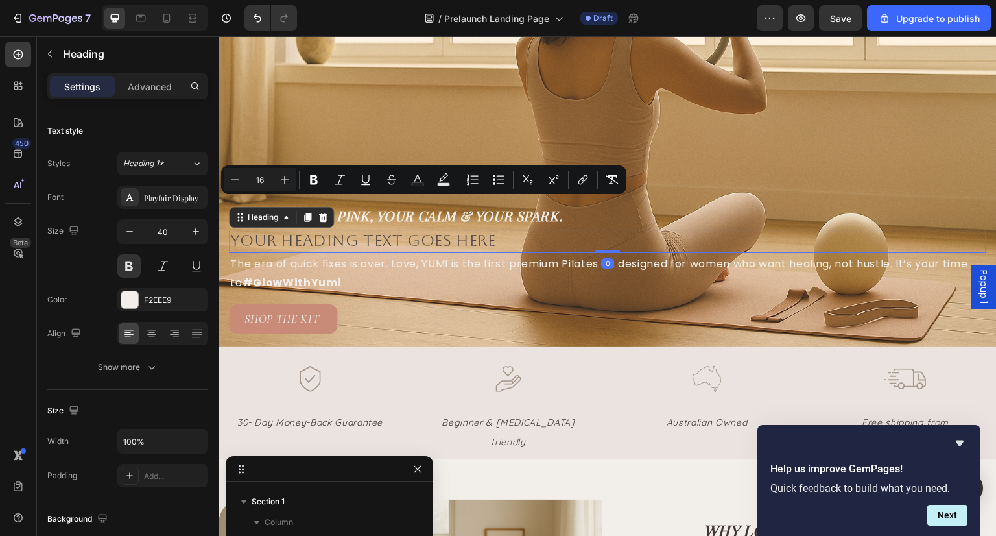
click at [426, 240] on h2 "Your heading text goes here" at bounding box center [608, 241] width 758 height 23
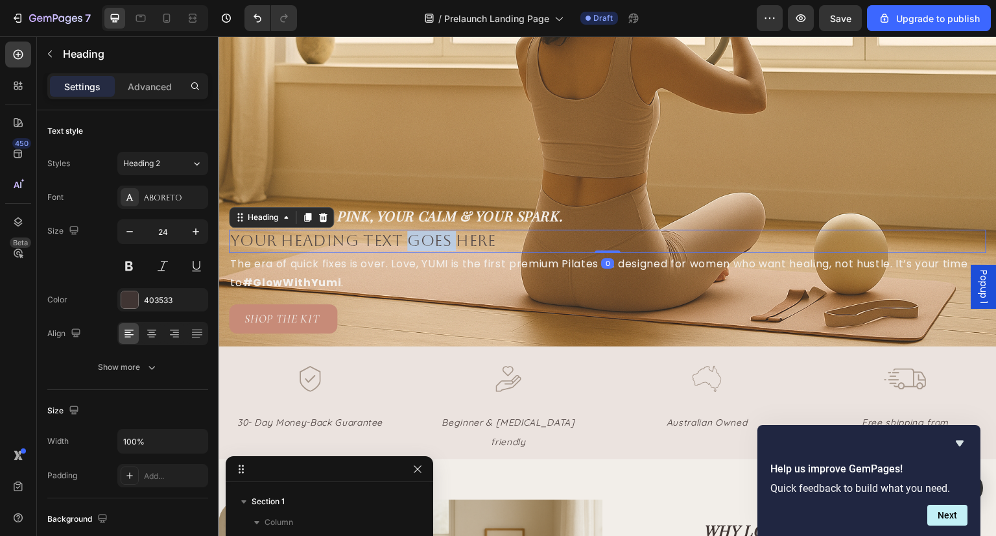
click at [426, 240] on h2 "Your heading text goes here" at bounding box center [608, 241] width 758 height 23
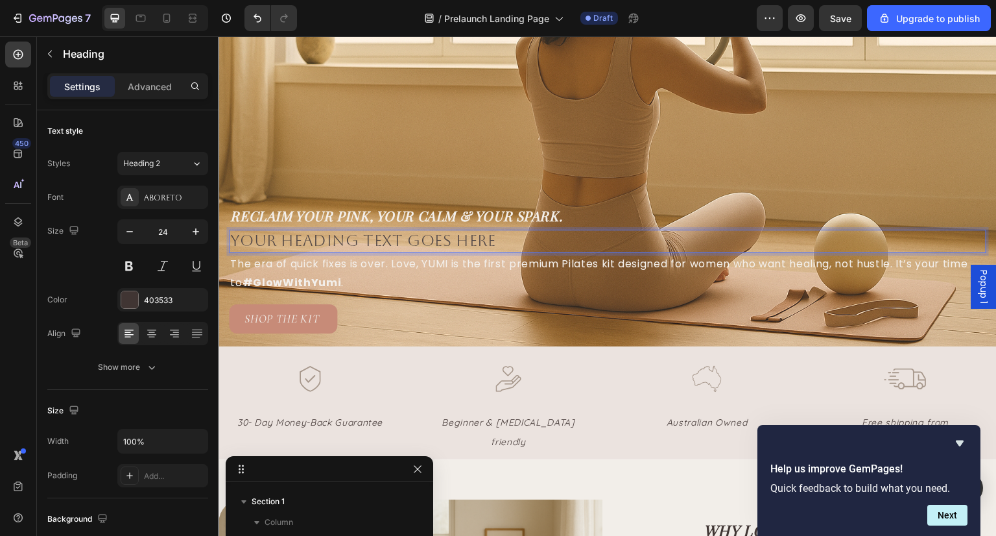
scroll to position [234, 0]
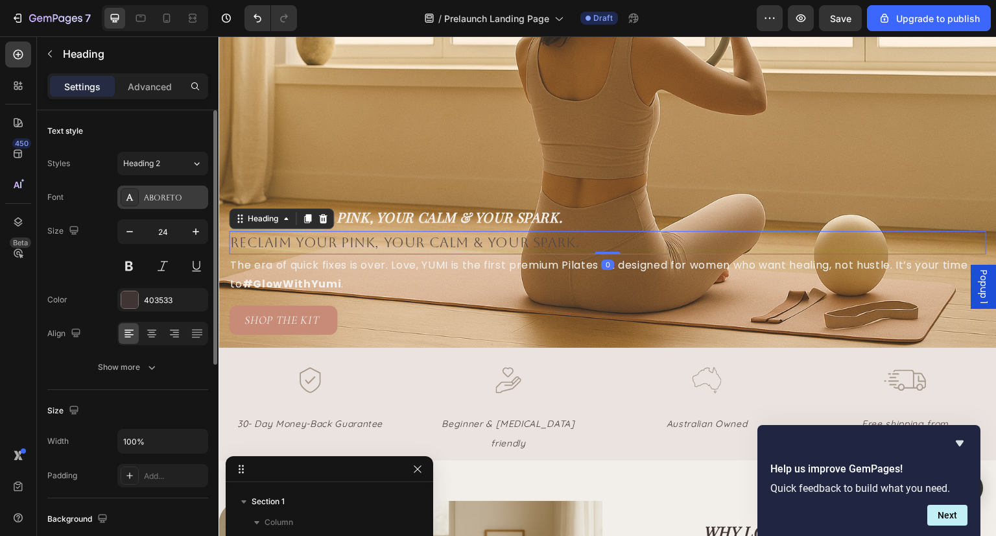
click at [174, 199] on div "Aboreto" at bounding box center [174, 198] width 61 height 12
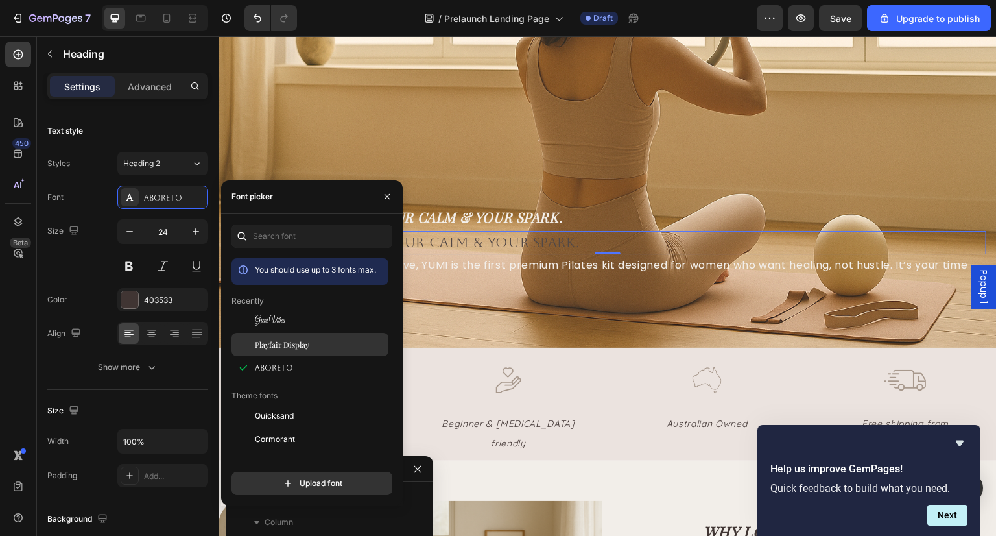
click at [311, 339] on div "Playfair Display" at bounding box center [320, 345] width 131 height 12
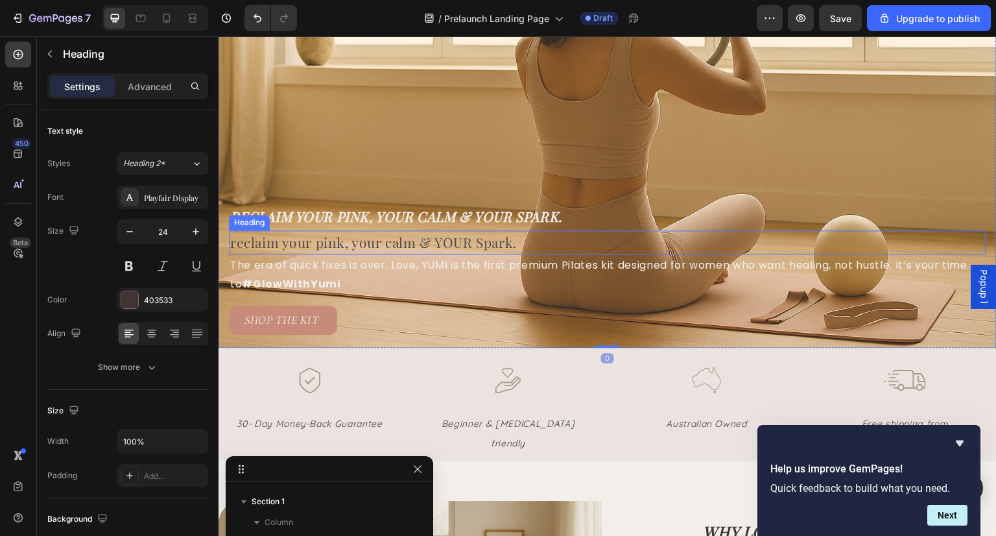
click at [363, 237] on span "reclaim your pink, your calm & YOUR Spark." at bounding box center [373, 242] width 287 height 18
click at [272, 235] on span "reclaim your pink, your calm & YOUR Spark." at bounding box center [373, 242] width 287 height 18
